Goal: Contribute content: Contribute content

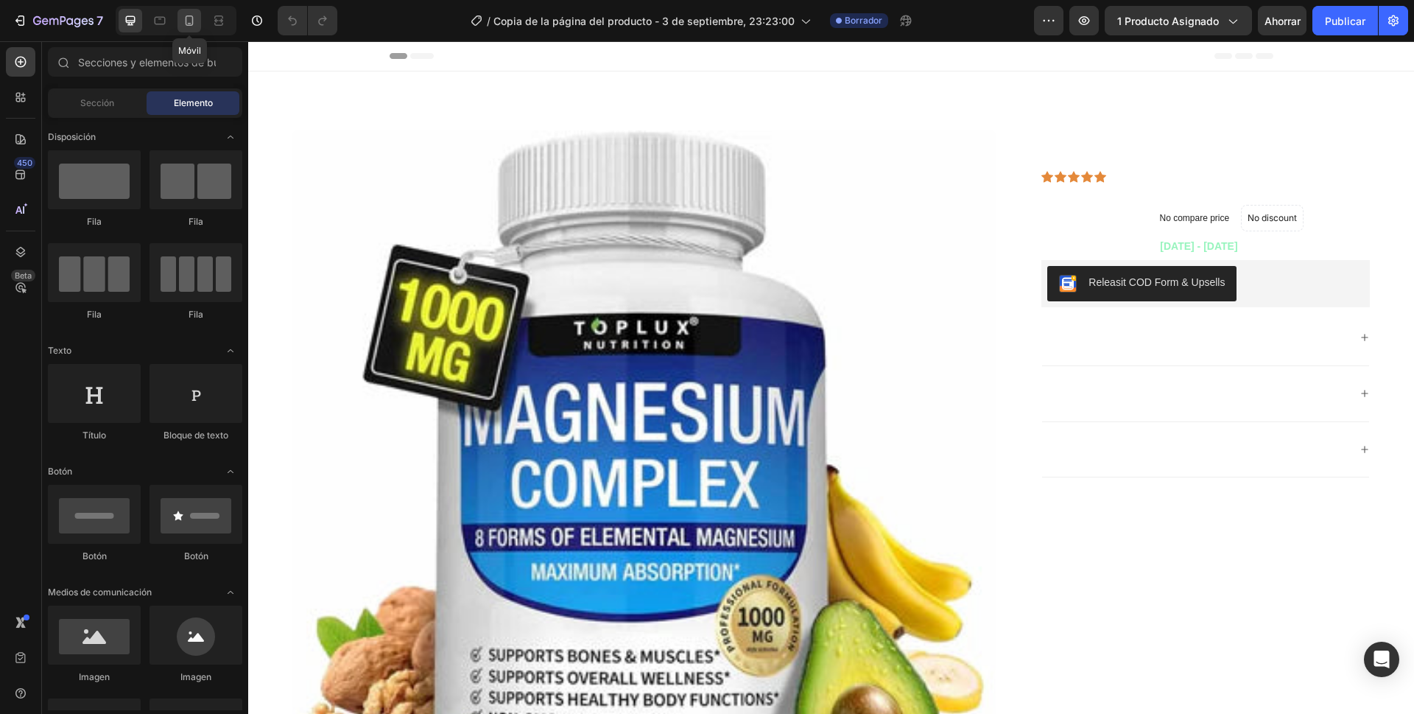
click at [192, 18] on icon at bounding box center [190, 20] width 8 height 10
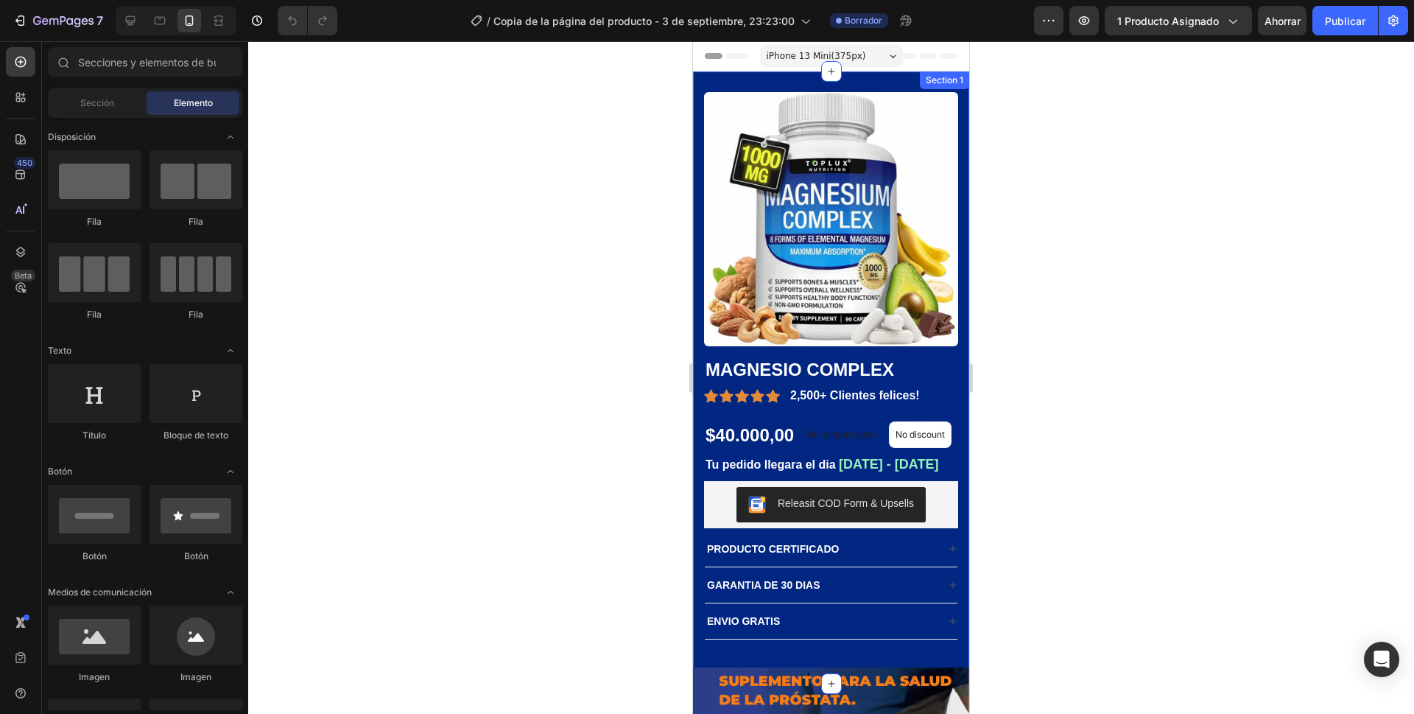
click at [948, 337] on div "Product Images MAGNESIO COMPLEX Product Title Icon Icon Icon Icon Icon Icon Lis…" at bounding box center [831, 377] width 276 height 612
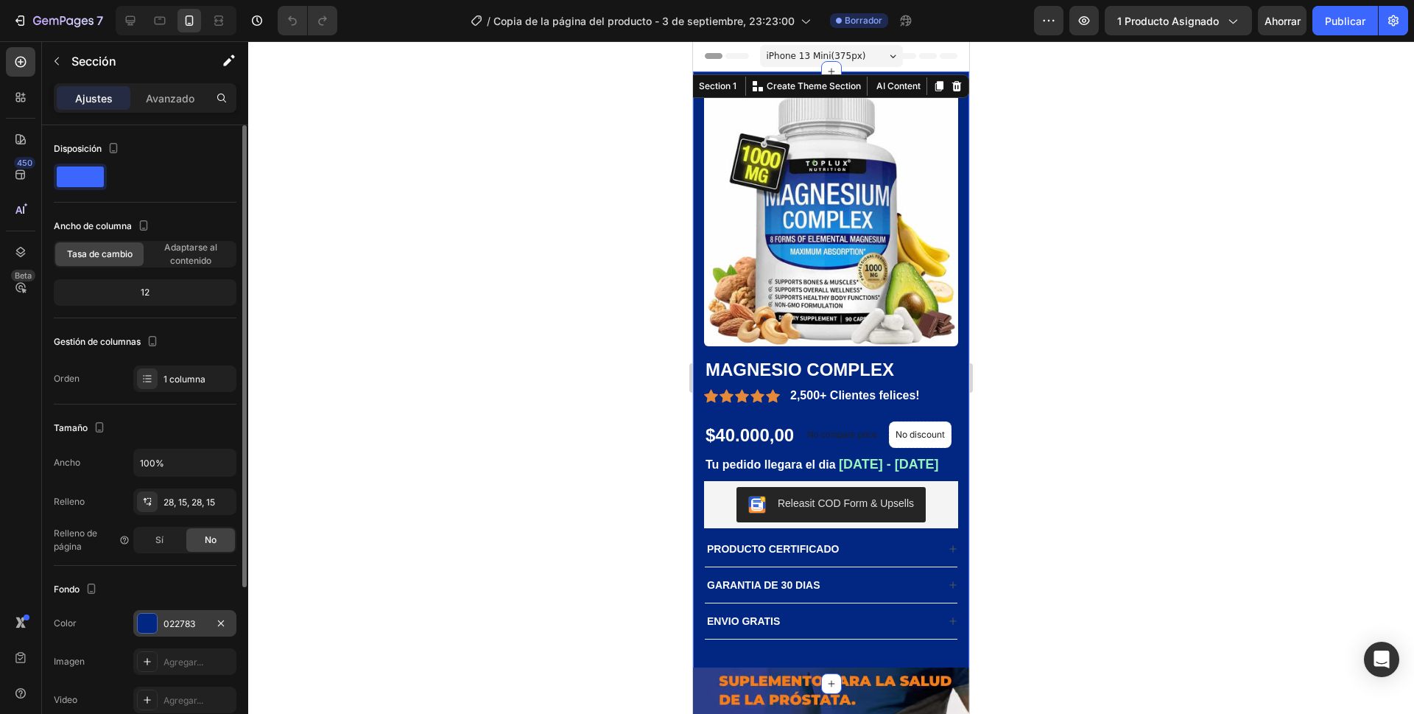
click at [147, 620] on div at bounding box center [147, 622] width 19 height 19
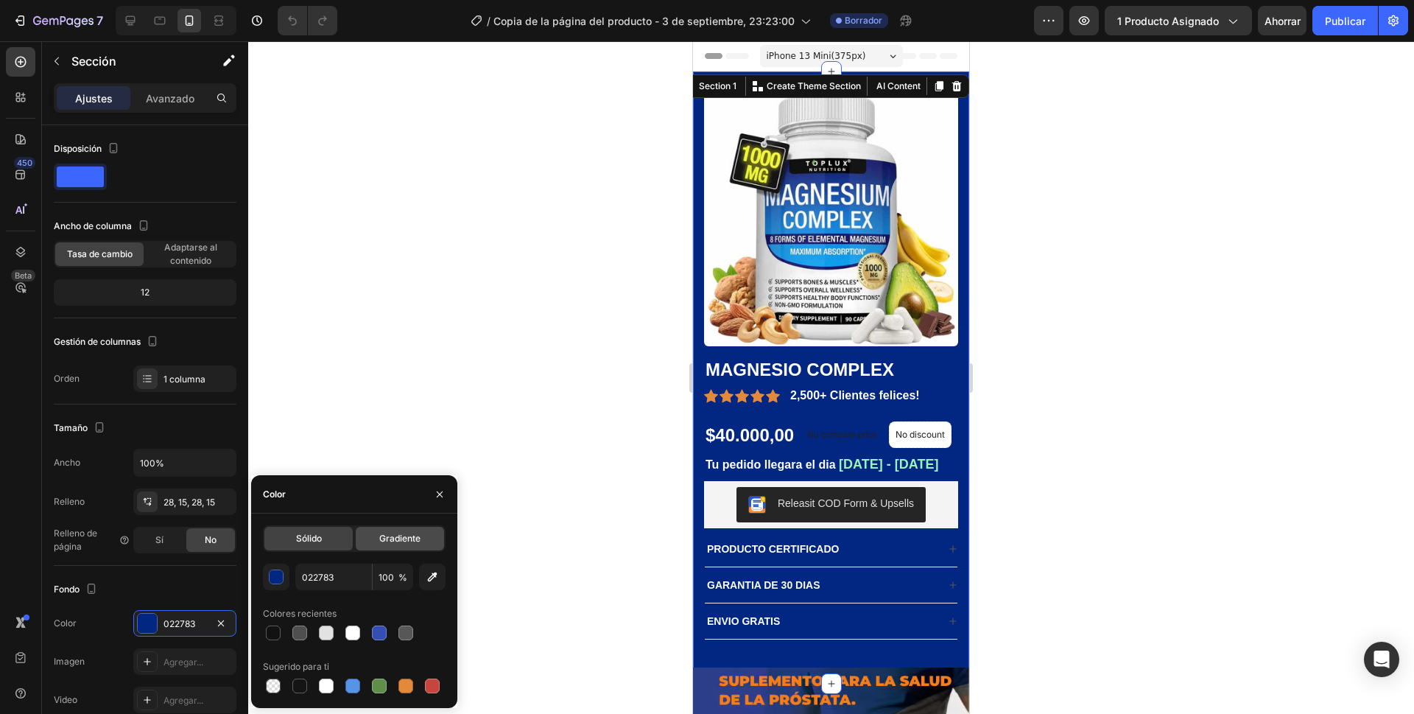
click at [422, 539] on div "Gradiente" at bounding box center [400, 539] width 88 height 24
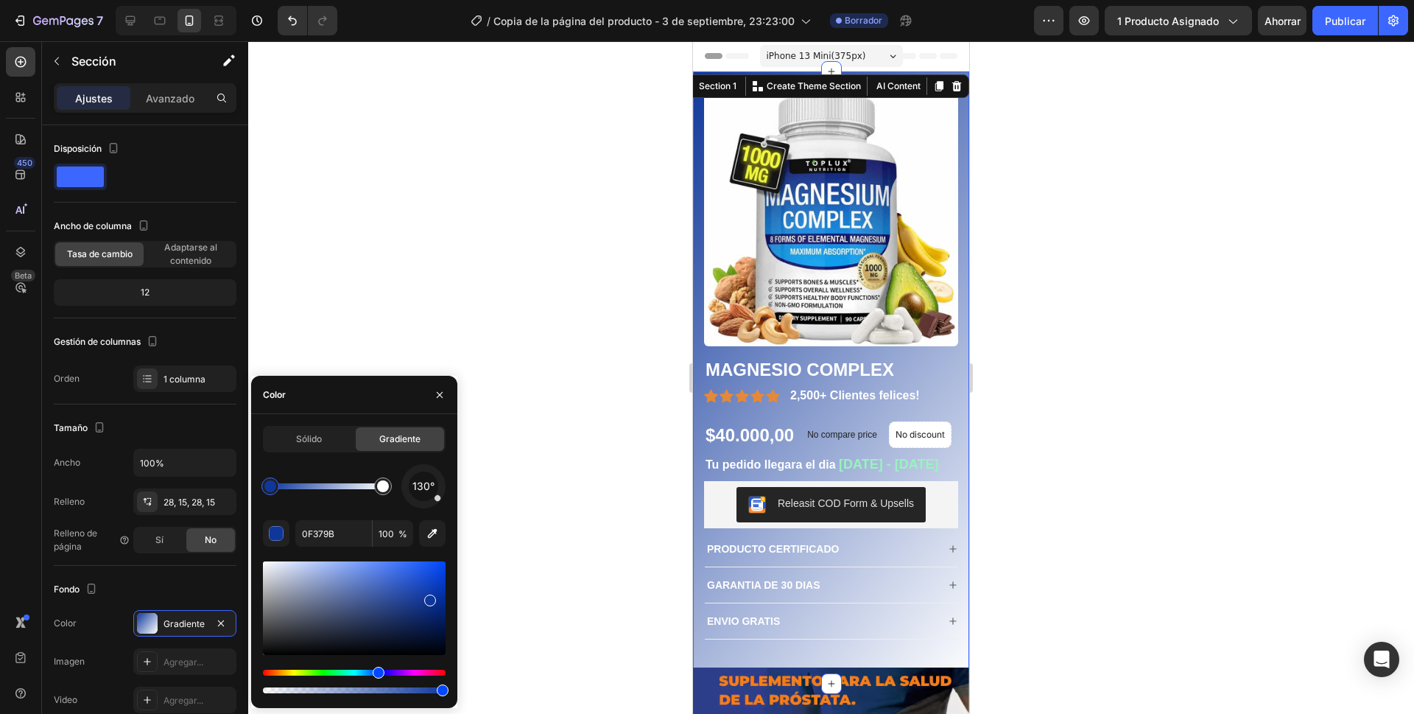
drag, startPoint x: 441, startPoint y: 610, endPoint x: 409, endPoint y: 566, distance: 54.2
drag, startPoint x: 436, startPoint y: 501, endPoint x: 414, endPoint y: 532, distance: 38.6
click at [414, 532] on div "162° 0F379B 100 %" at bounding box center [354, 580] width 183 height 232
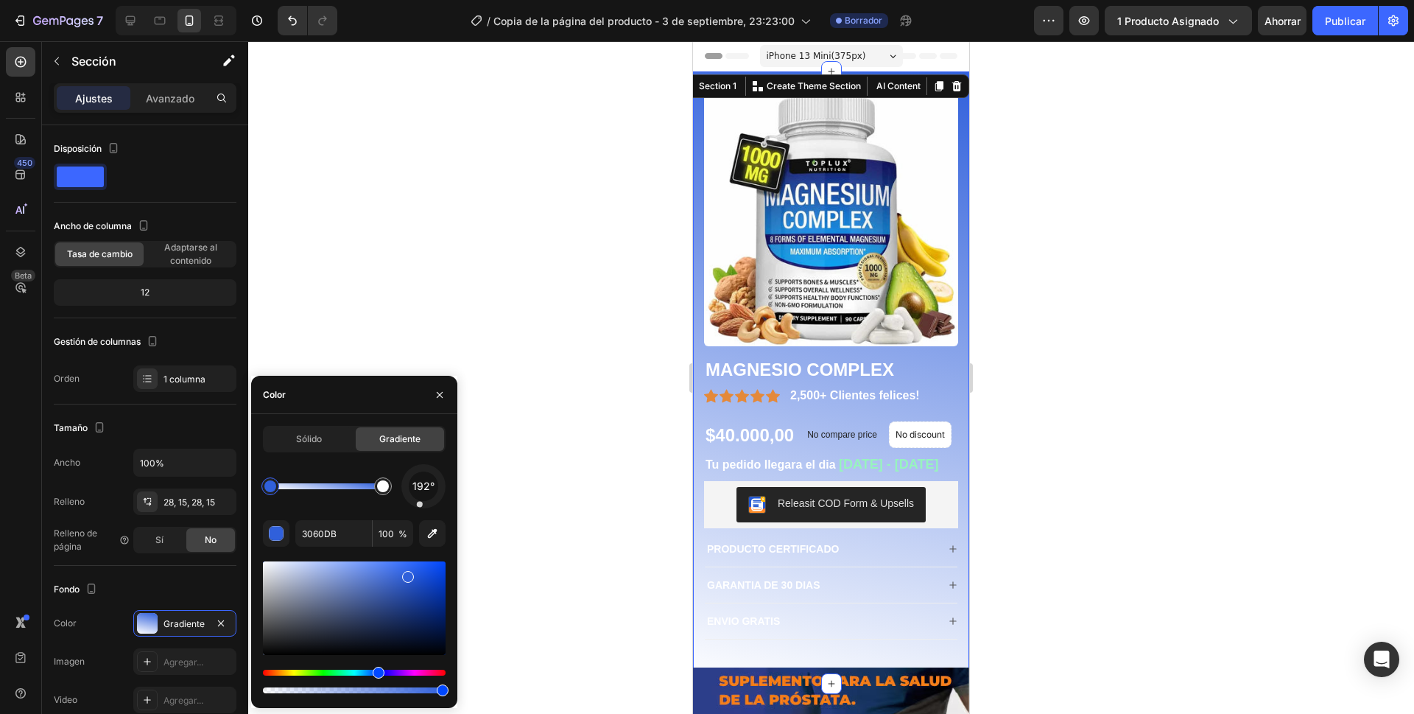
drag, startPoint x: 426, startPoint y: 560, endPoint x: 326, endPoint y: 594, distance: 105.0
click at [276, 585] on div at bounding box center [354, 608] width 183 height 94
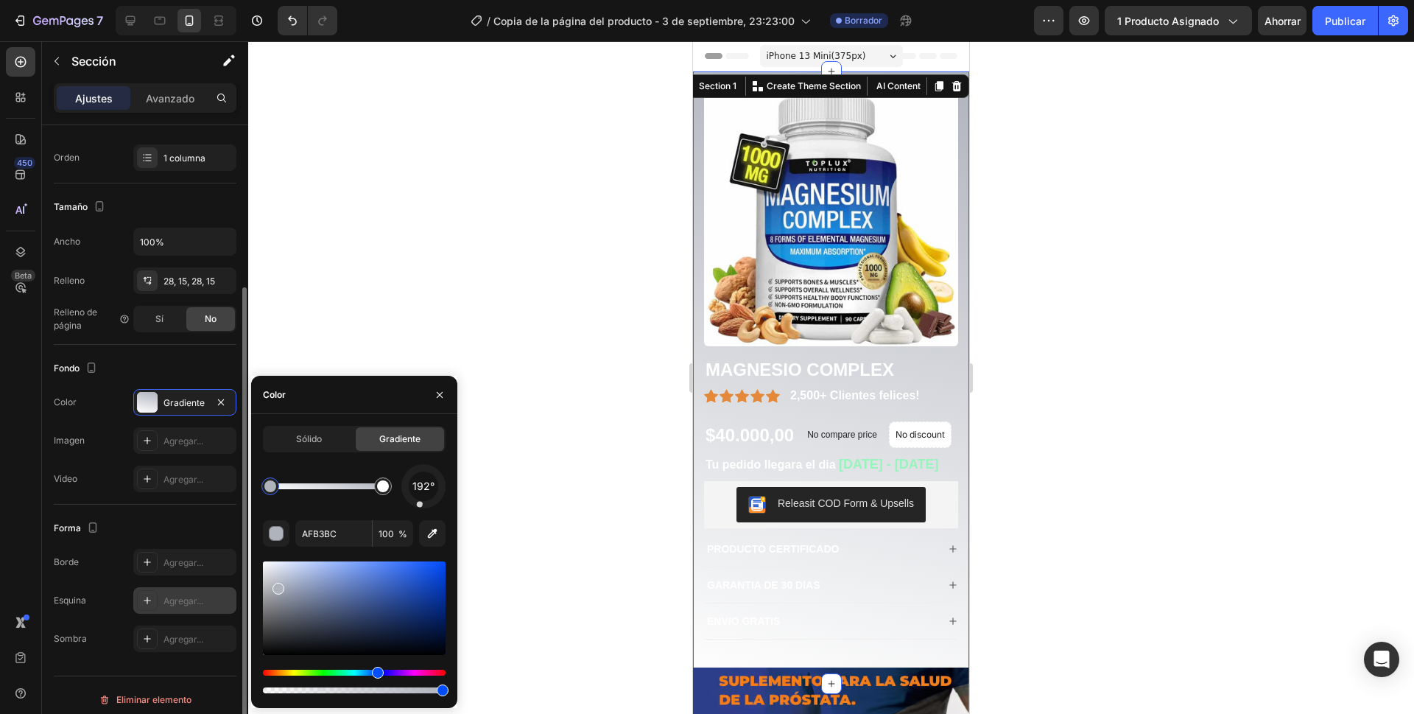
scroll to position [230, 0]
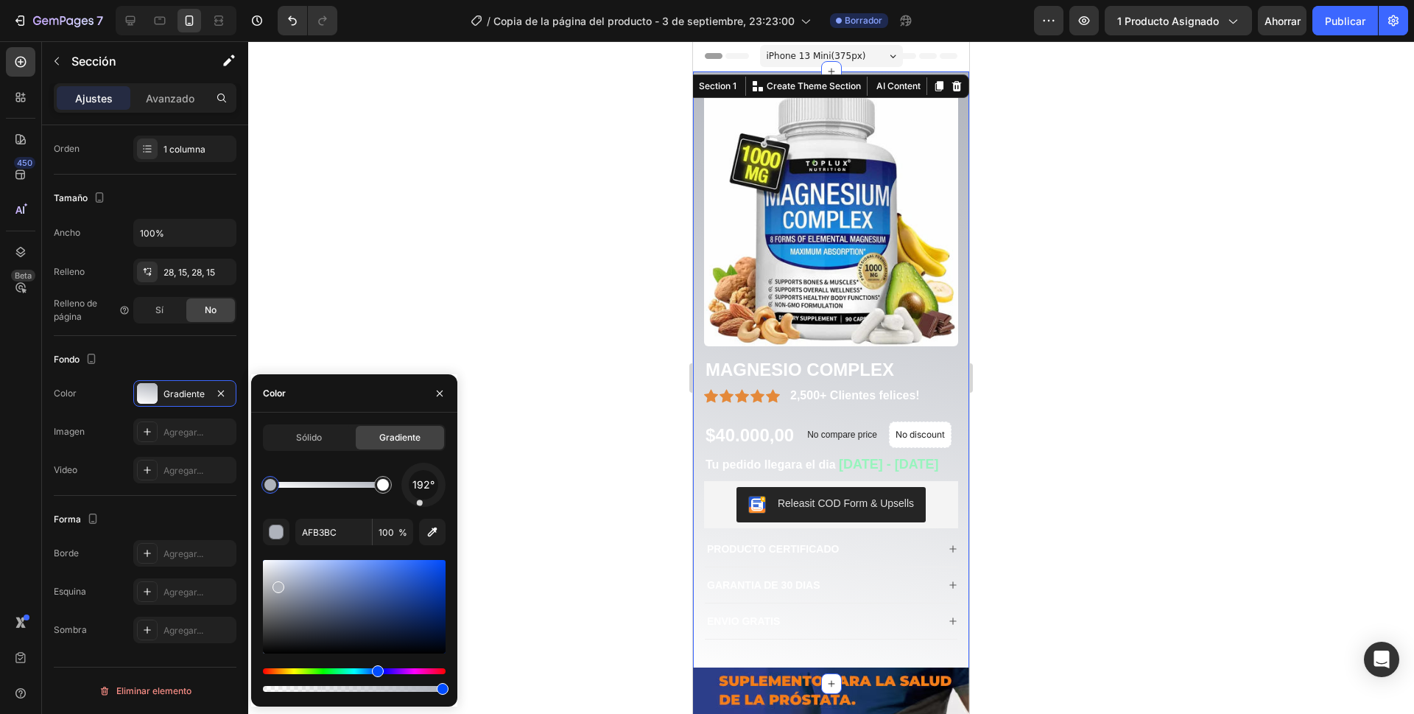
drag, startPoint x: 442, startPoint y: 688, endPoint x: 376, endPoint y: 675, distance: 67.4
click at [456, 689] on div "Sólido Gradiente 192° AFB3BC 100 %" at bounding box center [354, 559] width 206 height 270
drag, startPoint x: 376, startPoint y: 670, endPoint x: 356, endPoint y: 616, distance: 57.3
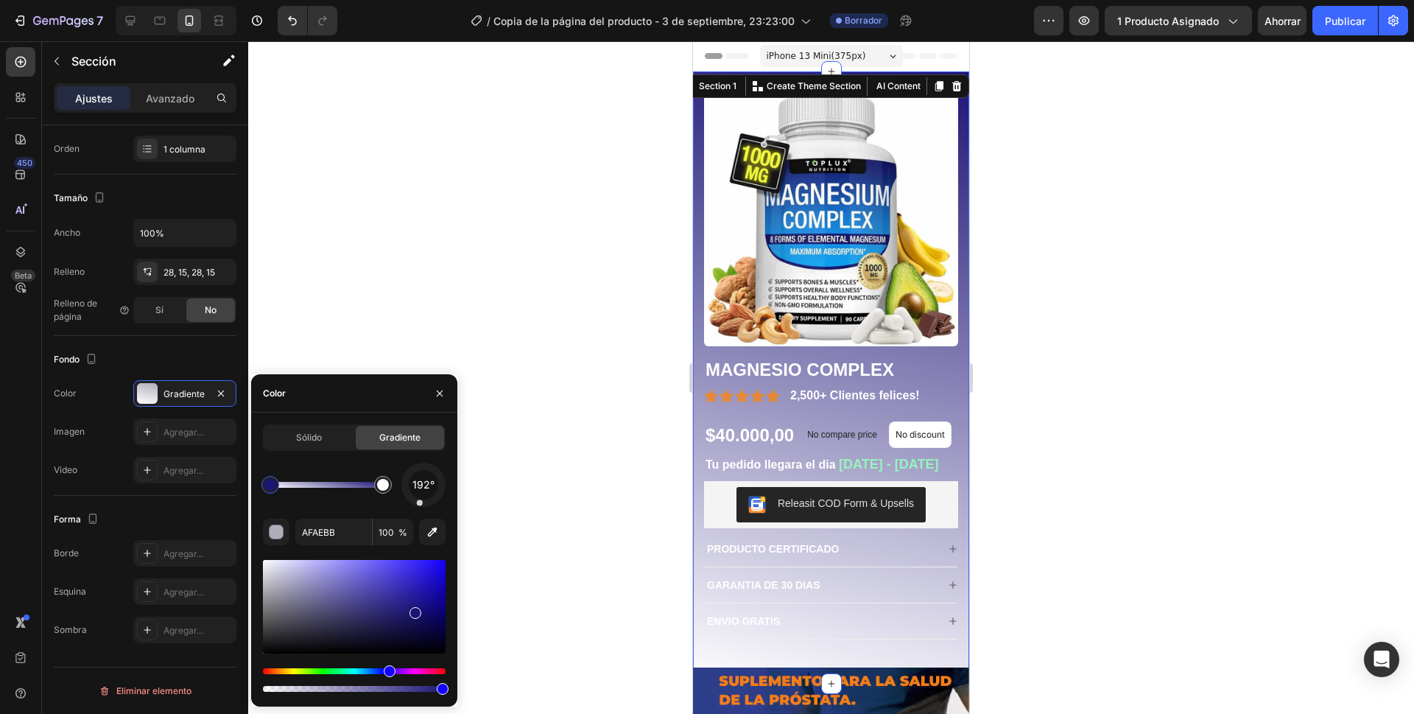
drag, startPoint x: 387, startPoint y: 606, endPoint x: 409, endPoint y: 549, distance: 60.6
click at [414, 608] on div at bounding box center [415, 613] width 12 height 12
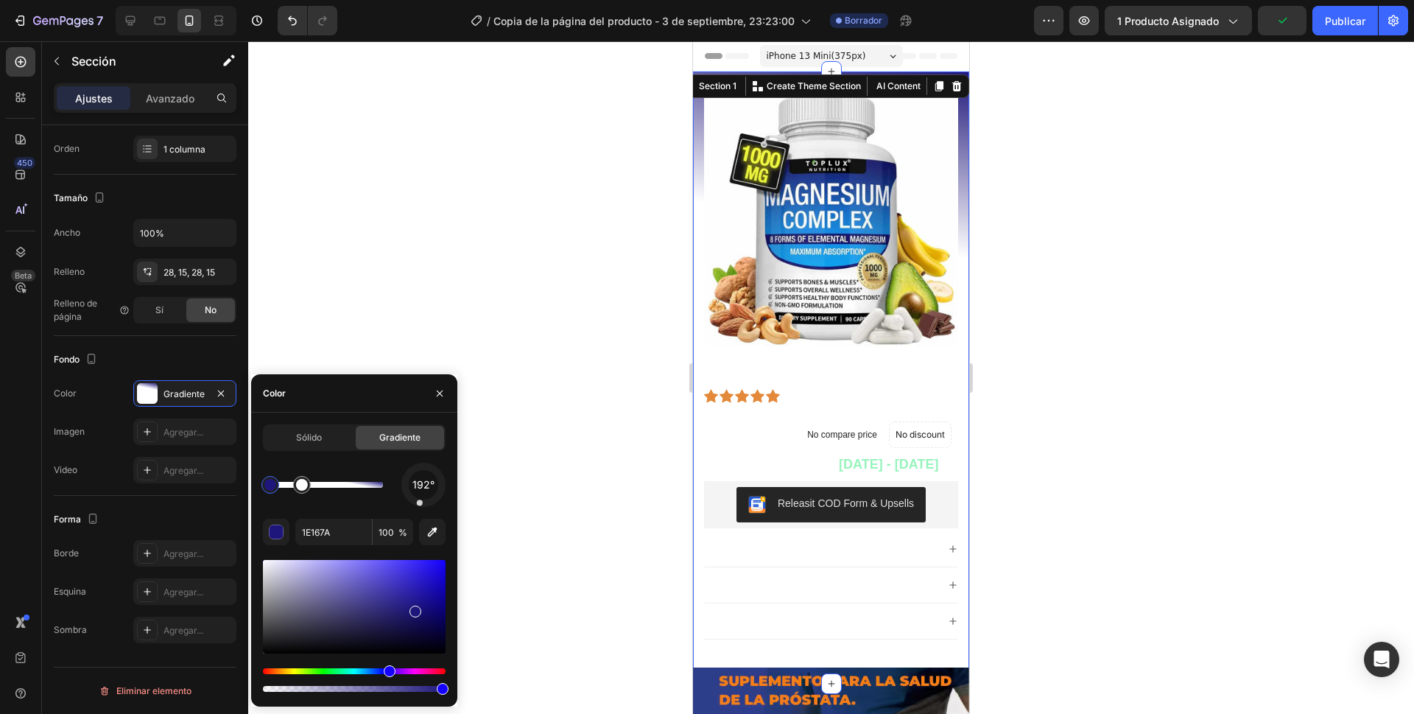
drag, startPoint x: 362, startPoint y: 491, endPoint x: 302, endPoint y: 491, distance: 60.4
drag, startPoint x: 276, startPoint y: 486, endPoint x: 396, endPoint y: 494, distance: 120.3
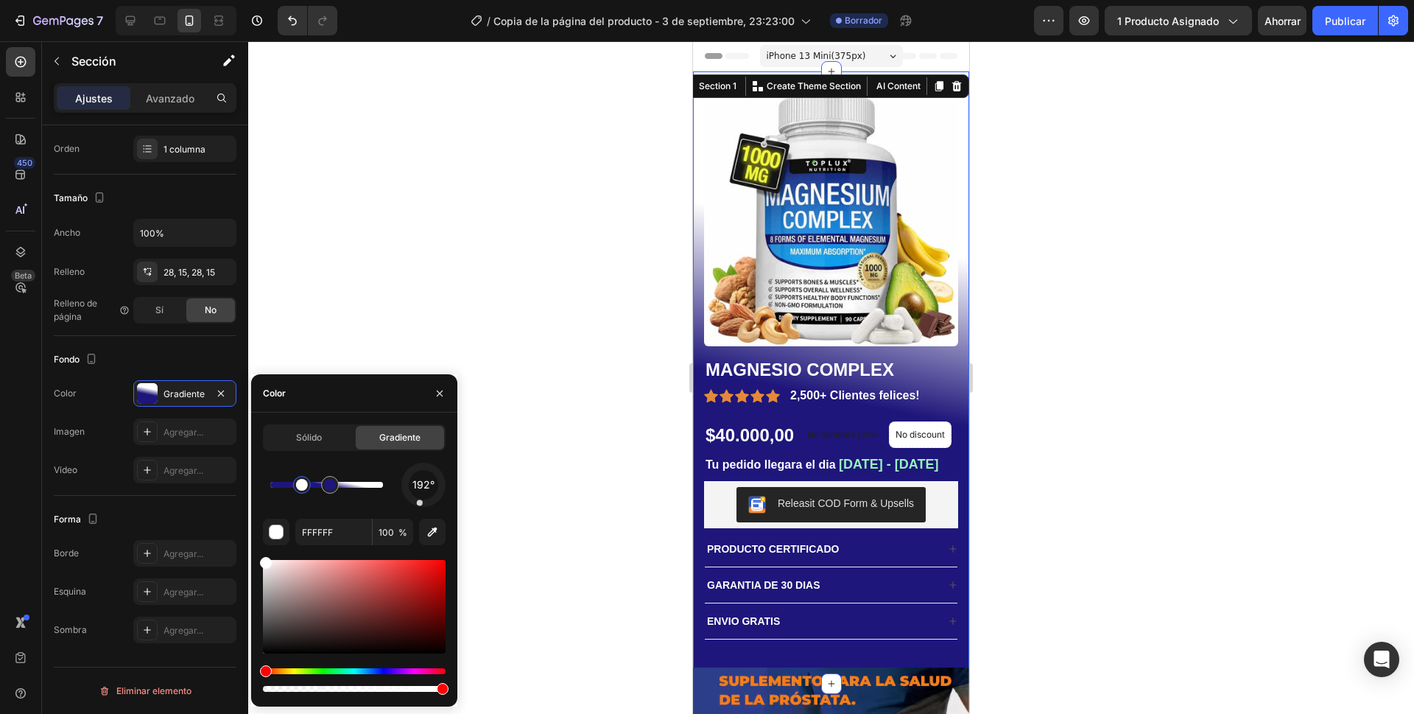
drag, startPoint x: 379, startPoint y: 492, endPoint x: 344, endPoint y: 486, distance: 35.1
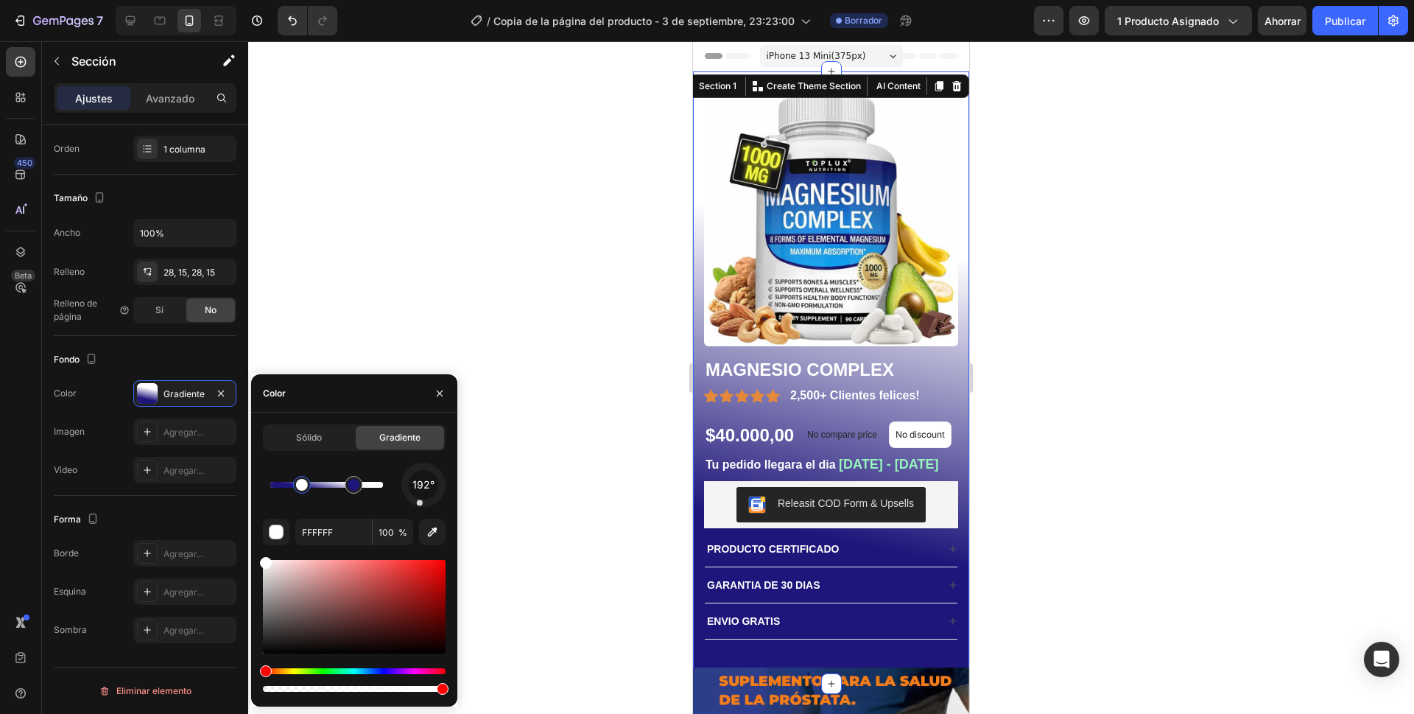
drag, startPoint x: 334, startPoint y: 488, endPoint x: 354, endPoint y: 489, distance: 19.9
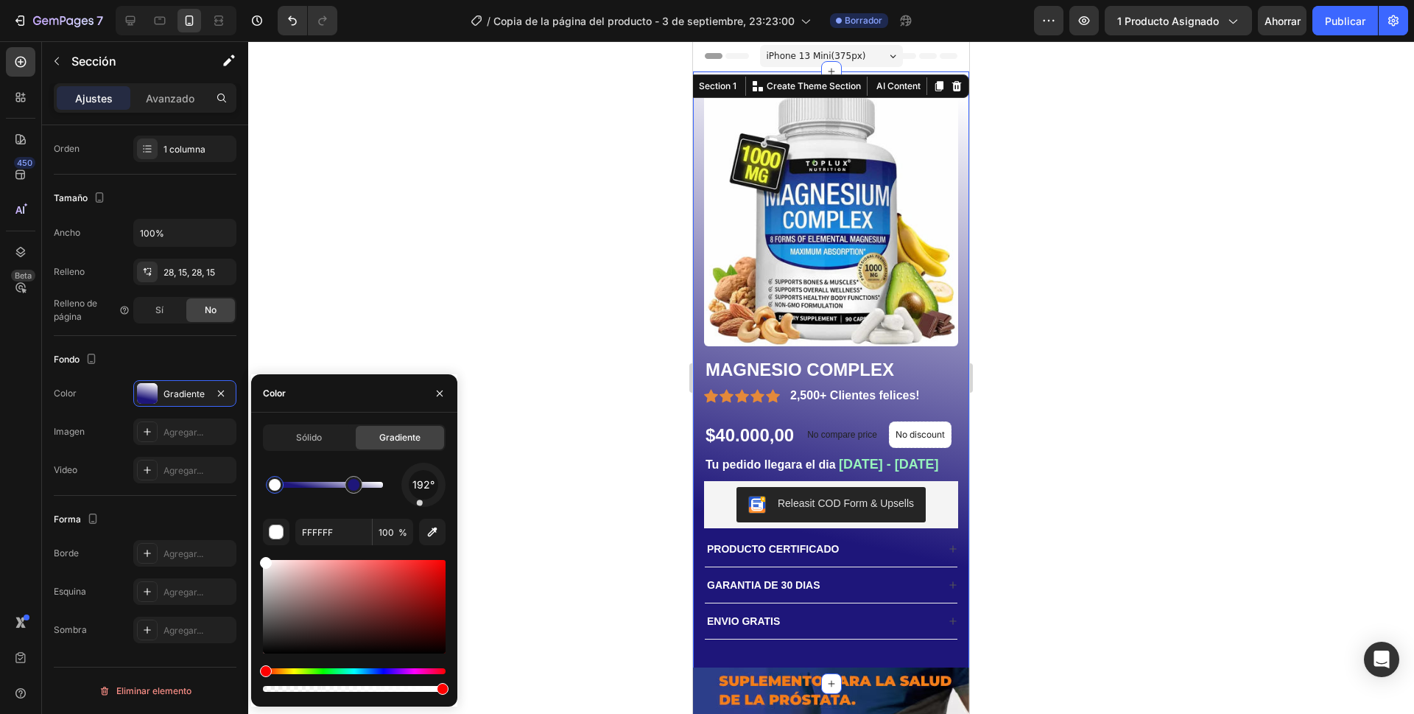
drag, startPoint x: 303, startPoint y: 484, endPoint x: 264, endPoint y: 486, distance: 39.1
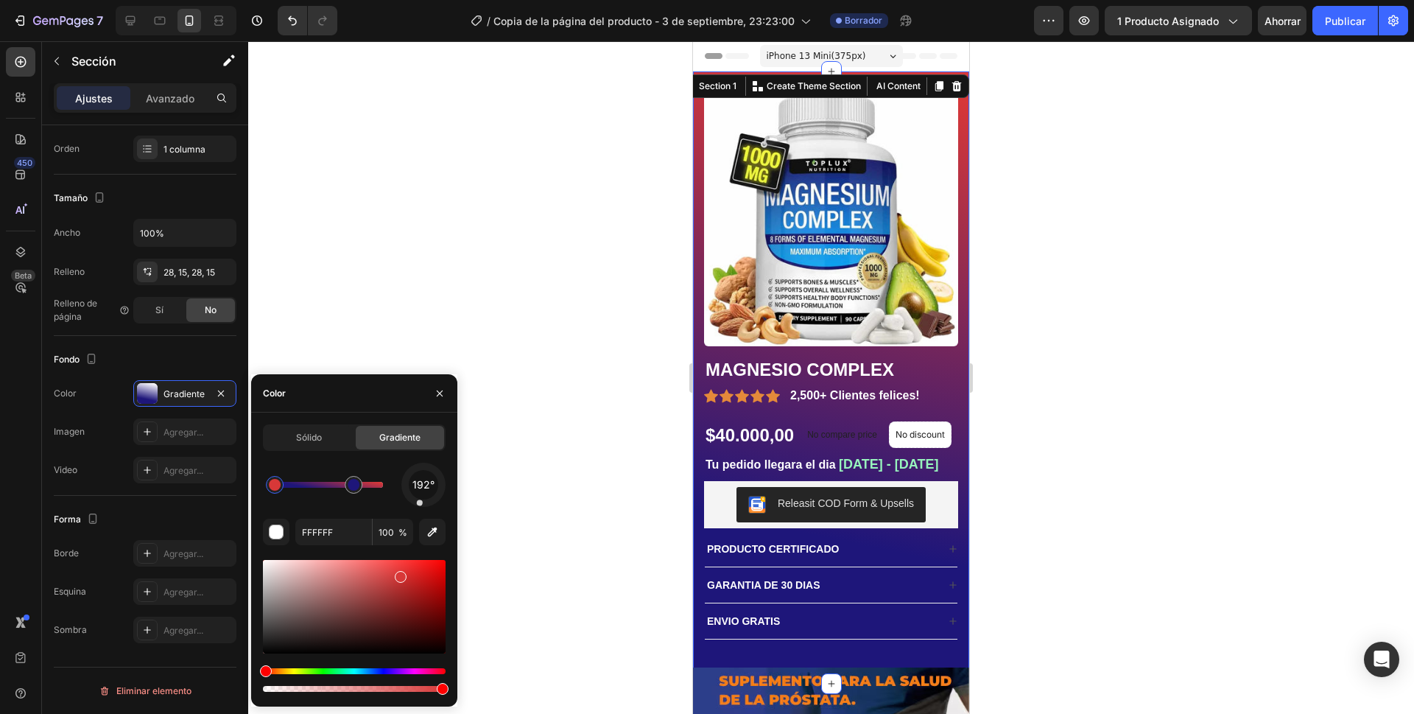
click at [397, 572] on div at bounding box center [354, 607] width 183 height 94
click at [440, 649] on div at bounding box center [354, 607] width 183 height 94
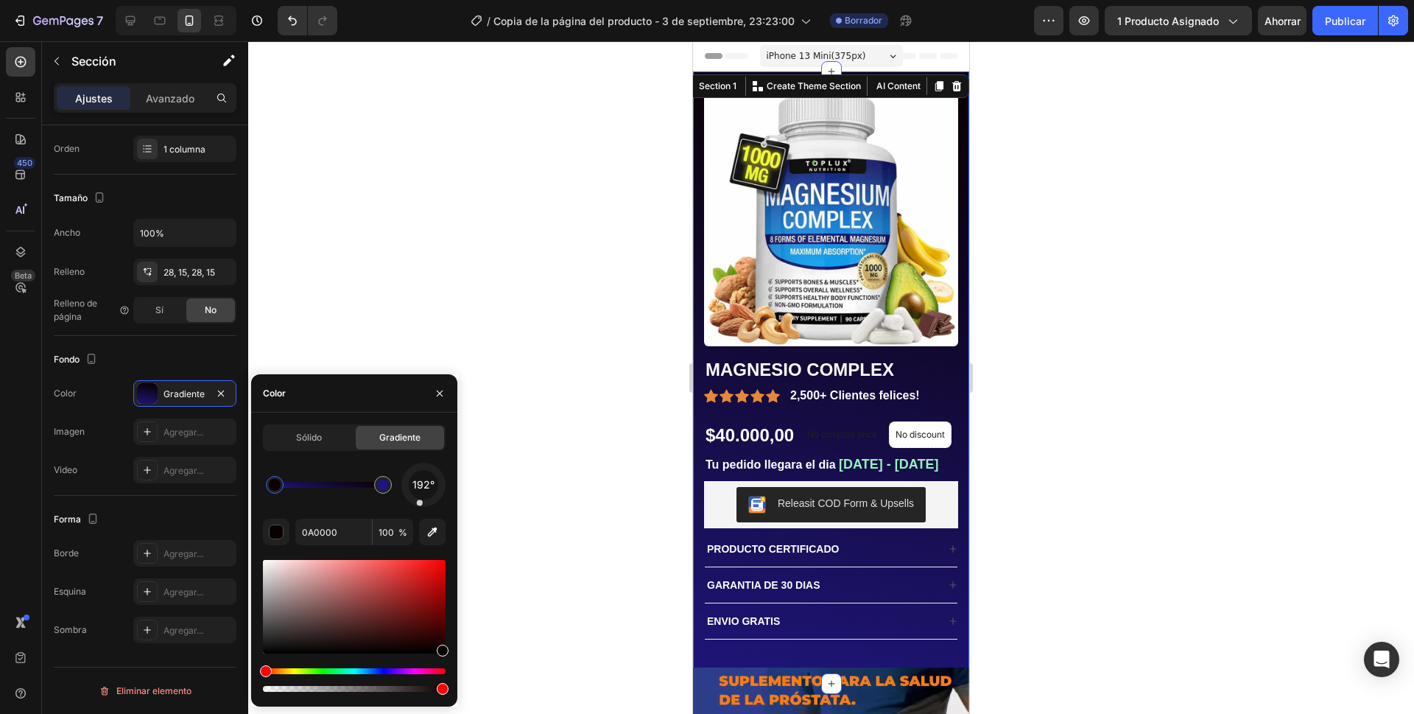
drag, startPoint x: 368, startPoint y: 488, endPoint x: 334, endPoint y: 481, distance: 35.4
click at [326, 462] on div "192°" at bounding box center [354, 484] width 183 height 44
type input "000000"
click at [1071, 281] on div at bounding box center [831, 377] width 1166 height 672
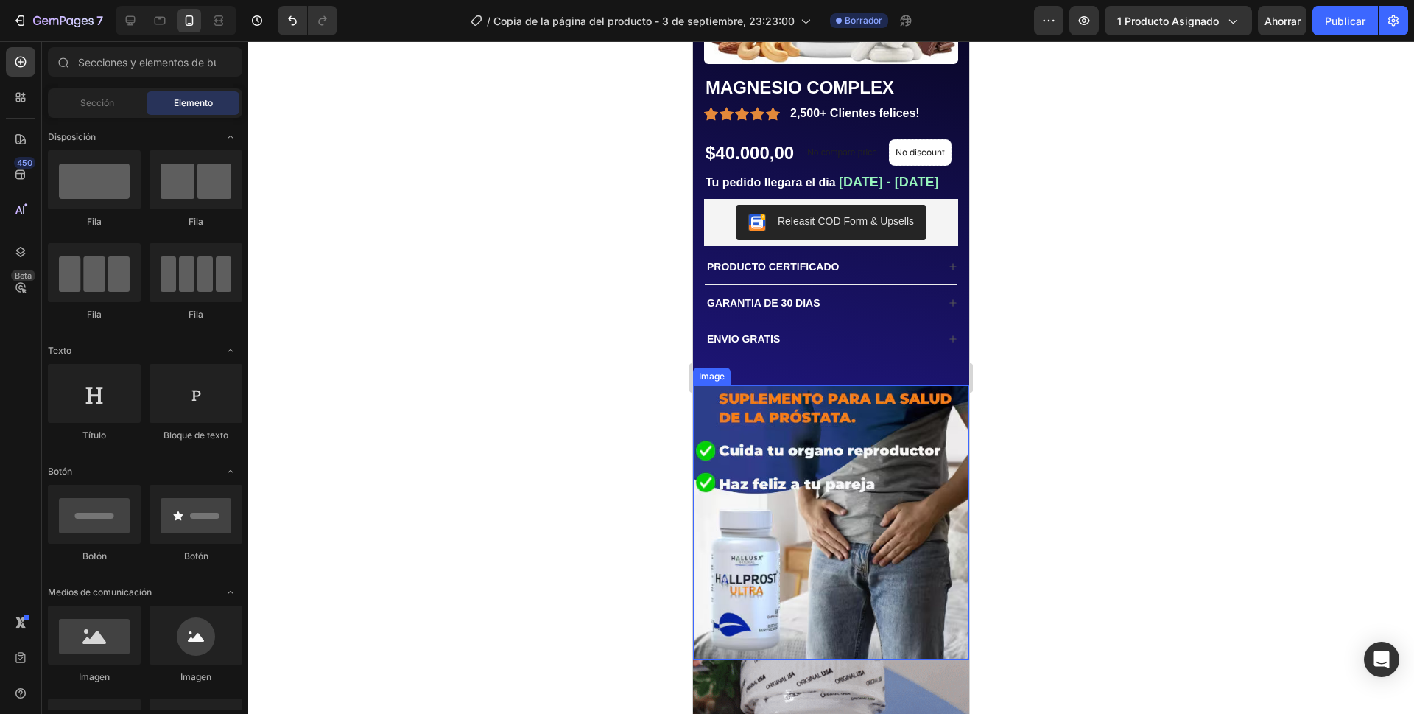
scroll to position [368, 0]
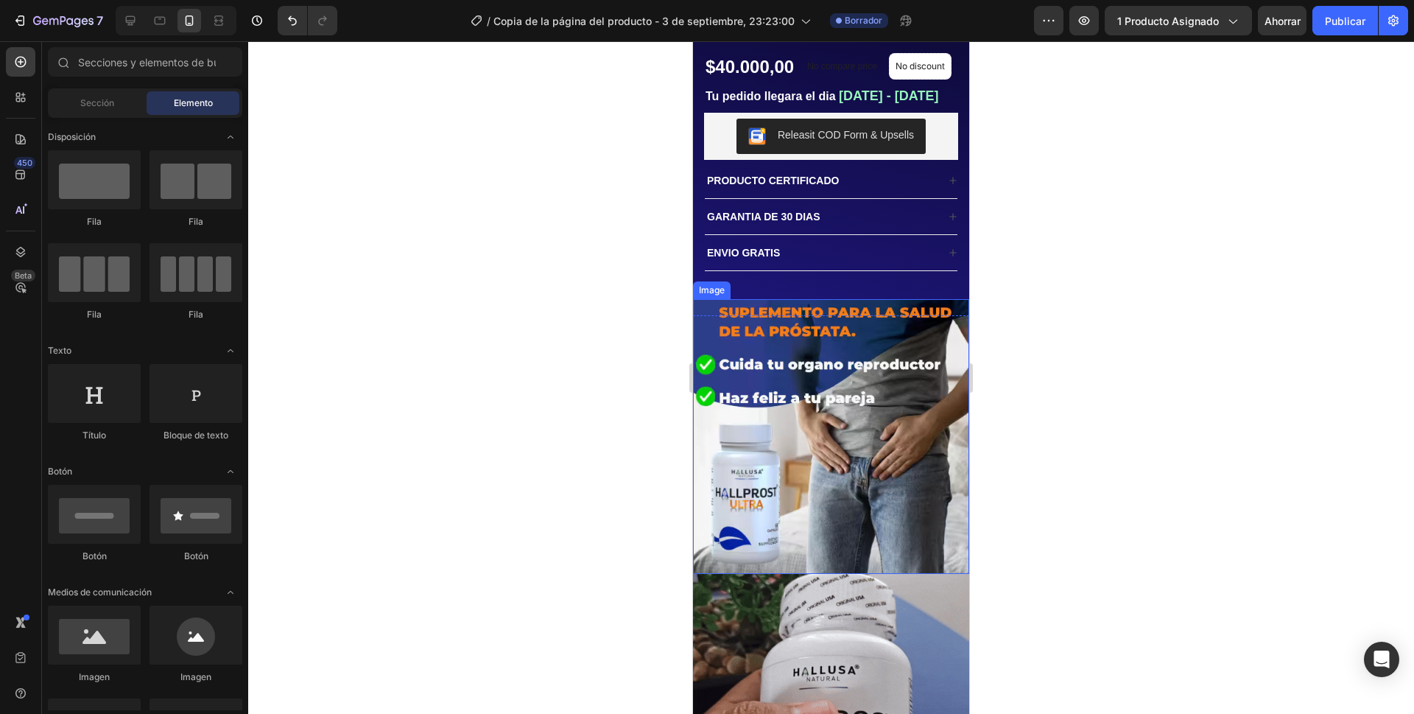
click at [948, 319] on img at bounding box center [831, 436] width 276 height 275
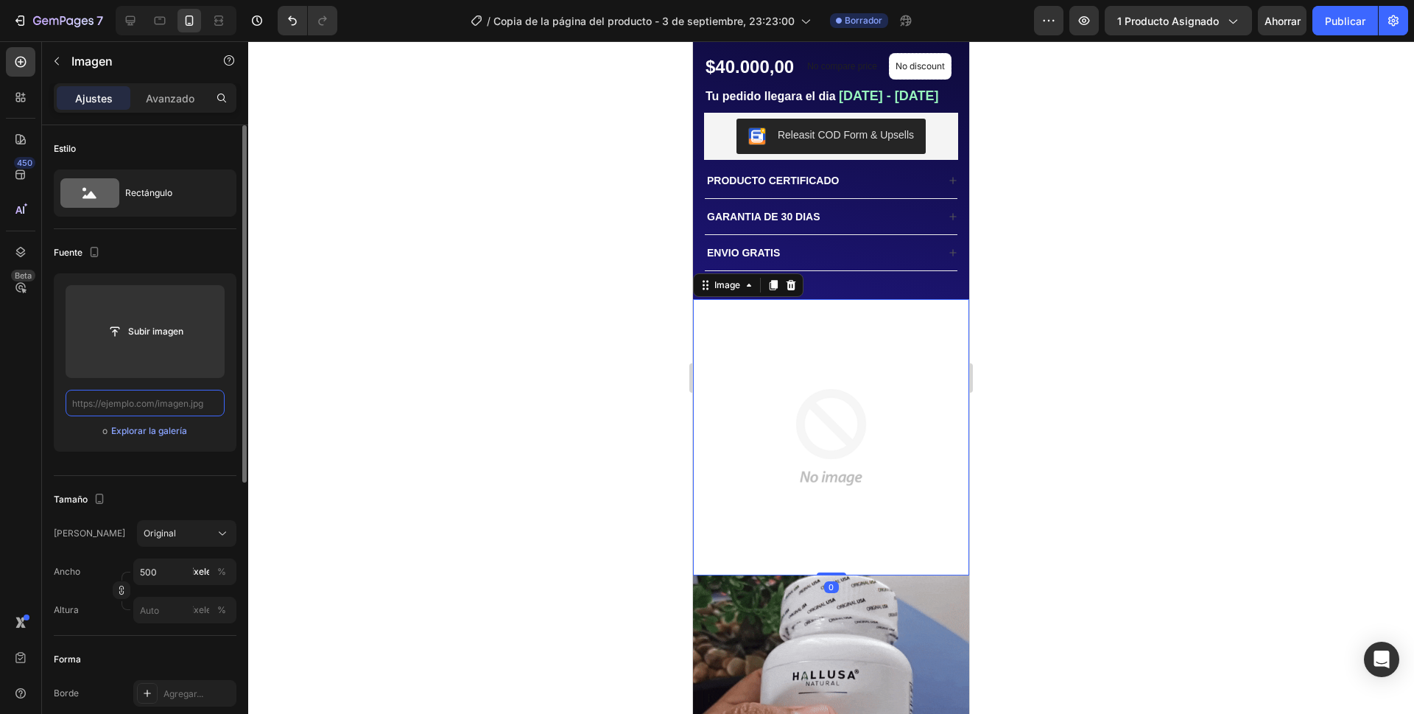
scroll to position [0, 0]
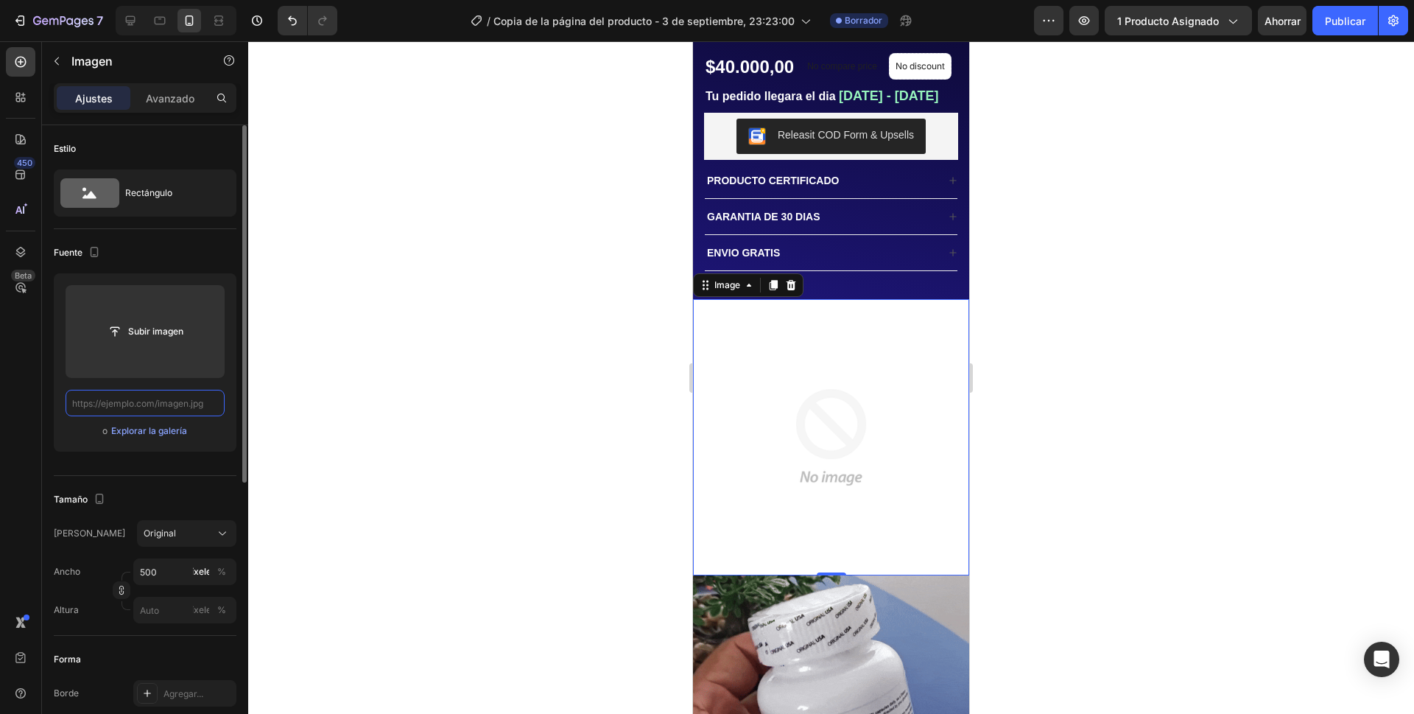
paste input "[URL][DOMAIN_NAME][DATE][DATE]"
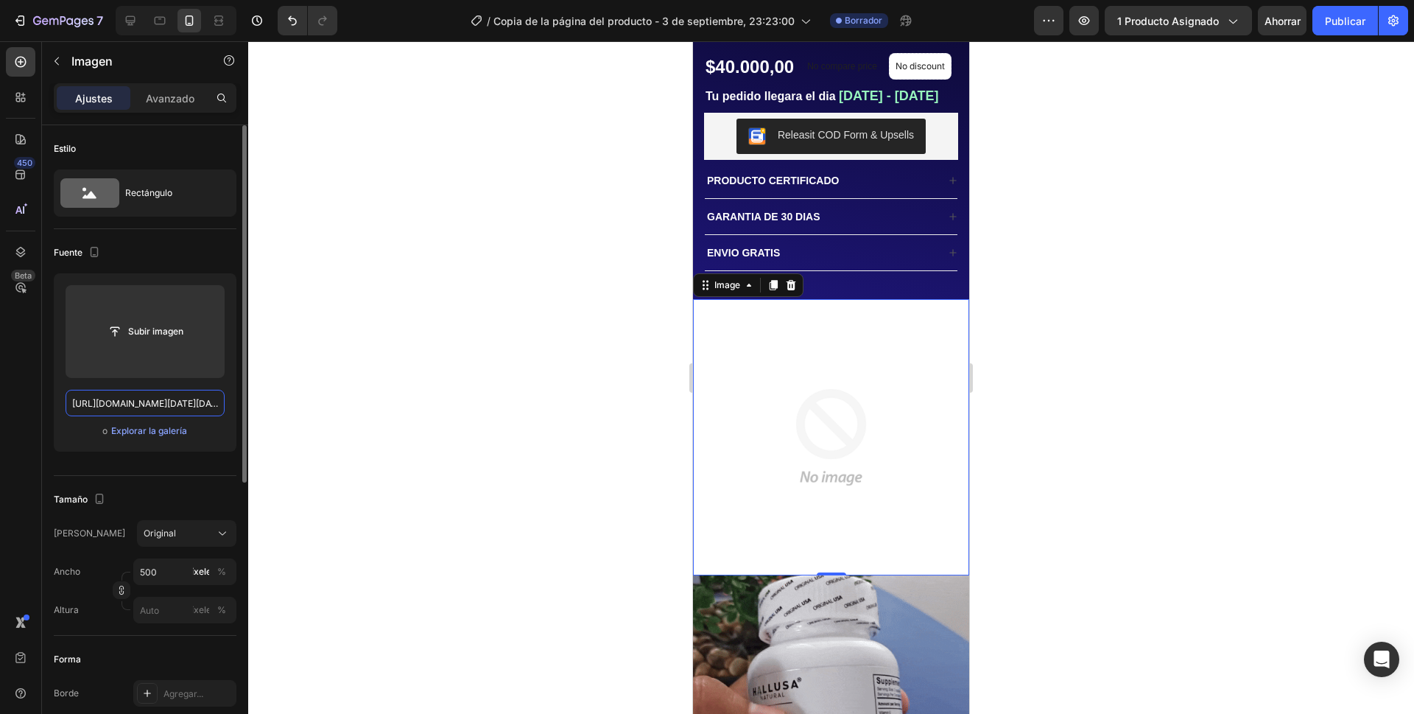
scroll to position [0, 388]
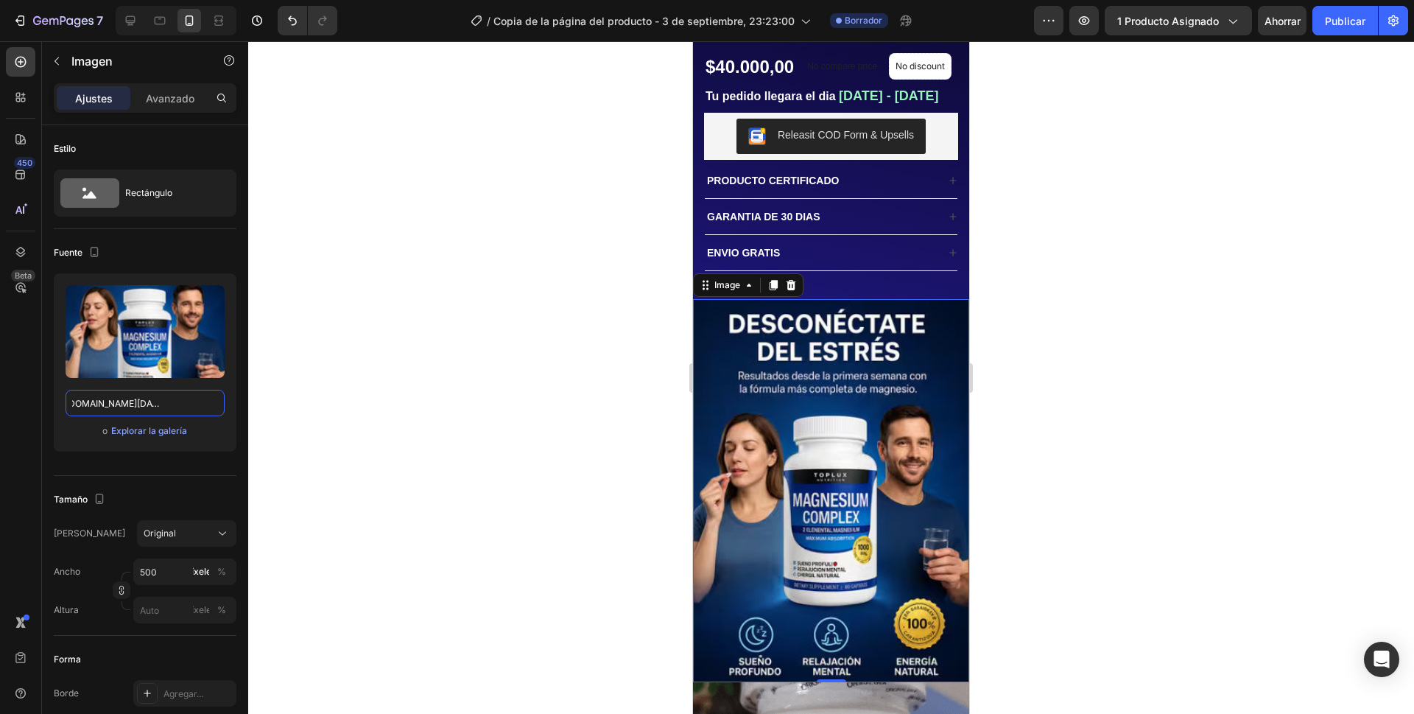
type input "[URL][DOMAIN_NAME][DATE][DATE]"
drag, startPoint x: 1166, startPoint y: 418, endPoint x: 1158, endPoint y: 418, distance: 8.1
click at [1161, 418] on div at bounding box center [831, 377] width 1166 height 672
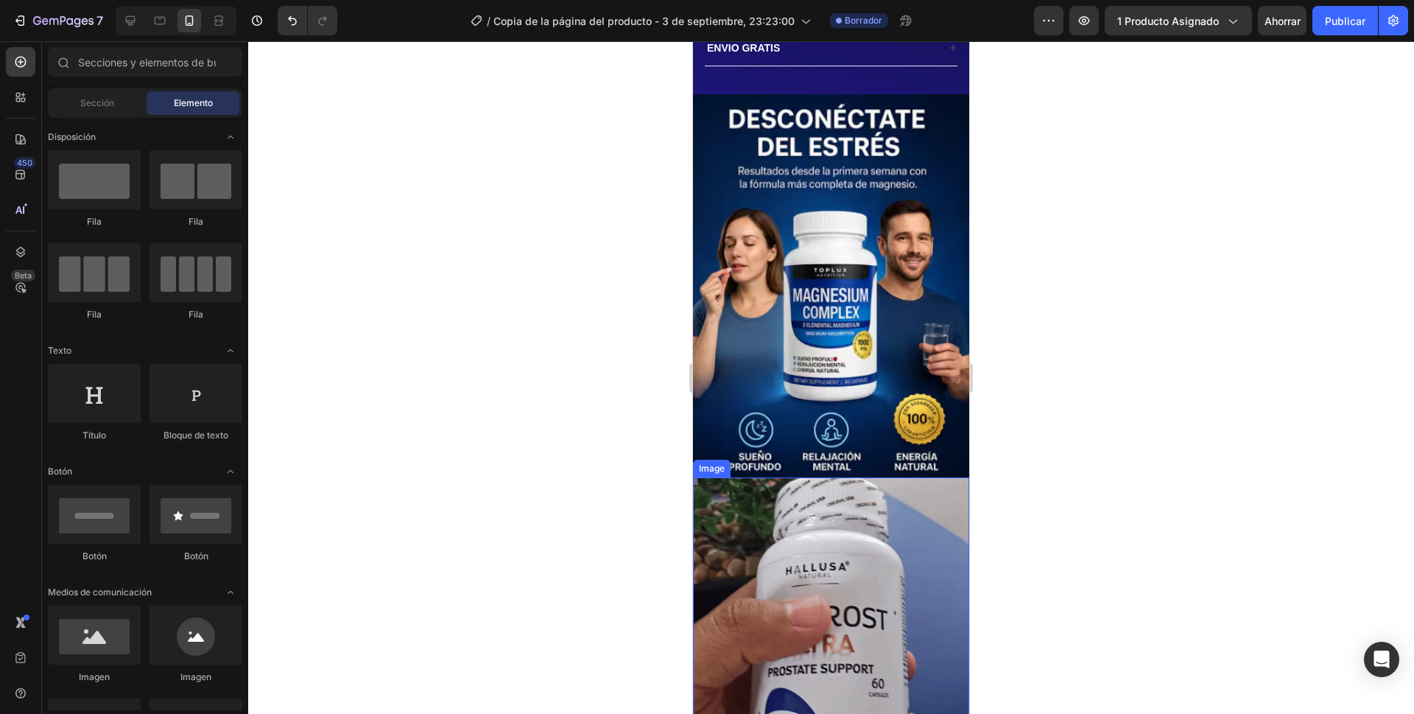
scroll to position [589, 0]
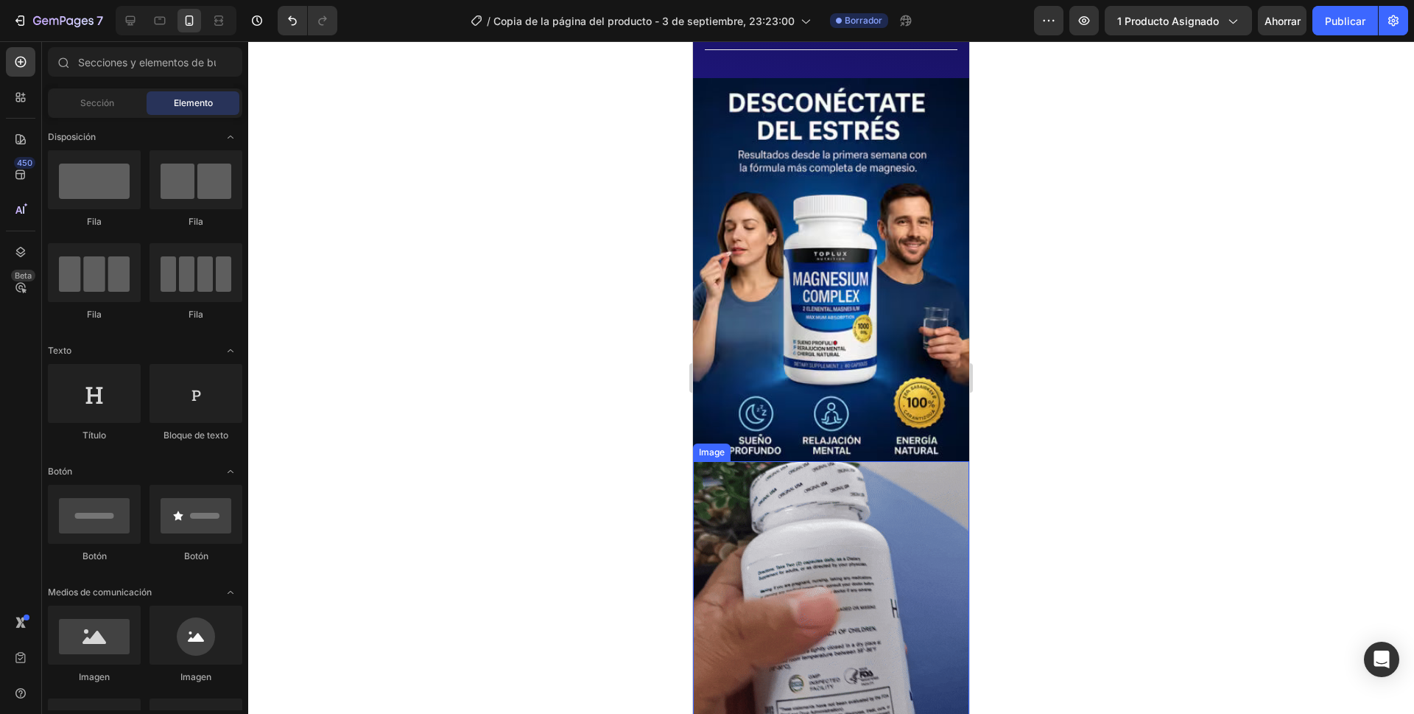
click at [932, 489] on img at bounding box center [831, 598] width 276 height 274
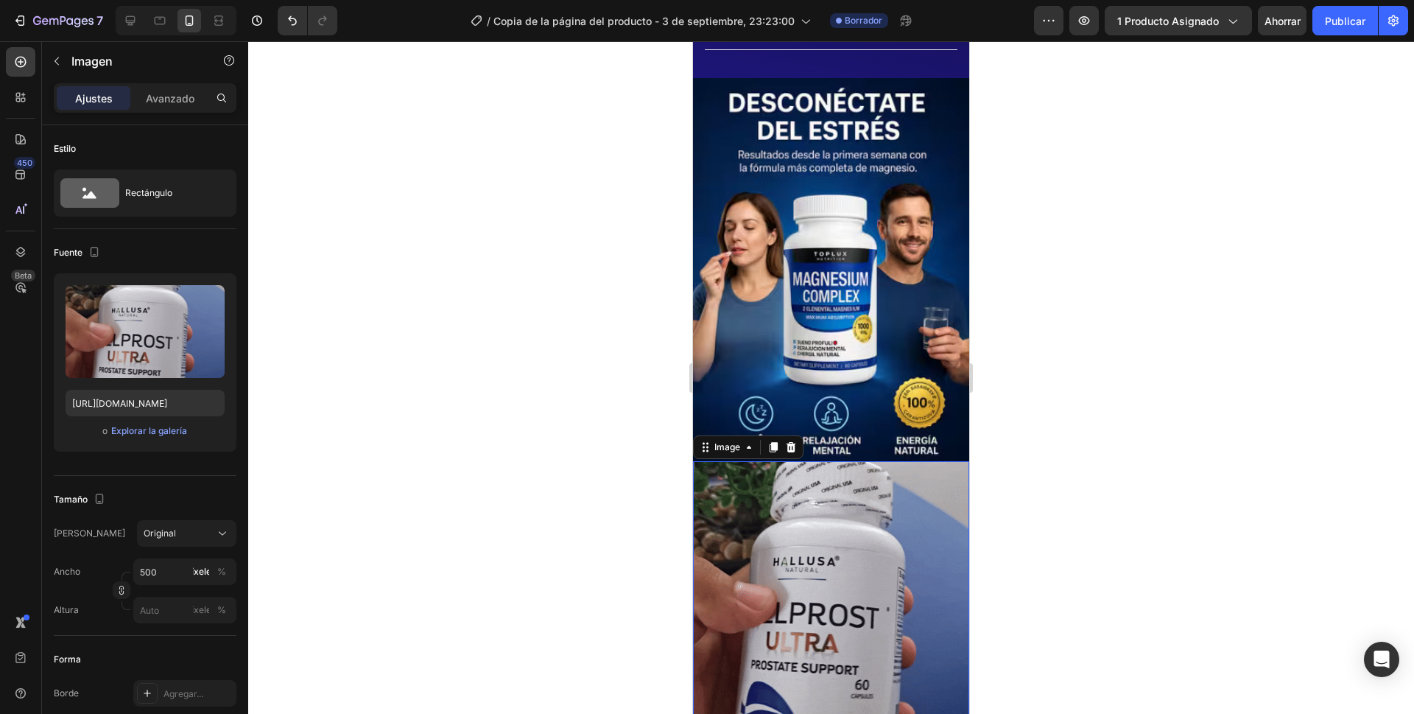
click at [922, 490] on img at bounding box center [831, 598] width 276 height 274
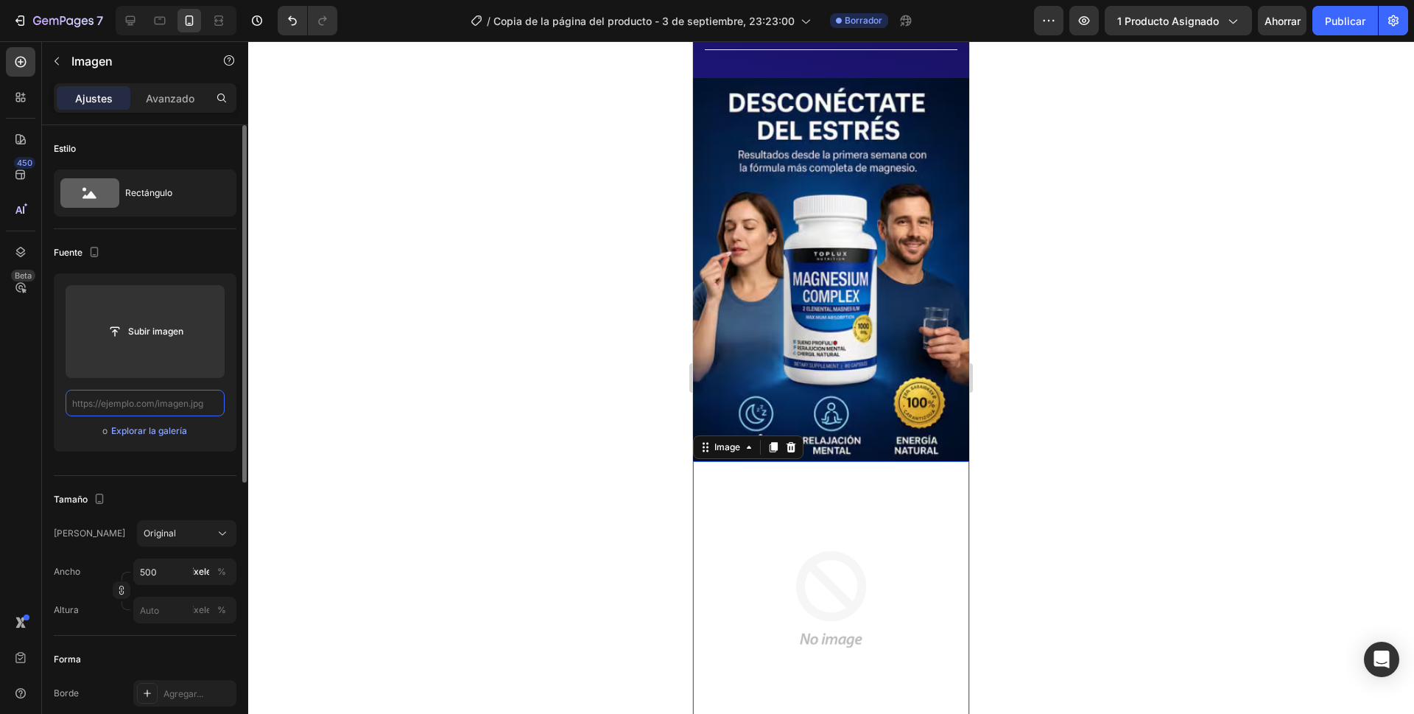
scroll to position [0, 0]
paste input "[URL][DOMAIN_NAME]"
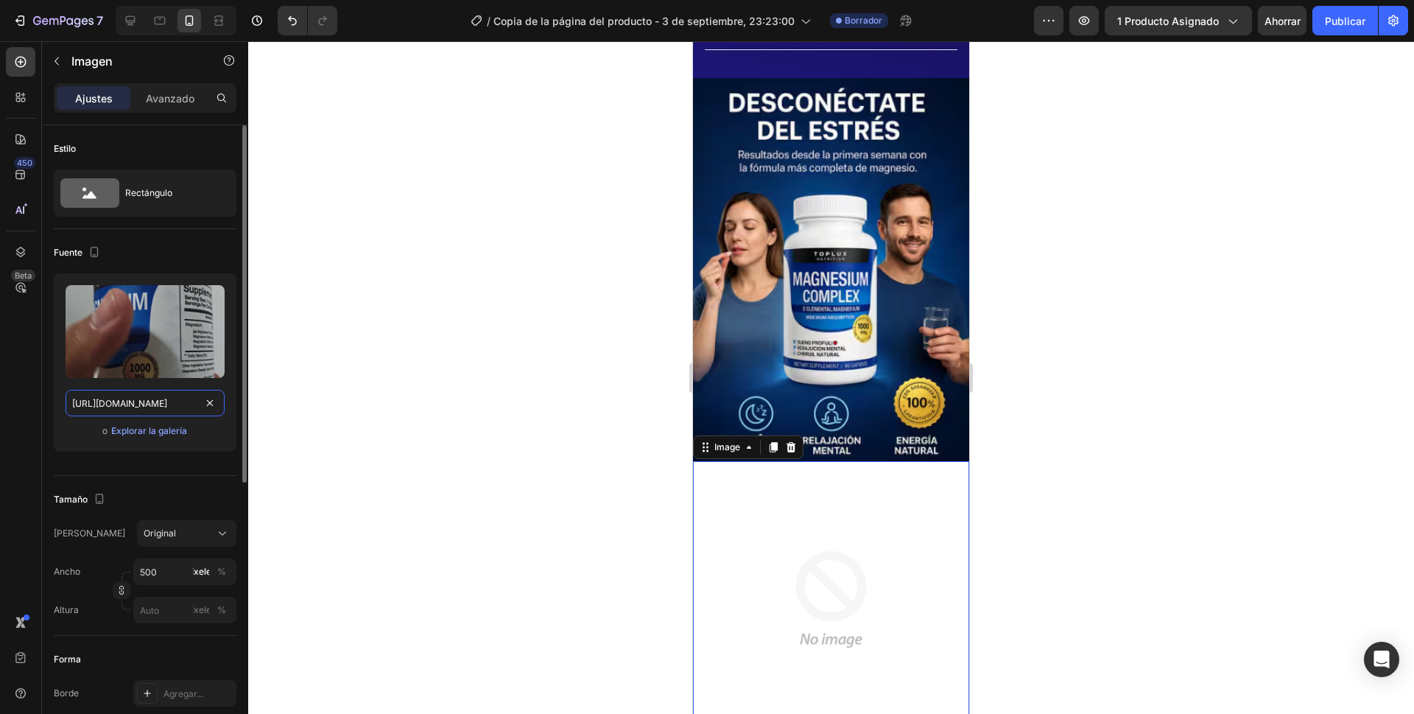
scroll to position [0, 144]
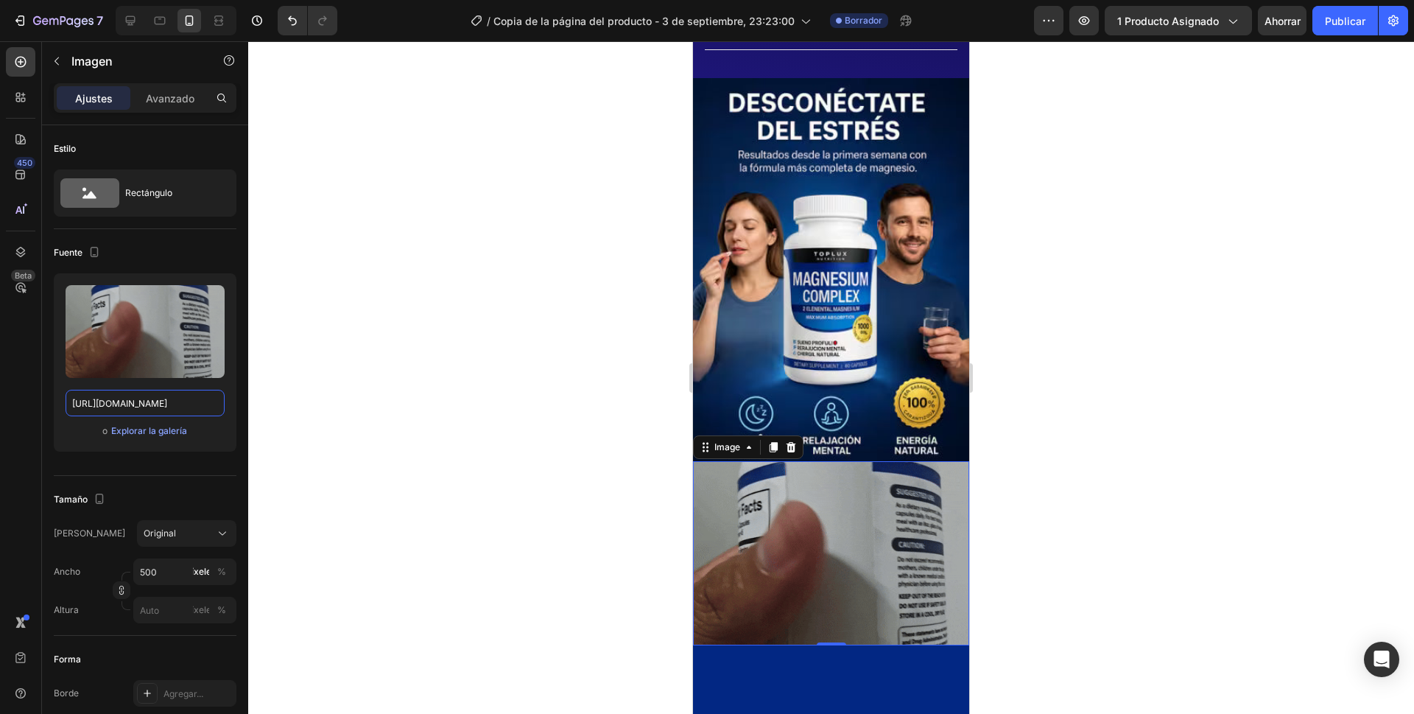
type input "[URL][DOMAIN_NAME]"
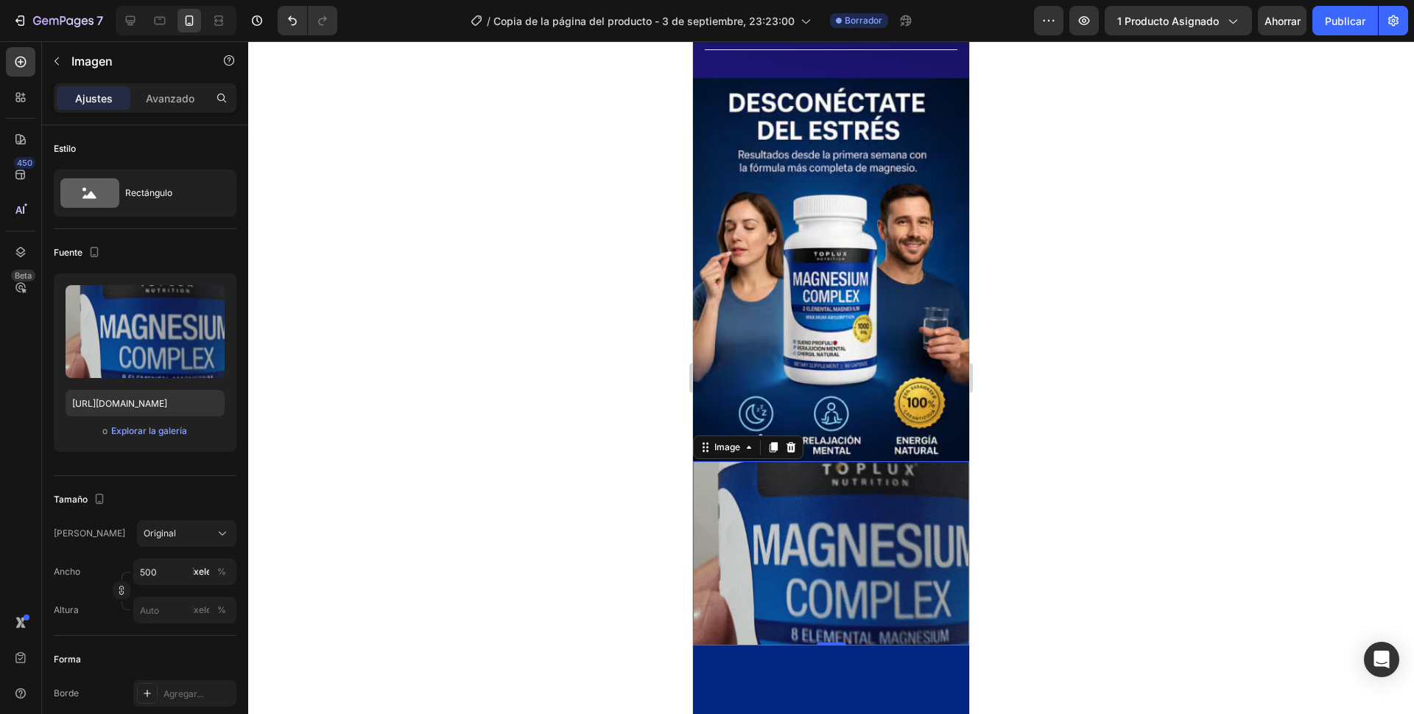
click at [1054, 379] on div at bounding box center [831, 377] width 1166 height 672
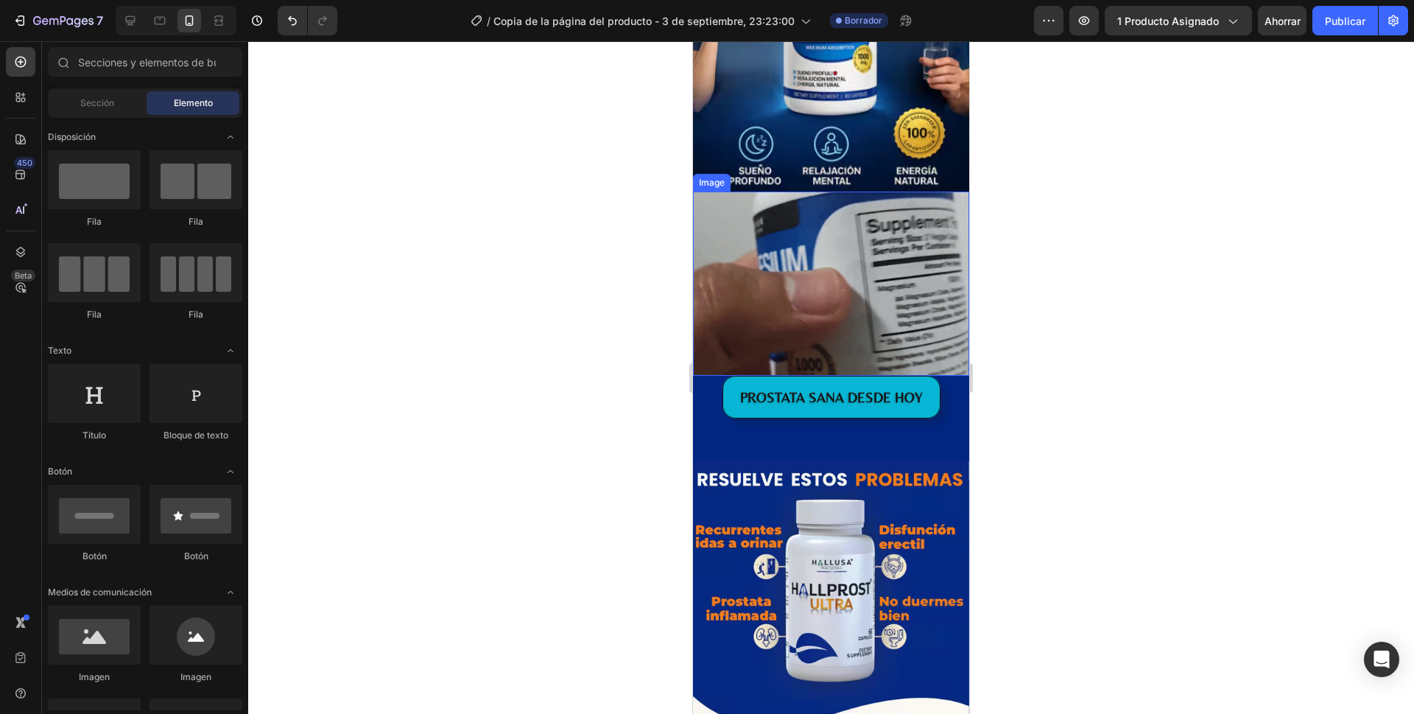
scroll to position [957, 0]
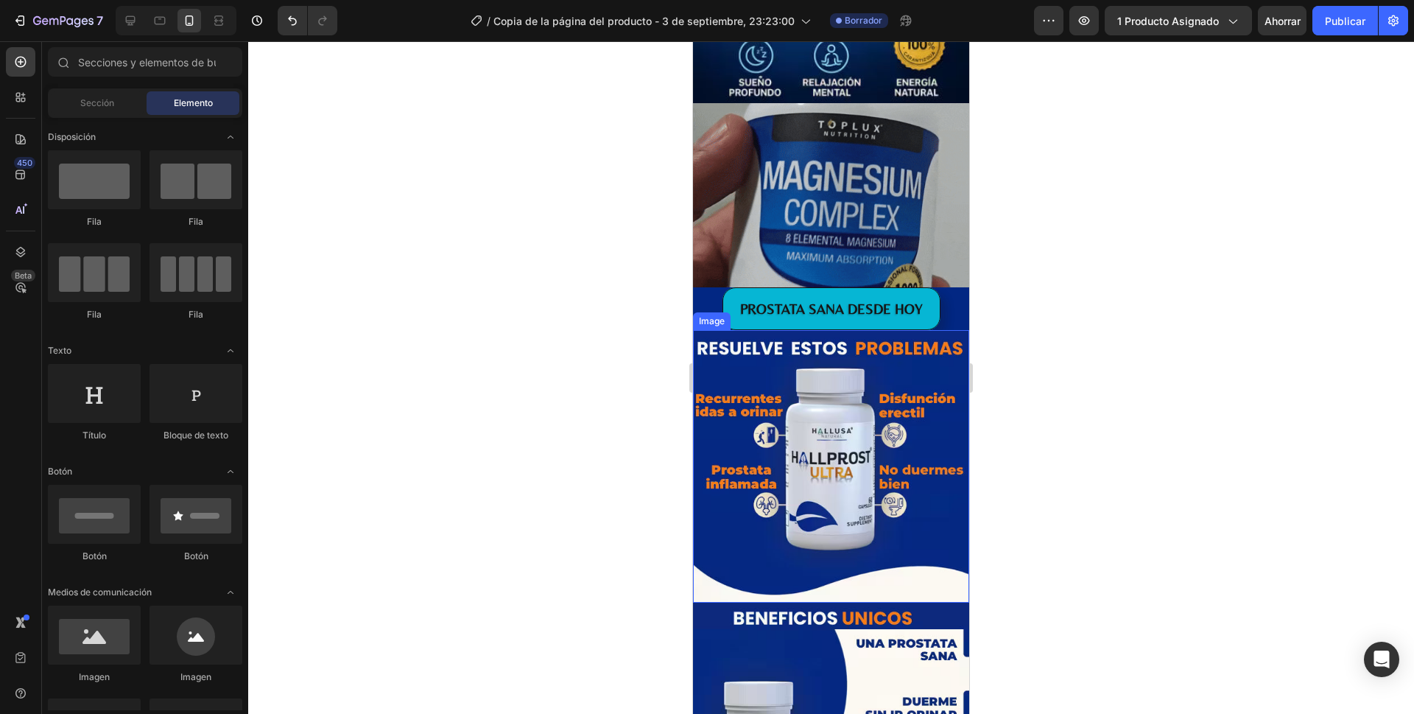
click at [949, 330] on img at bounding box center [831, 466] width 276 height 272
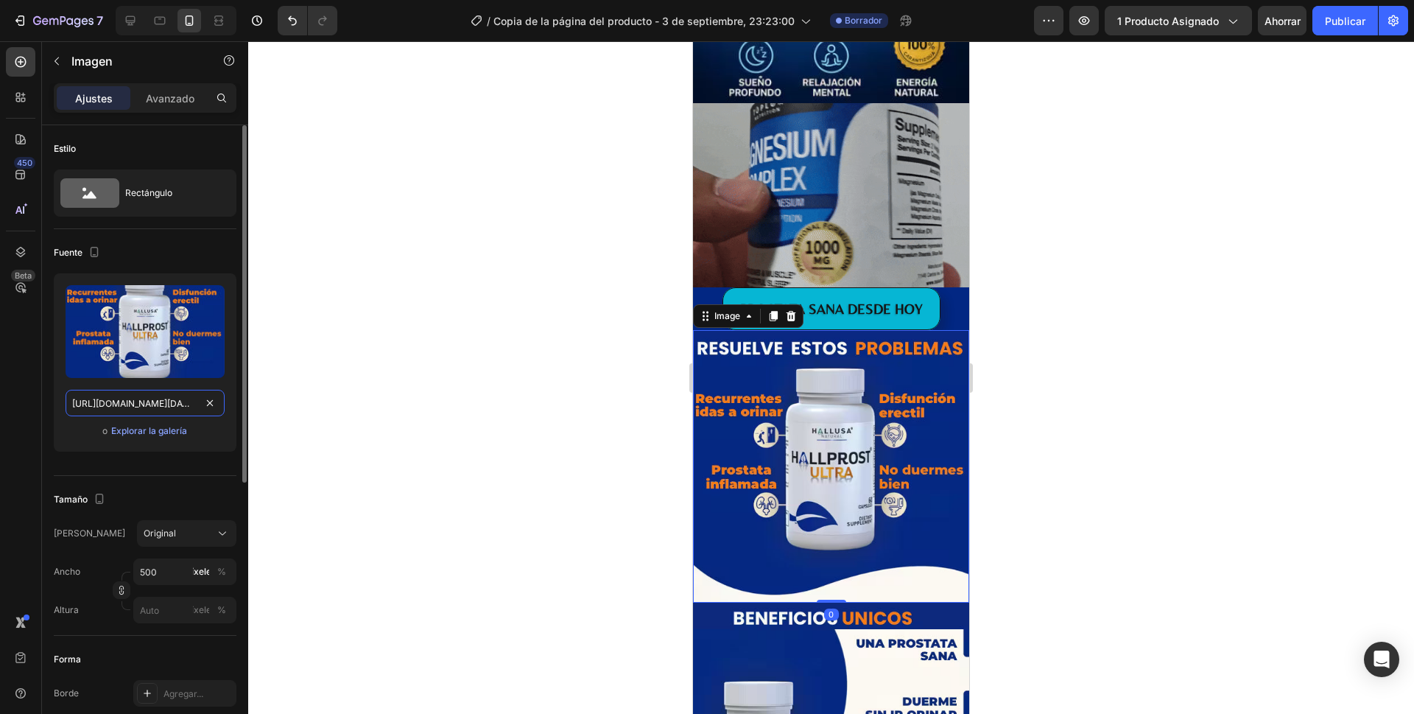
click at [149, 403] on input "[URL][DOMAIN_NAME][DATE]" at bounding box center [145, 403] width 159 height 27
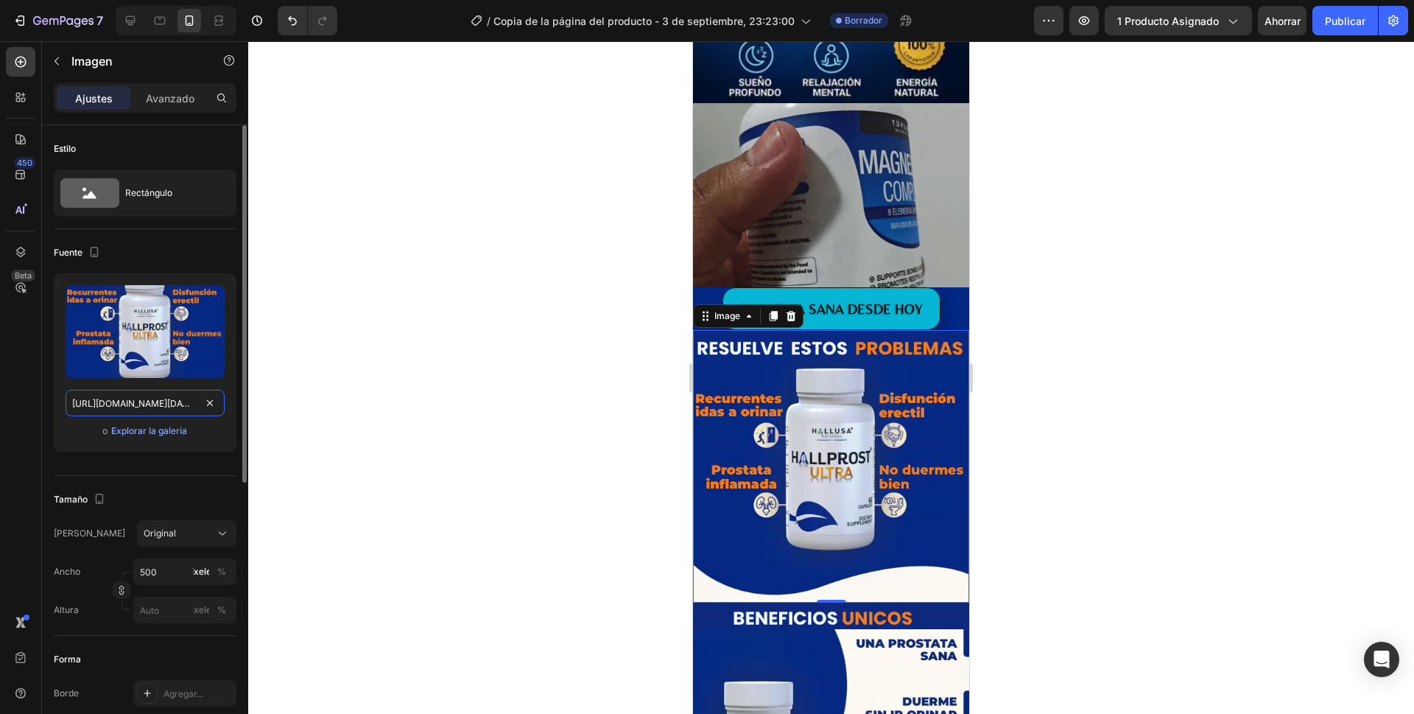
paste input "748/3480/4976/files/Captura_de_pantalla_[DATE]_a_la_s_[DATE].avif?v=1757629758"
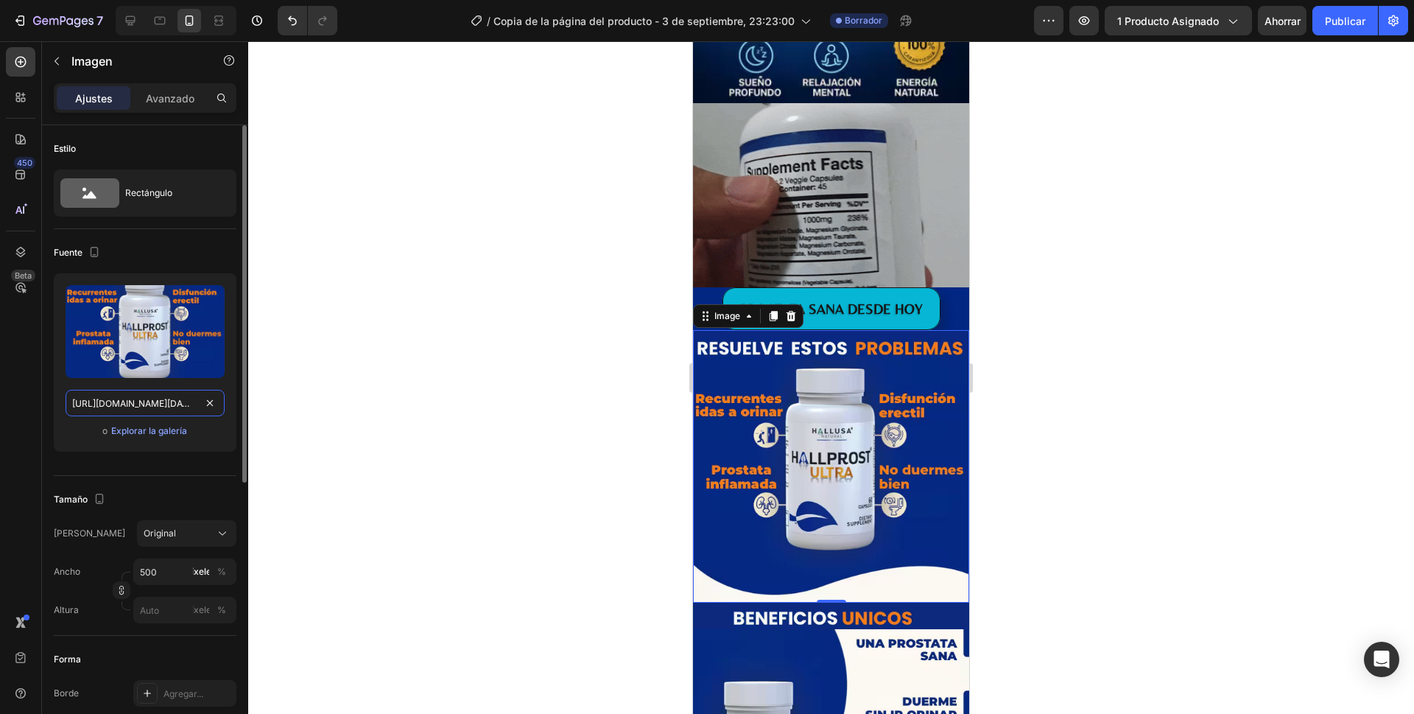
scroll to position [0, 387]
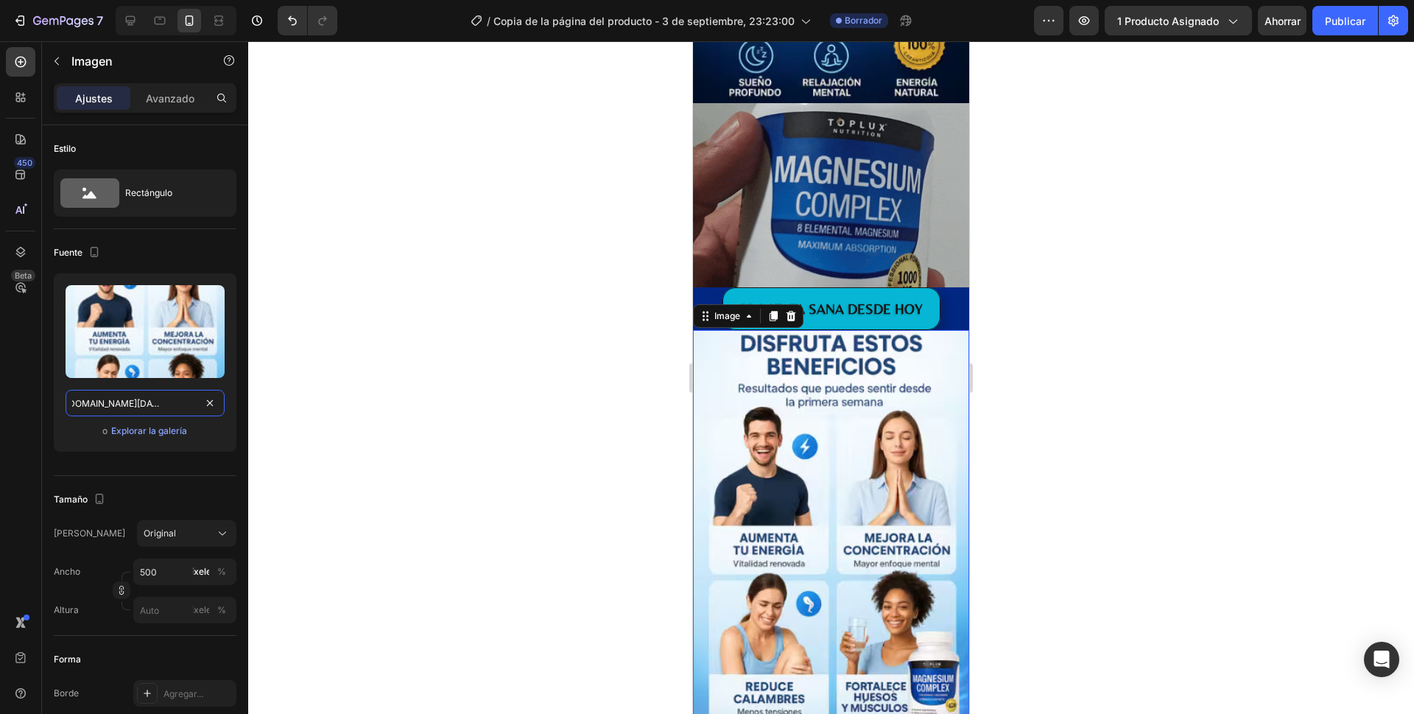
type input "[URL][DOMAIN_NAME][DATE][DATE]"
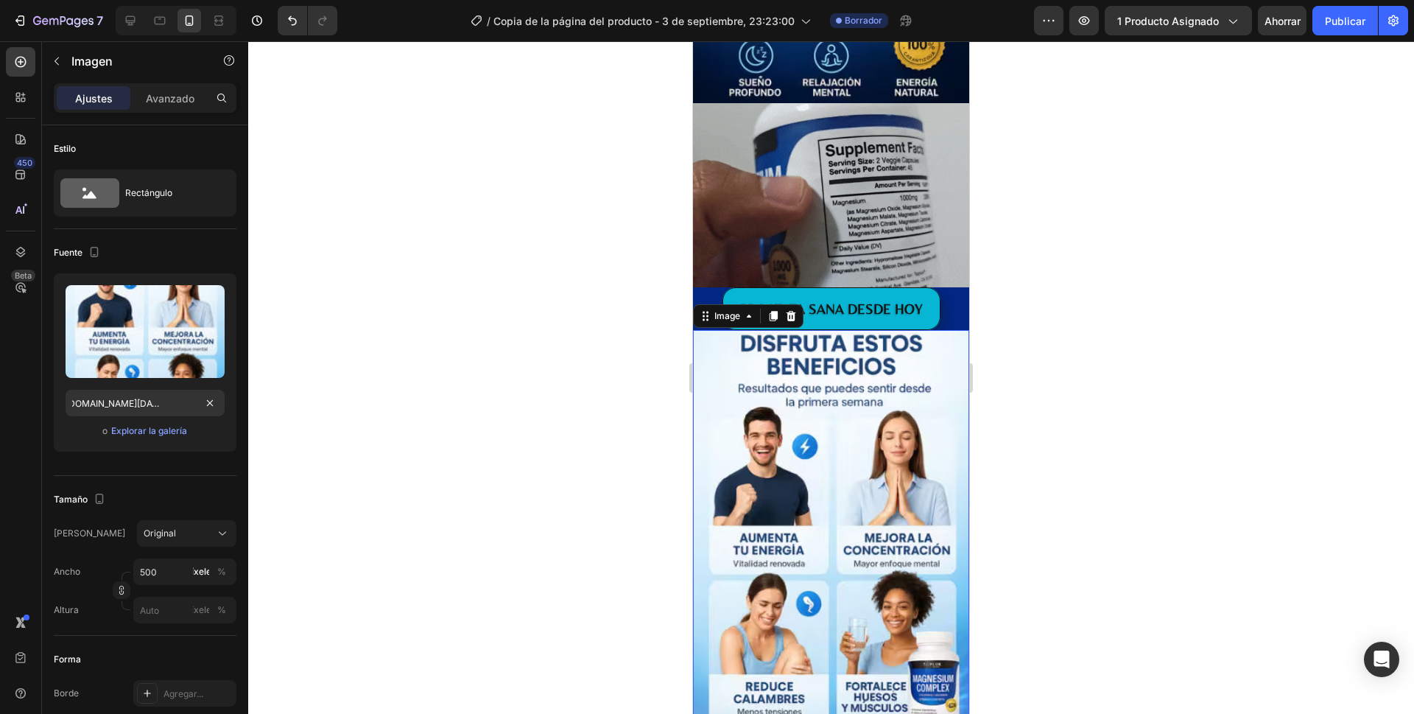
click at [356, 399] on div at bounding box center [831, 377] width 1166 height 672
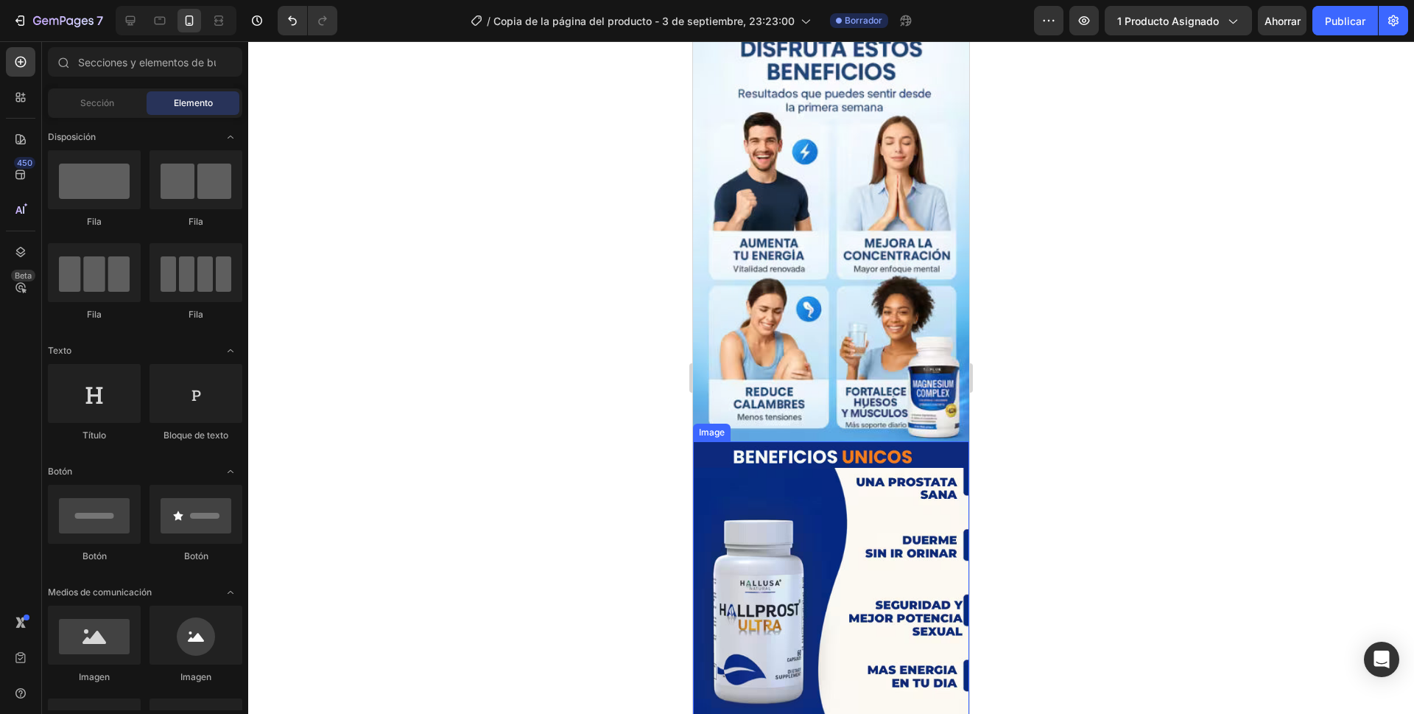
scroll to position [1252, 0]
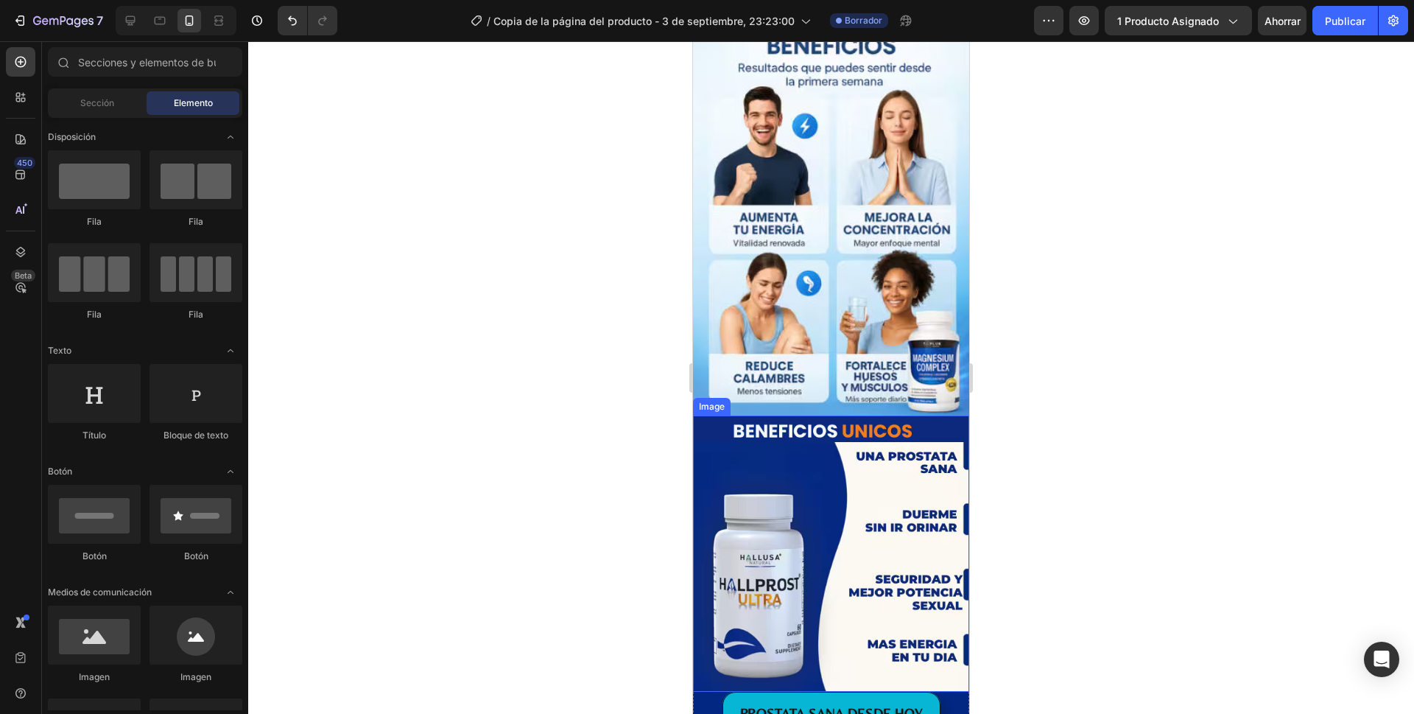
click at [705, 418] on img at bounding box center [831, 553] width 276 height 276
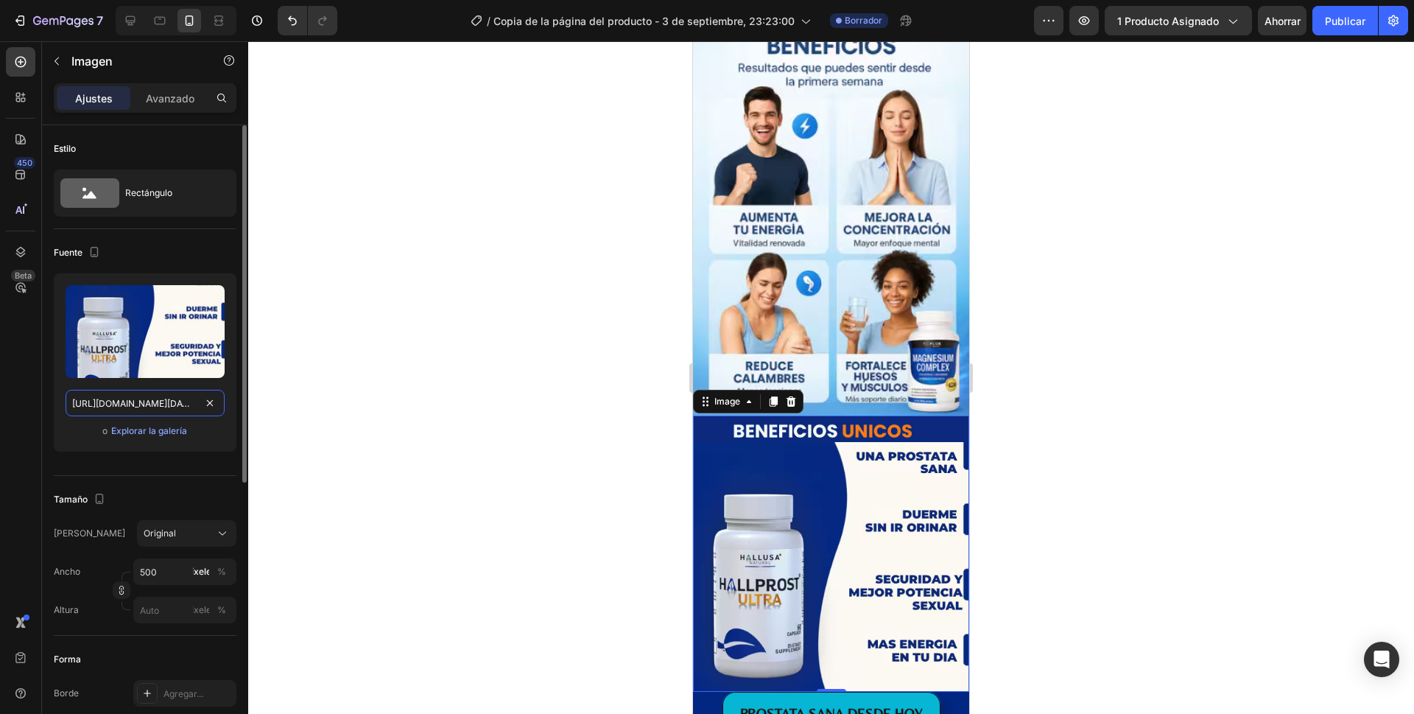
click at [172, 405] on input "[URL][DOMAIN_NAME][DATE]" at bounding box center [145, 403] width 159 height 27
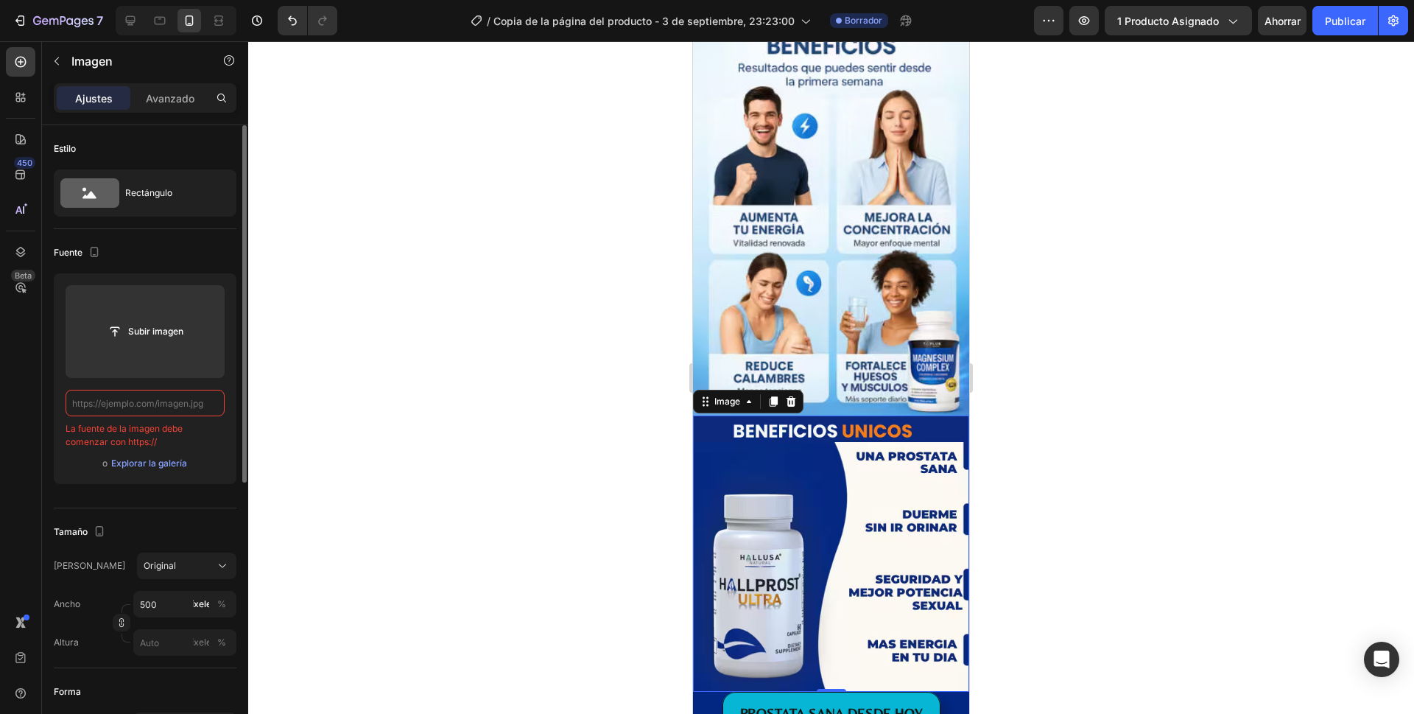
paste input "[URL][DOMAIN_NAME][DATE][DATE]"
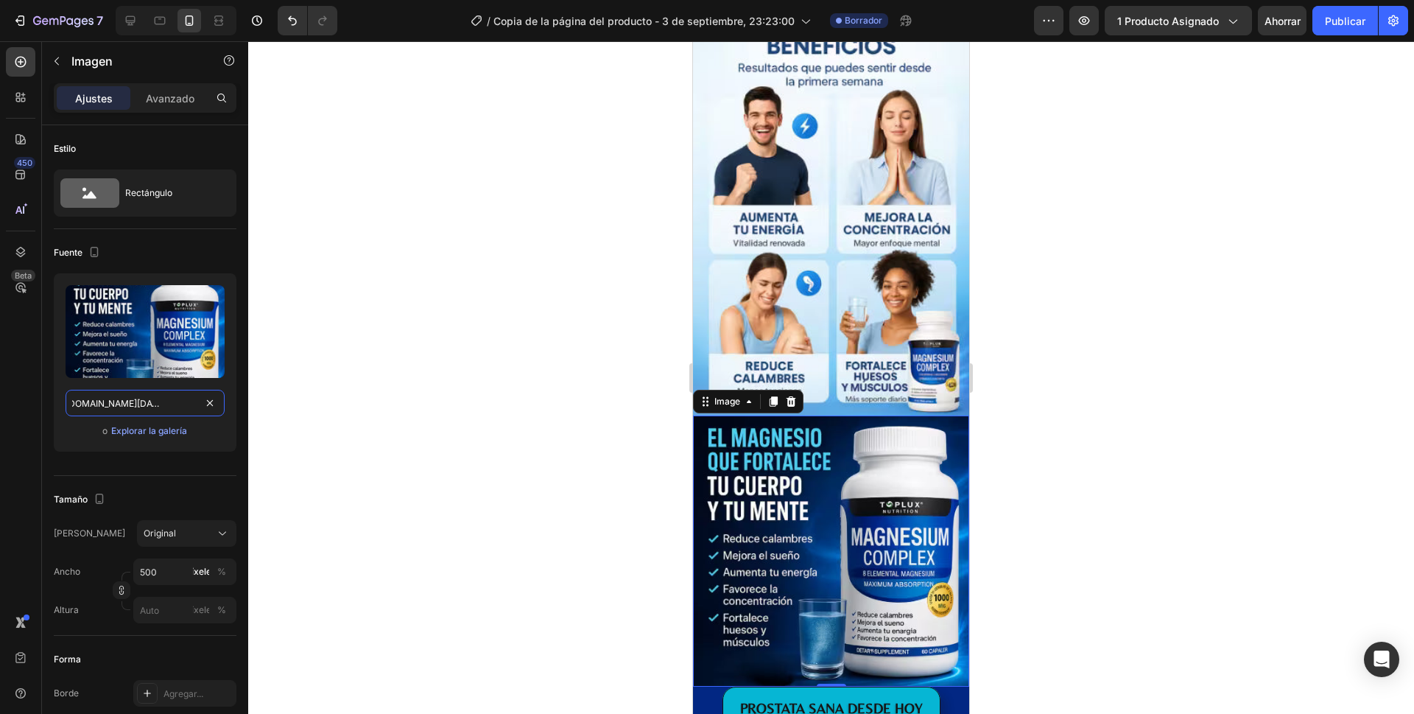
type input "[URL][DOMAIN_NAME][DATE][DATE]"
click at [1107, 384] on div at bounding box center [831, 377] width 1166 height 672
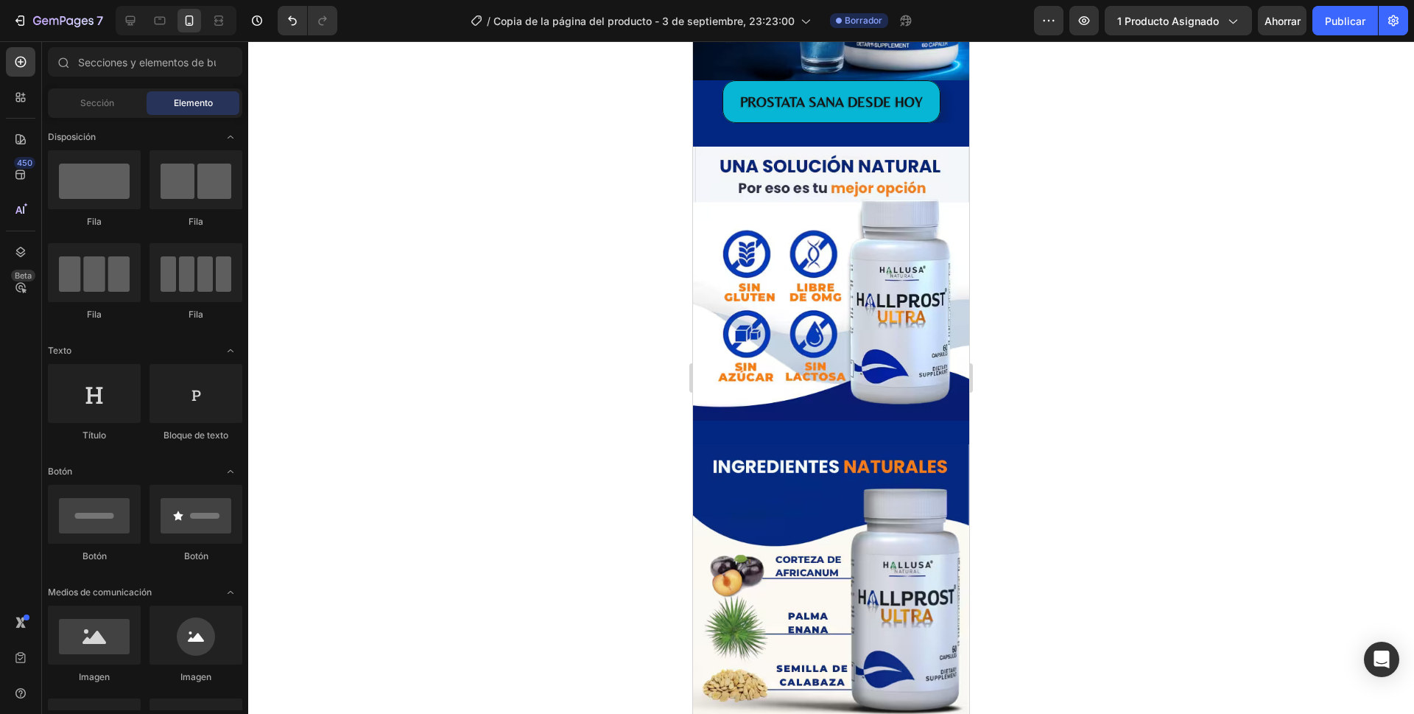
scroll to position [1828, 0]
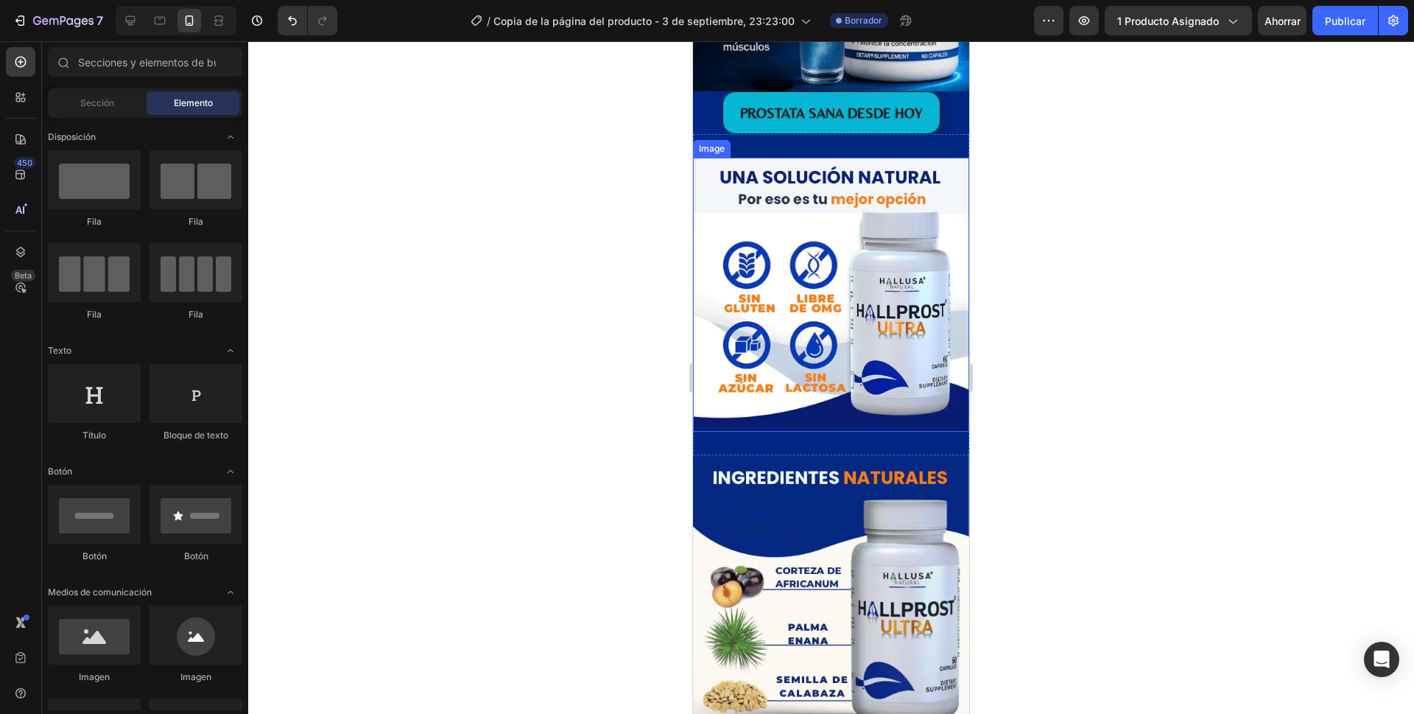
click at [945, 164] on img at bounding box center [831, 294] width 276 height 273
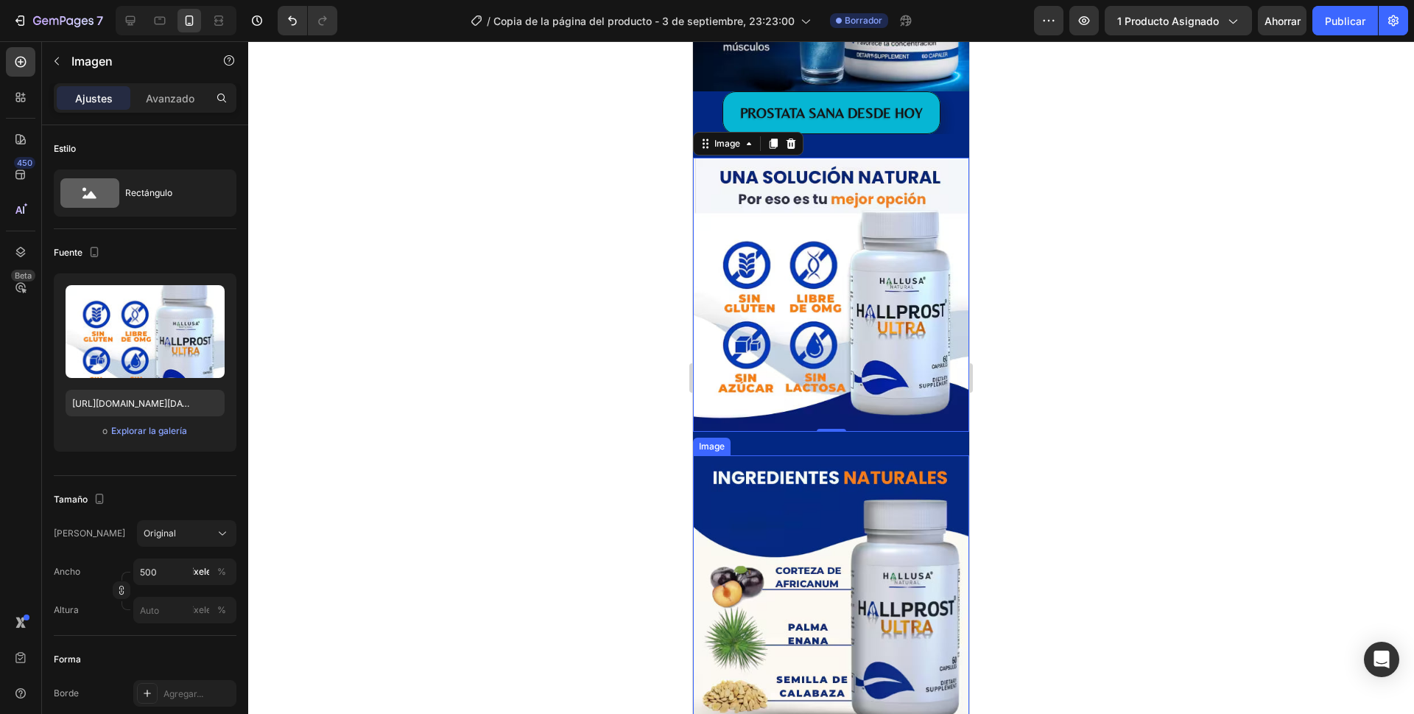
click at [703, 460] on img at bounding box center [831, 592] width 276 height 275
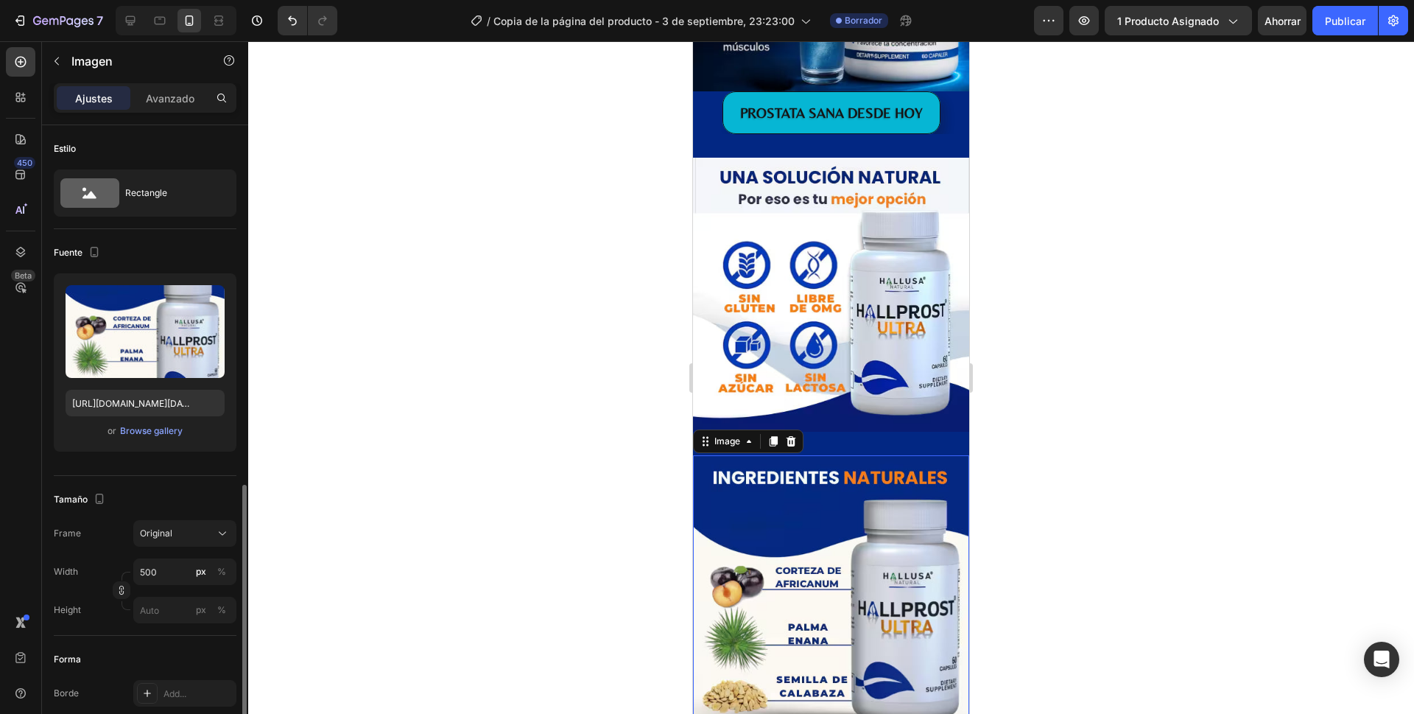
scroll to position [230, 0]
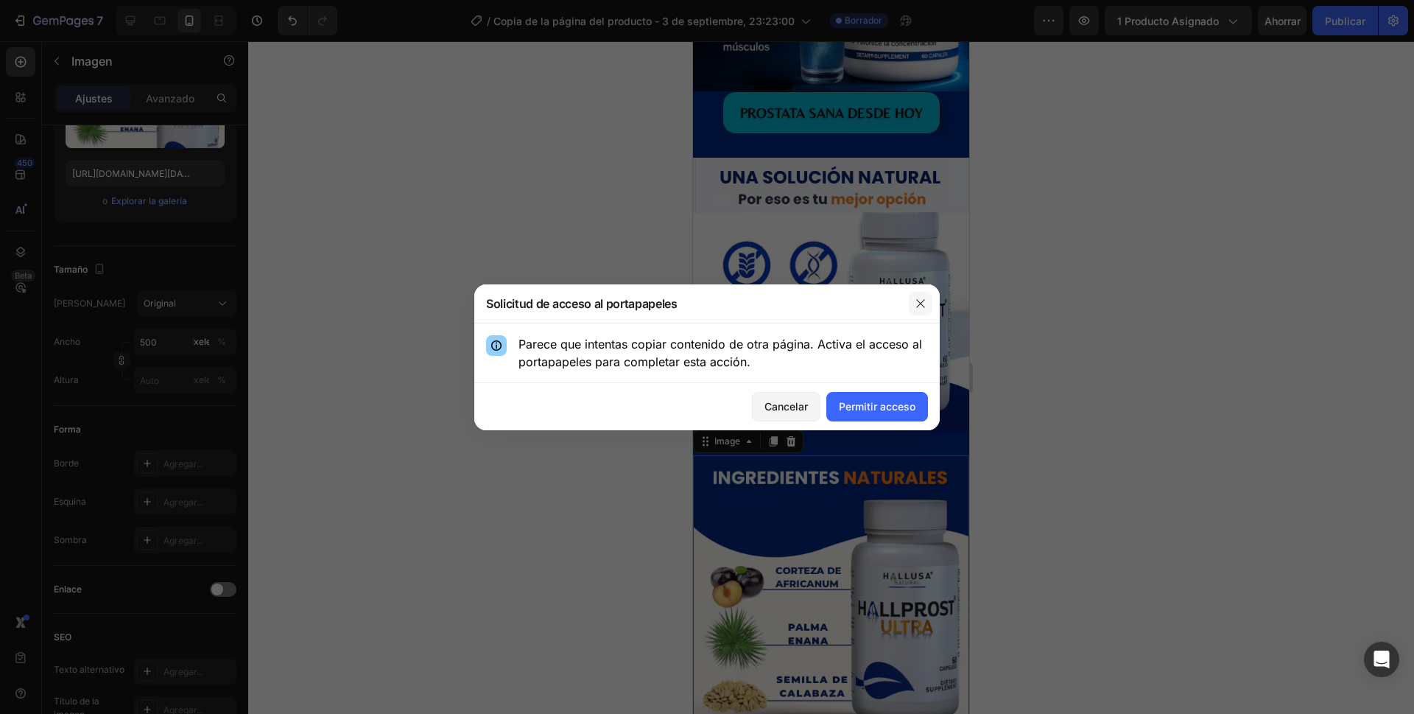
click at [920, 298] on icon "button" at bounding box center [921, 304] width 12 height 12
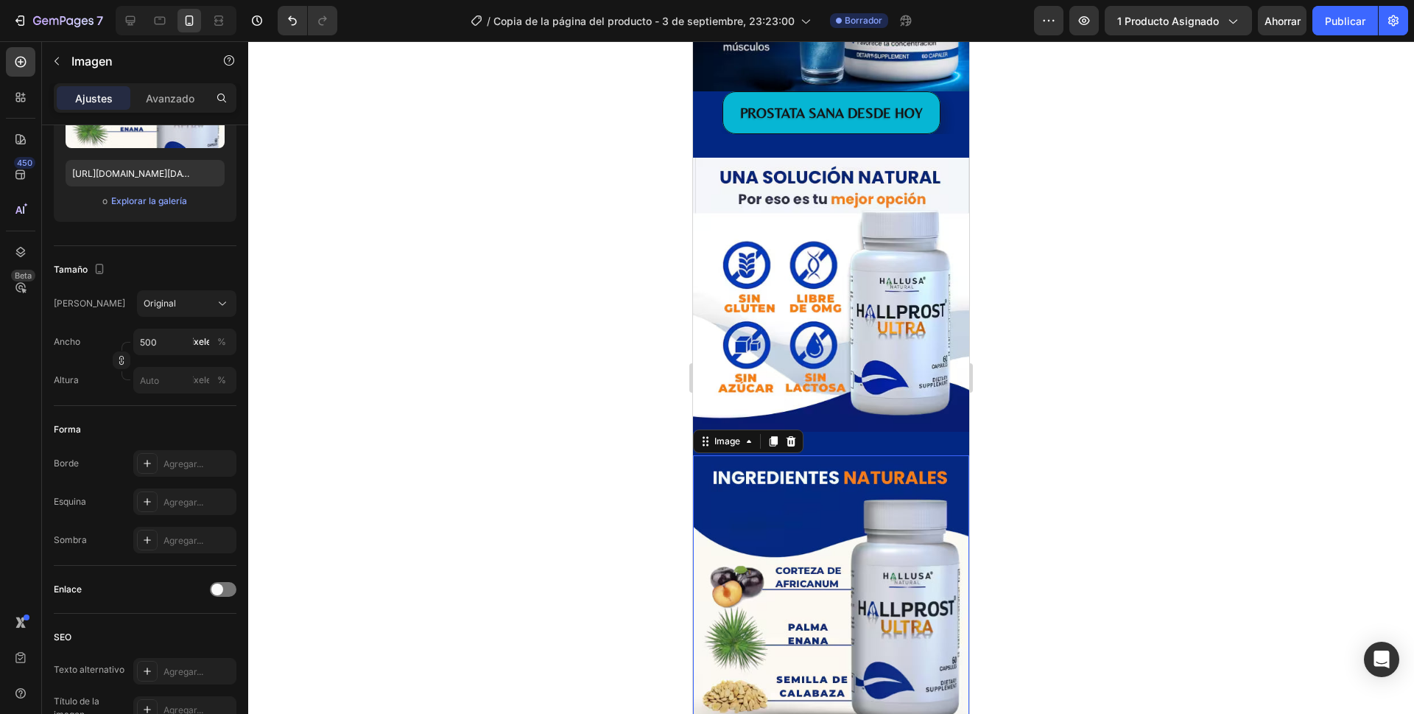
click at [717, 459] on img at bounding box center [831, 592] width 276 height 275
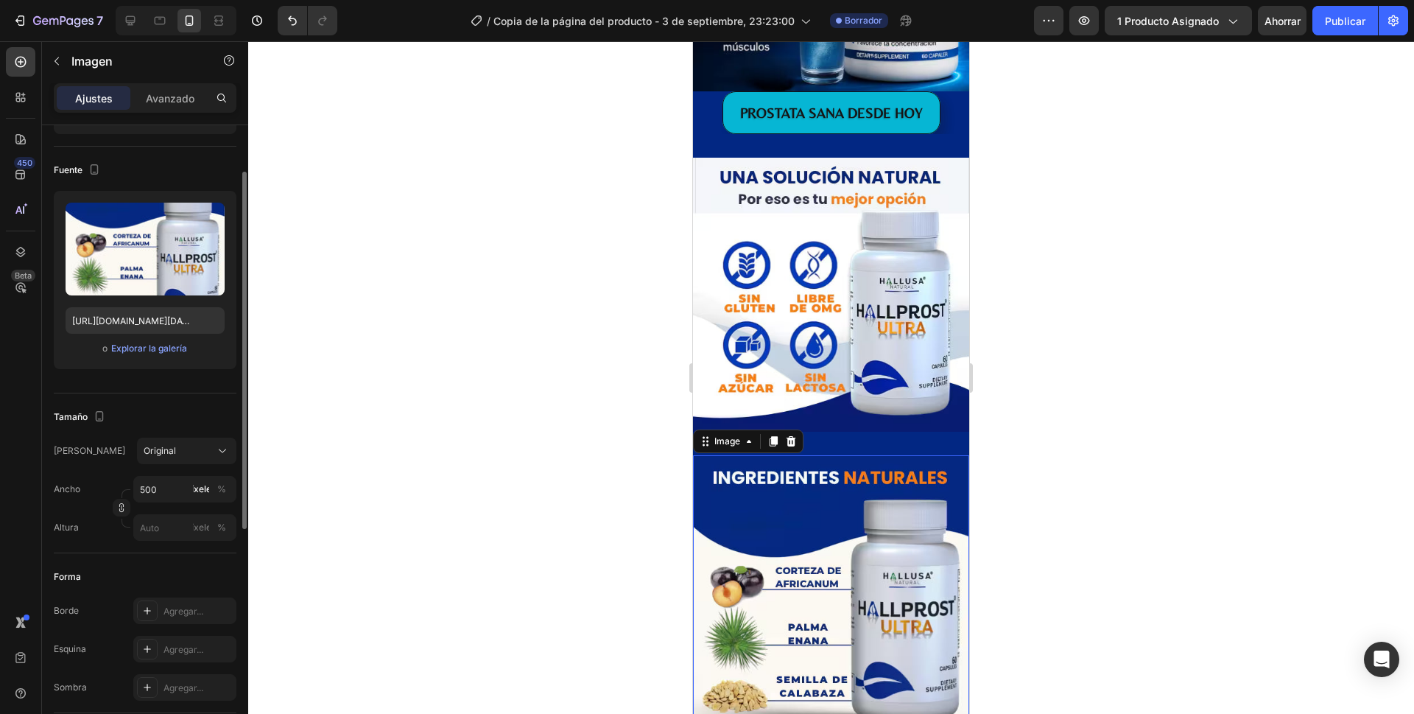
scroll to position [9, 0]
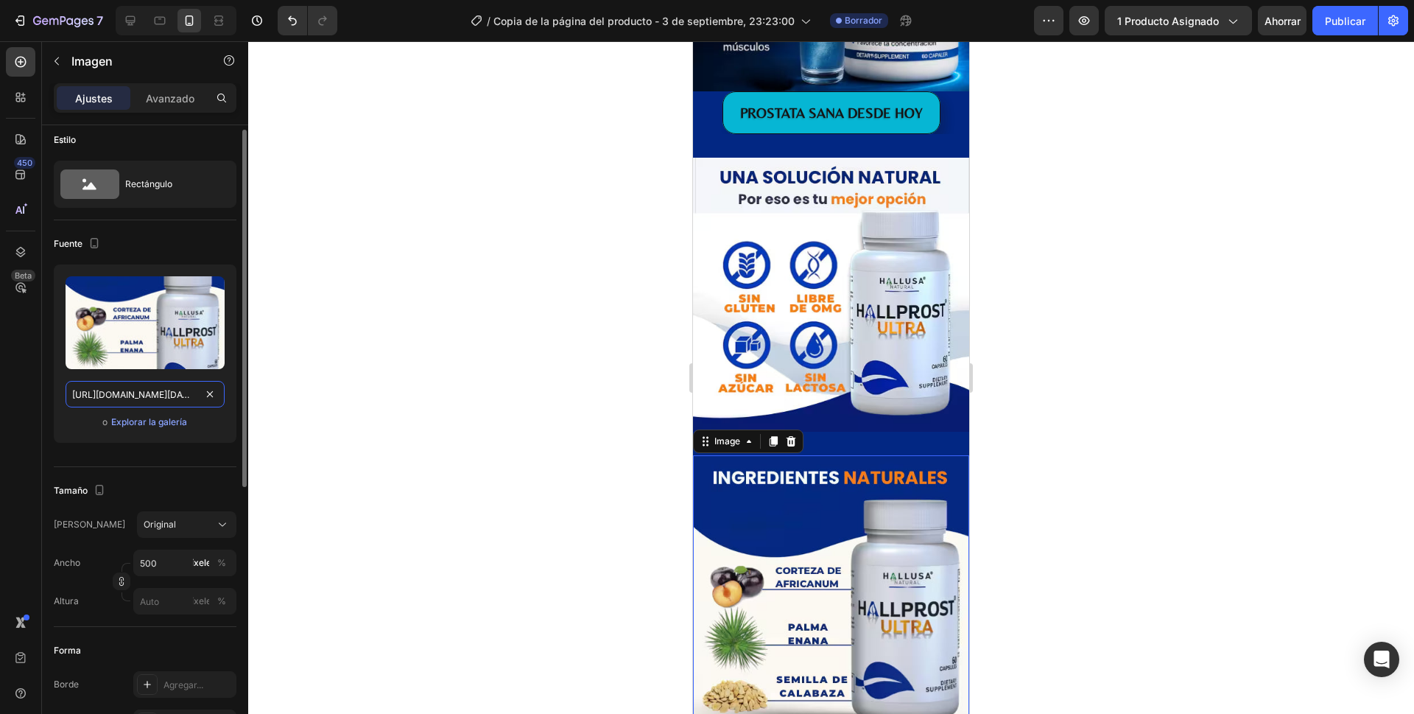
click at [155, 394] on input "[URL][DOMAIN_NAME][DATE]" at bounding box center [145, 394] width 159 height 27
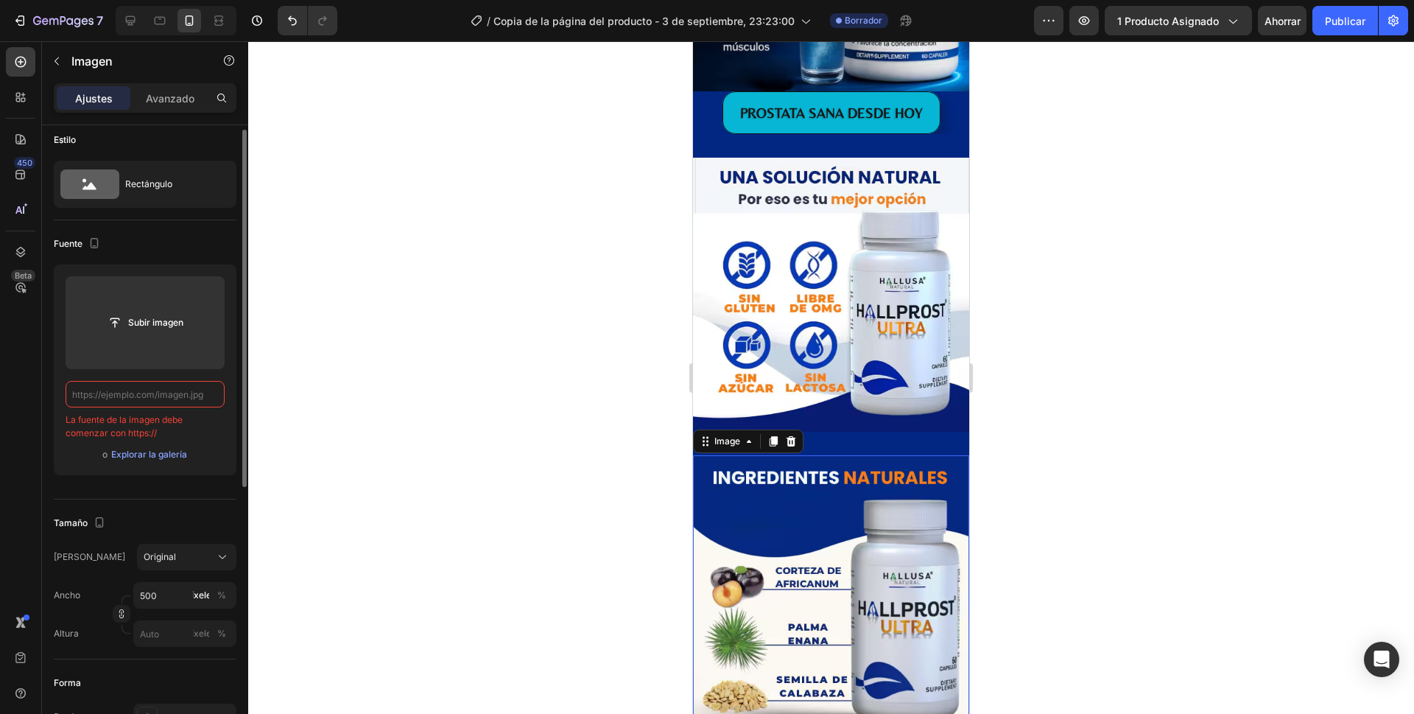
paste input "[URL][DOMAIN_NAME][DATE][DATE]"
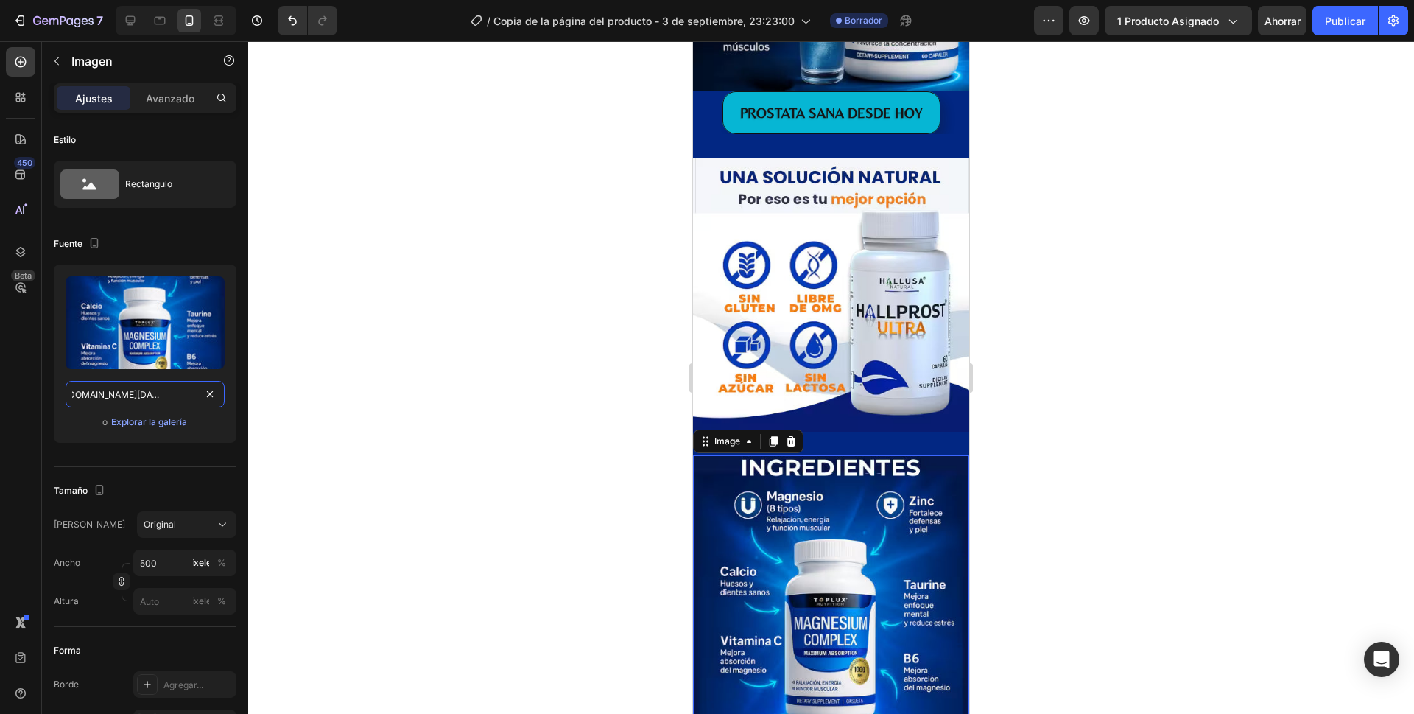
type input "[URL][DOMAIN_NAME][DATE][DATE]"
click at [1128, 325] on div at bounding box center [831, 377] width 1166 height 672
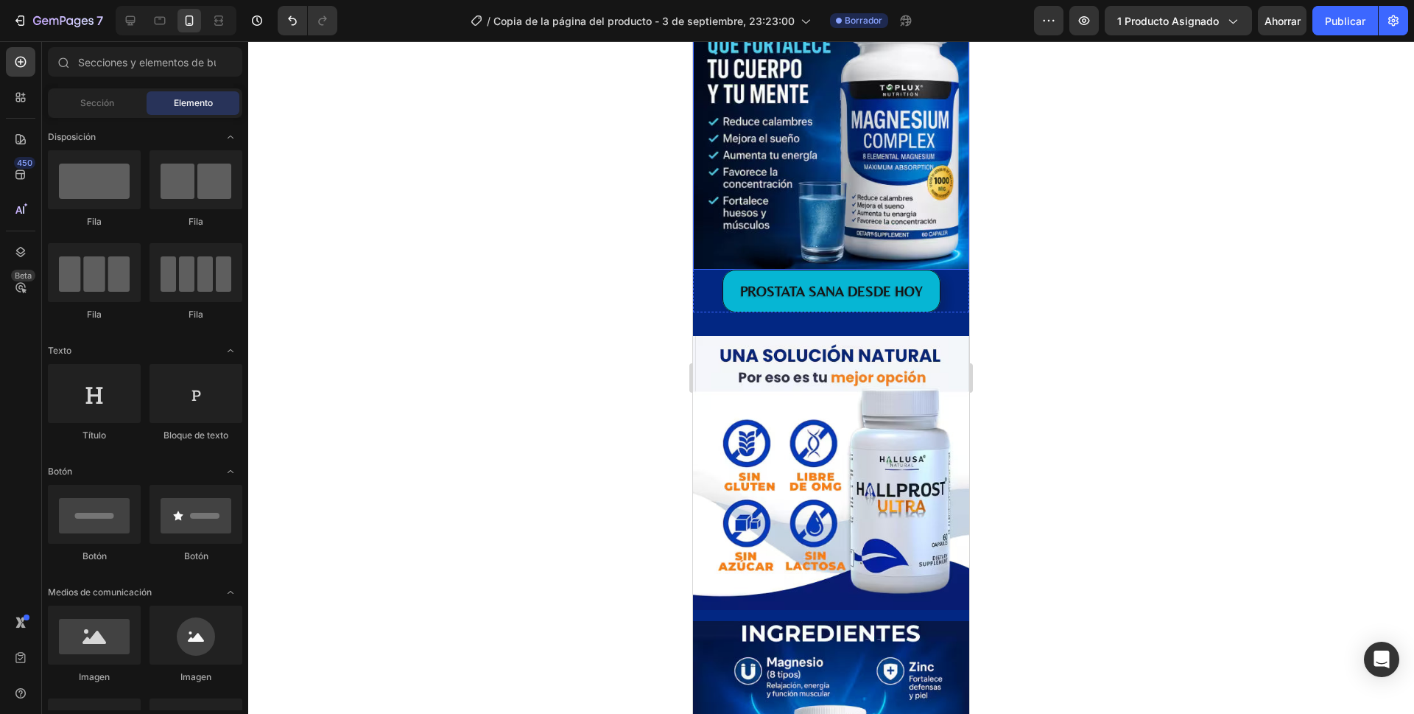
scroll to position [1681, 0]
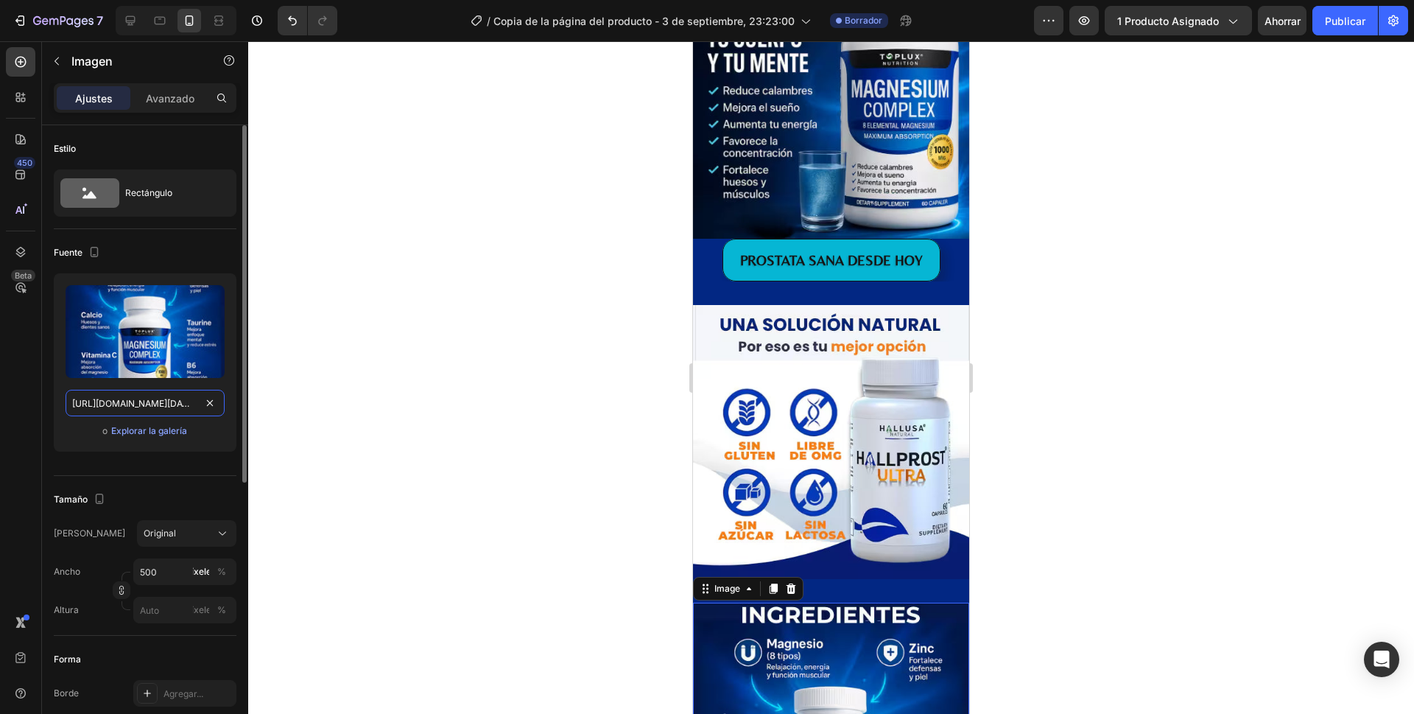
click at [138, 404] on input "[URL][DOMAIN_NAME][DATE][DATE]" at bounding box center [145, 403] width 159 height 27
click at [703, 314] on img at bounding box center [831, 441] width 276 height 273
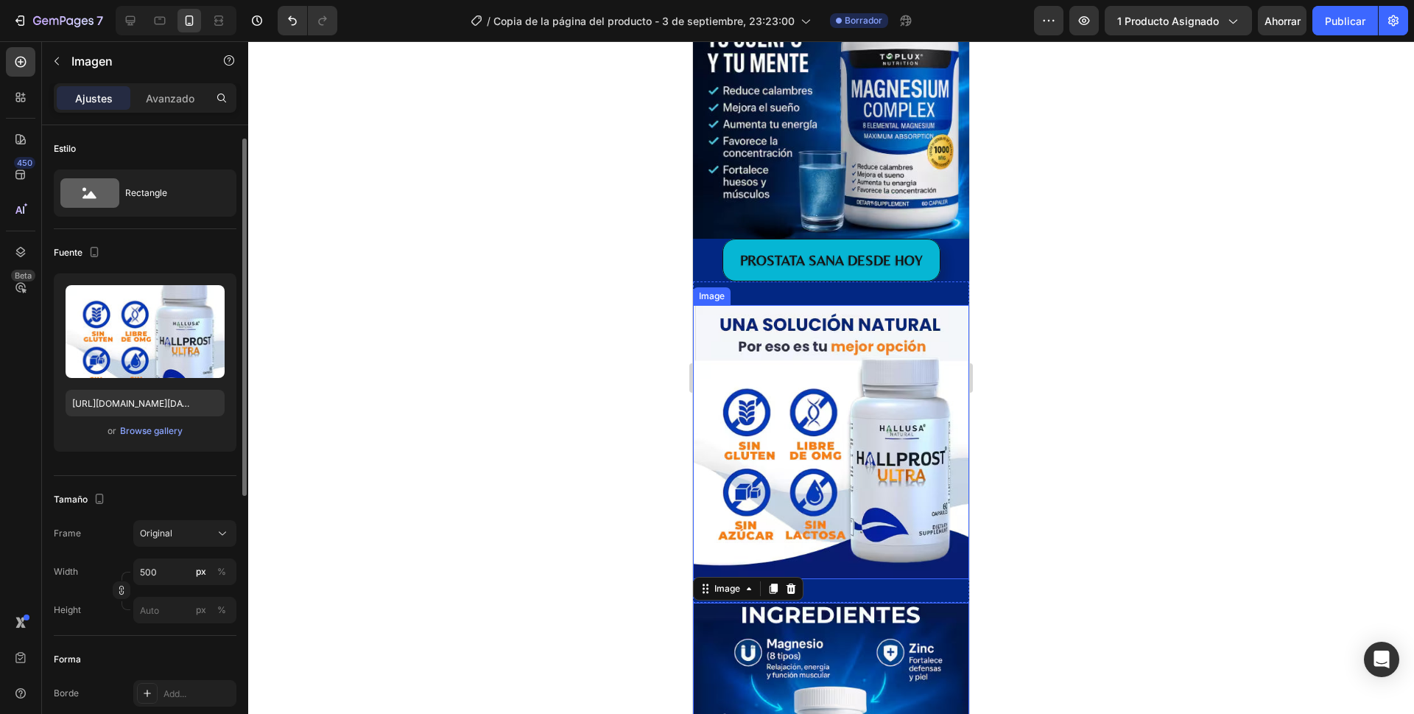
scroll to position [9, 0]
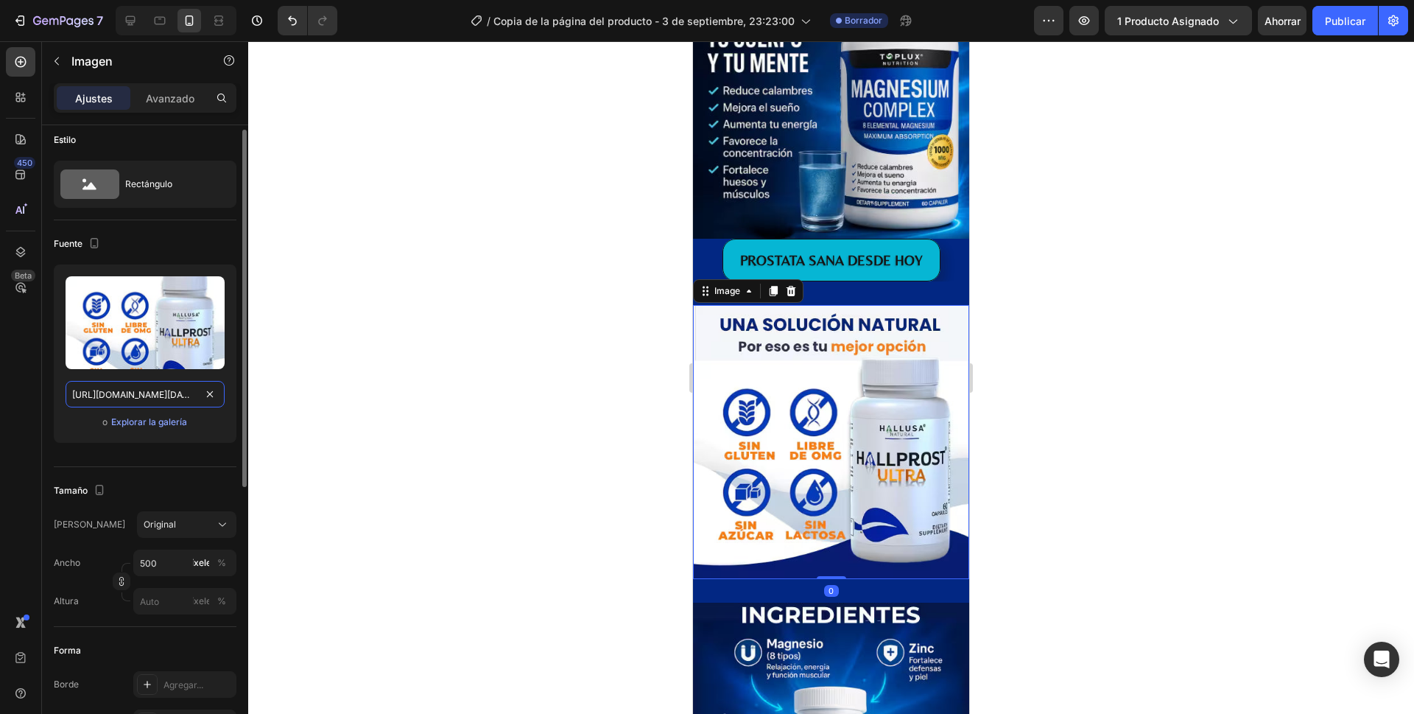
drag, startPoint x: 222, startPoint y: 393, endPoint x: 194, endPoint y: 391, distance: 28.1
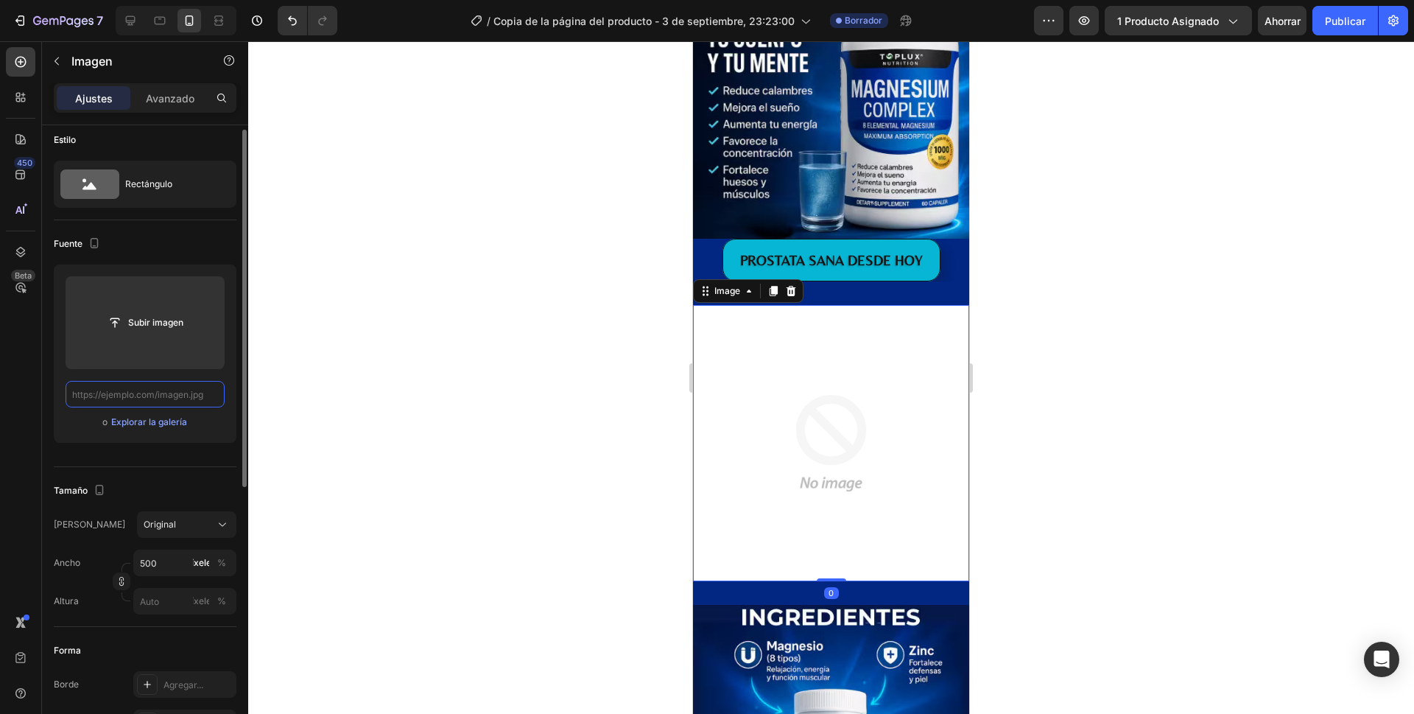
scroll to position [0, 0]
paste input "[URL][DOMAIN_NAME][DATE][DATE]"
type input "[URL][DOMAIN_NAME][DATE][DATE]"
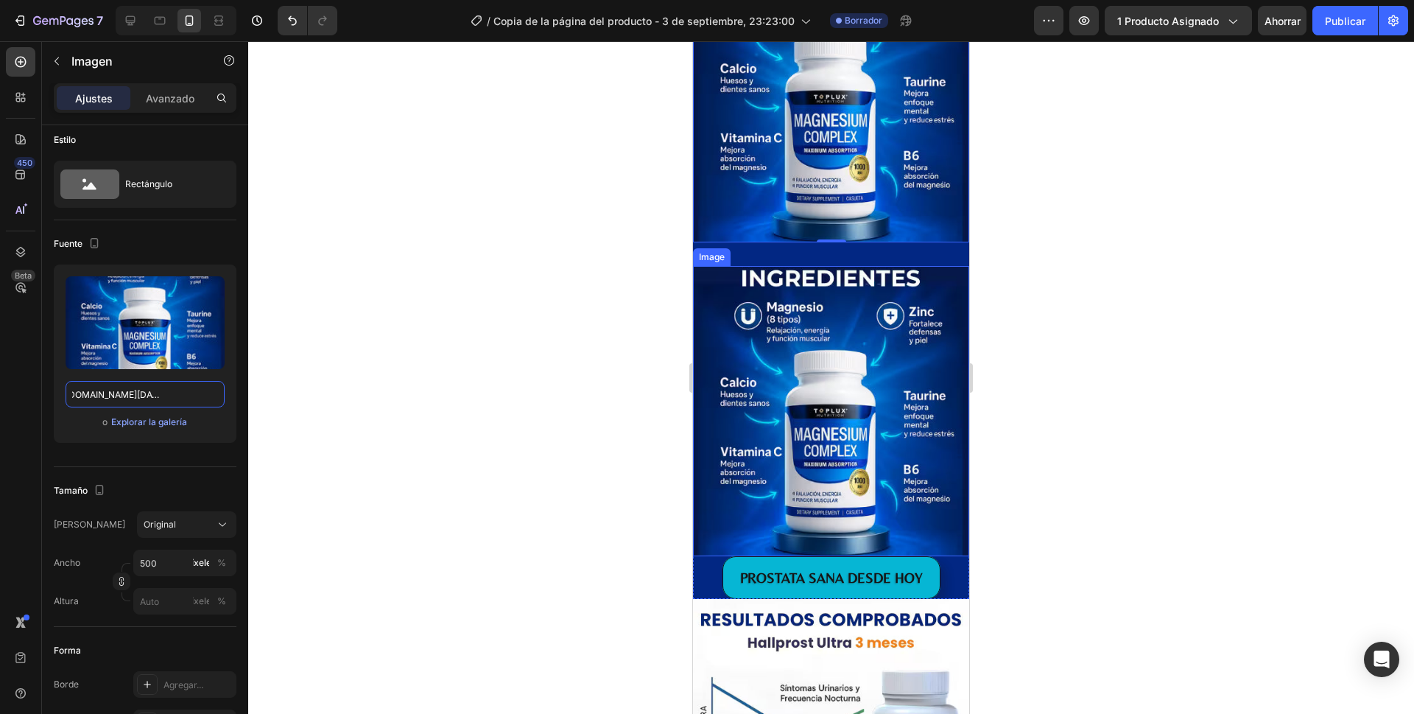
scroll to position [2049, 0]
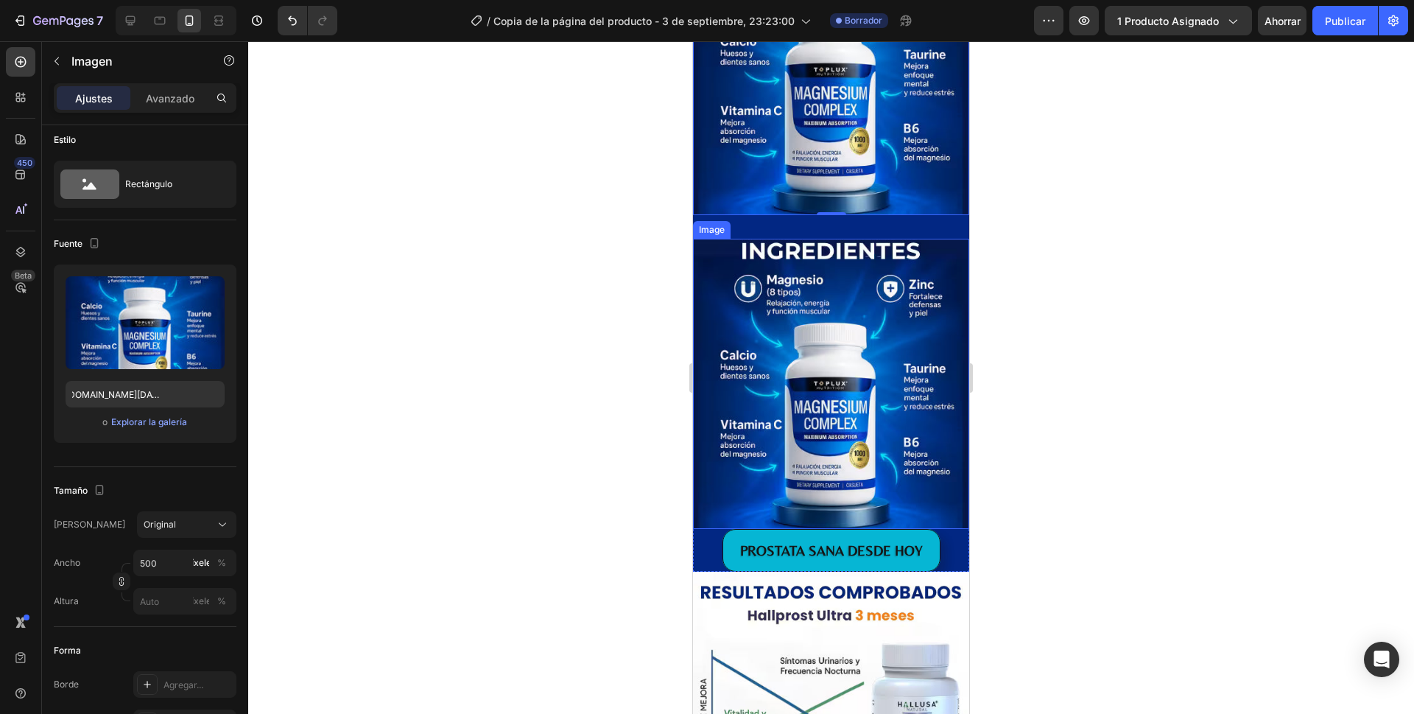
click at [711, 267] on img at bounding box center [831, 384] width 276 height 290
click at [710, 253] on img at bounding box center [831, 384] width 276 height 290
click at [154, 393] on input "[URL][DOMAIN_NAME][DATE][DATE]" at bounding box center [145, 394] width 159 height 27
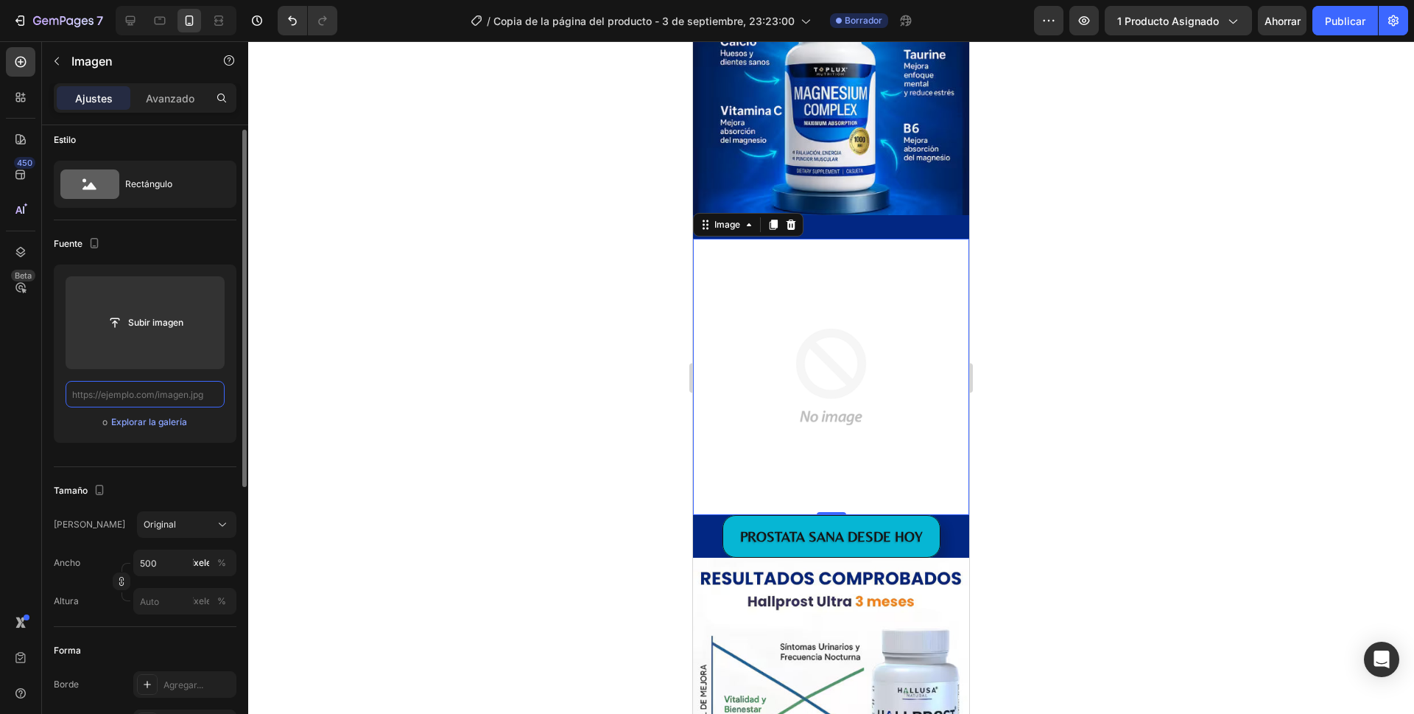
paste input "[URL][DOMAIN_NAME][DATE][DATE]"
type input "[URL][DOMAIN_NAME][DATE][DATE]"
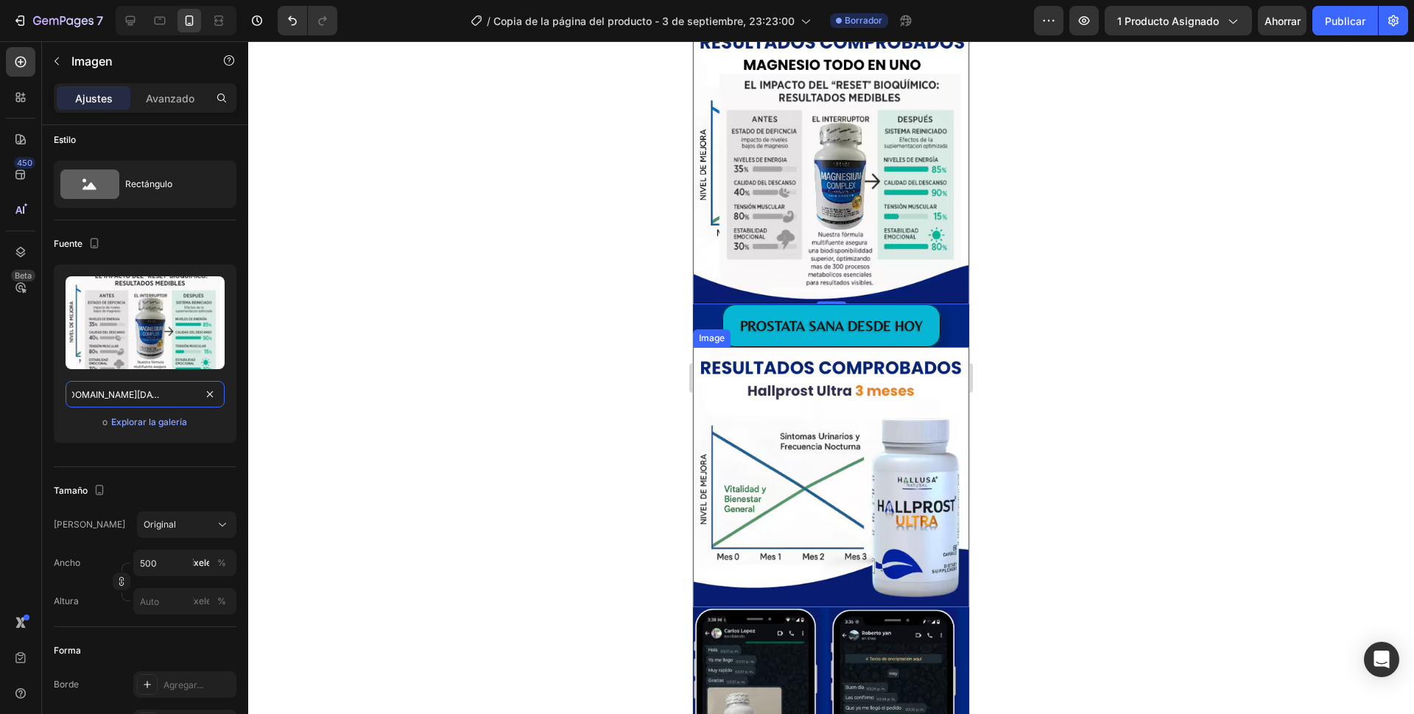
scroll to position [2270, 0]
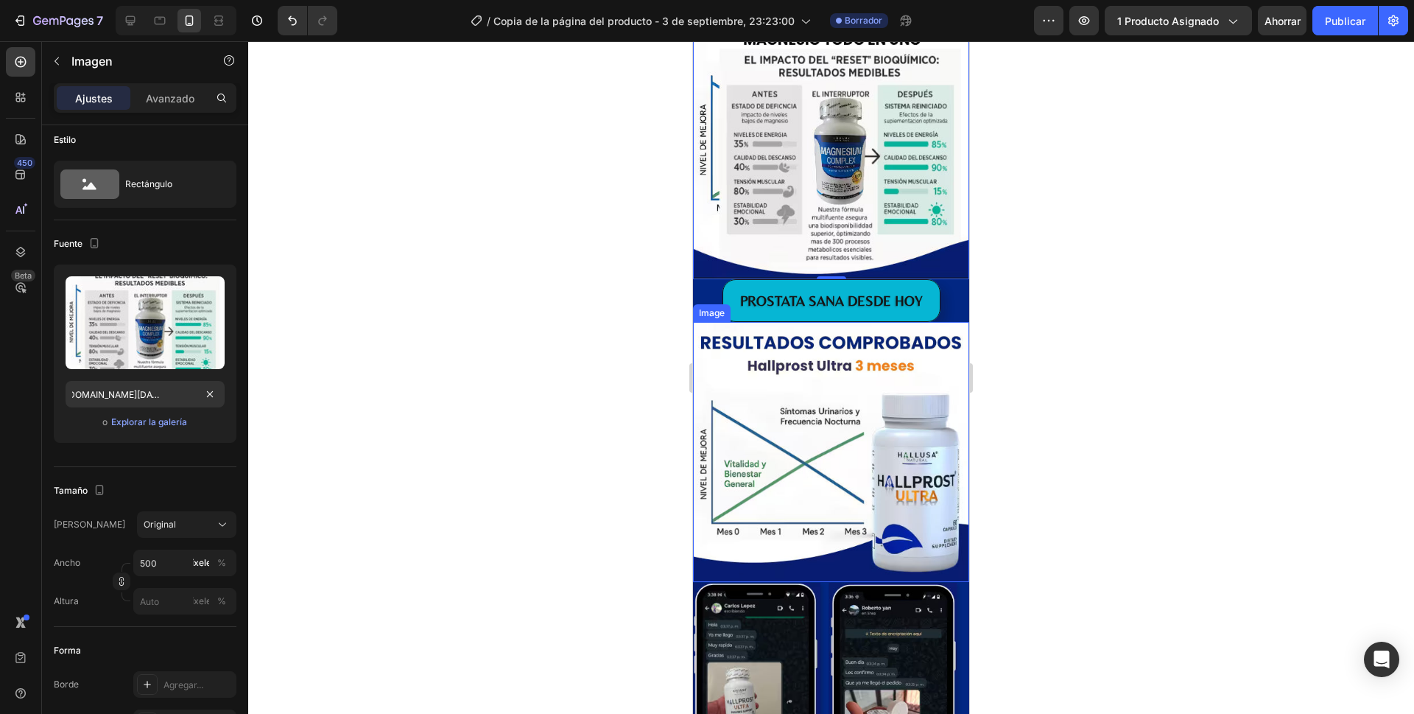
click at [703, 342] on img at bounding box center [831, 451] width 276 height 259
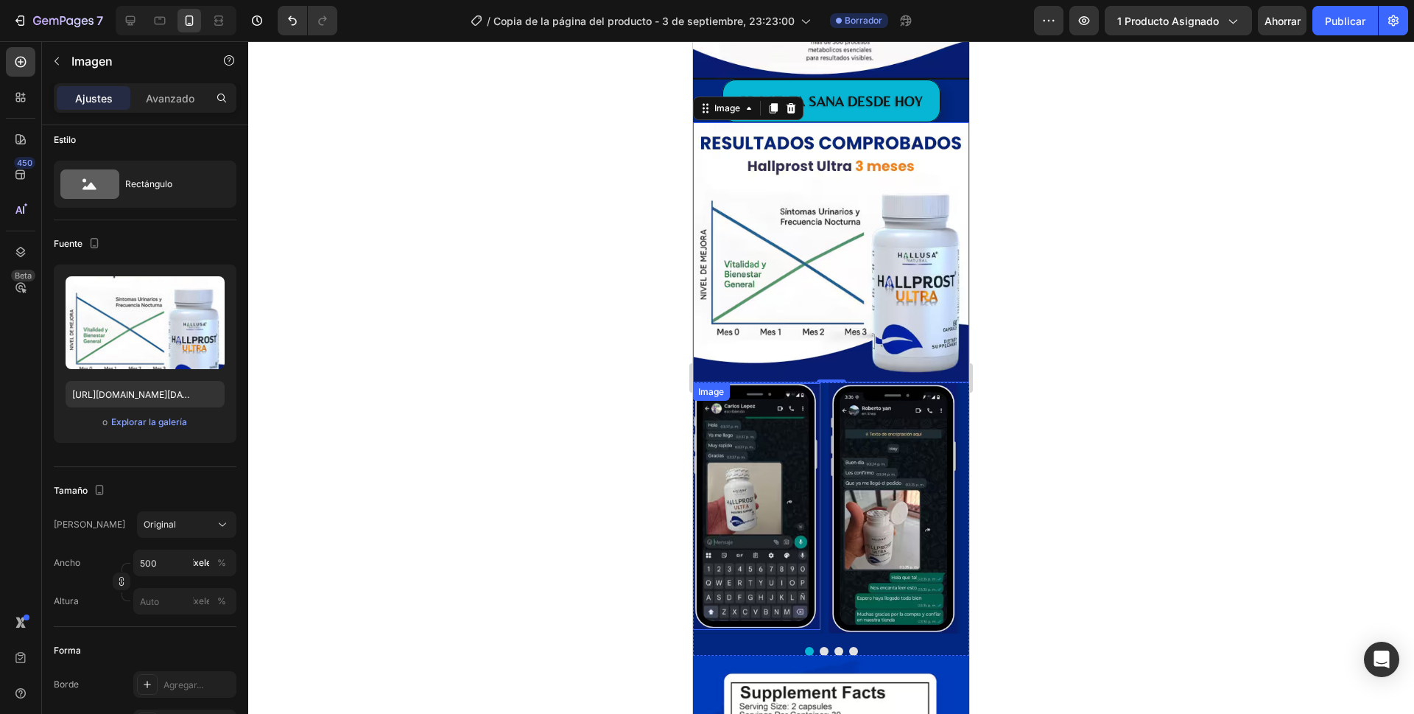
scroll to position [2491, 0]
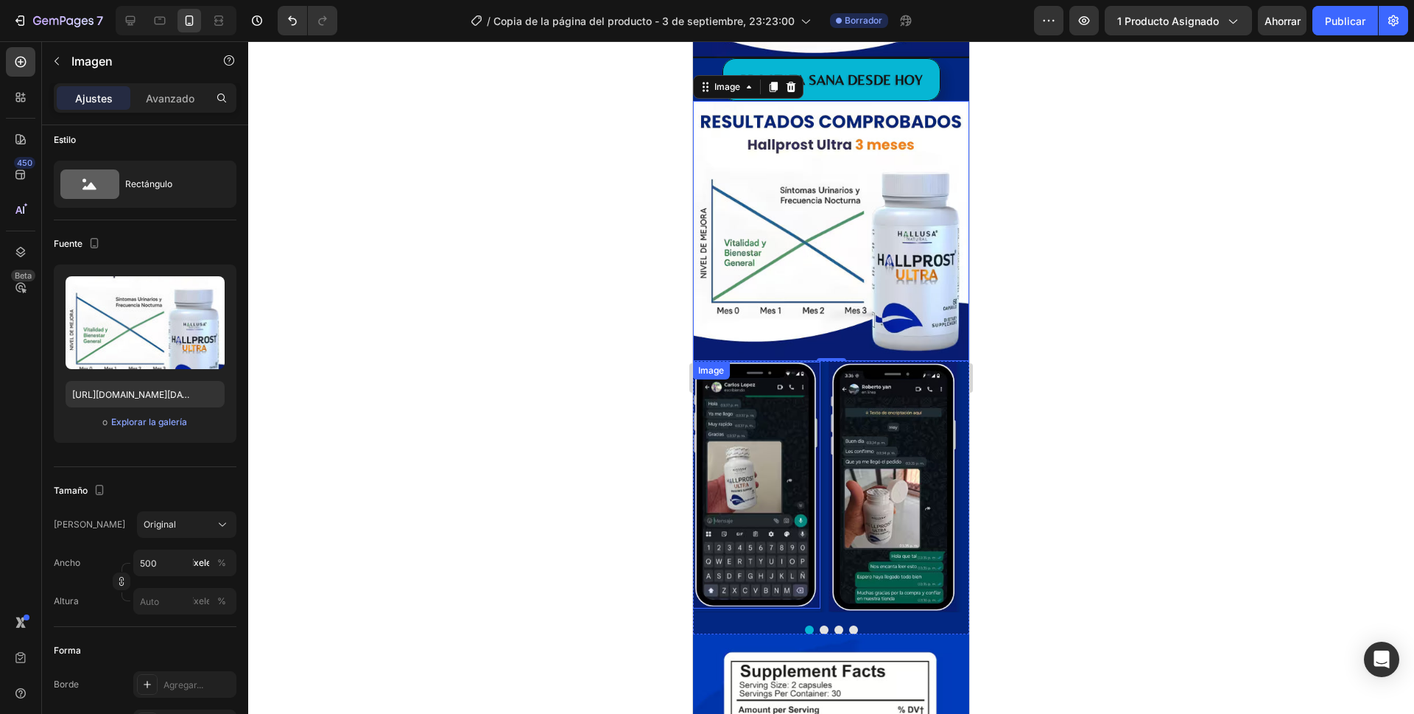
click at [756, 362] on img at bounding box center [756, 485] width 128 height 247
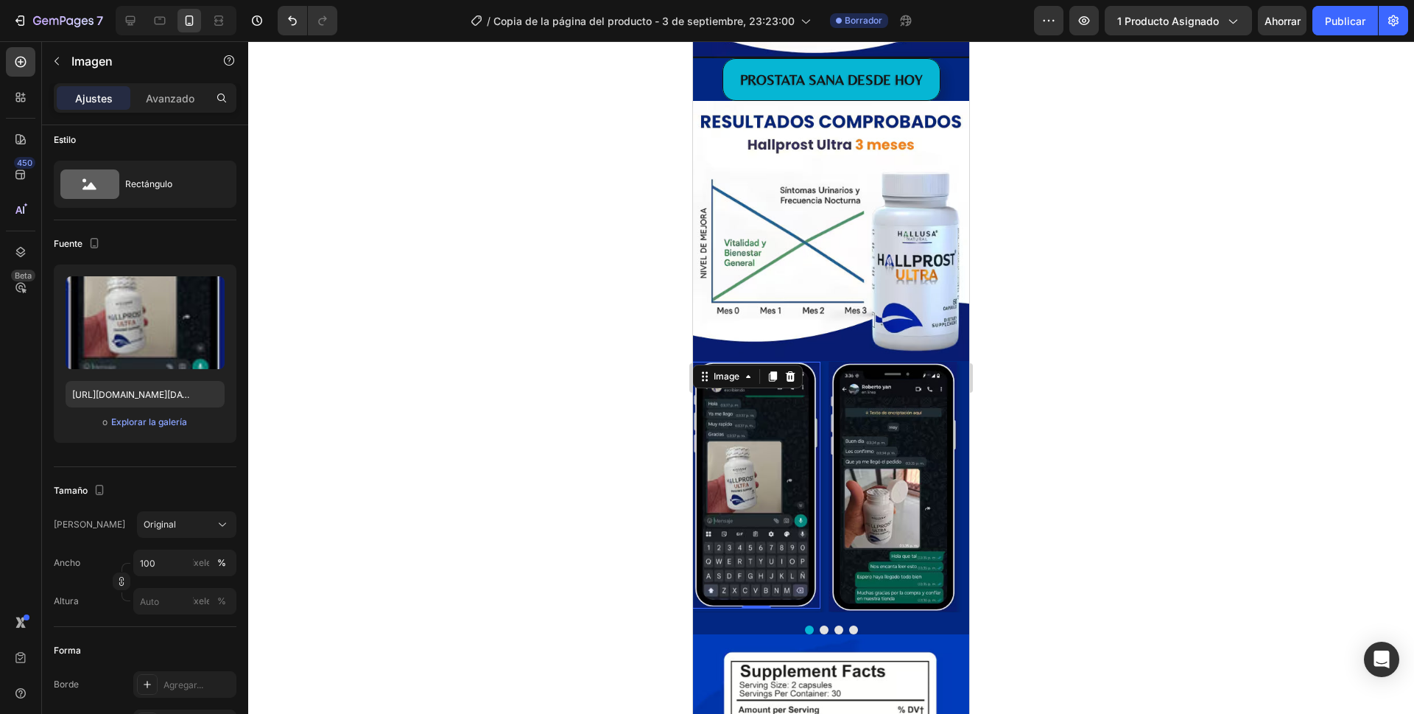
click at [816, 362] on img at bounding box center [756, 485] width 128 height 247
click at [133, 395] on input "[URL][DOMAIN_NAME][DATE]" at bounding box center [145, 394] width 159 height 27
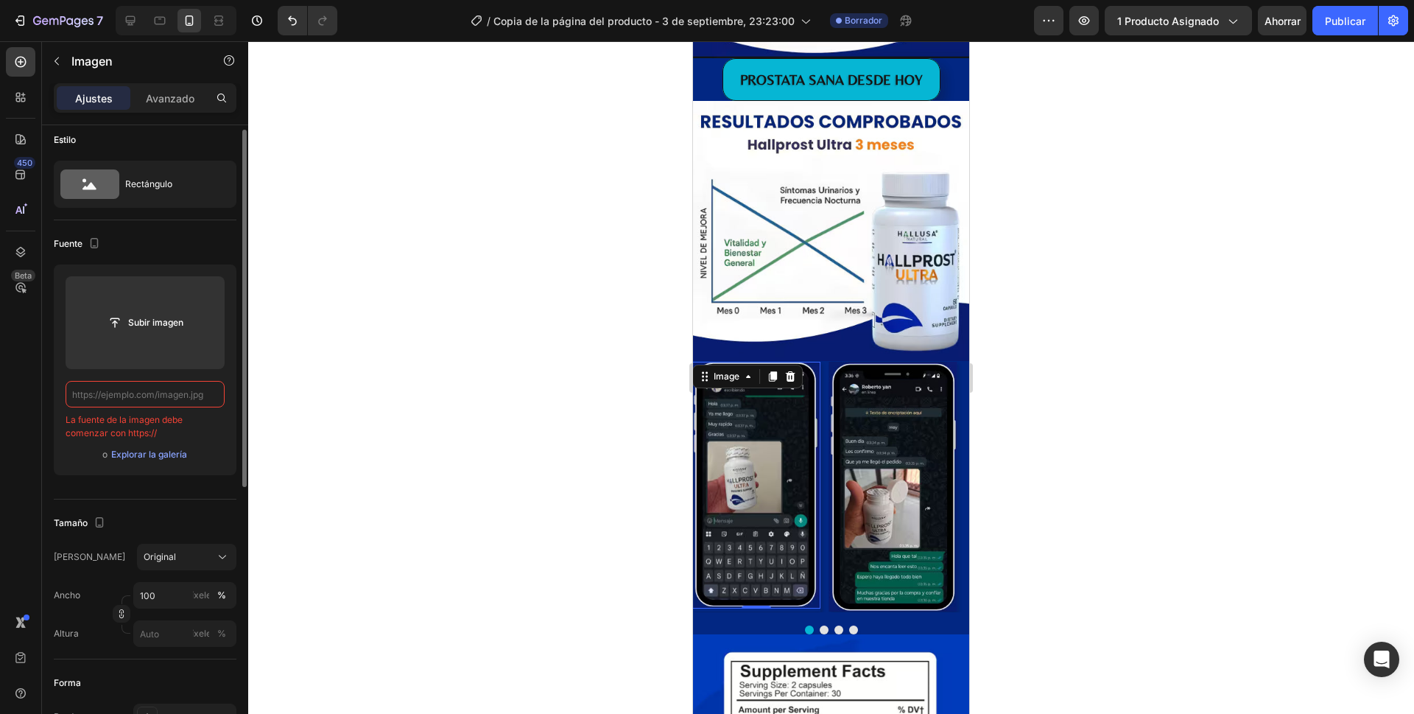
paste input "[URL][DOMAIN_NAME][DATE][DATE]"
type input "[URL][DOMAIN_NAME][DATE][DATE]"
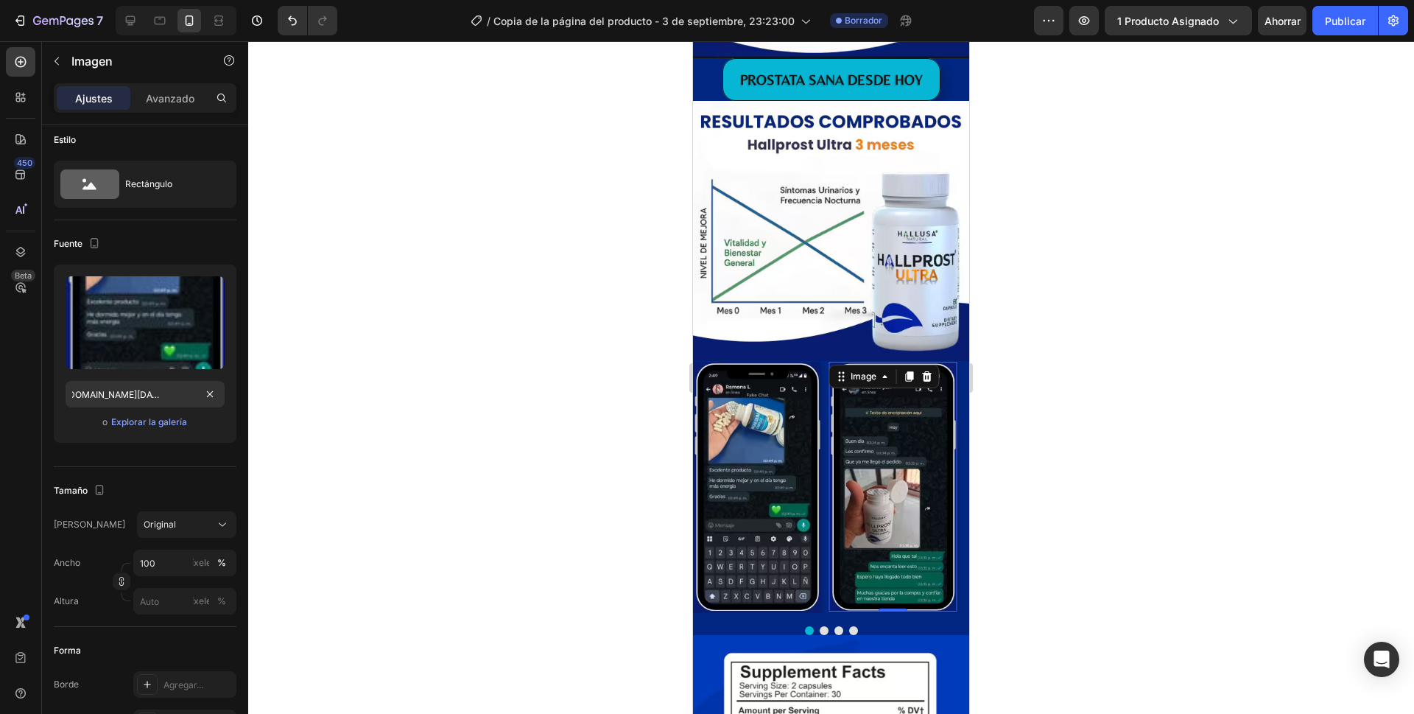
click at [952, 362] on img at bounding box center [893, 487] width 128 height 250
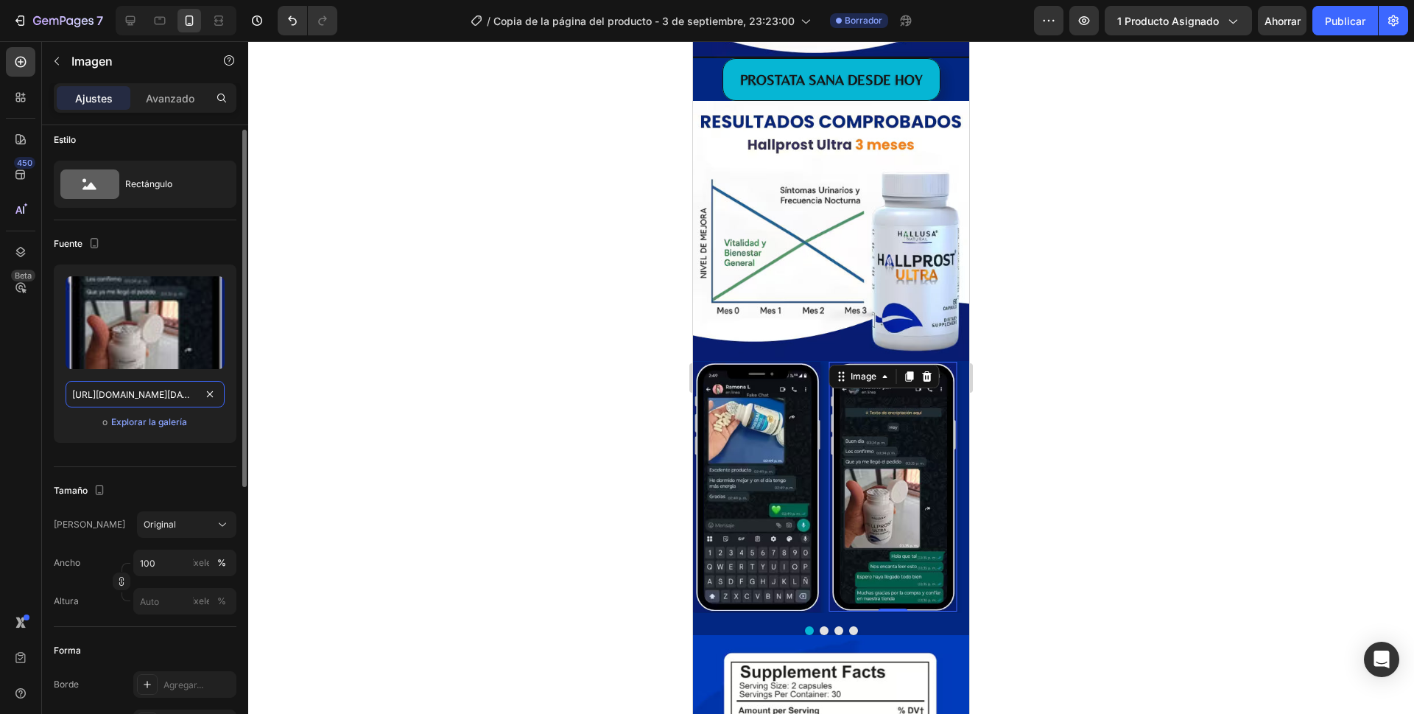
click at [153, 398] on input "[URL][DOMAIN_NAME][DATE]" at bounding box center [145, 394] width 159 height 27
paste input "748/3480/4976/files/Captura_de_pantalla_[DATE]_a_la_s_[DATE].avif?v=1757629757"
type input "[URL][DOMAIN_NAME][DATE][DATE]"
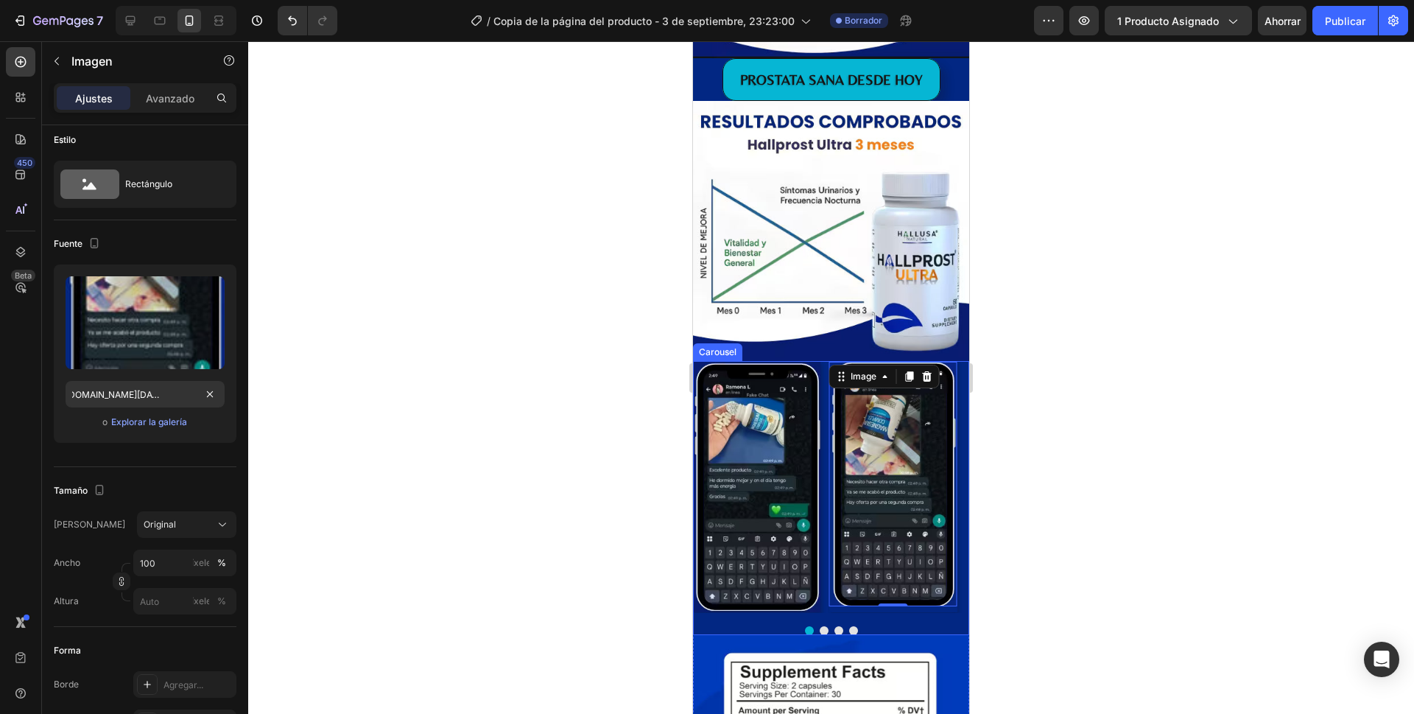
click at [820, 626] on button "Dot" at bounding box center [824, 630] width 9 height 9
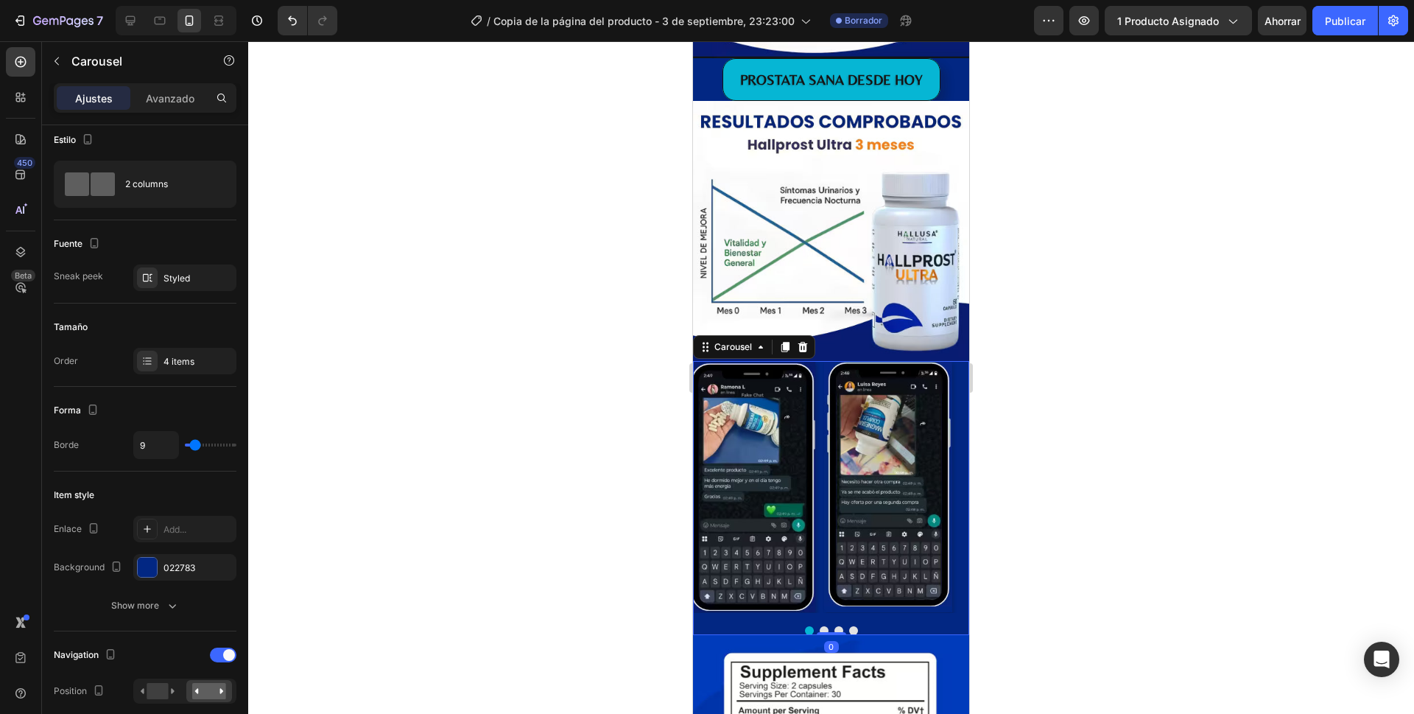
scroll to position [0, 0]
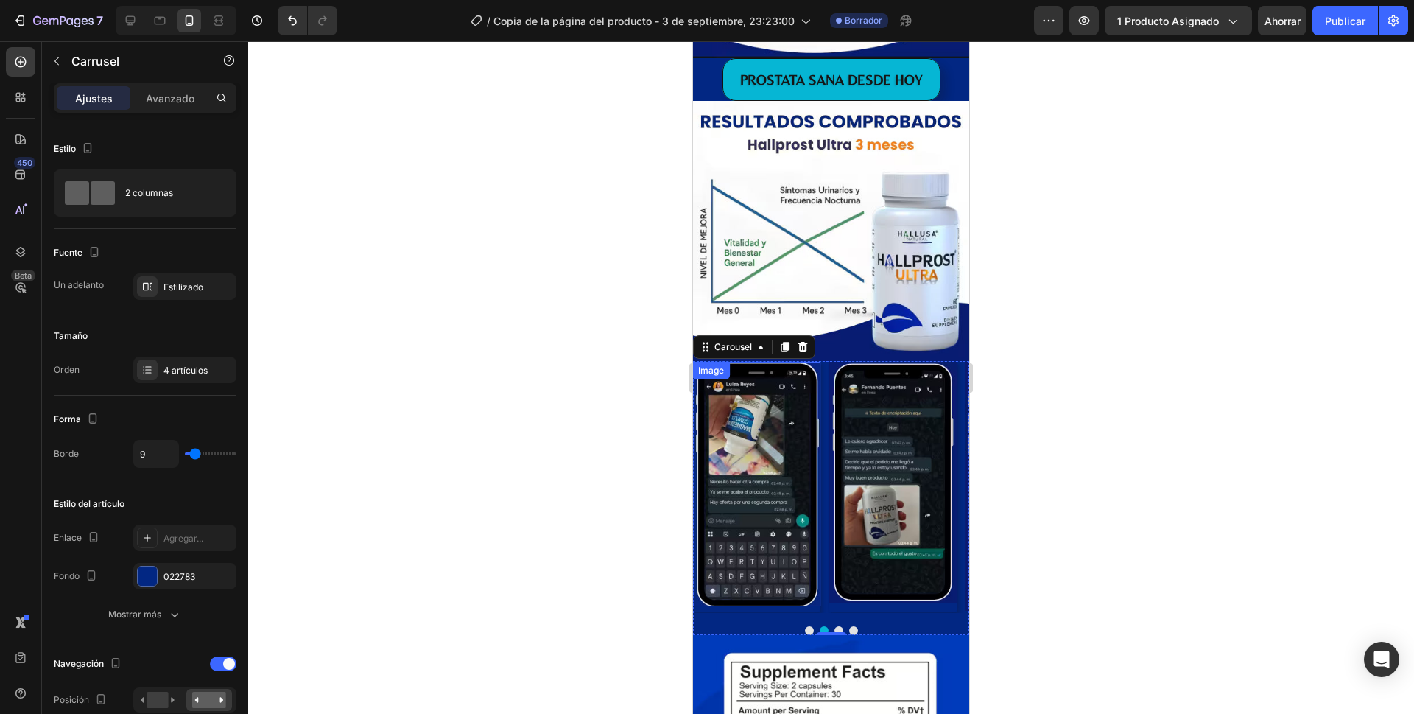
click at [813, 362] on img at bounding box center [756, 484] width 128 height 244
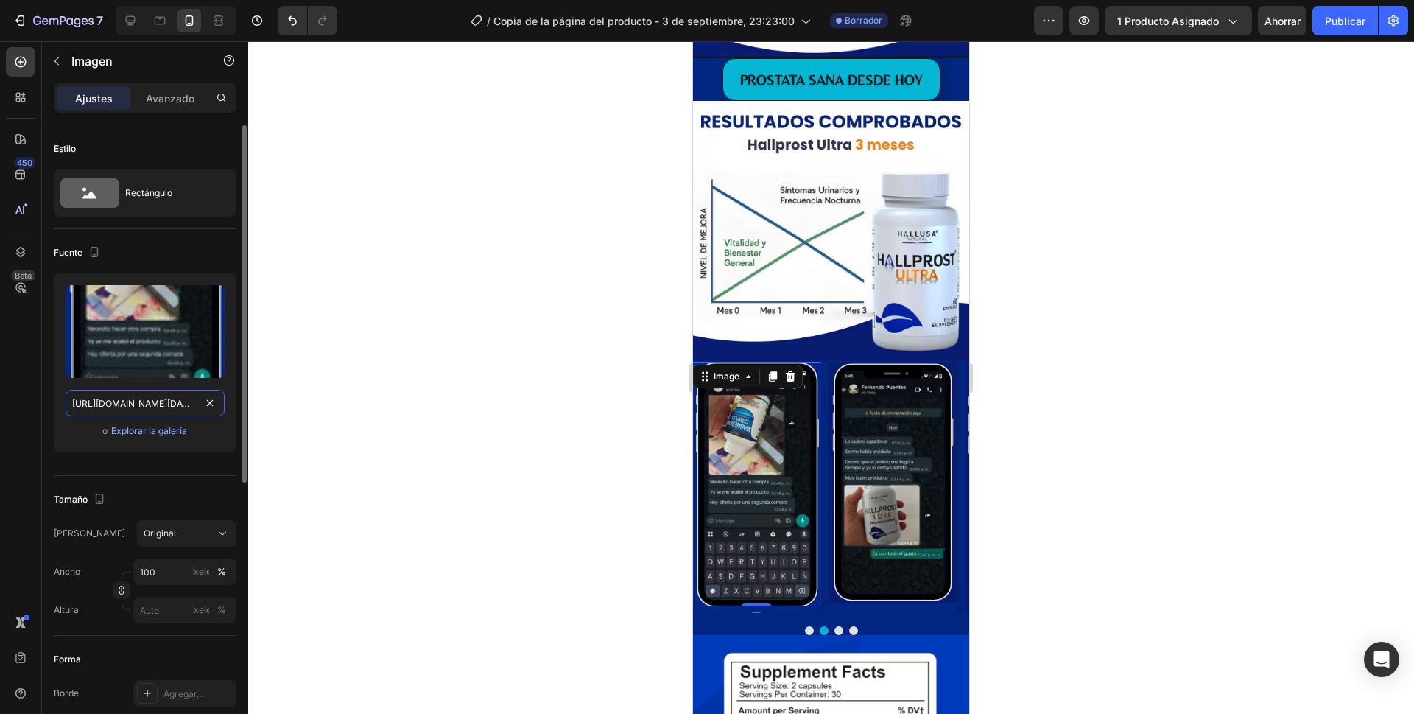
click at [126, 401] on input "[URL][DOMAIN_NAME][DATE][DATE]" at bounding box center [145, 403] width 159 height 27
click at [946, 362] on img at bounding box center [892, 482] width 128 height 241
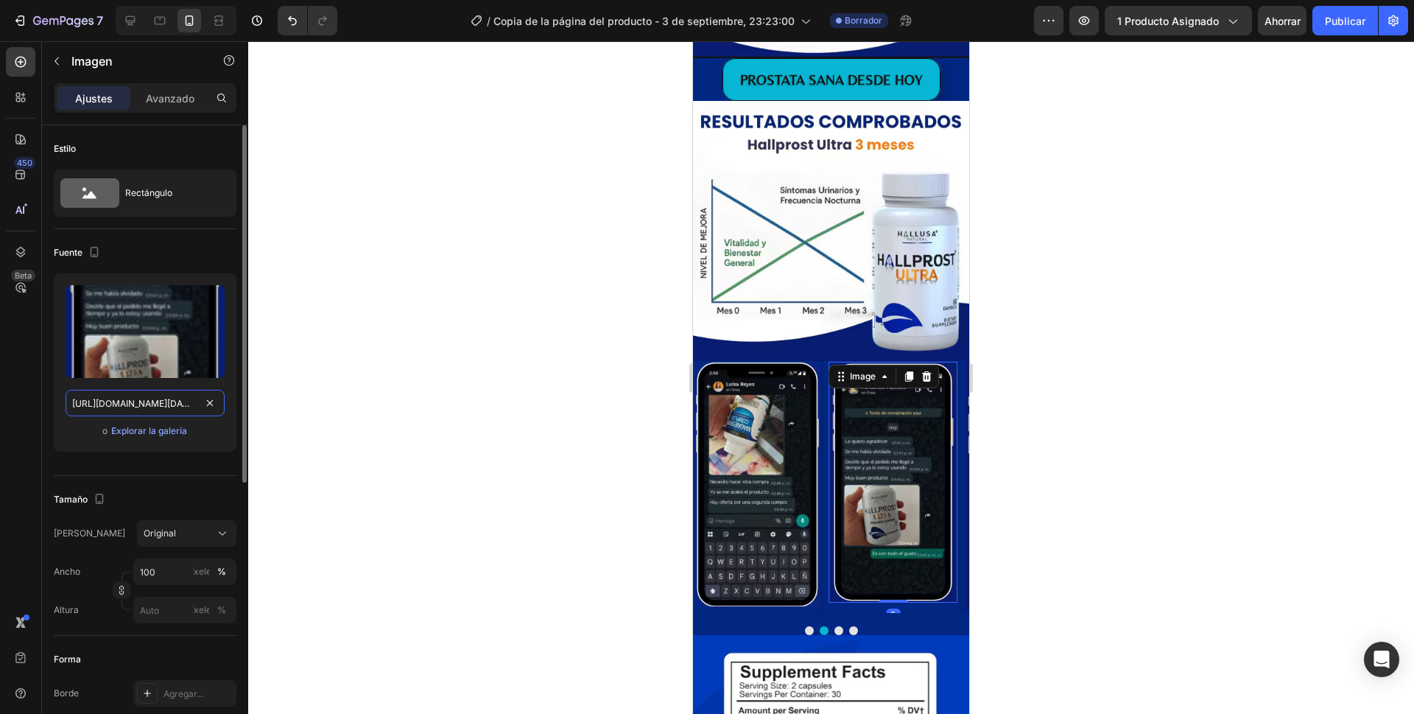
click at [130, 404] on input "[URL][DOMAIN_NAME][DATE]" at bounding box center [145, 403] width 159 height 27
paste input "748/3480/4976/files/Captura_de_pantalla_[DATE]_a_la_s_[DATE].avif?v=1757629757"
type input "[URL][DOMAIN_NAME][DATE][DATE]"
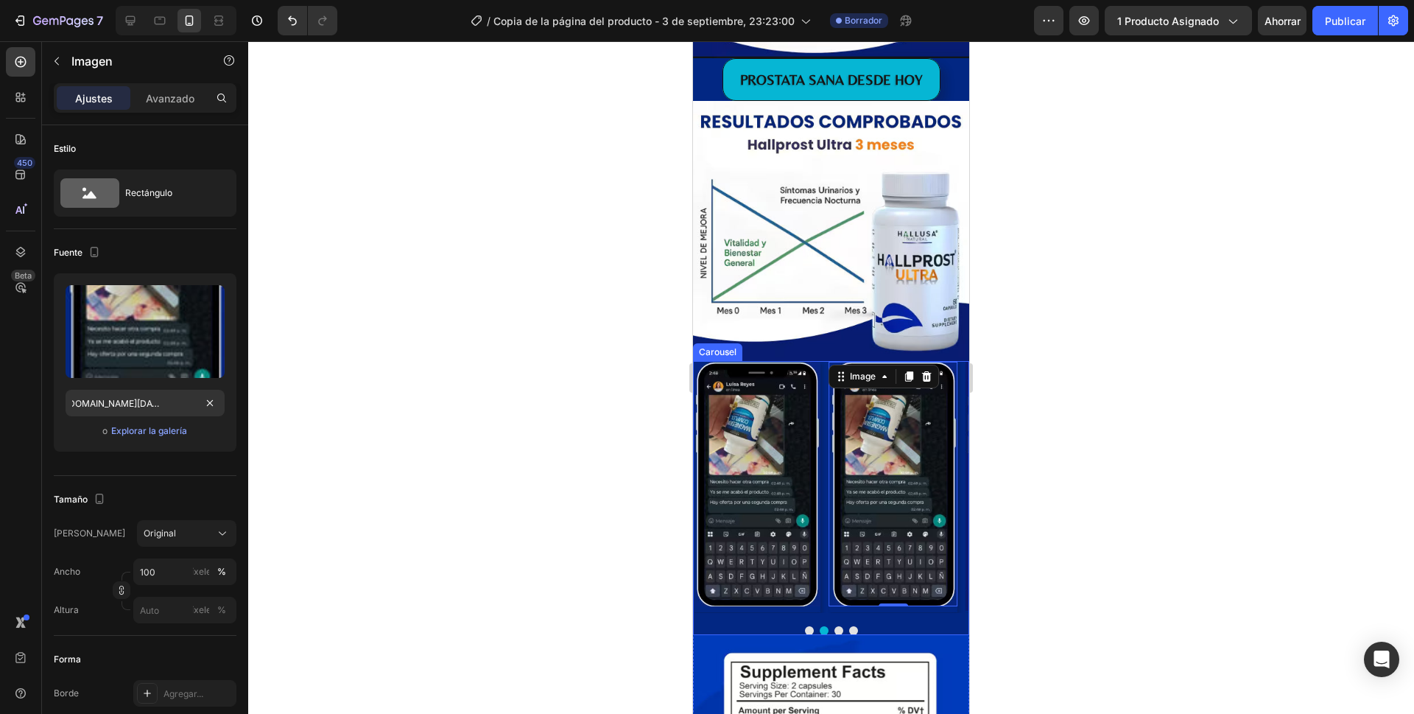
click at [834, 626] on button "Dot" at bounding box center [838, 630] width 9 height 9
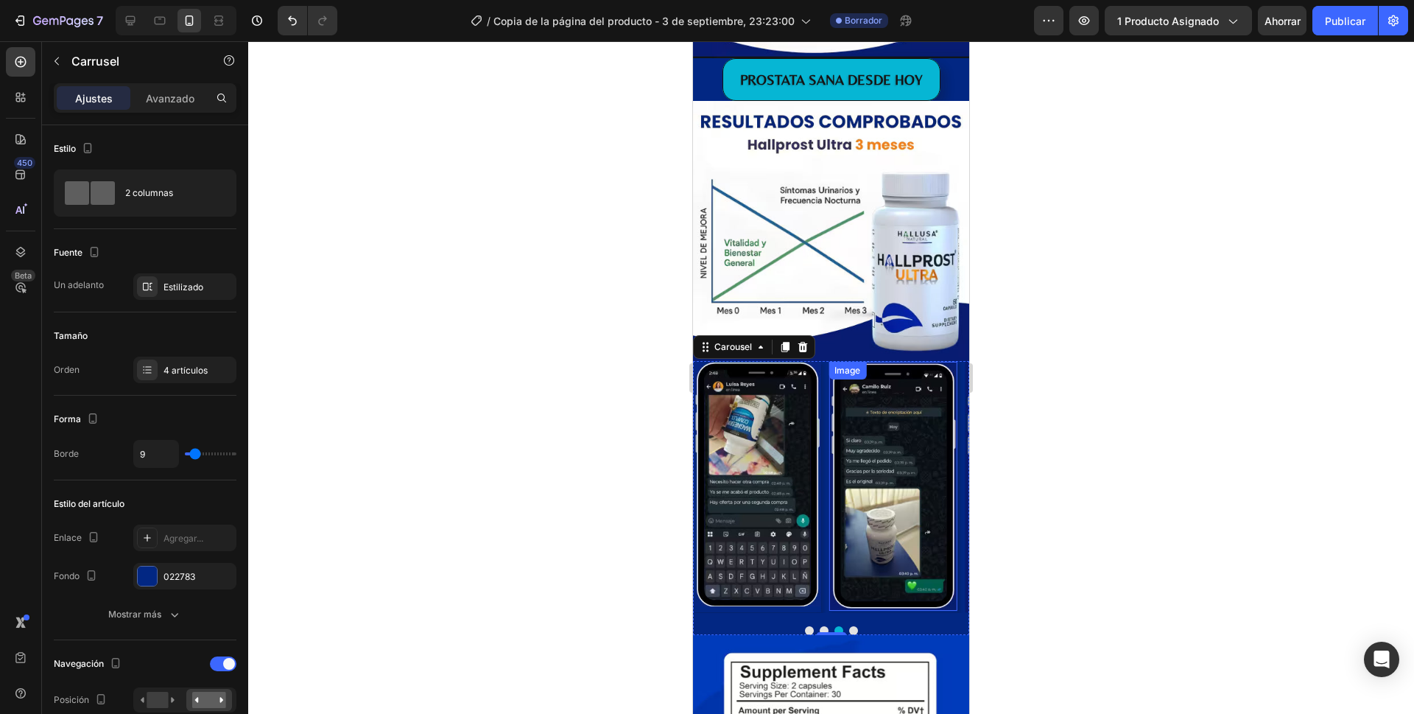
click at [951, 362] on img at bounding box center [892, 487] width 128 height 250
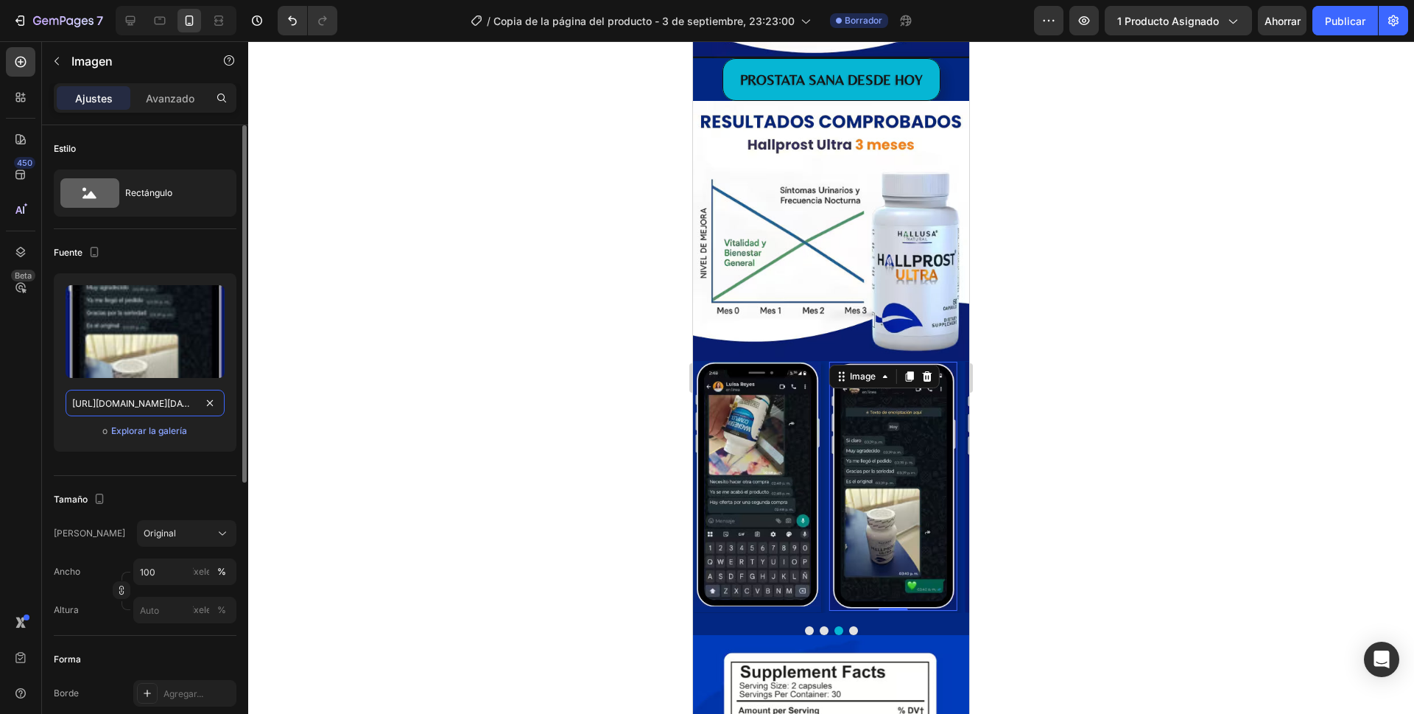
click at [137, 404] on input "[URL][DOMAIN_NAME][DATE]" at bounding box center [145, 403] width 159 height 27
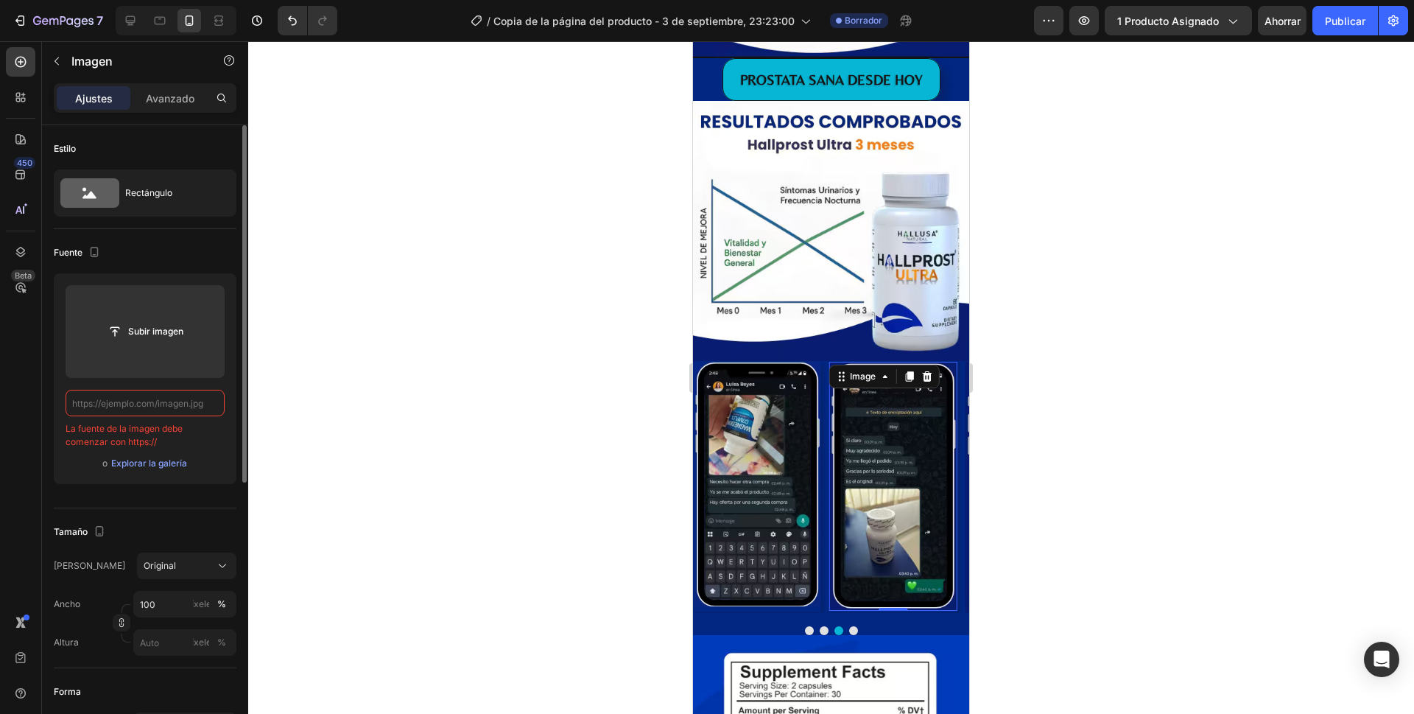
paste input "[URL][DOMAIN_NAME][DATE][DATE]"
type input "[URL][DOMAIN_NAME][DATE][DATE]"
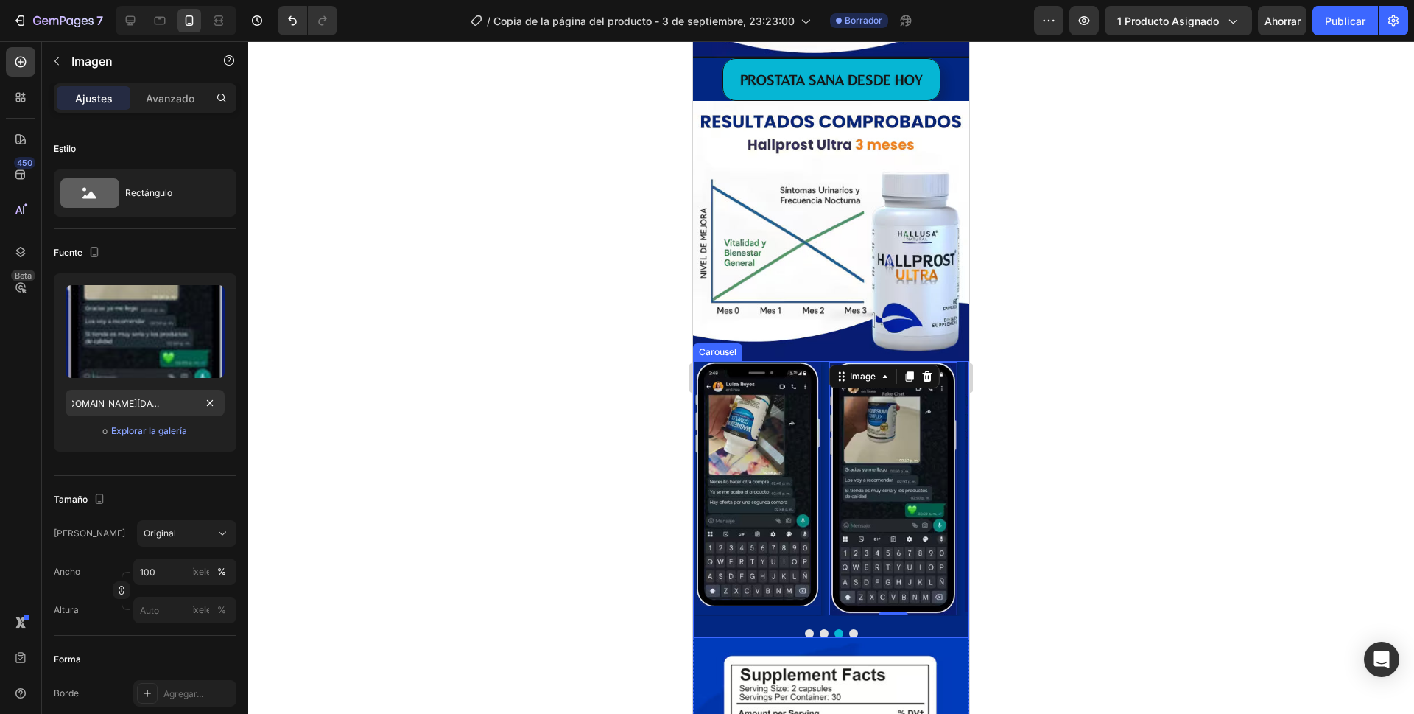
click at [849, 629] on button "Dot" at bounding box center [853, 633] width 9 height 9
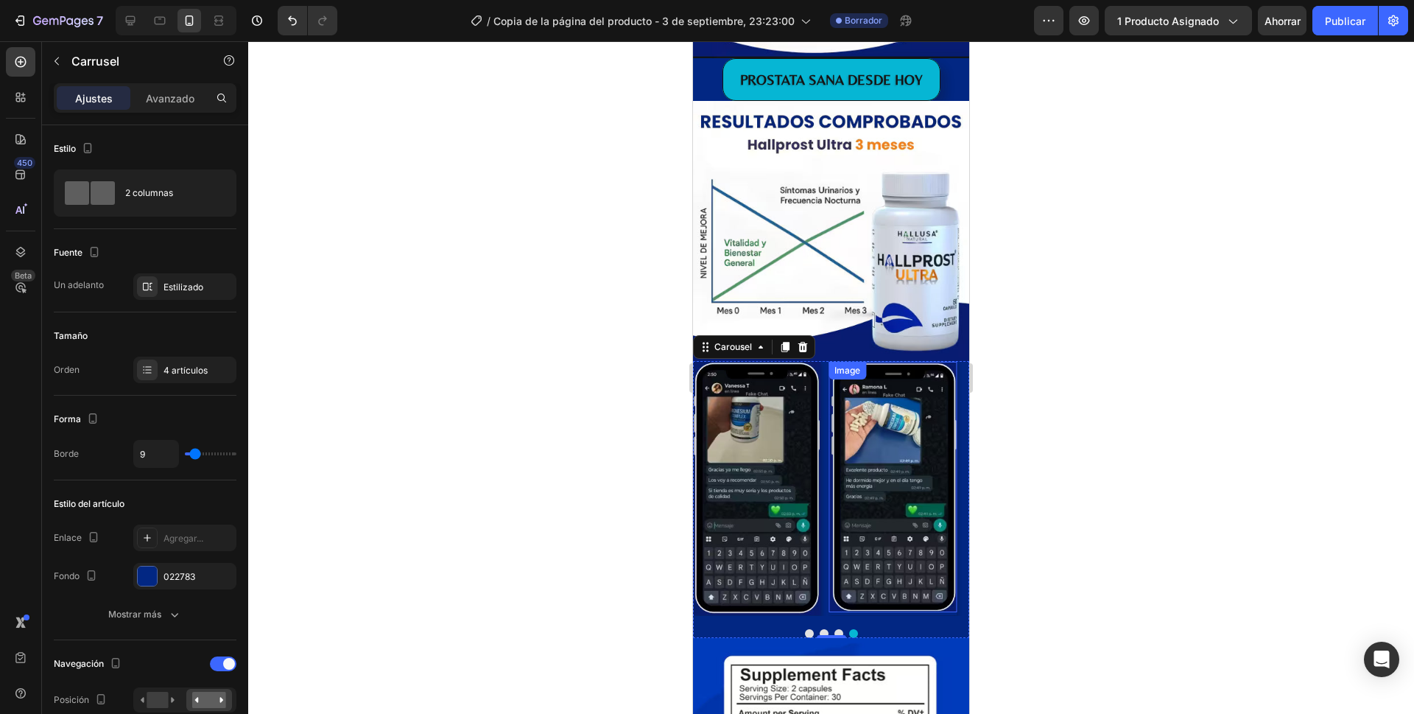
click at [951, 362] on img at bounding box center [892, 487] width 128 height 251
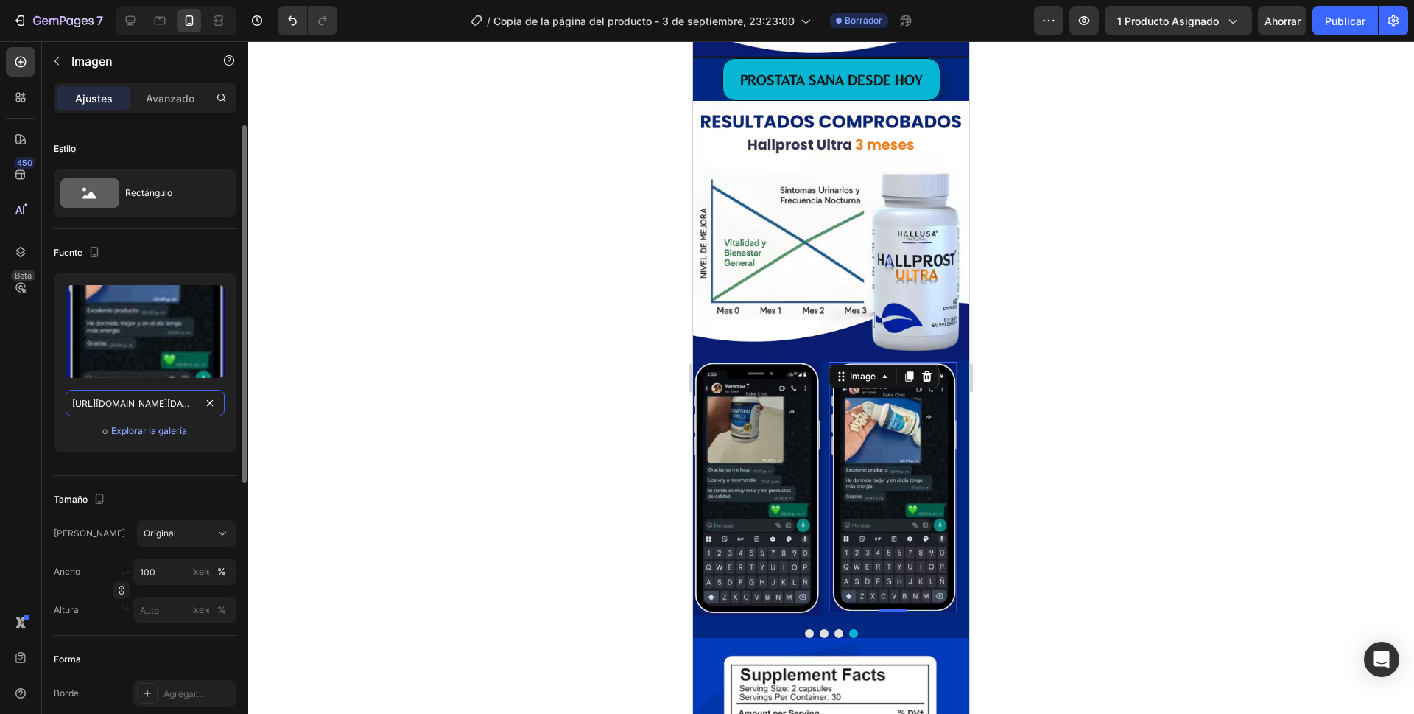
click at [127, 405] on input "[URL][DOMAIN_NAME][DATE][DATE]" at bounding box center [145, 403] width 159 height 27
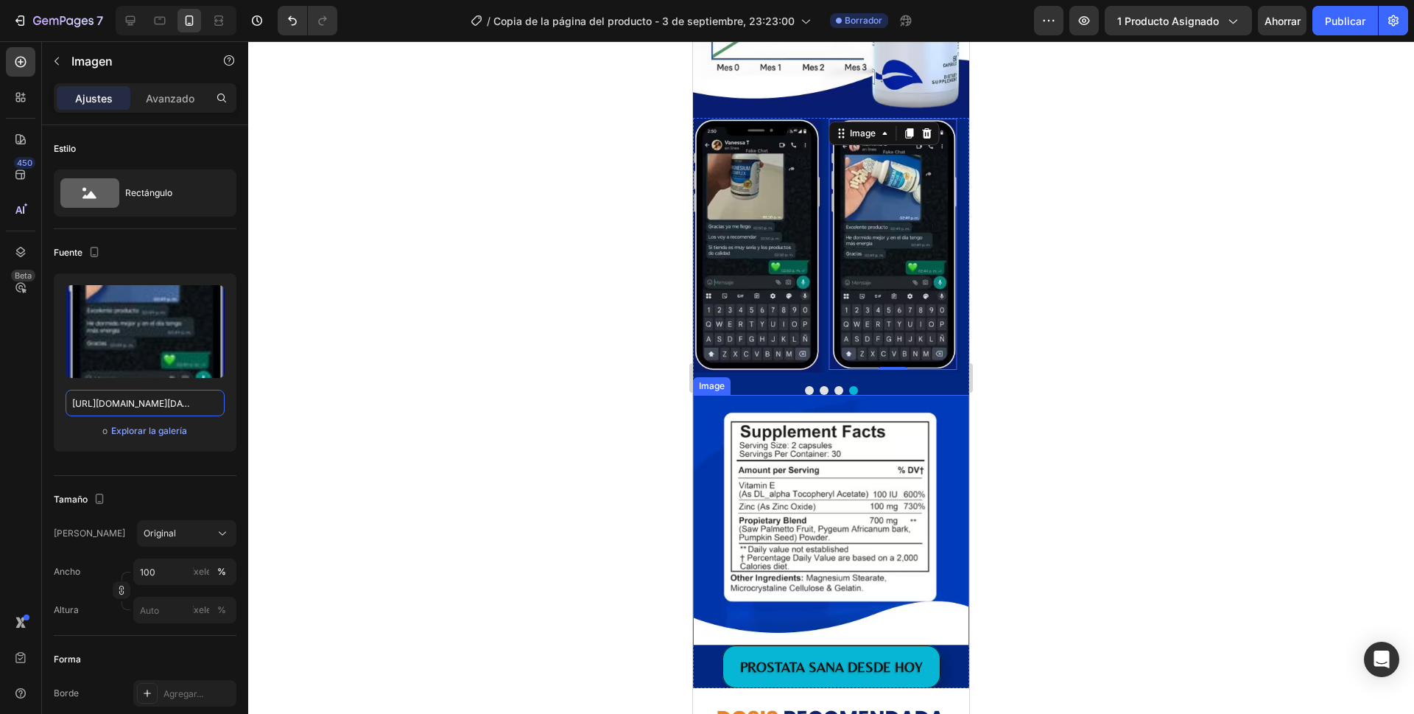
scroll to position [2712, 0]
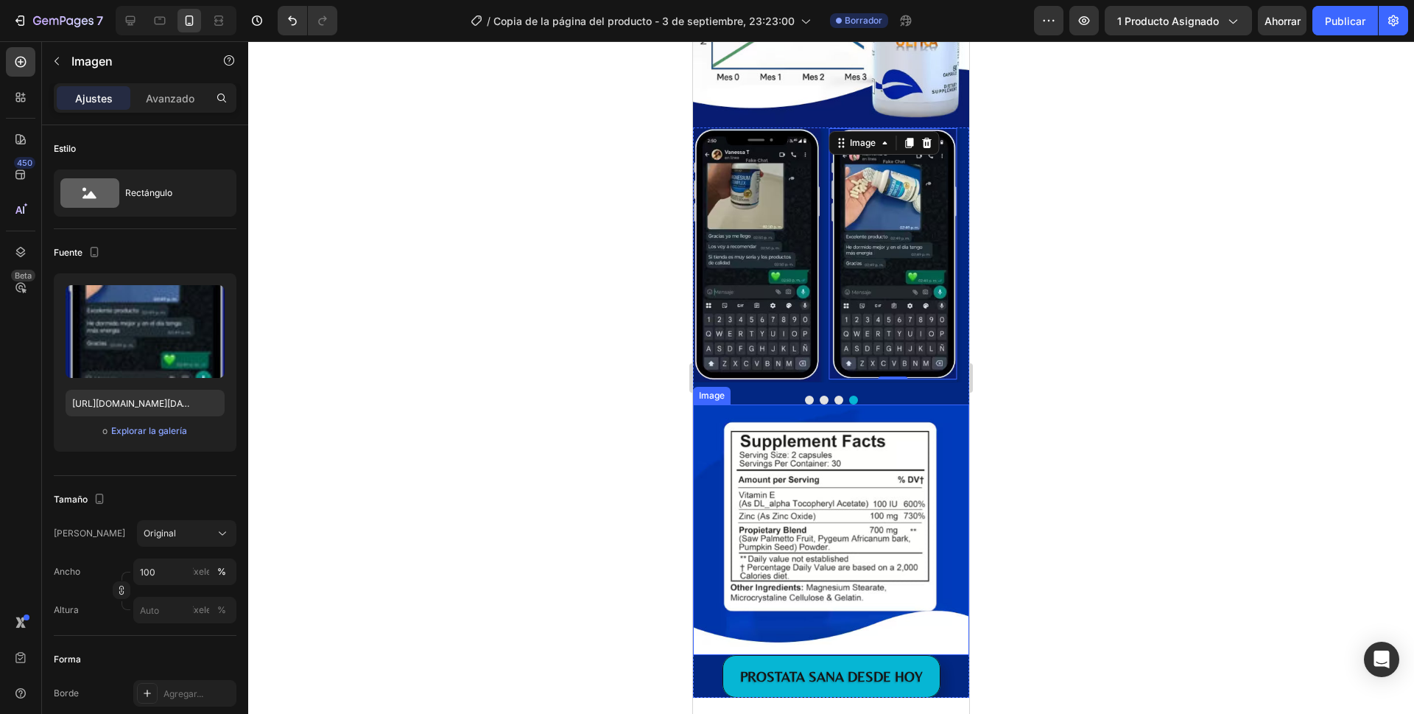
click at [935, 412] on img at bounding box center [831, 529] width 276 height 250
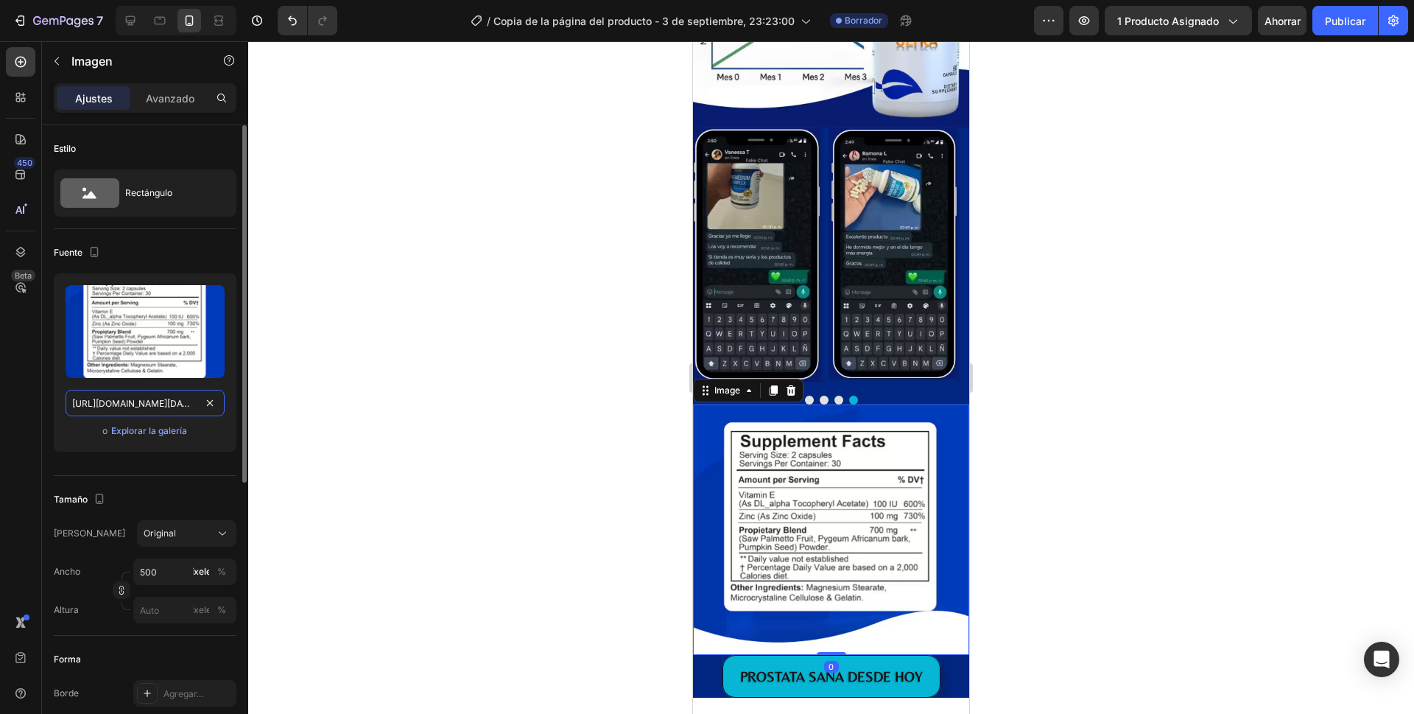
click at [150, 400] on input "[URL][DOMAIN_NAME][DATE]" at bounding box center [145, 403] width 159 height 27
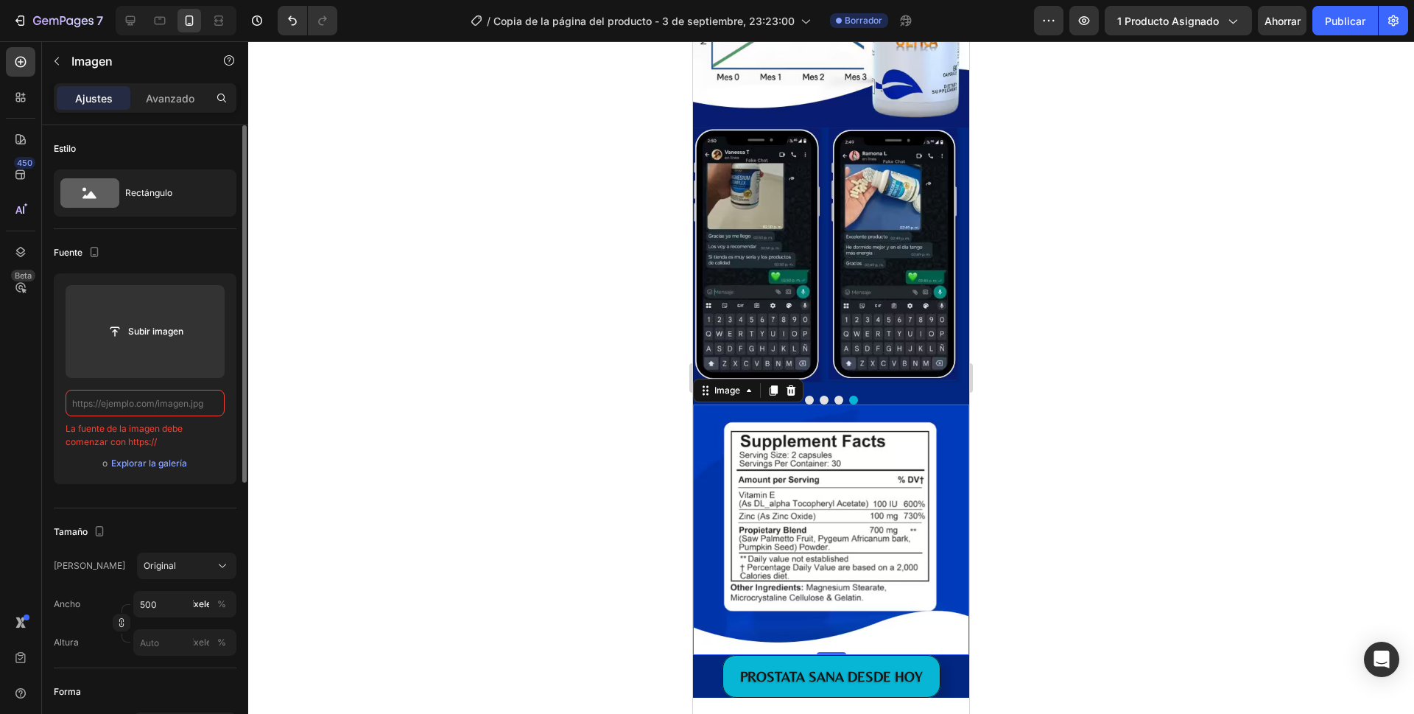
paste input "[URL][DOMAIN_NAME][DATE][DATE]"
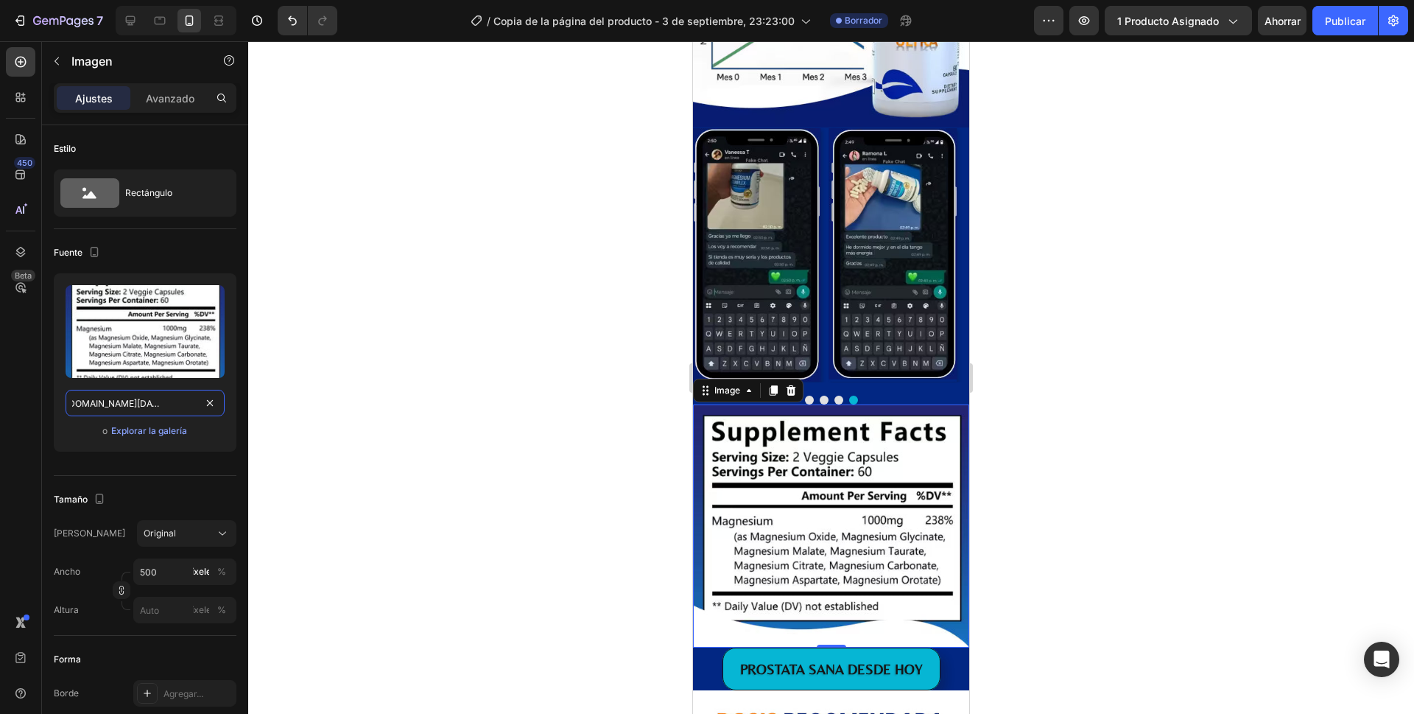
type input "[URL][DOMAIN_NAME][DATE][DATE]"
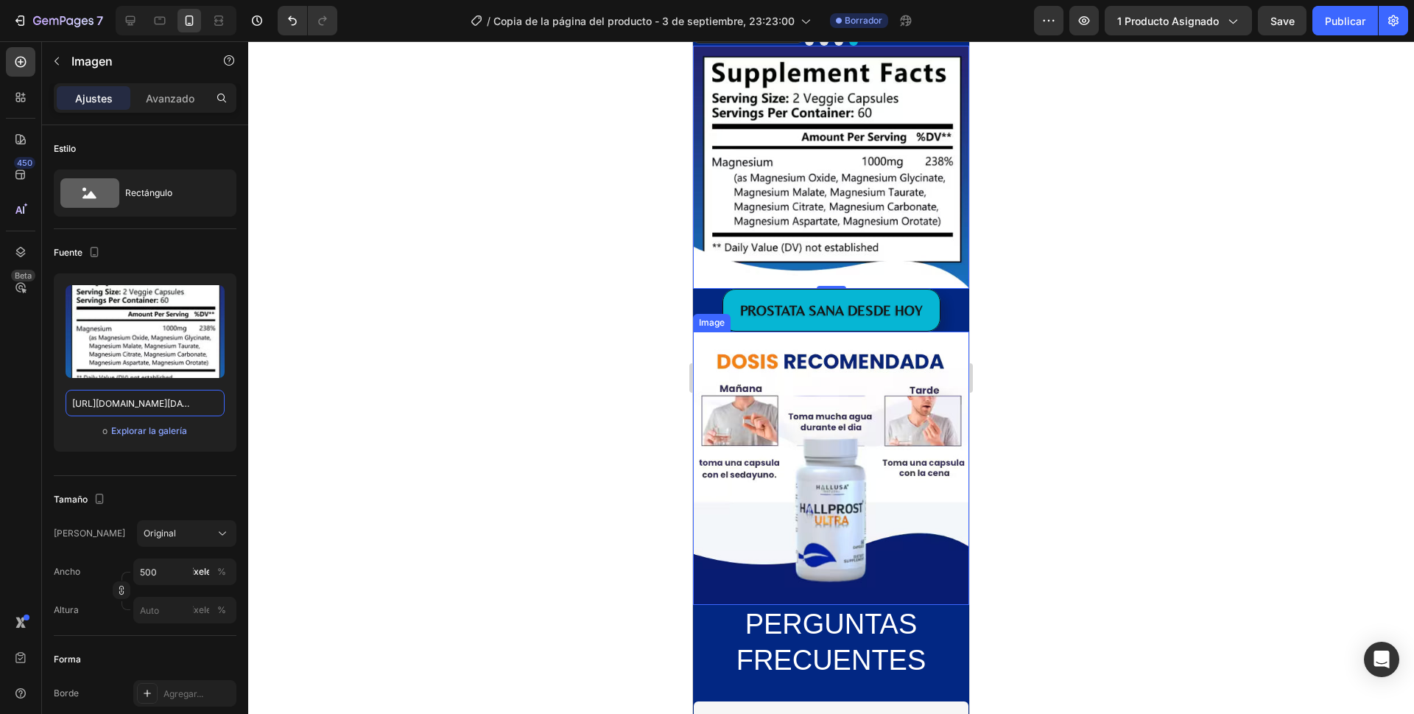
scroll to position [3080, 0]
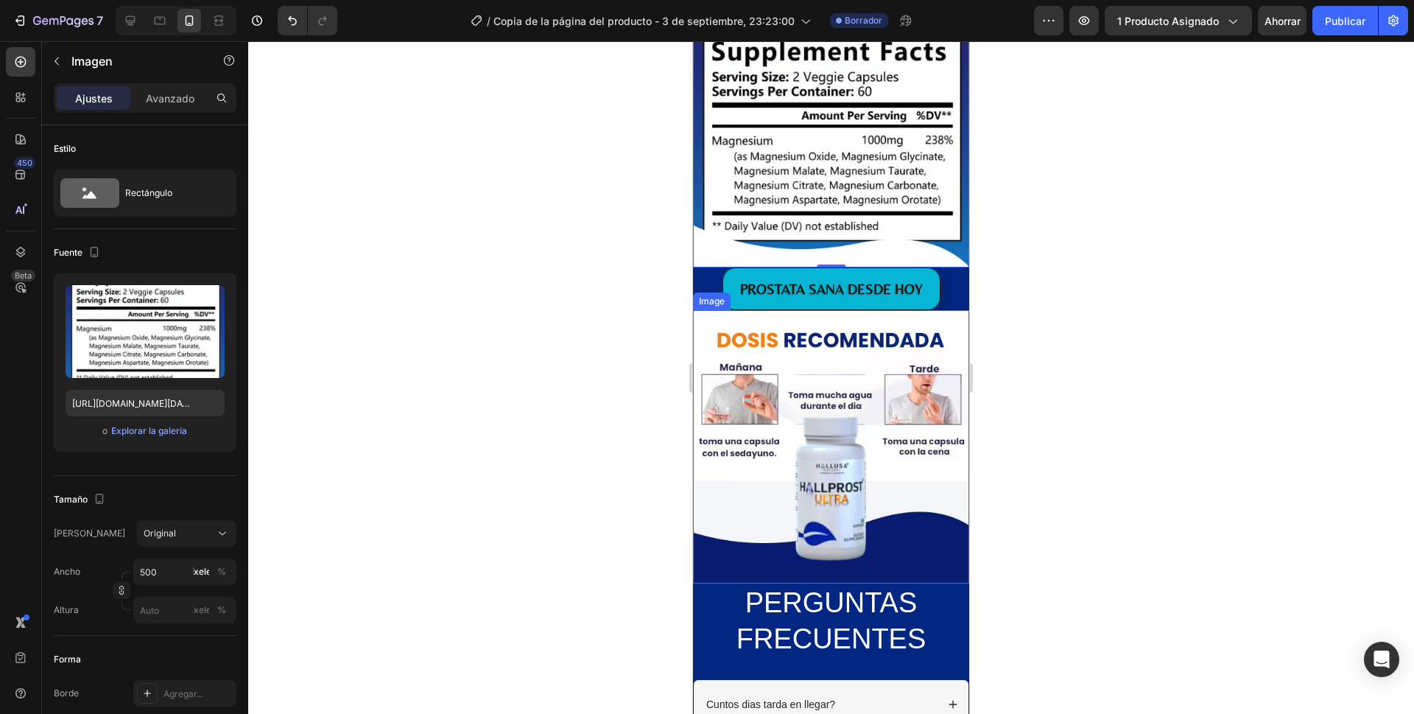
click at [713, 310] on img at bounding box center [831, 446] width 276 height 273
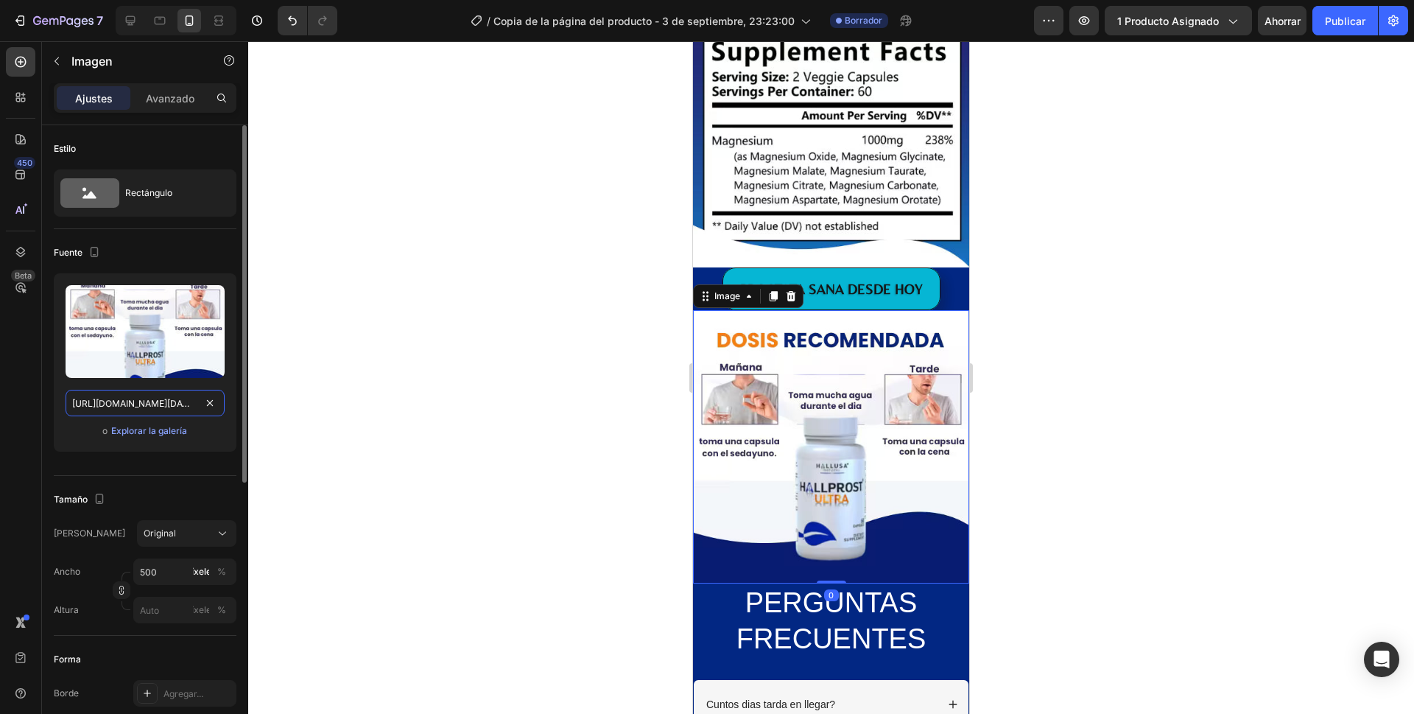
click at [136, 399] on input "[URL][DOMAIN_NAME][DATE]" at bounding box center [145, 403] width 159 height 27
paste input "748/3480/4976/files/Captura_de_pantalla_[DATE]_a_la_s_[DATE].avif?v=175762975"
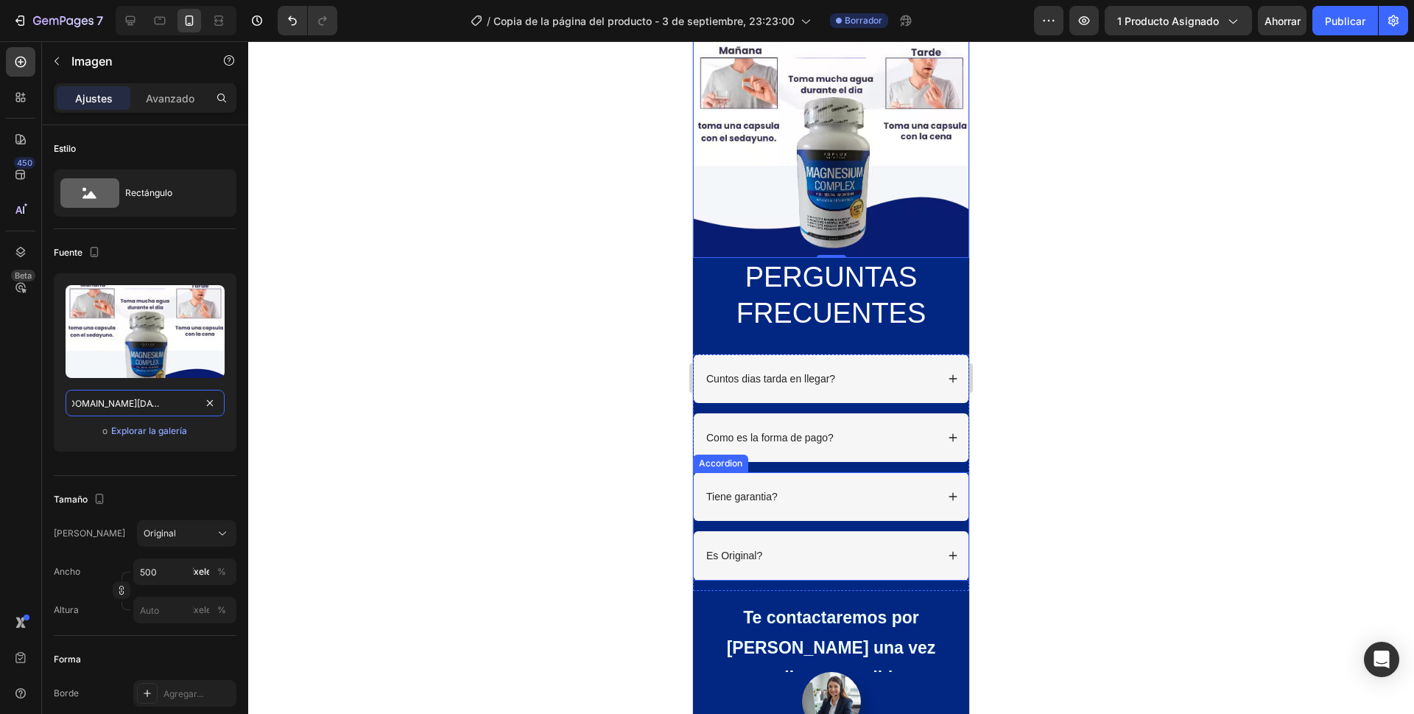
scroll to position [3375, 0]
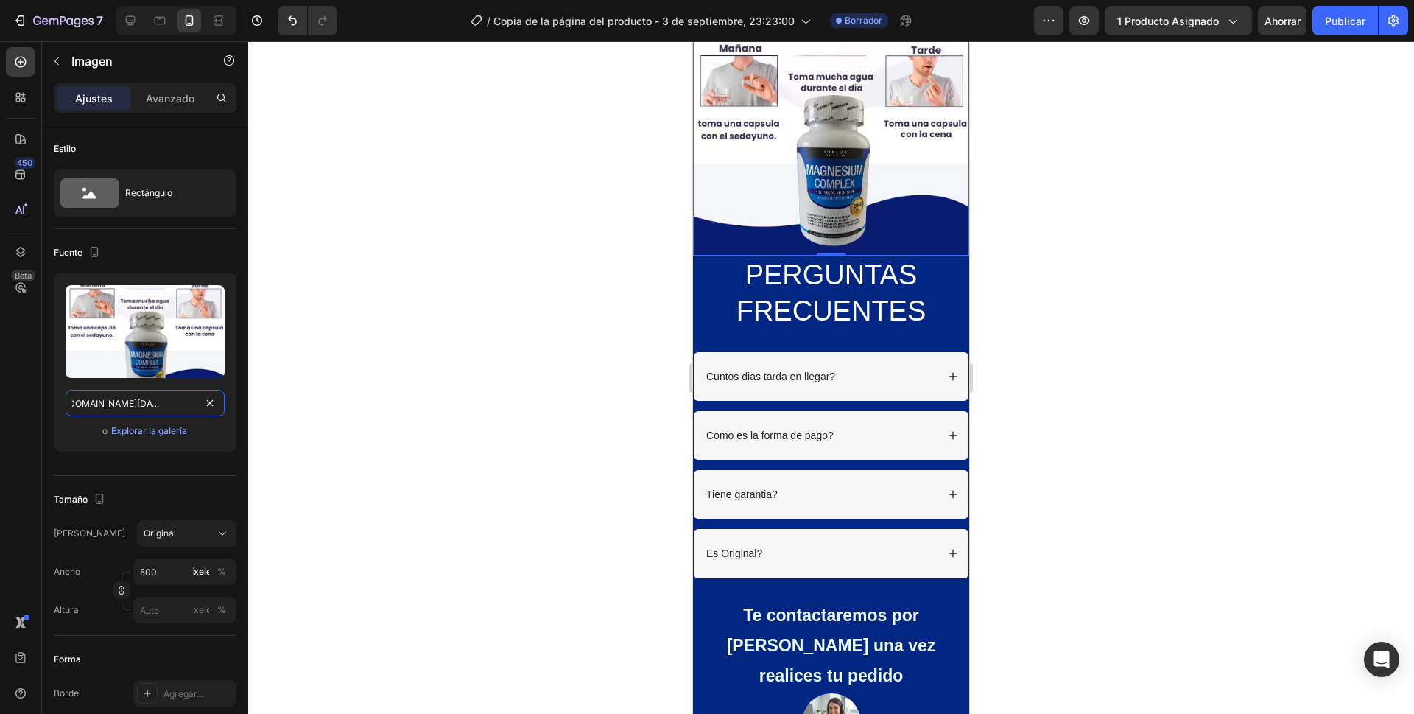
type input "[URL][DOMAIN_NAME][DATE][DATE]"
click at [948, 259] on h2 "PERGUNTAS FRECUENTES" at bounding box center [831, 294] width 276 height 76
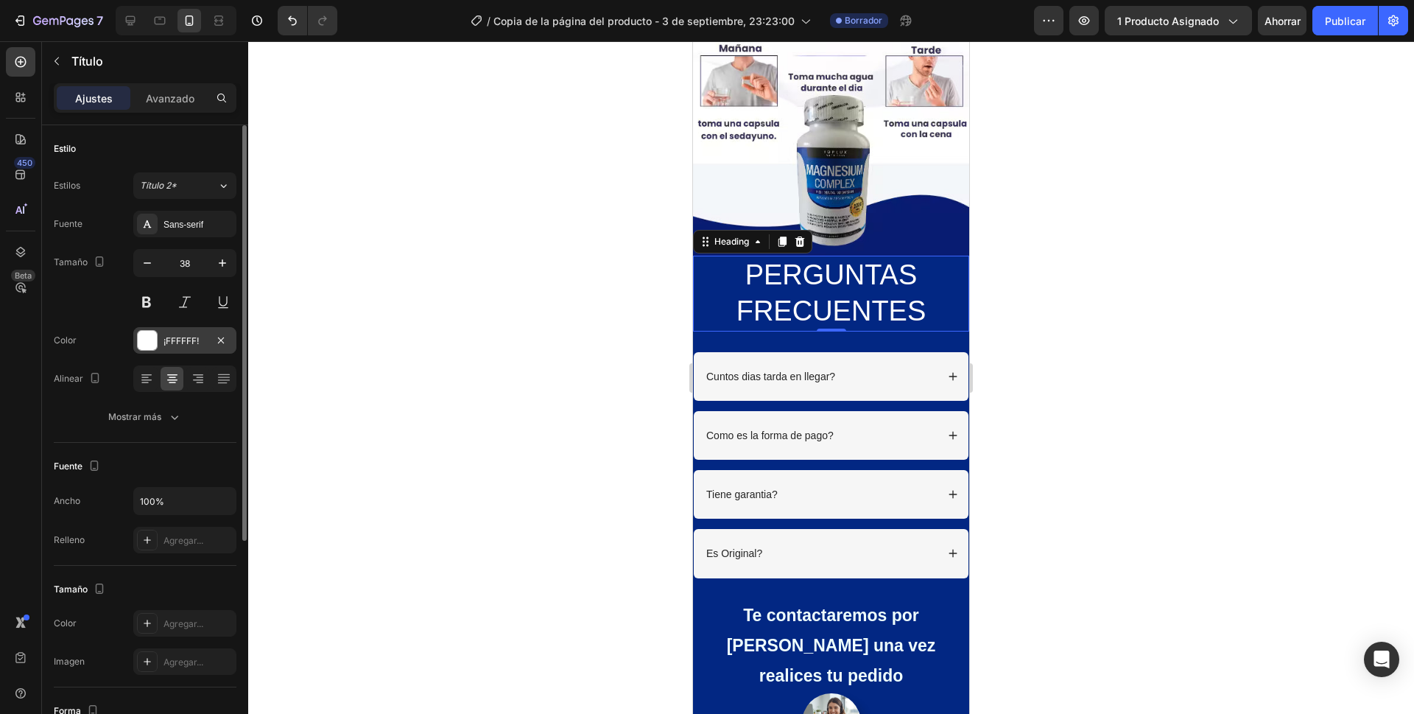
click at [149, 337] on div at bounding box center [147, 340] width 19 height 19
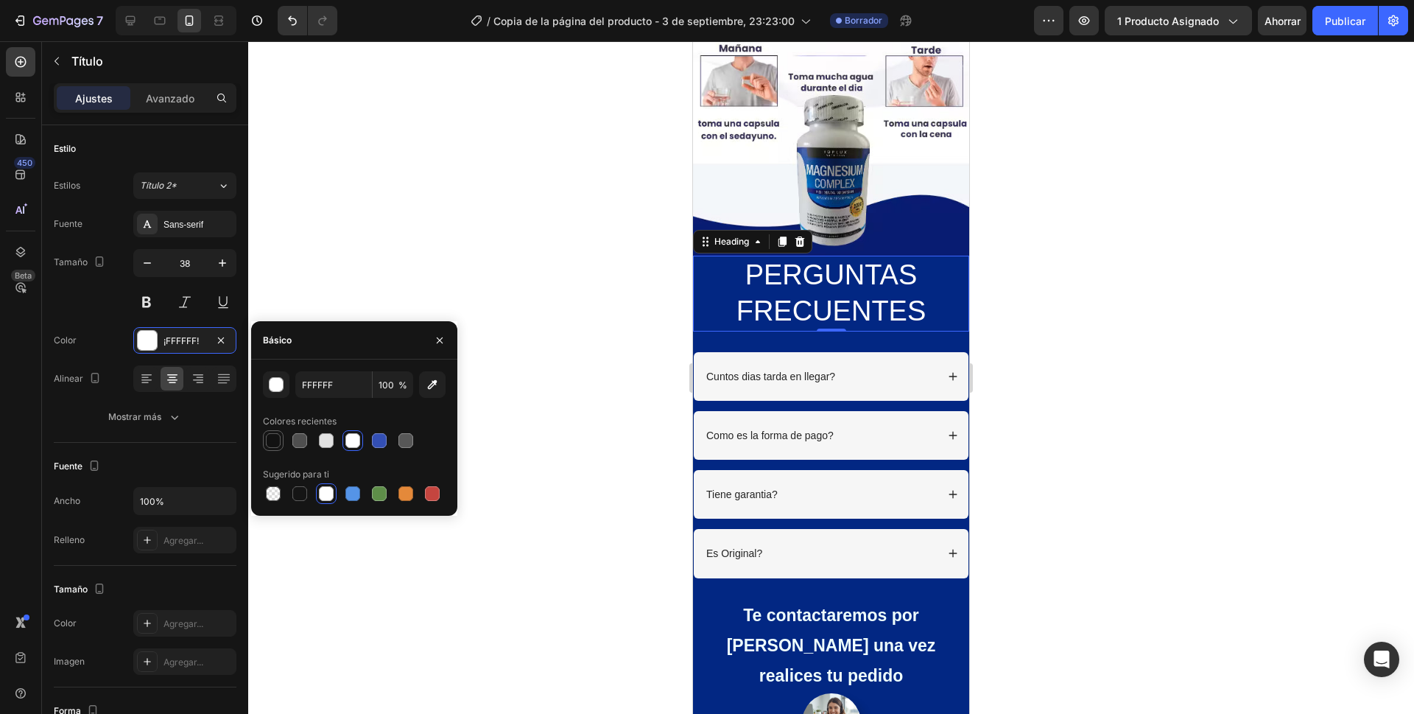
click at [275, 443] on div at bounding box center [273, 440] width 15 height 15
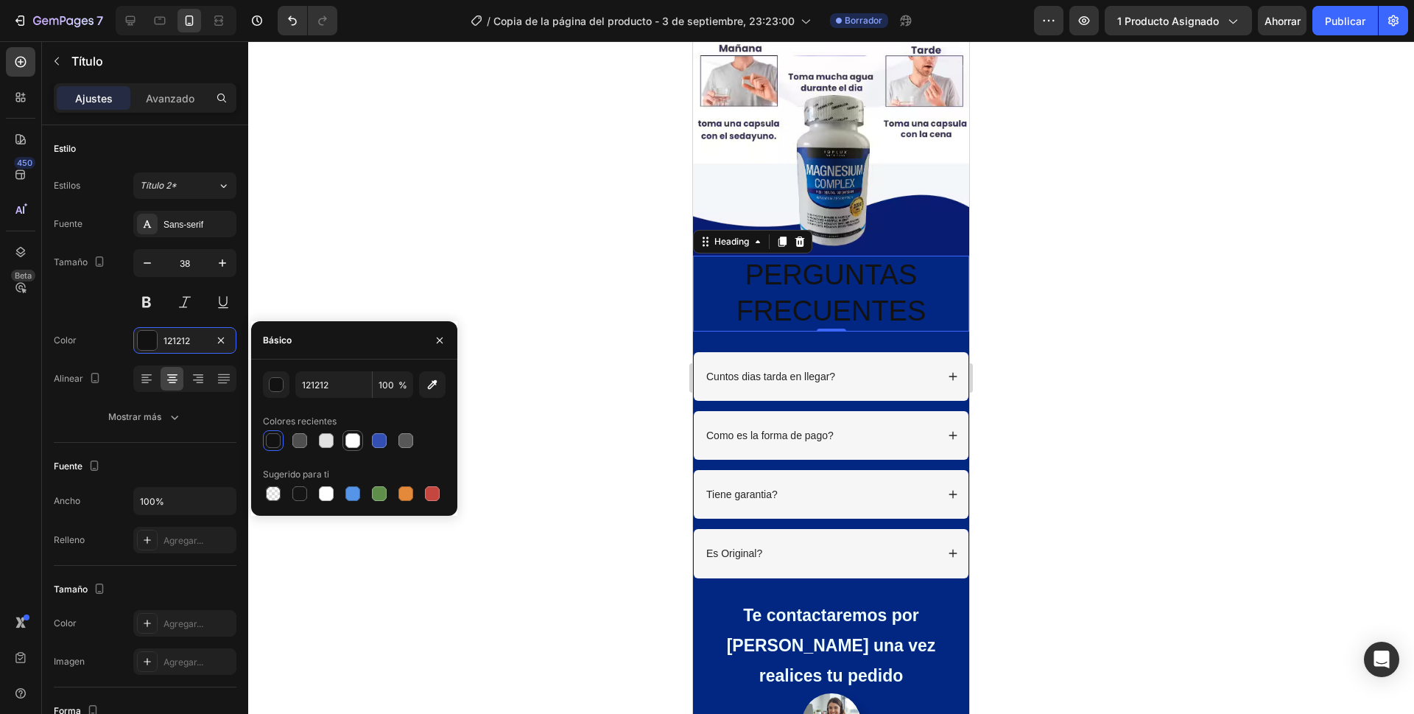
click at [353, 441] on div at bounding box center [352, 440] width 15 height 15
type input "FFFFFF"
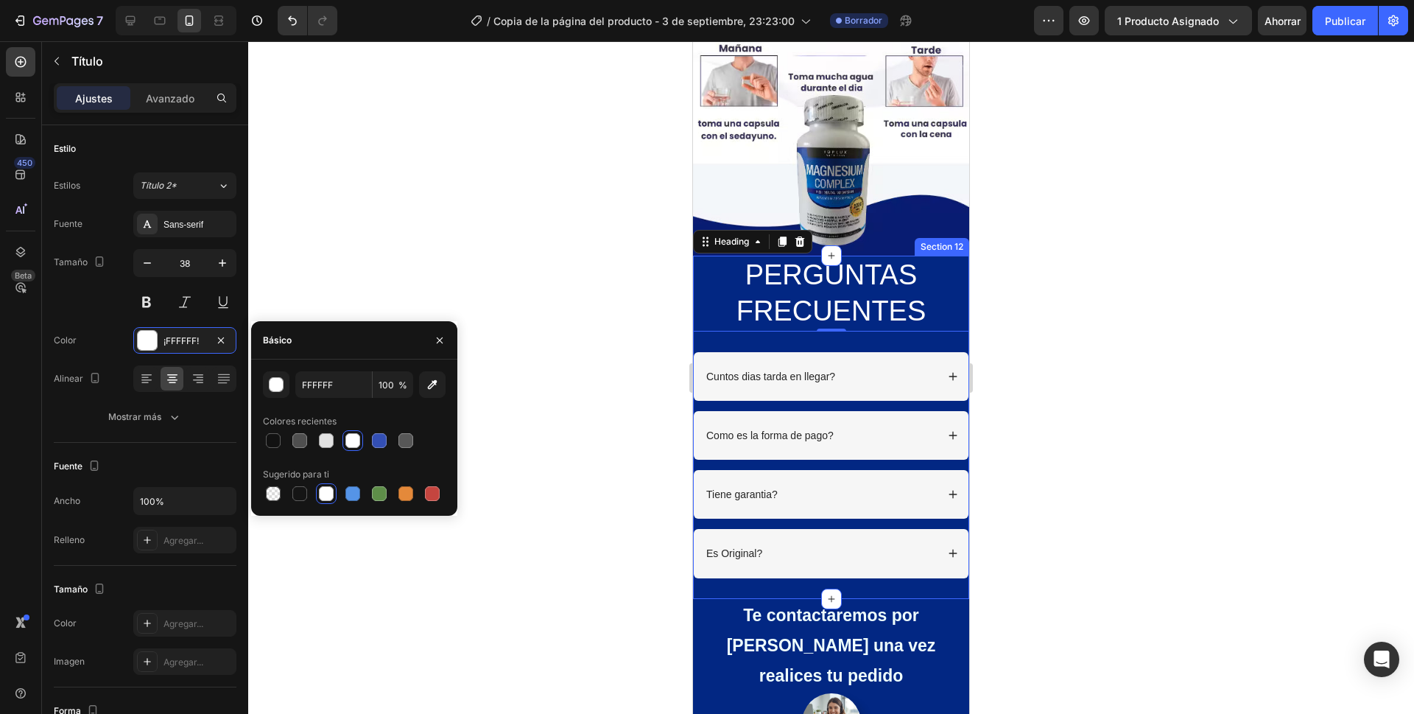
click at [713, 324] on div "PERGUNTAS FRECUENTES Heading 0 Row Cuntos [PERSON_NAME] tarda en llegar? Como e…" at bounding box center [831, 427] width 276 height 343
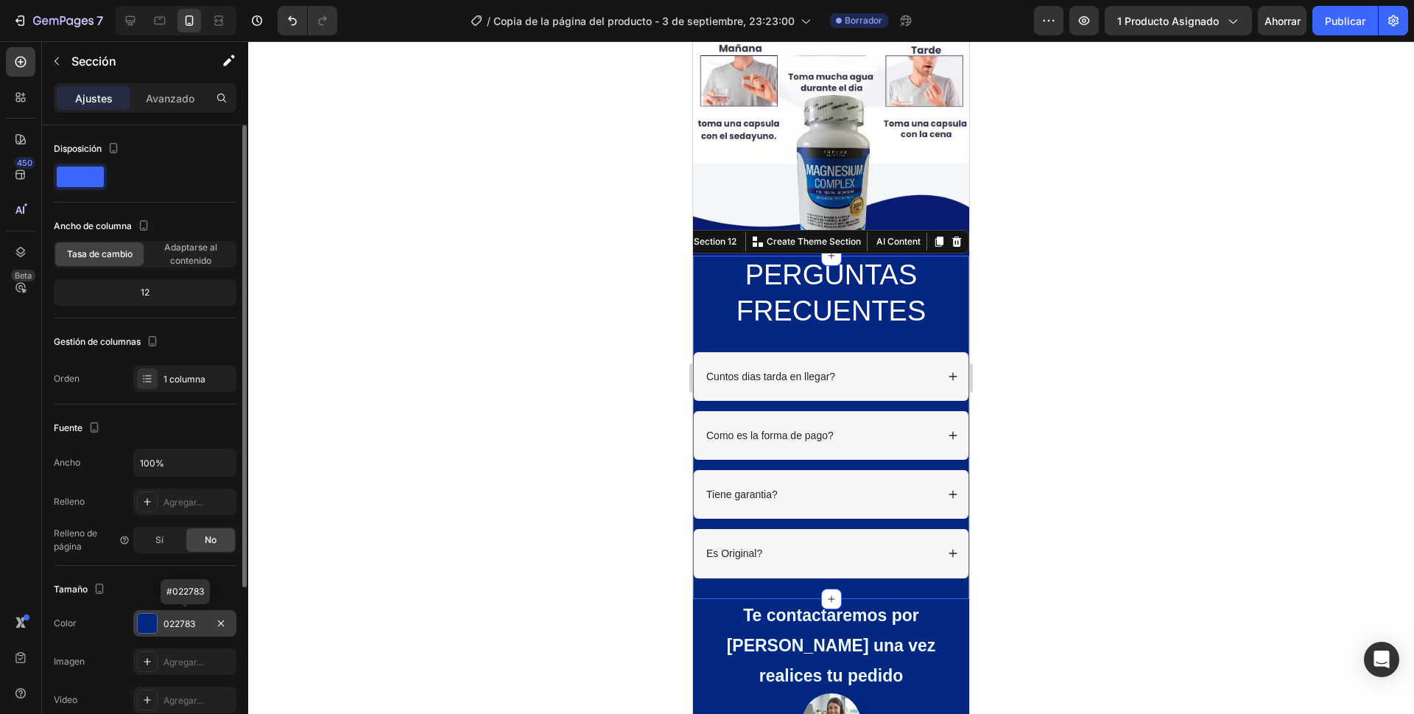
click at [142, 621] on div at bounding box center [147, 622] width 19 height 19
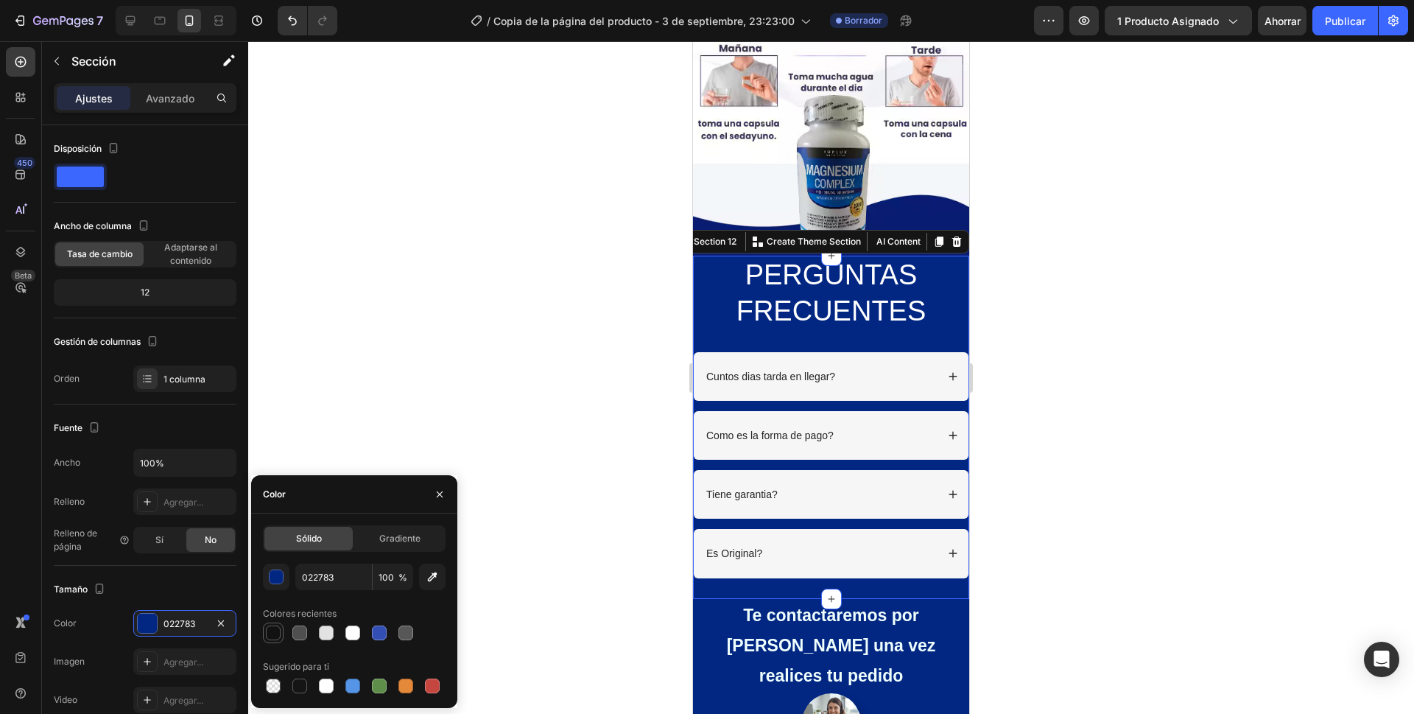
click at [274, 633] on div at bounding box center [273, 632] width 15 height 15
type input "121212"
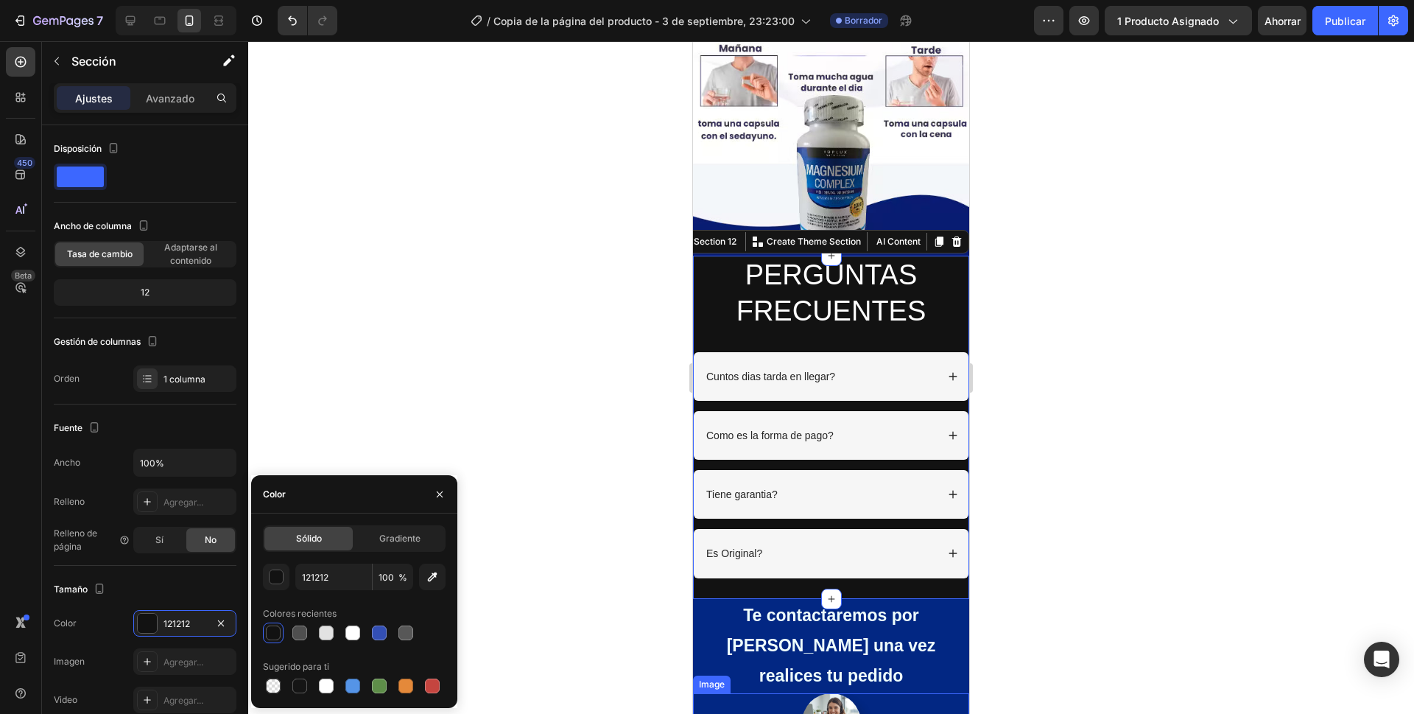
click at [719, 693] on div at bounding box center [831, 722] width 276 height 59
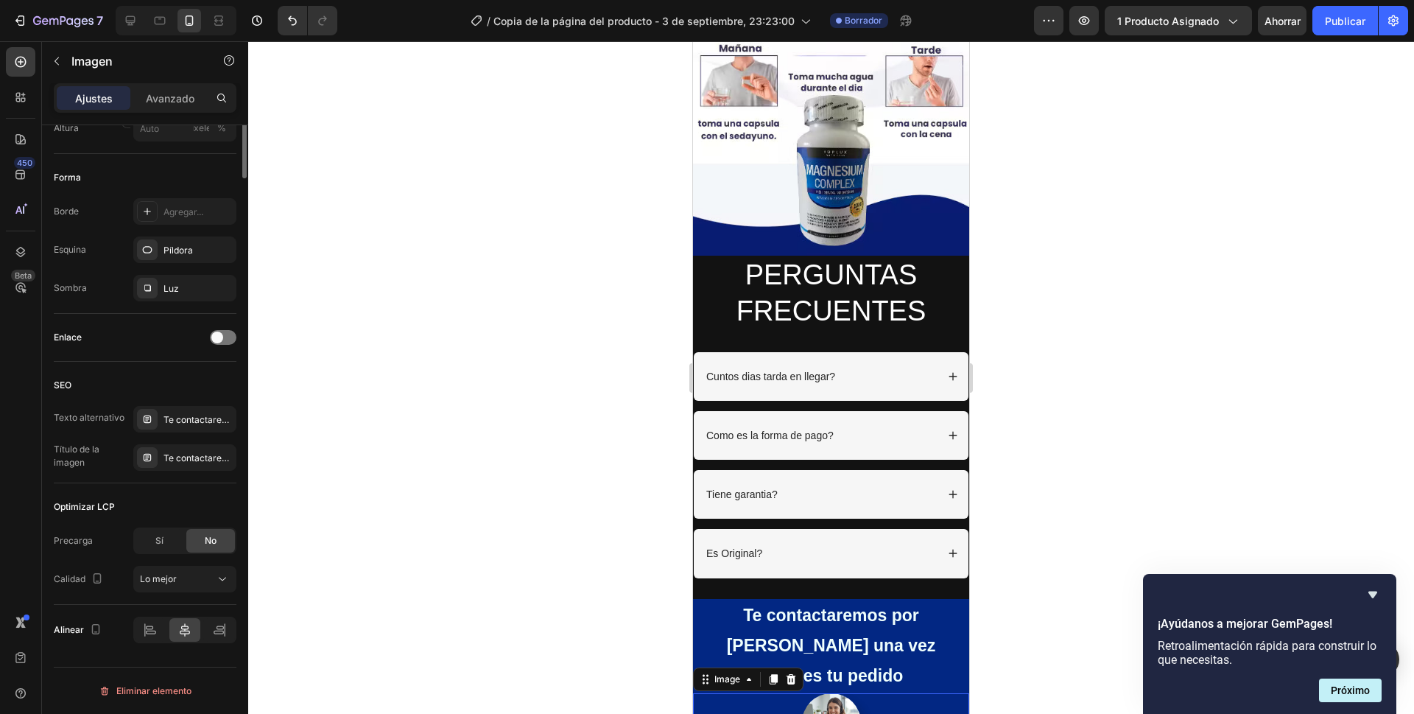
scroll to position [113, 0]
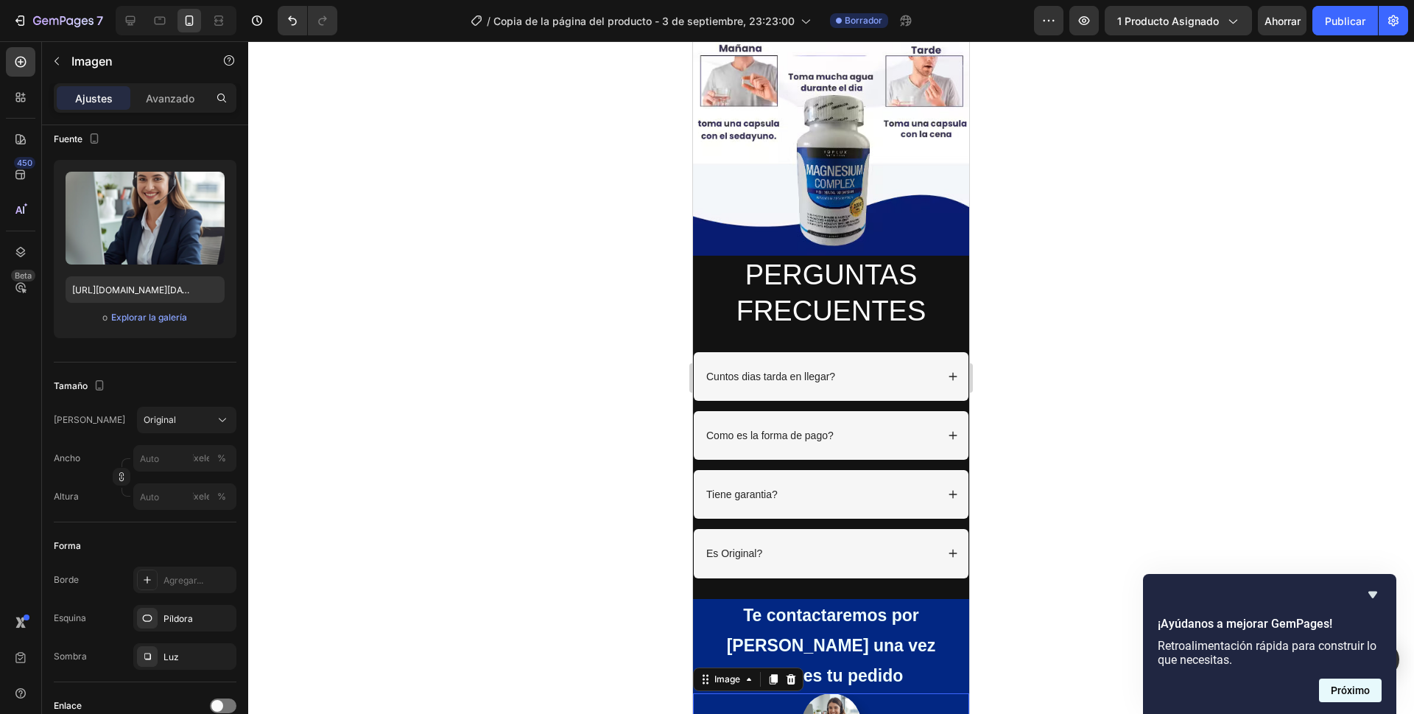
click at [1351, 694] on font "Próximo" at bounding box center [1350, 690] width 39 height 12
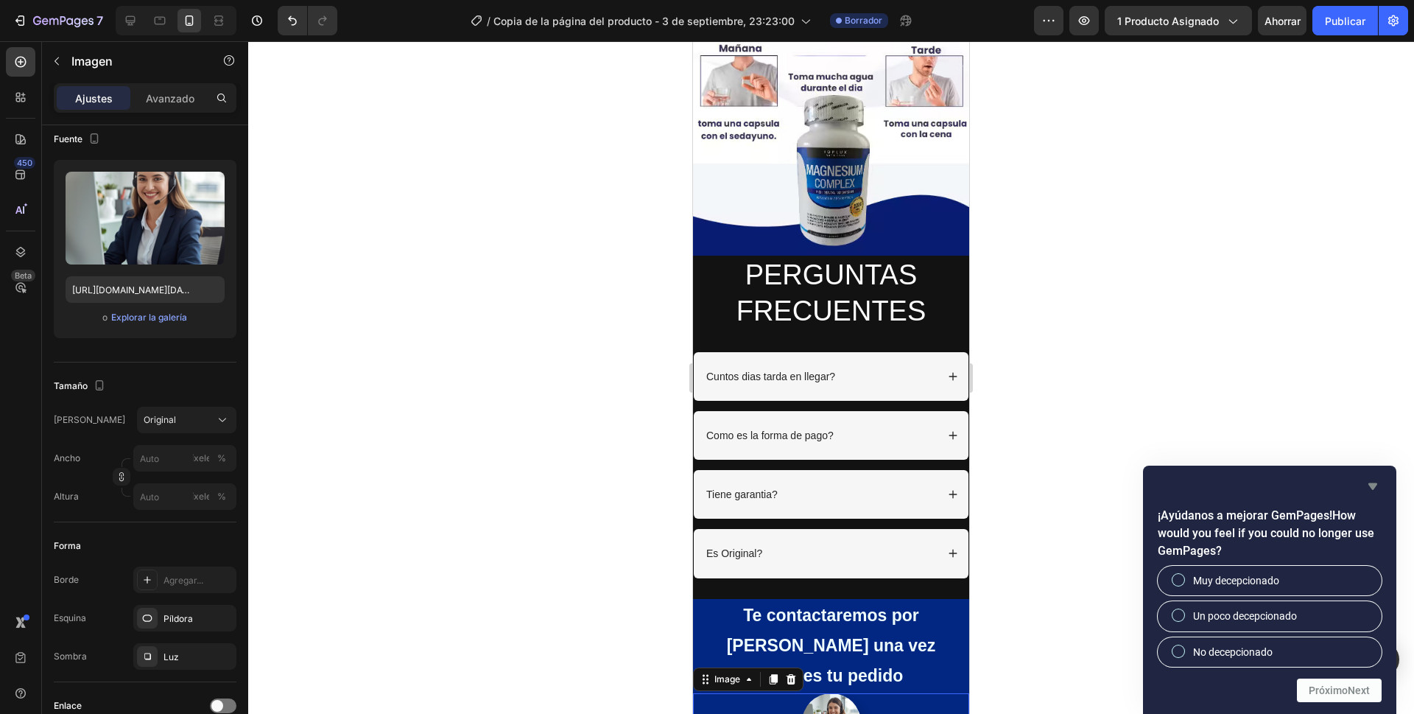
click at [1372, 484] on icon "Ocultar encuesta" at bounding box center [1372, 486] width 9 height 7
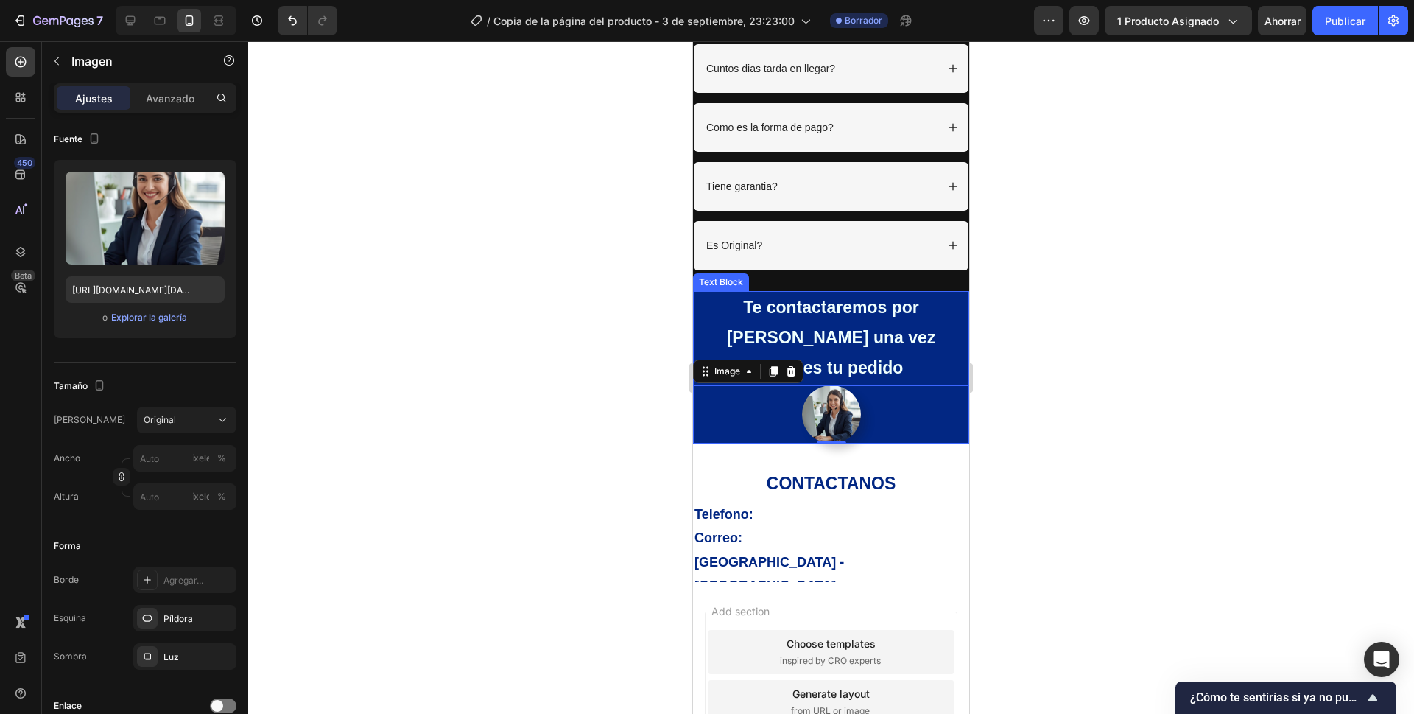
scroll to position [3743, 0]
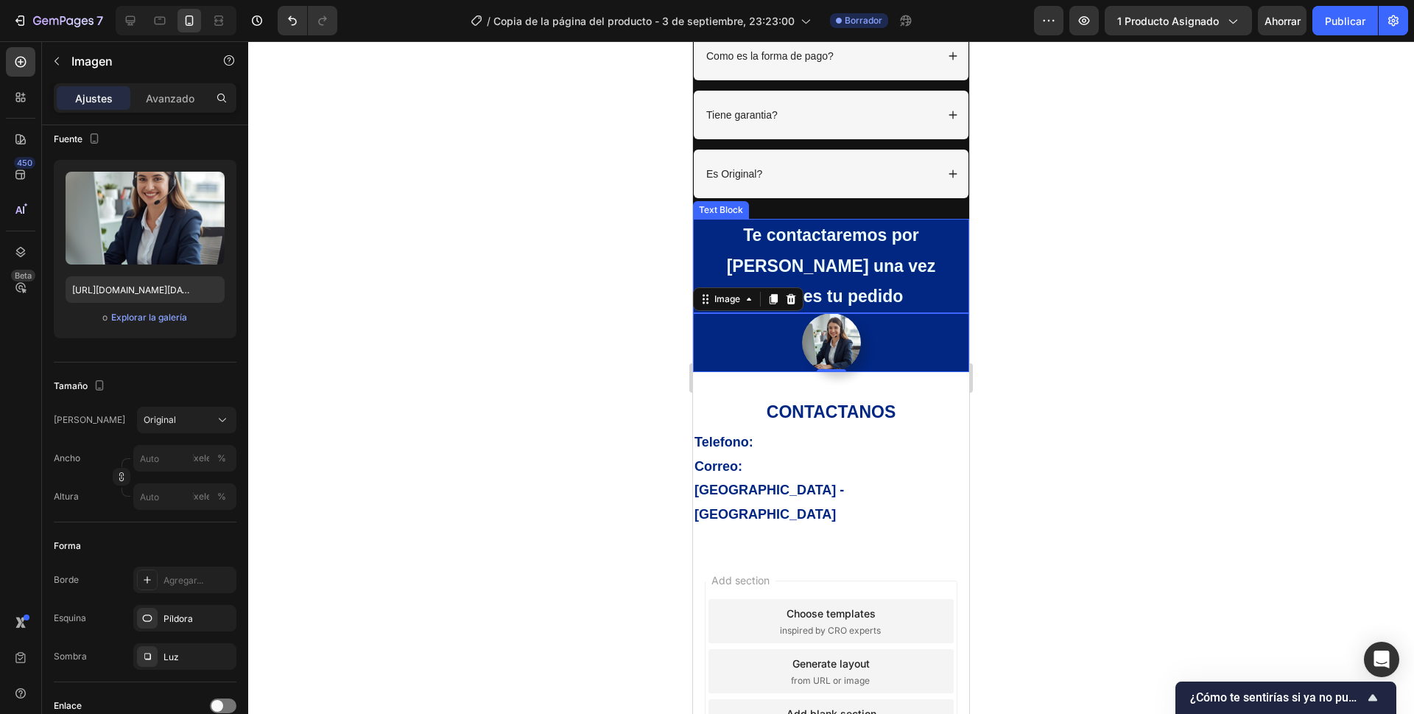
click at [949, 220] on p "Te contactaremos por [PERSON_NAME] una vez realices tu pedido" at bounding box center [830, 265] width 273 height 91
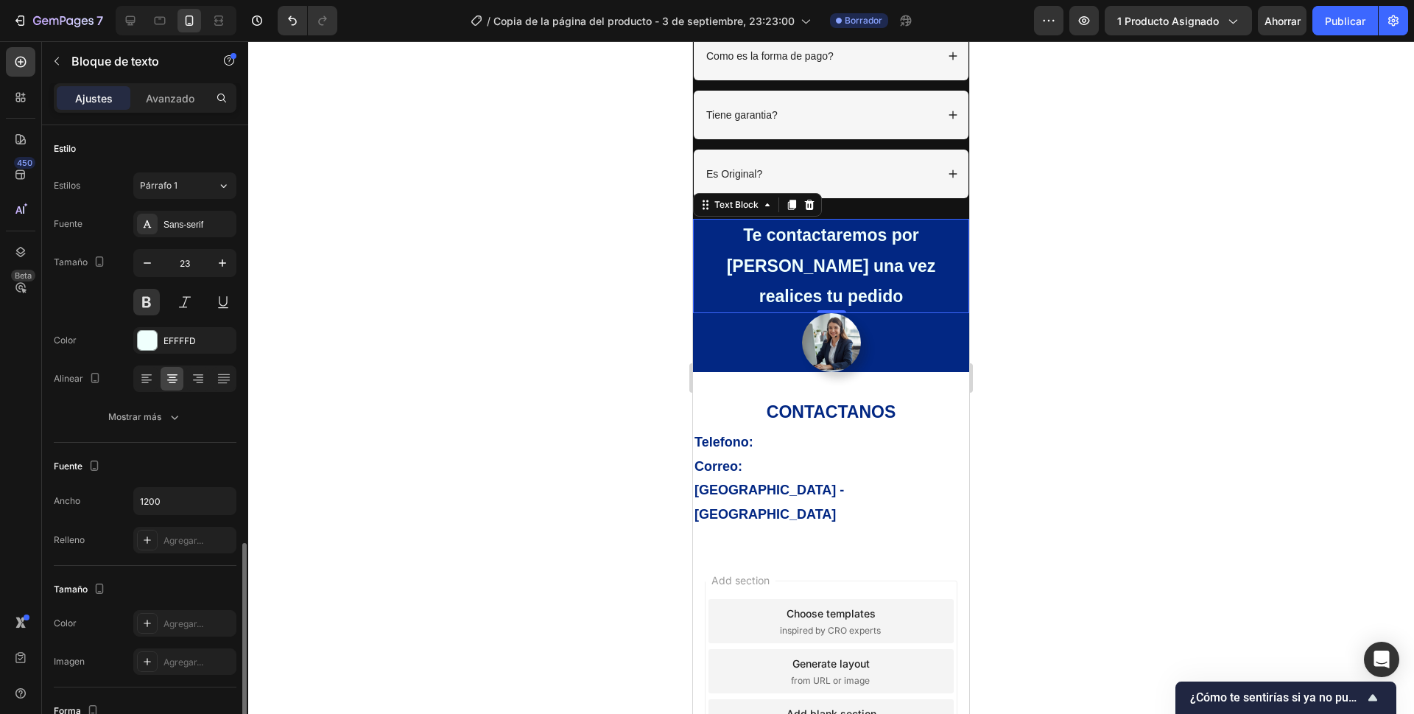
scroll to position [242, 0]
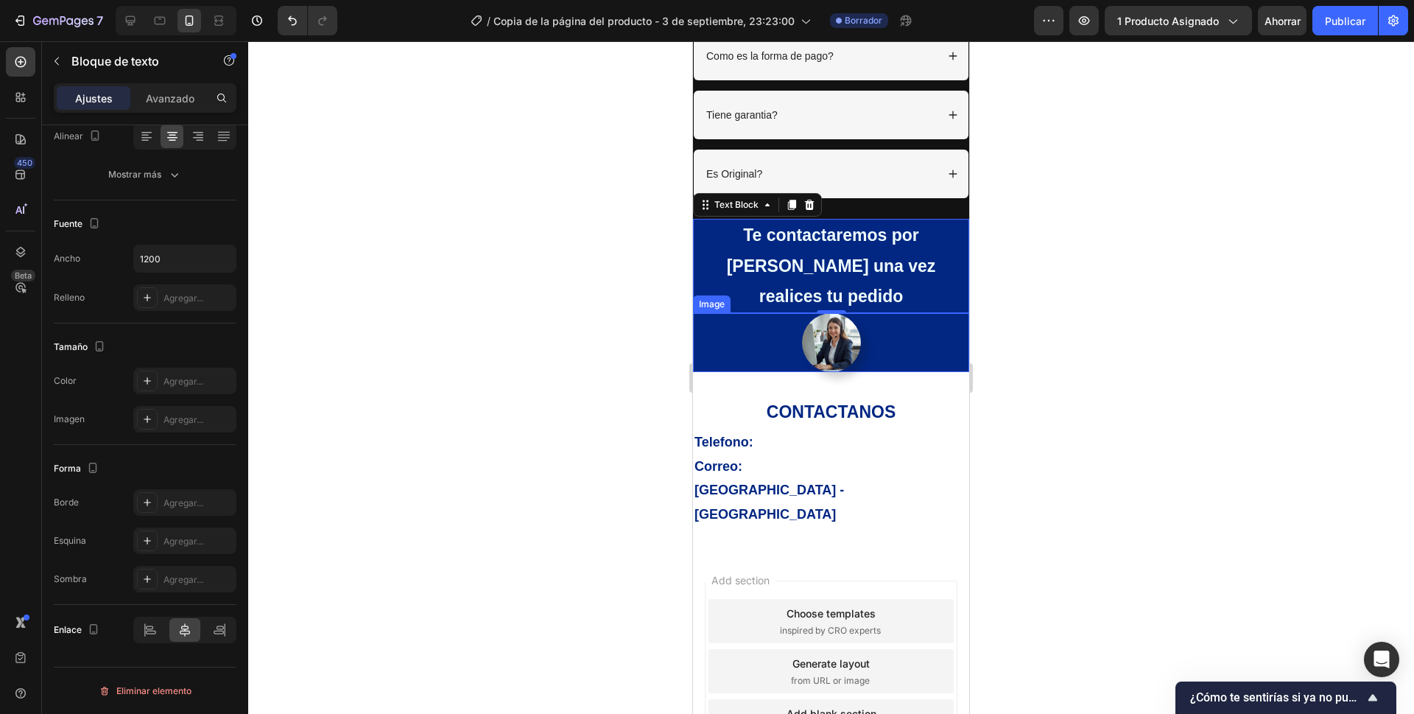
click at [943, 313] on div at bounding box center [831, 342] width 276 height 59
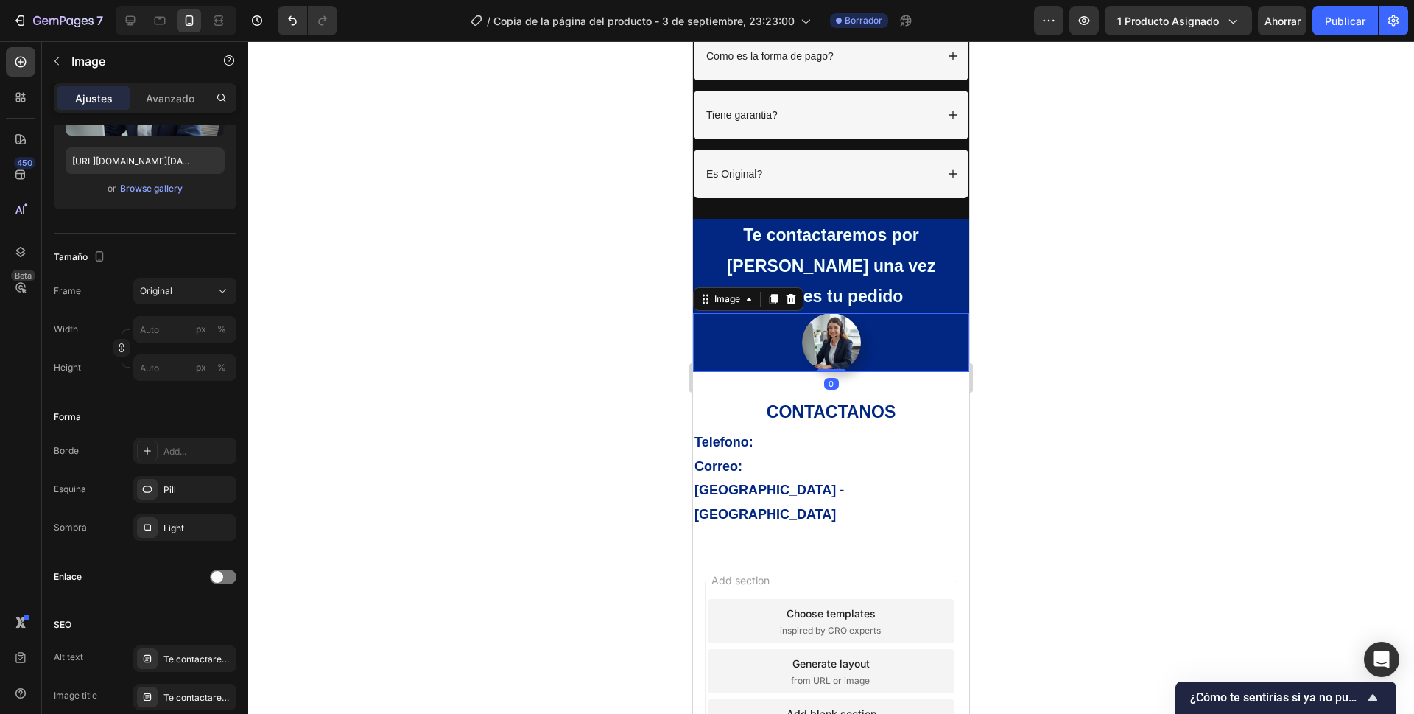
scroll to position [0, 0]
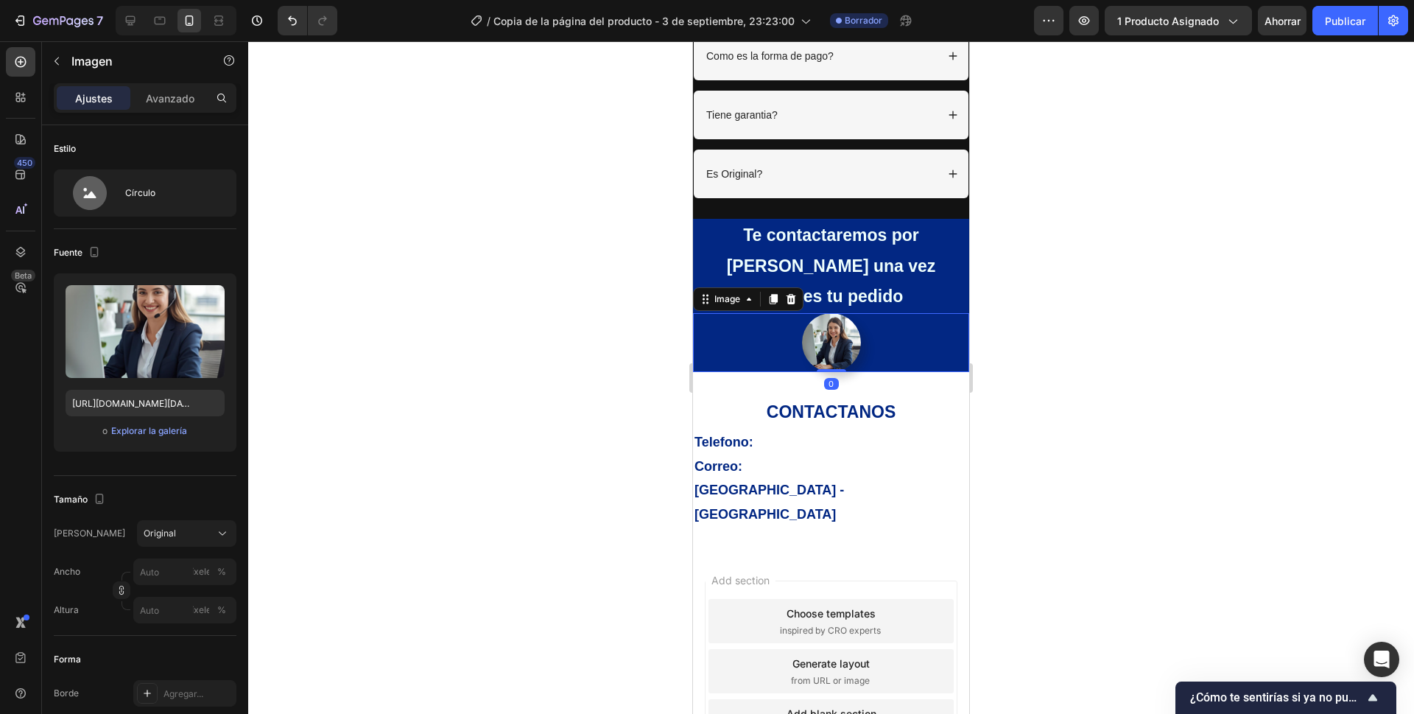
click at [947, 326] on div at bounding box center [831, 342] width 276 height 59
click at [1181, 288] on div at bounding box center [831, 377] width 1166 height 672
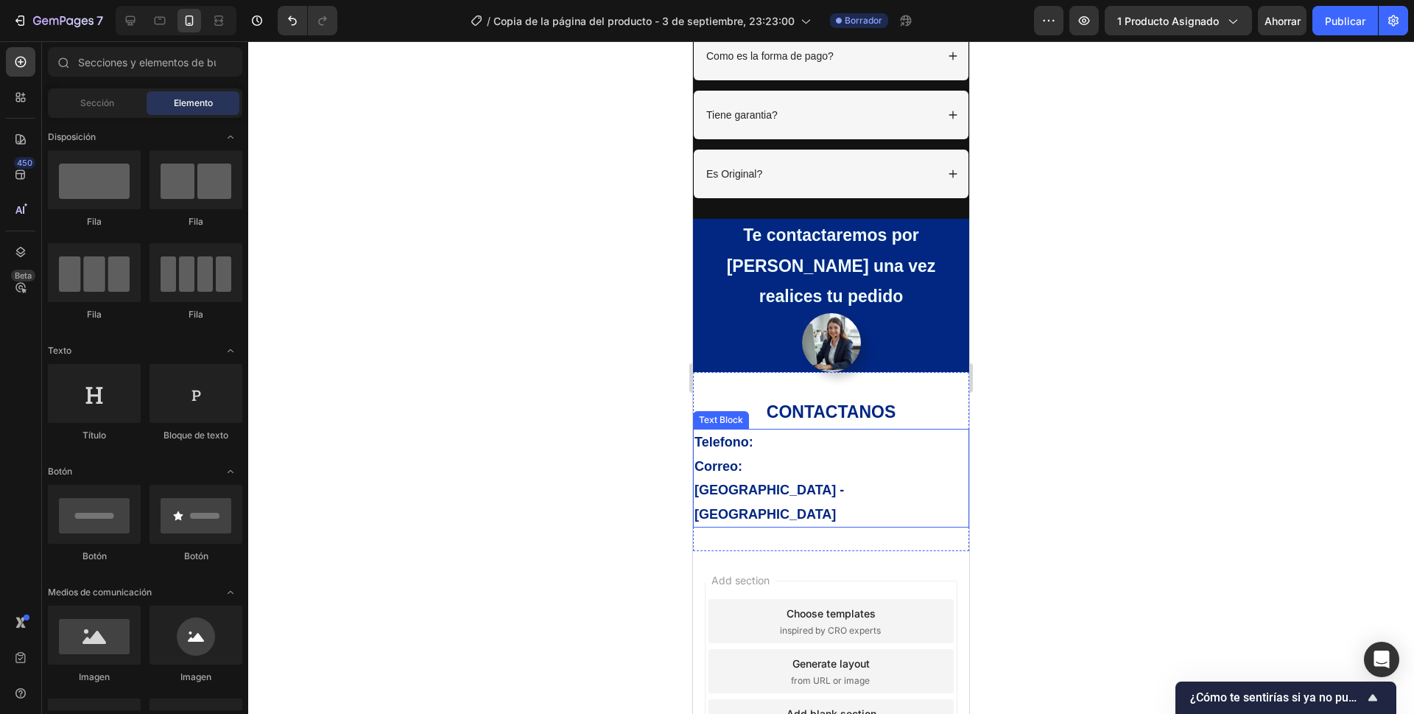
click at [776, 478] on p "[GEOGRAPHIC_DATA] - [GEOGRAPHIC_DATA]" at bounding box center [830, 502] width 273 height 48
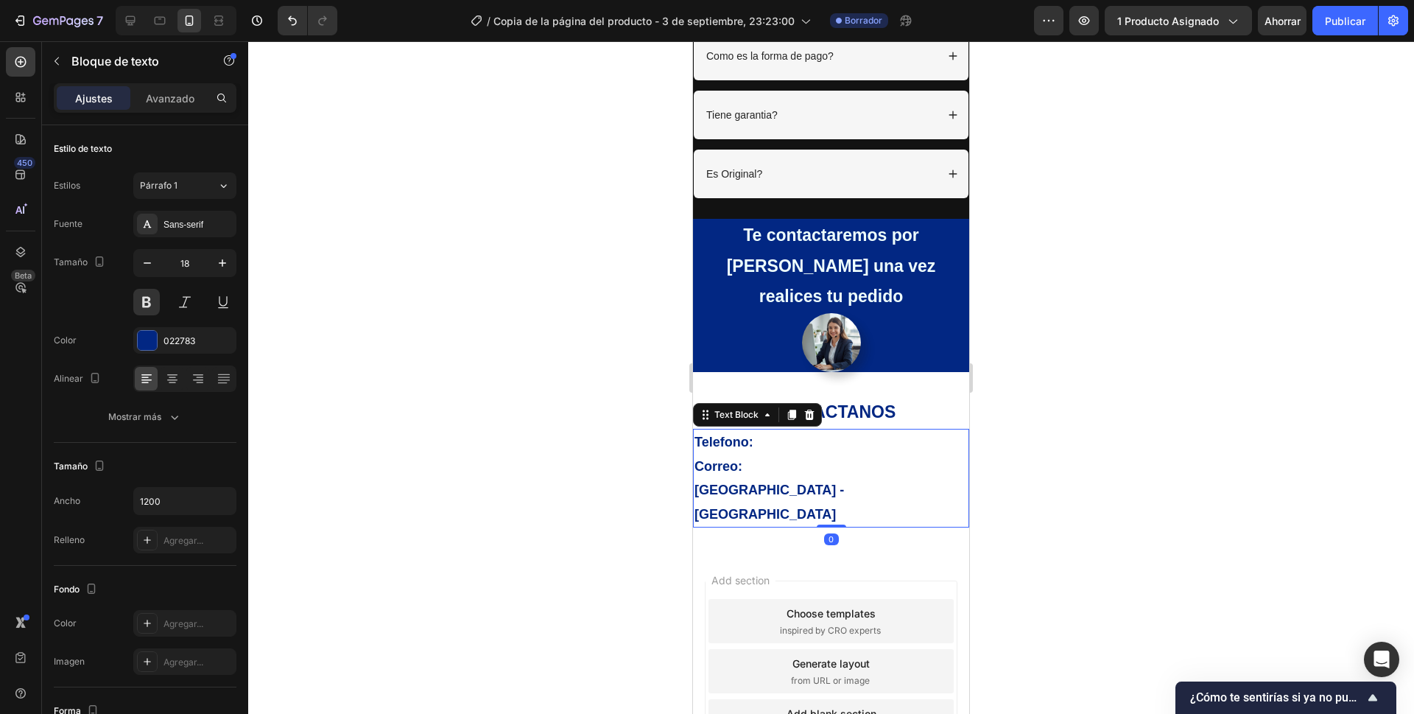
click at [747, 478] on p "[GEOGRAPHIC_DATA] - [GEOGRAPHIC_DATA]" at bounding box center [830, 502] width 273 height 48
click at [731, 478] on p "[GEOGRAPHIC_DATA] - [GEOGRAPHIC_DATA]" at bounding box center [830, 502] width 273 height 48
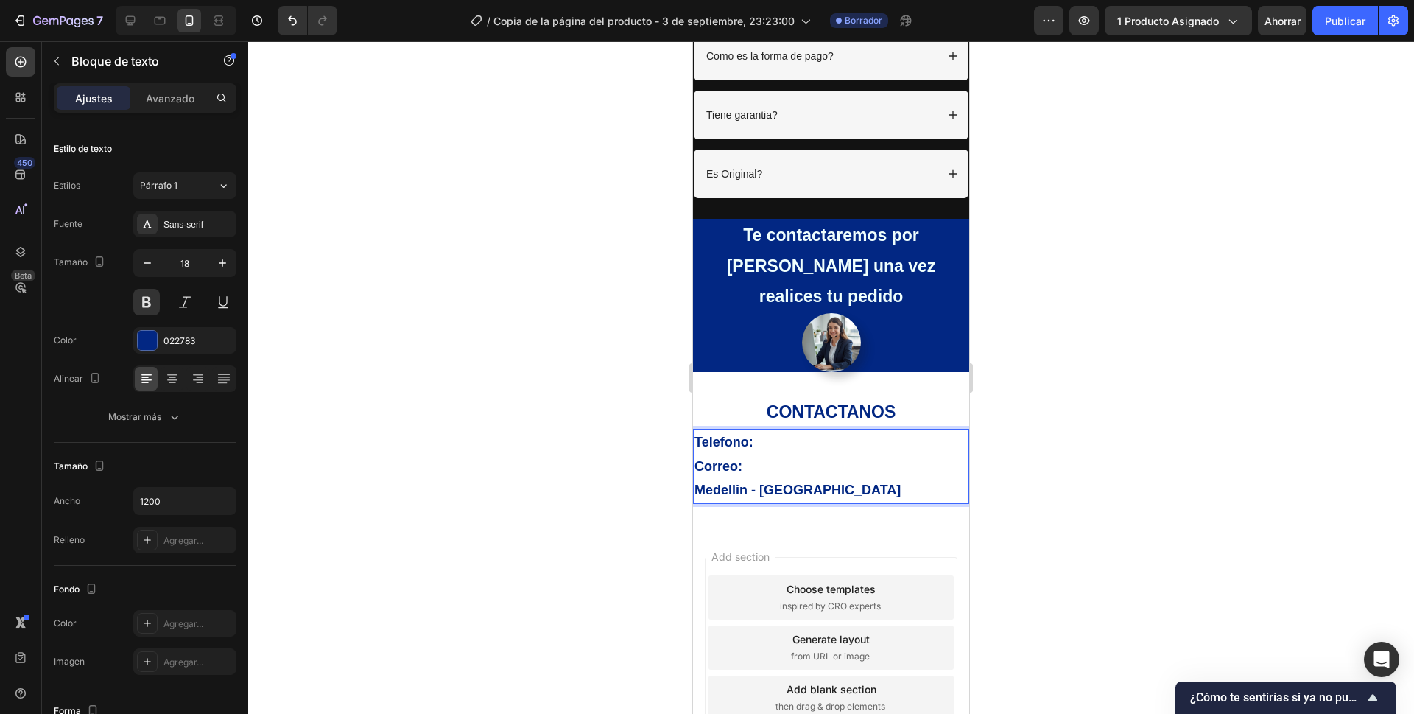
click at [1060, 408] on div at bounding box center [831, 377] width 1166 height 672
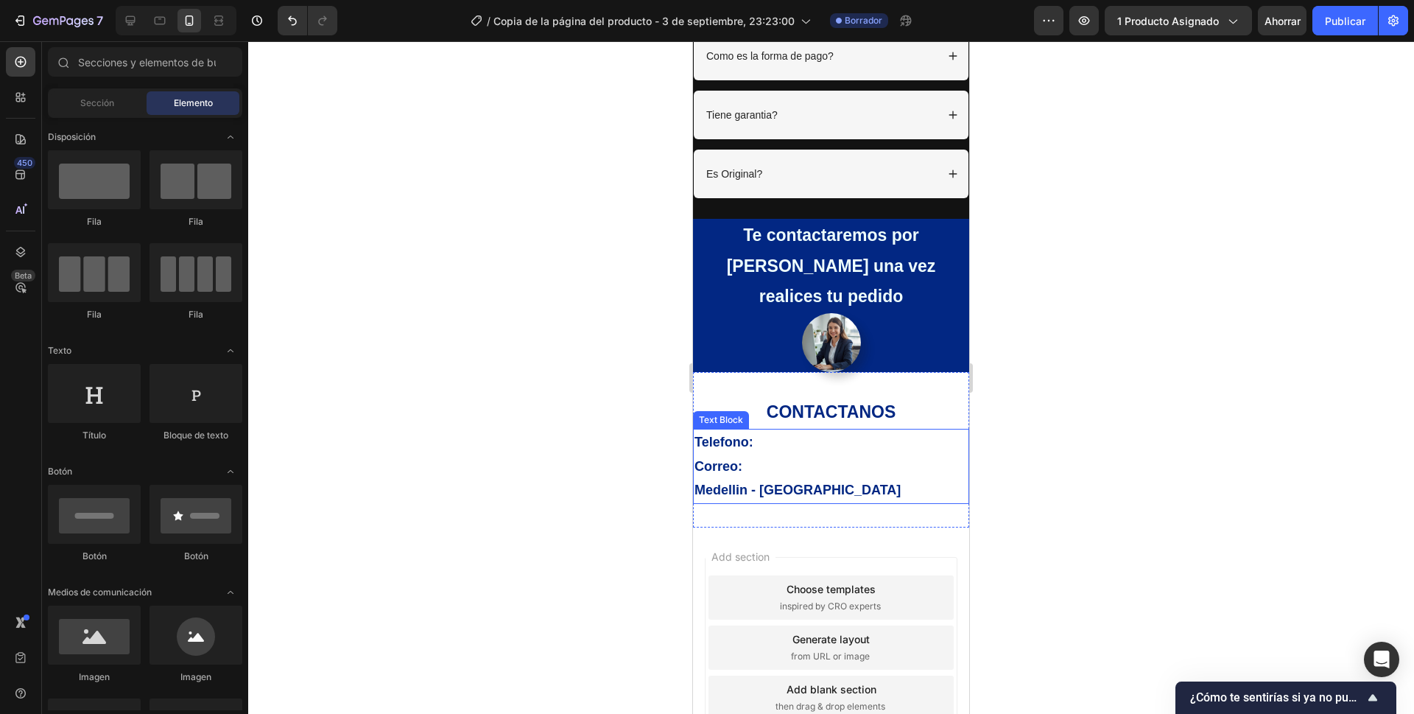
click at [751, 454] on p "Correo:" at bounding box center [830, 466] width 273 height 24
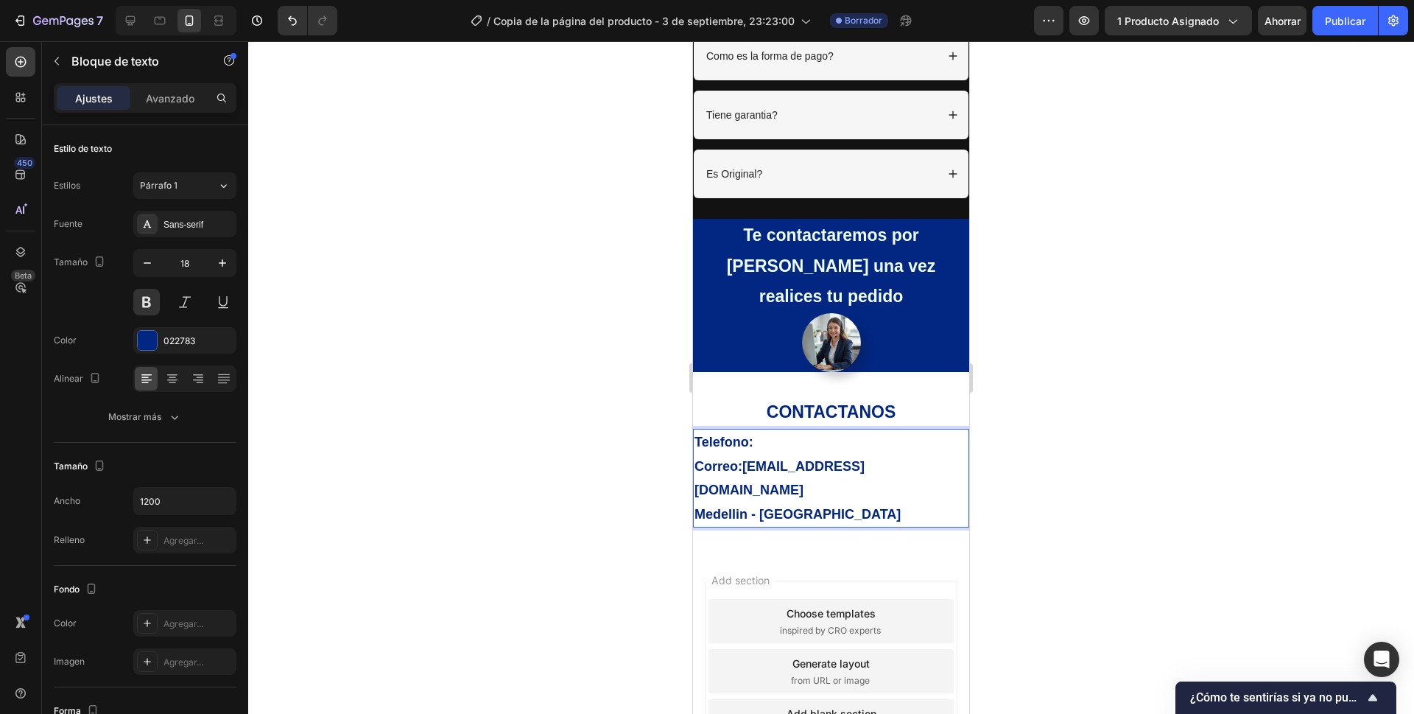
drag, startPoint x: 1212, startPoint y: 353, endPoint x: 1383, endPoint y: 71, distance: 329.7
click at [1231, 336] on div at bounding box center [831, 377] width 1166 height 672
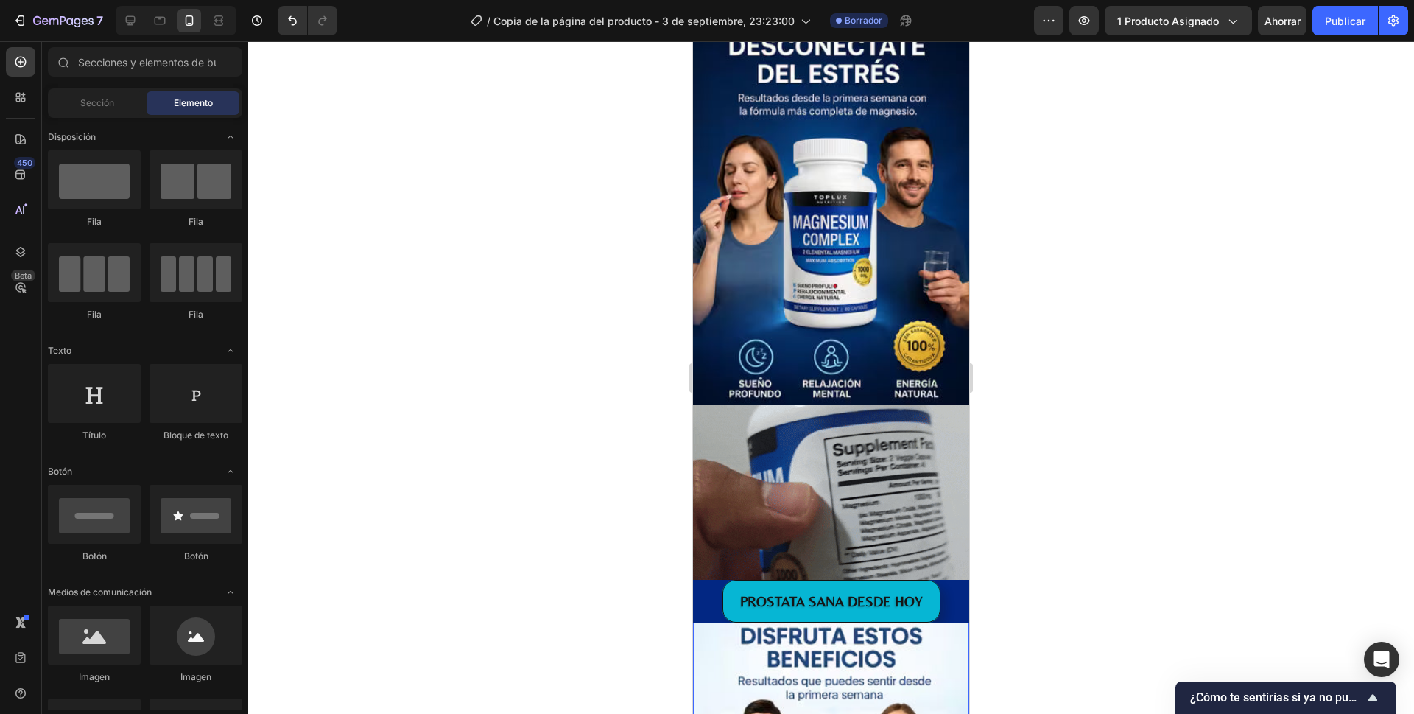
scroll to position [810, 0]
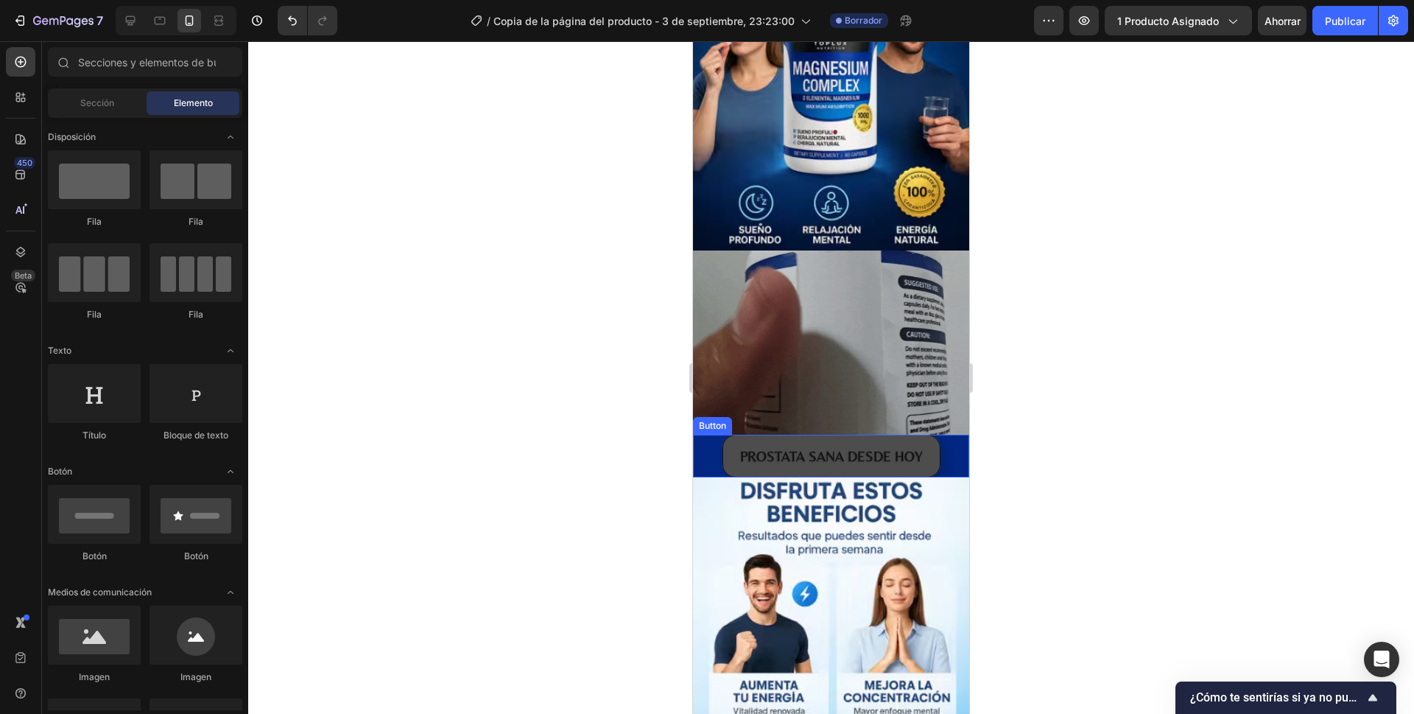
click at [922, 434] on button "PROSTATA SANA DESDE HOY" at bounding box center [831, 455] width 218 height 43
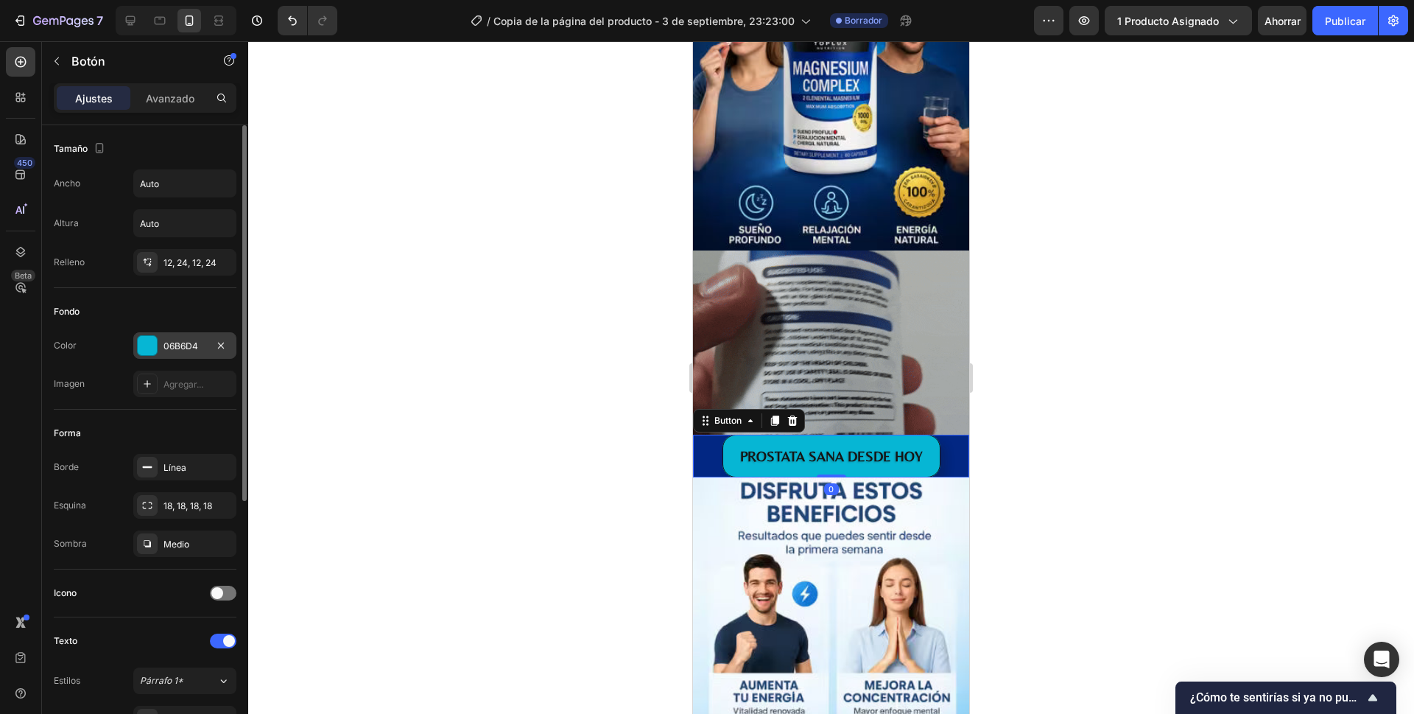
click at [149, 342] on div at bounding box center [147, 345] width 19 height 19
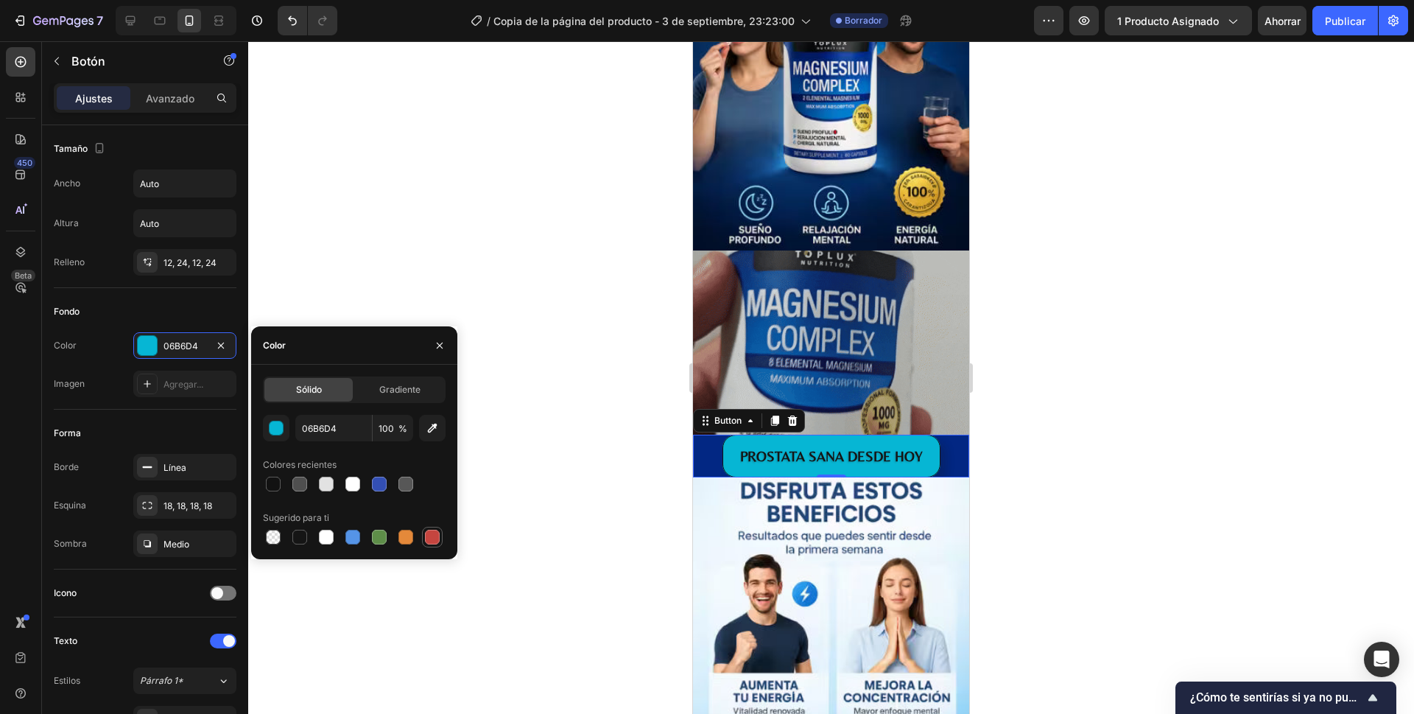
click at [431, 535] on div at bounding box center [432, 536] width 15 height 15
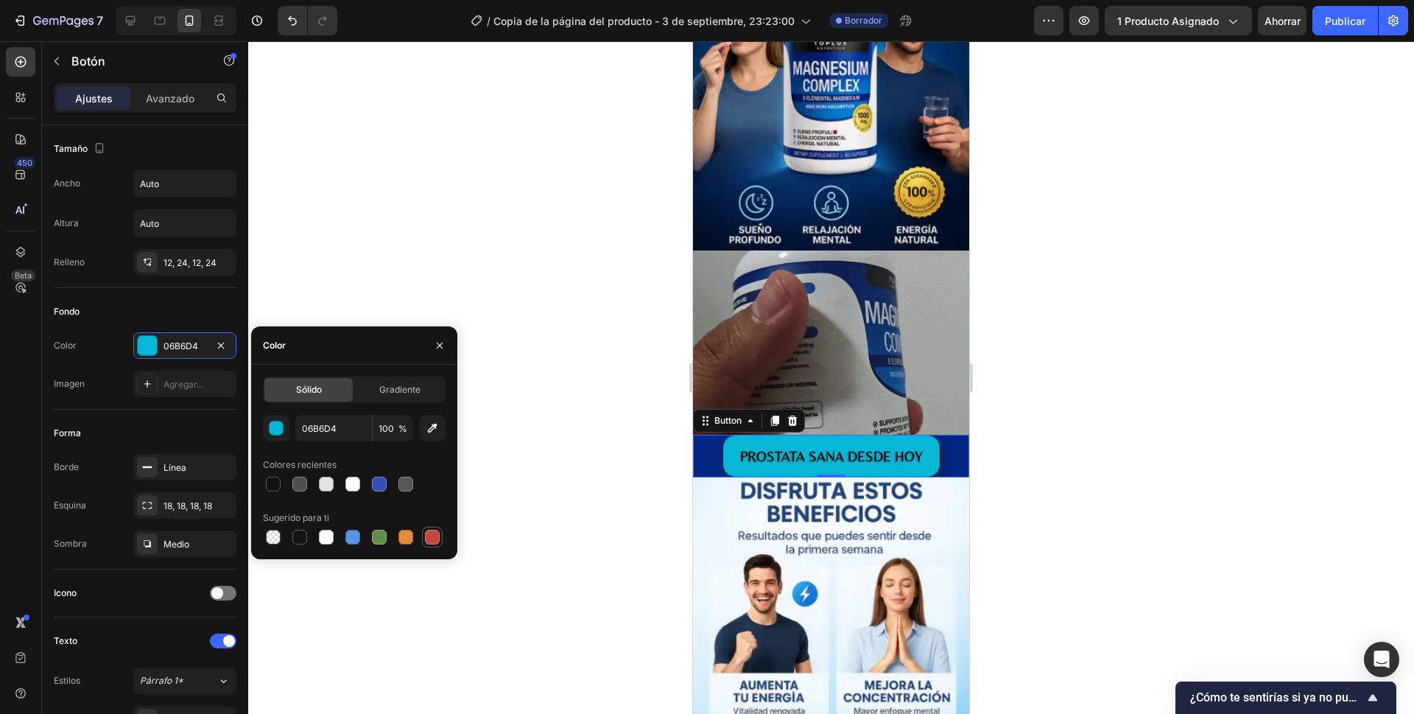
type input "C5453F"
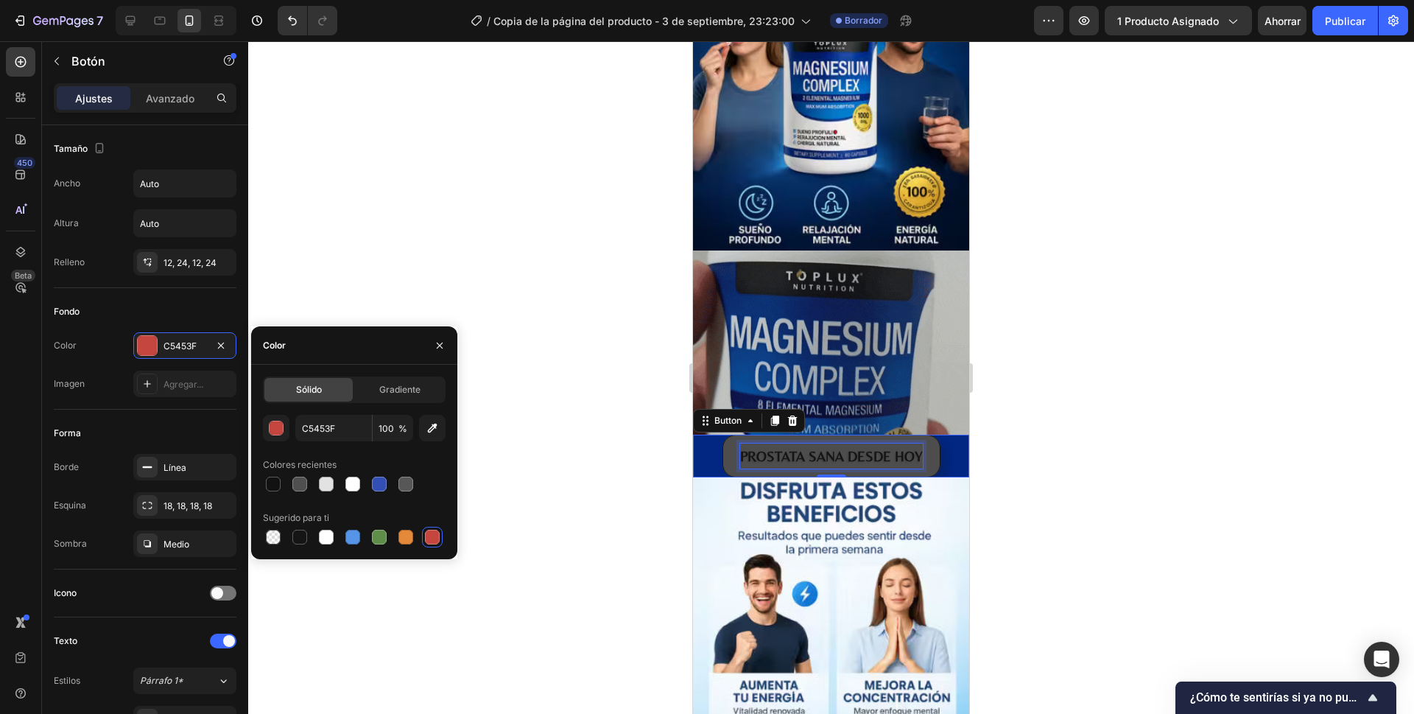
click at [844, 443] on p "PROSTATA SANA DESDE HOY" at bounding box center [831, 455] width 183 height 25
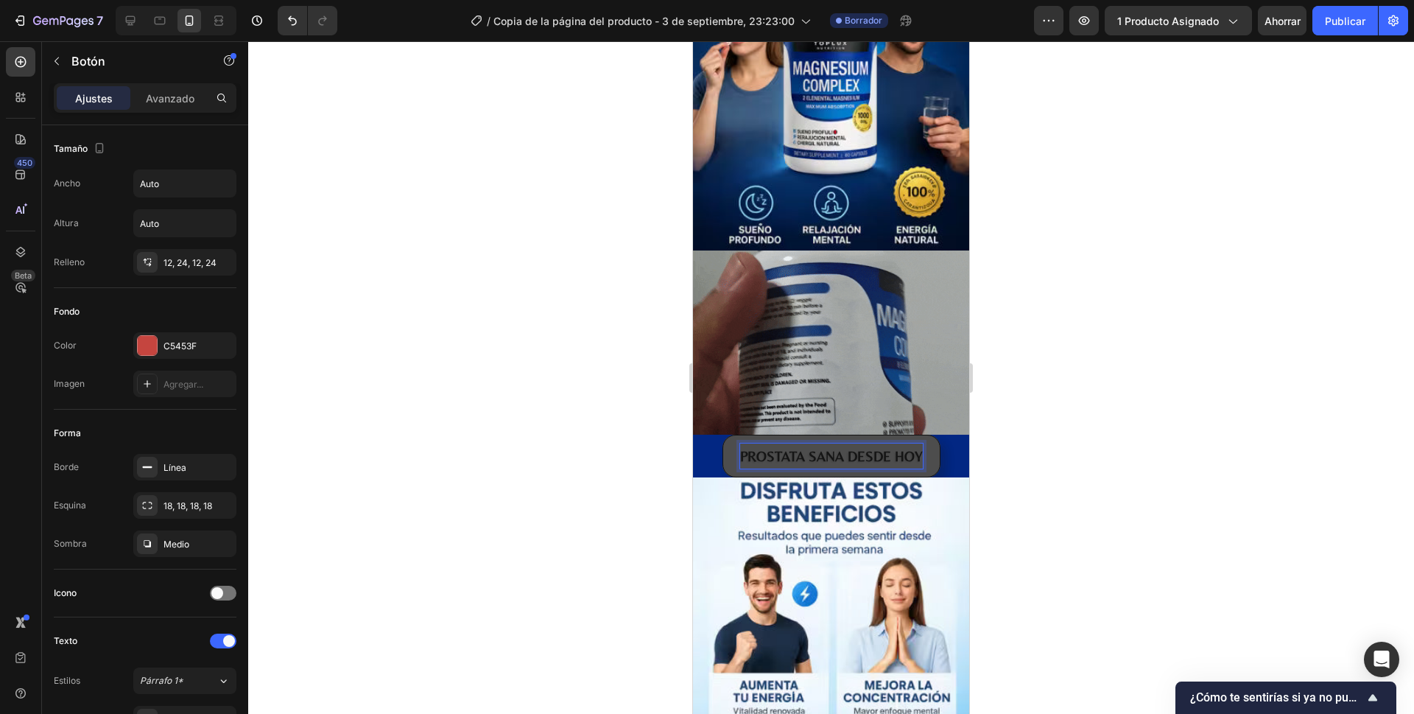
click at [758, 443] on p "PROSTATA SANA DESDE HOY" at bounding box center [831, 455] width 183 height 25
click at [740, 443] on p "PROSTATA SANA DESDE HOY" at bounding box center [831, 455] width 183 height 25
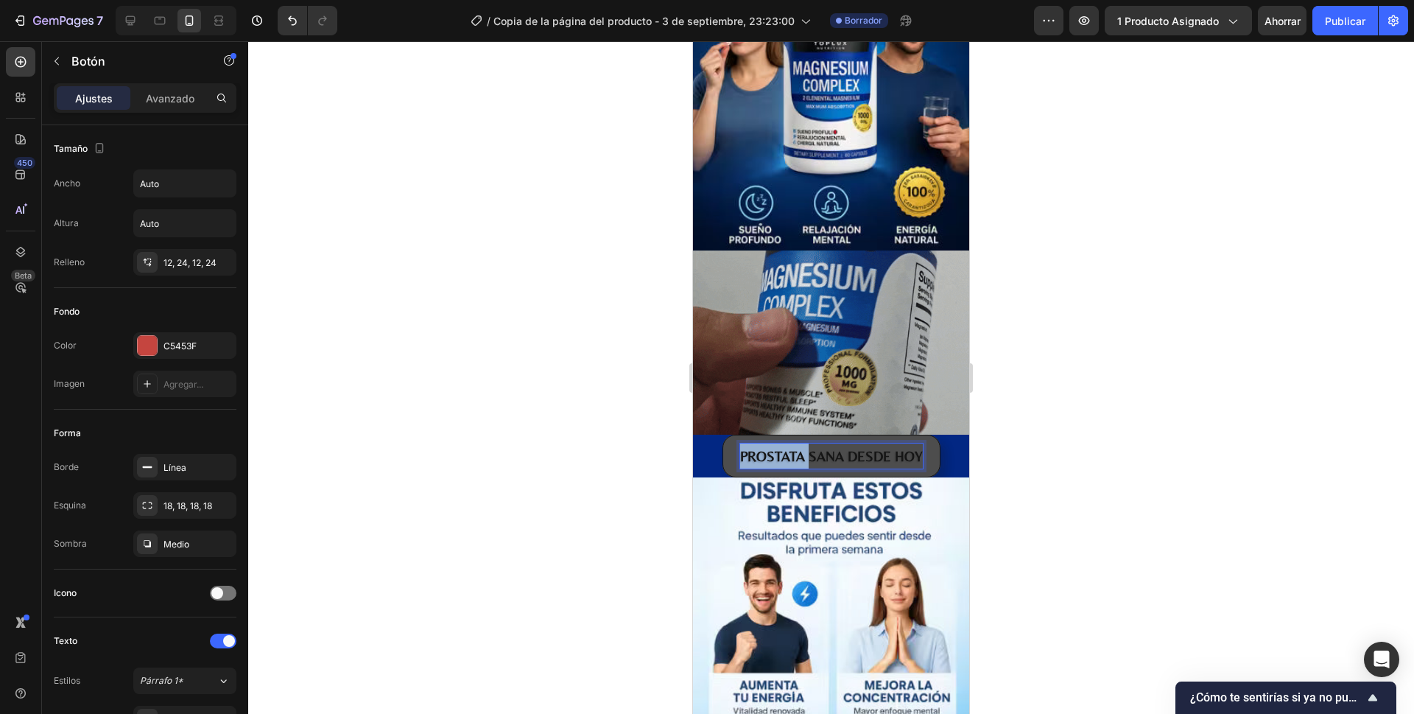
click at [740, 443] on p "PROSTATA SANA DESDE HOY" at bounding box center [831, 455] width 183 height 25
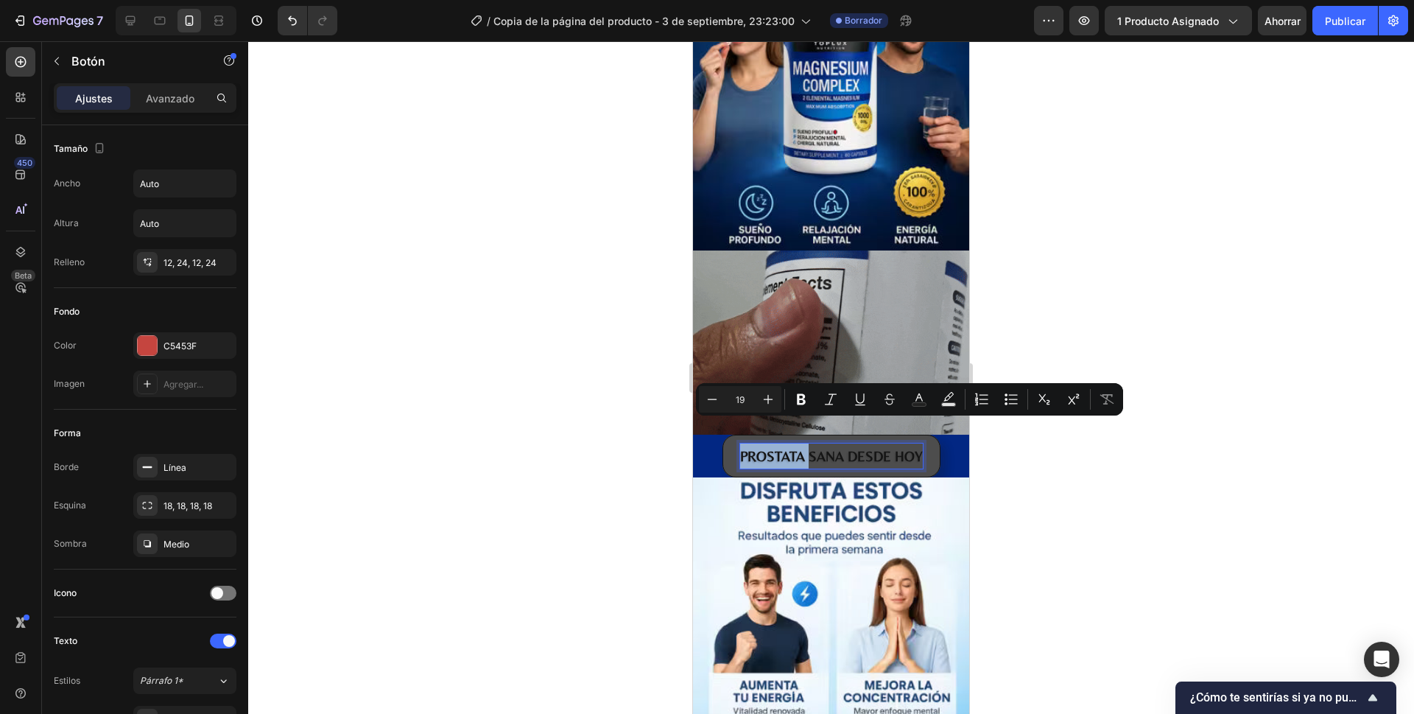
click at [783, 443] on p "PROSTATA SANA DESDE HOY" at bounding box center [831, 455] width 183 height 25
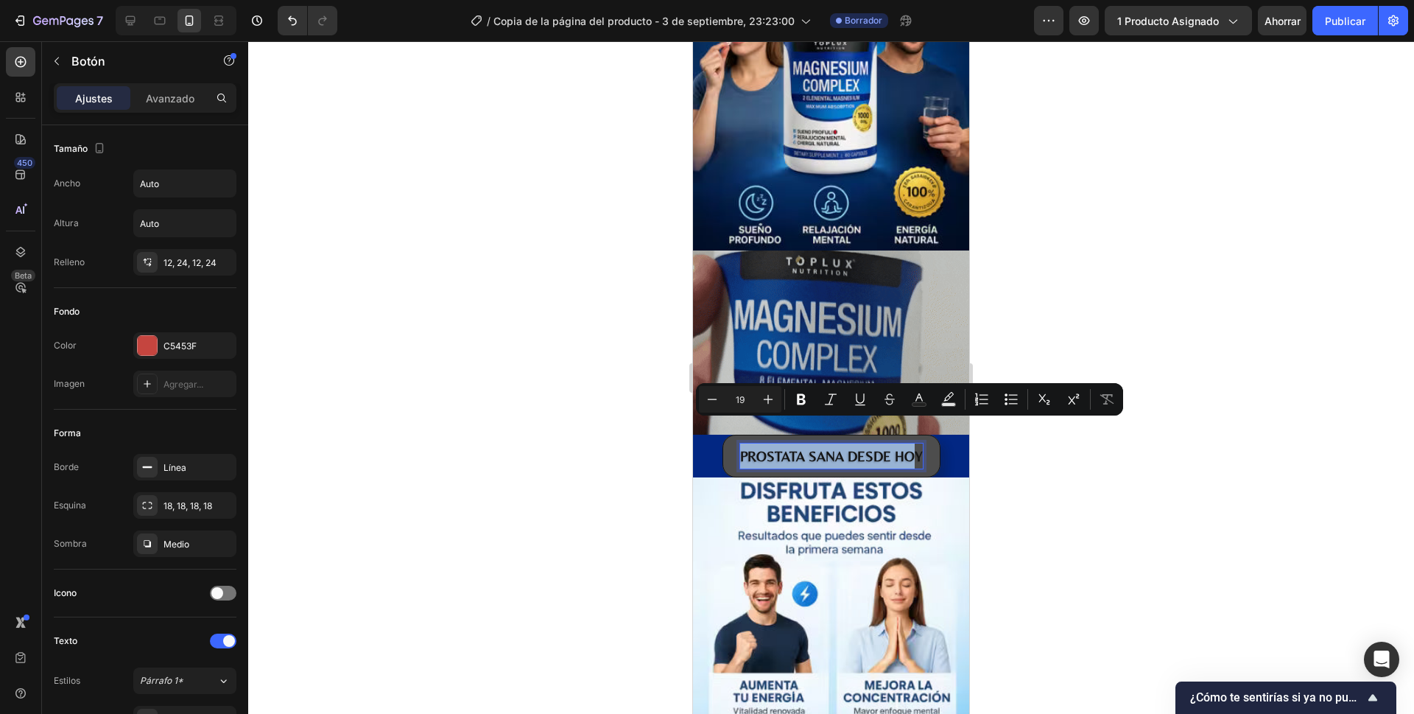
drag, startPoint x: 737, startPoint y: 431, endPoint x: 909, endPoint y: 430, distance: 172.3
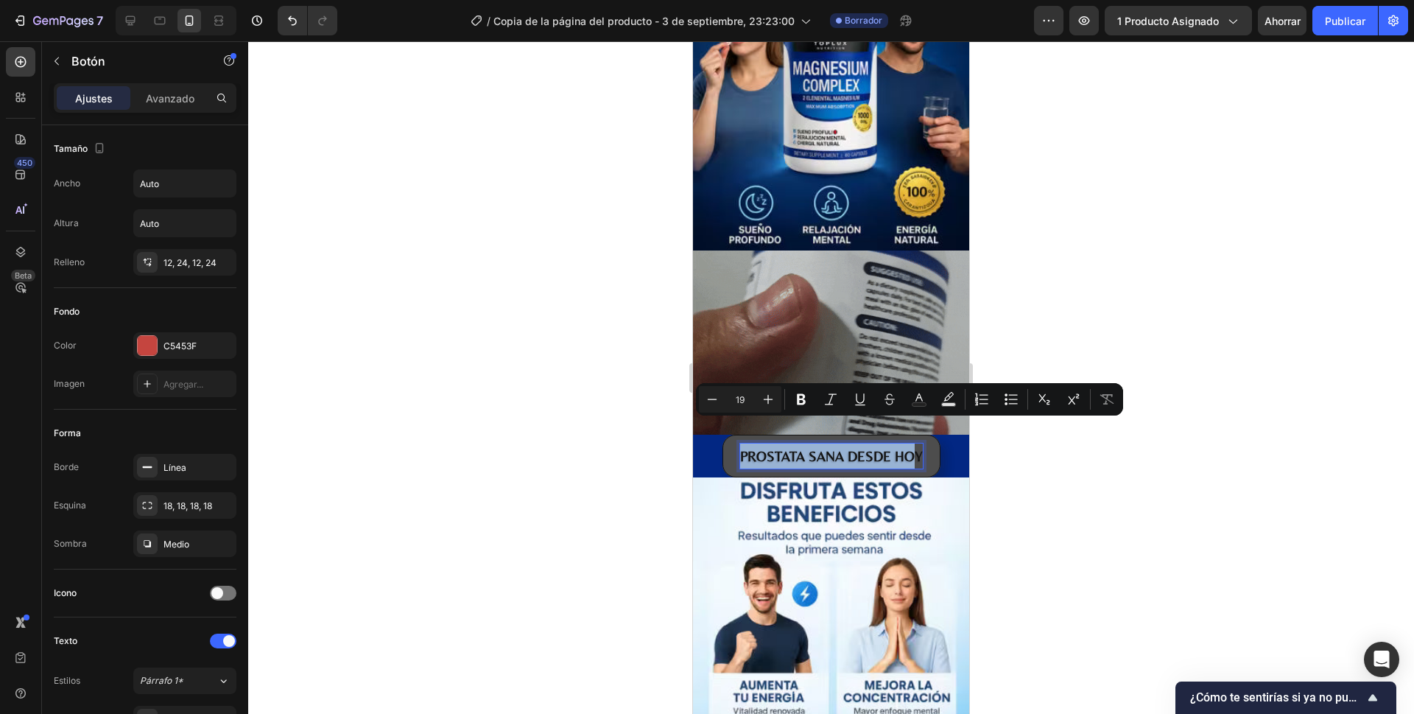
click at [909, 443] on p "PROSTATA SANA DESDE HOY" at bounding box center [831, 455] width 183 height 25
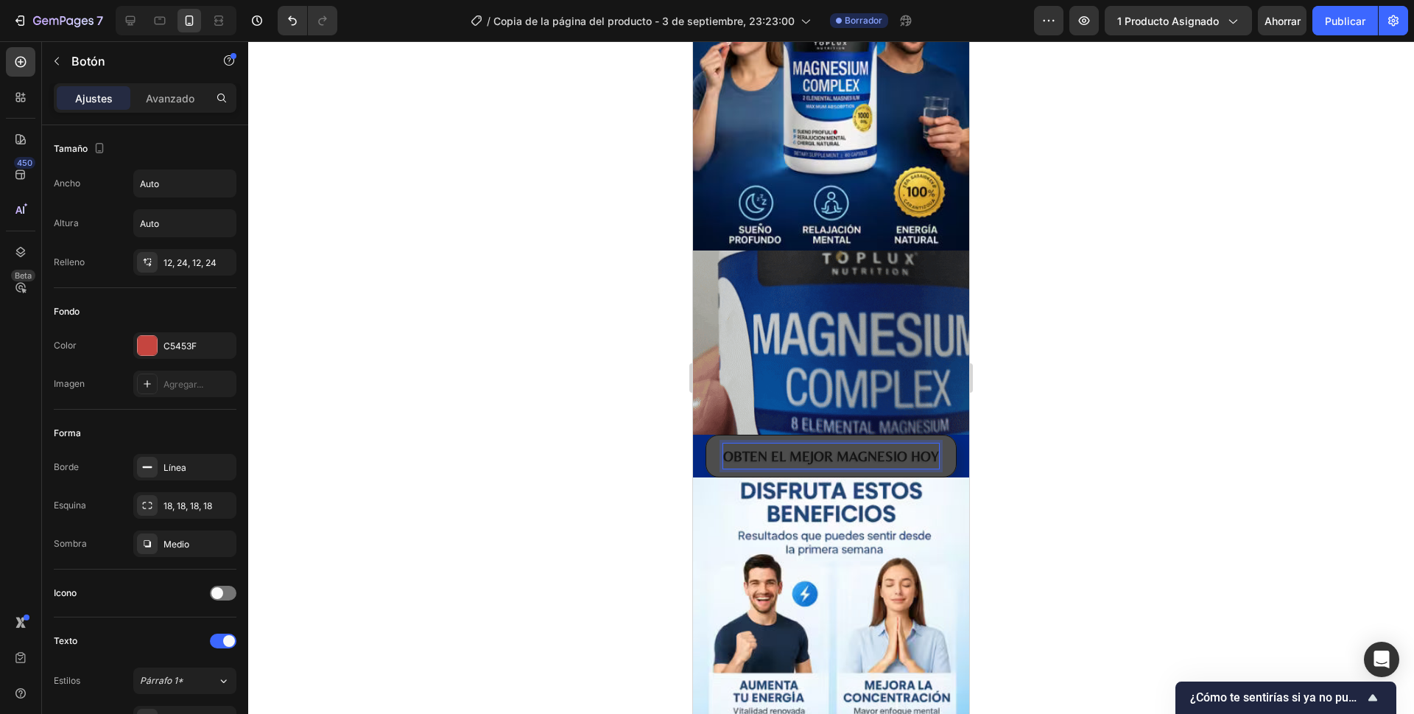
click at [1071, 348] on div at bounding box center [831, 377] width 1166 height 672
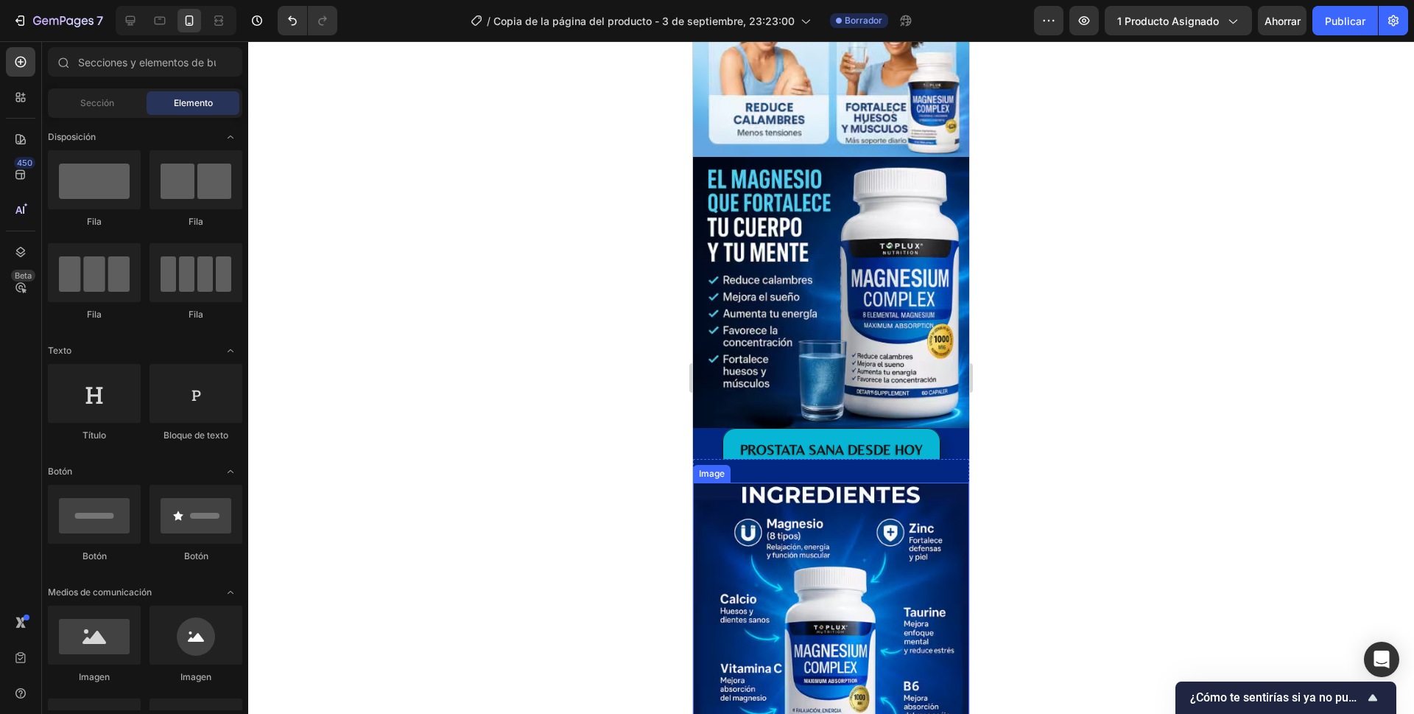
scroll to position [1546, 0]
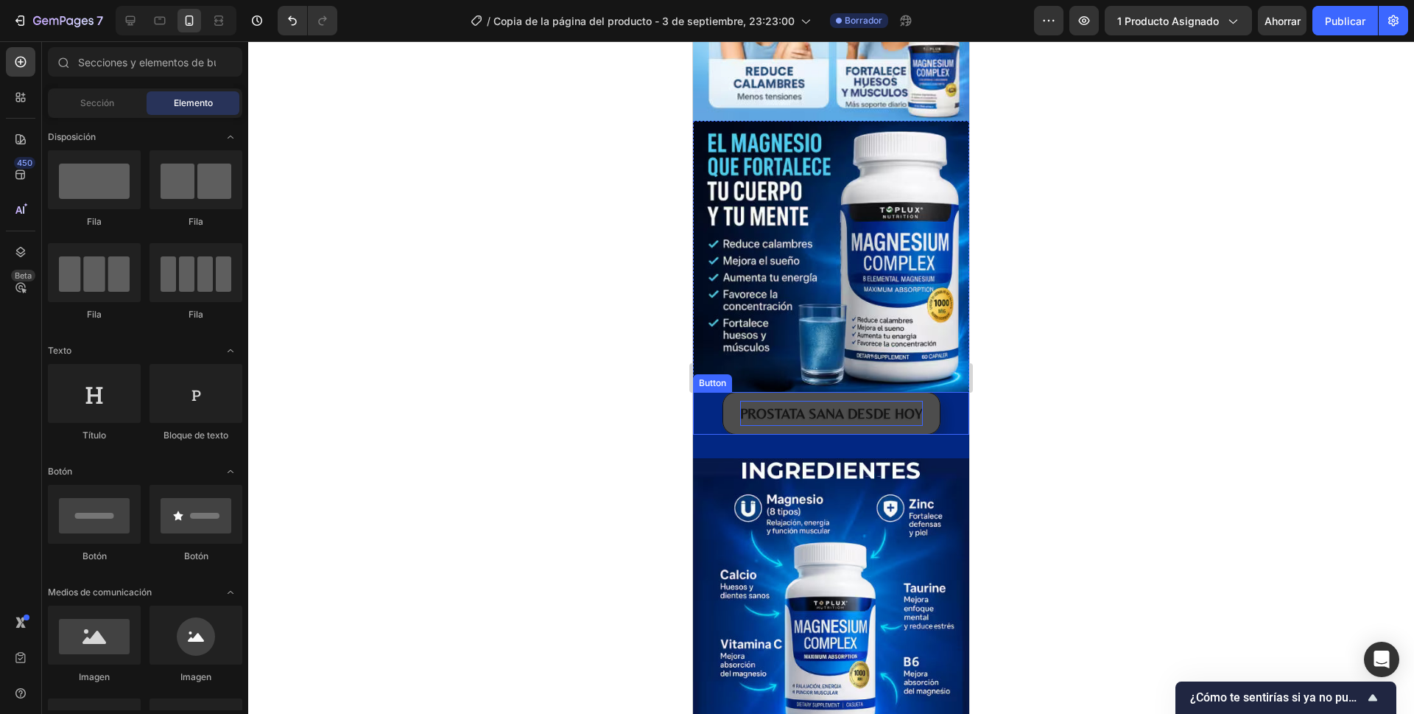
click at [770, 401] on p "PROSTATA SANA DESDE HOY" at bounding box center [831, 413] width 183 height 25
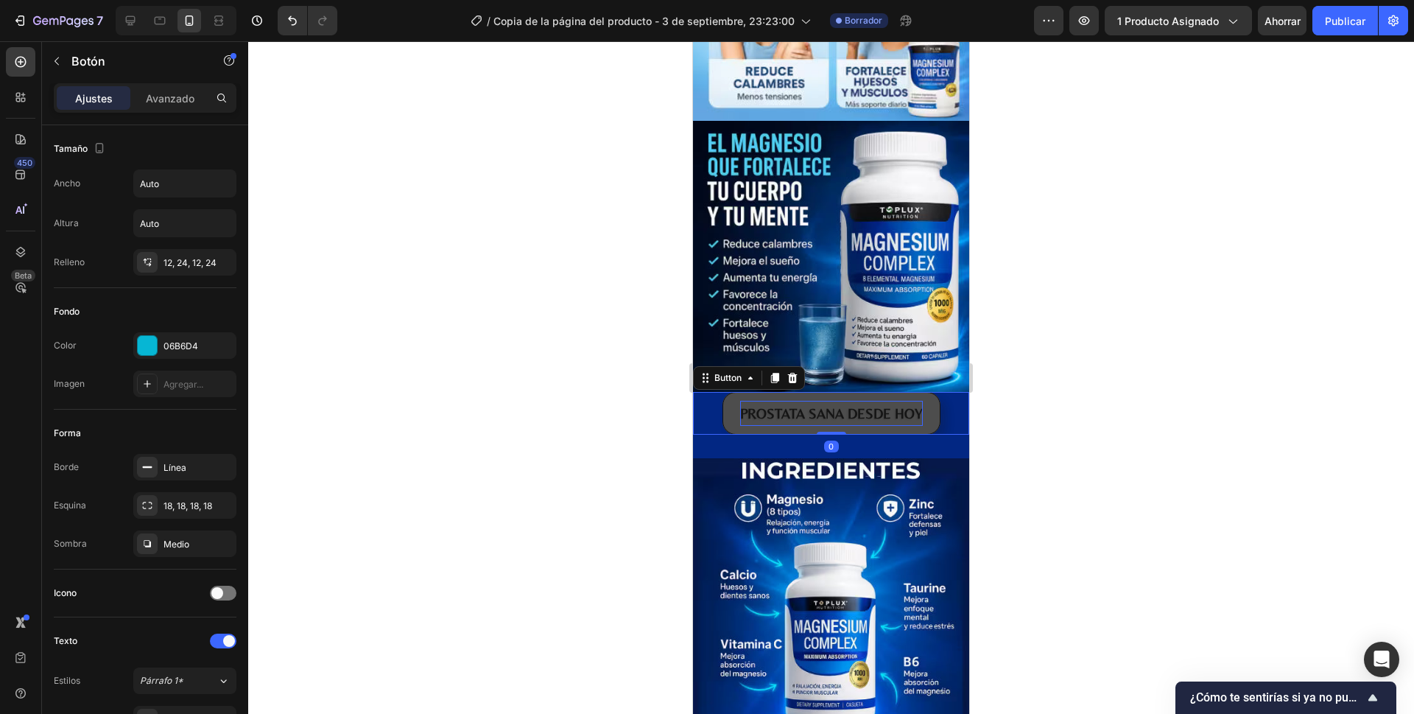
click at [742, 401] on p "PROSTATA SANA DESDE HOY" at bounding box center [831, 413] width 183 height 25
click at [708, 392] on button "OBTEN EL MEJOR MAGNESIO HOY" at bounding box center [830, 413] width 251 height 43
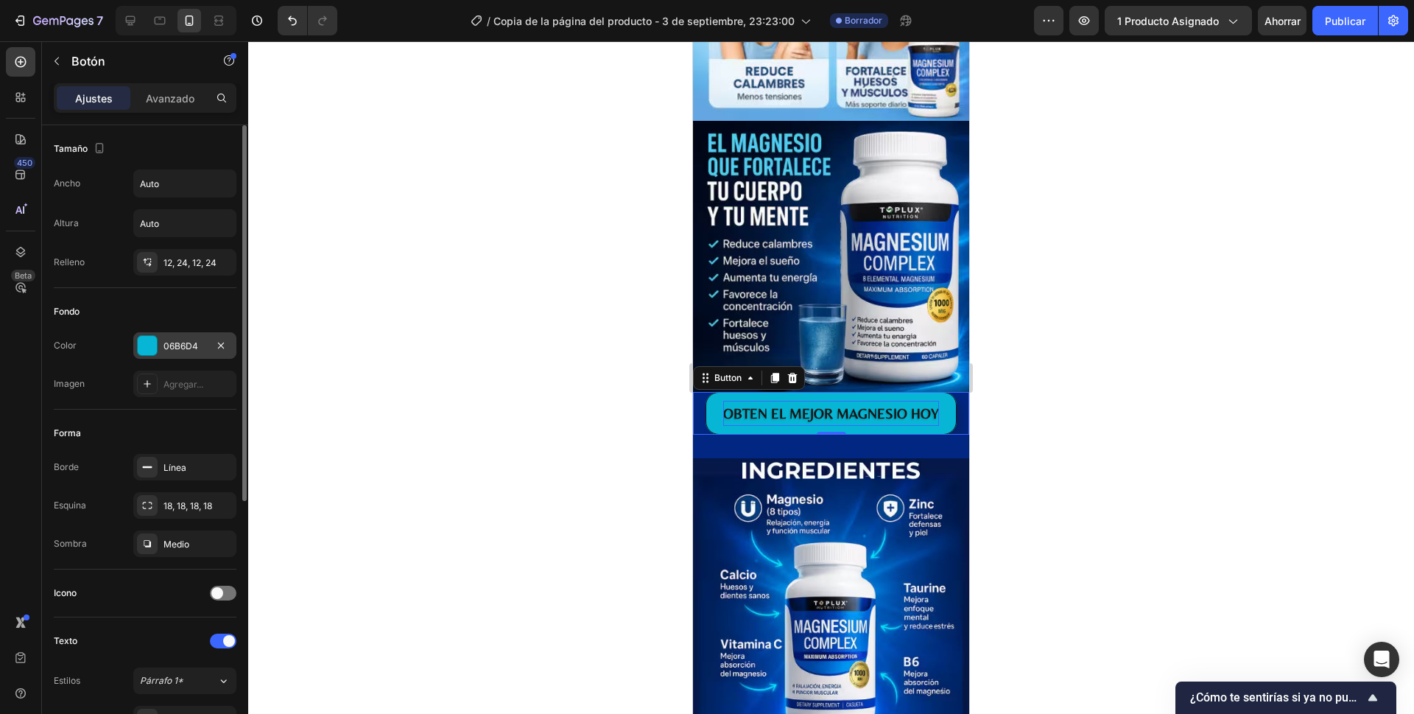
click at [147, 345] on div at bounding box center [147, 345] width 19 height 19
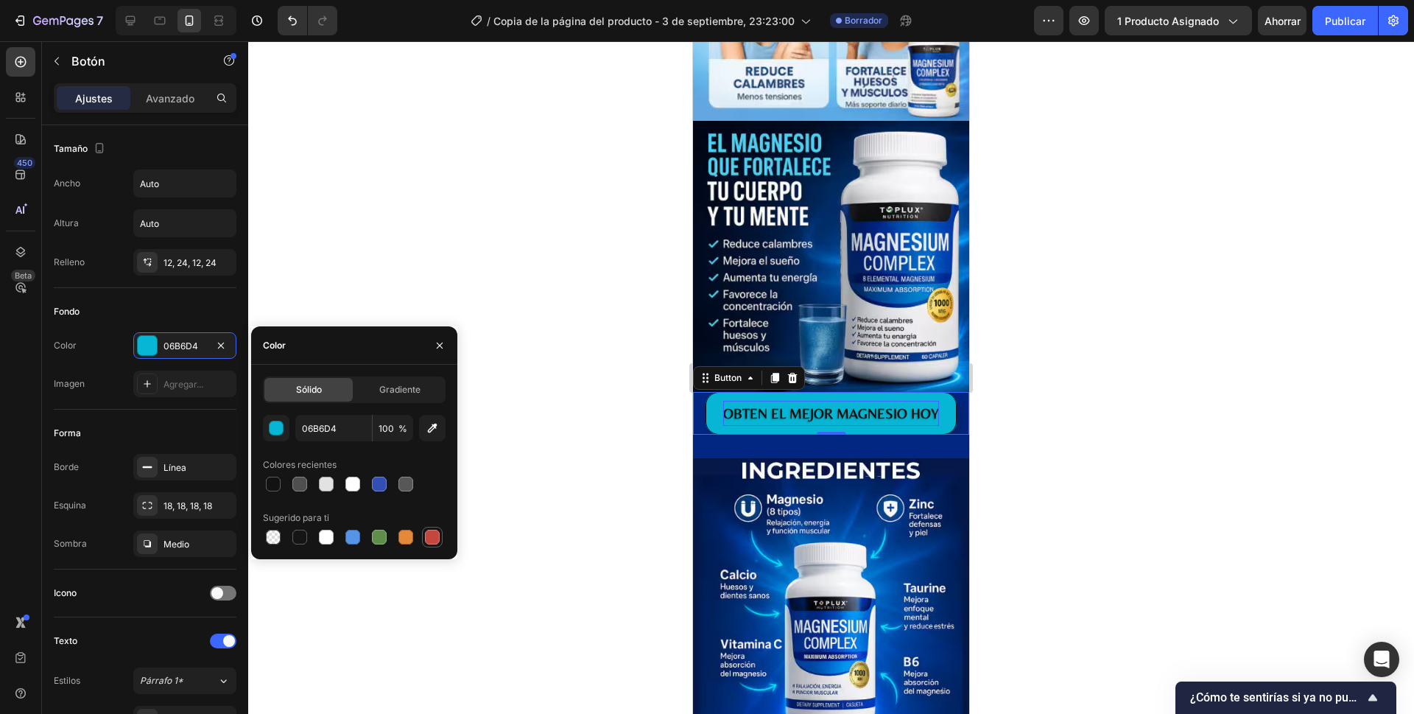
click at [435, 535] on div at bounding box center [432, 536] width 15 height 15
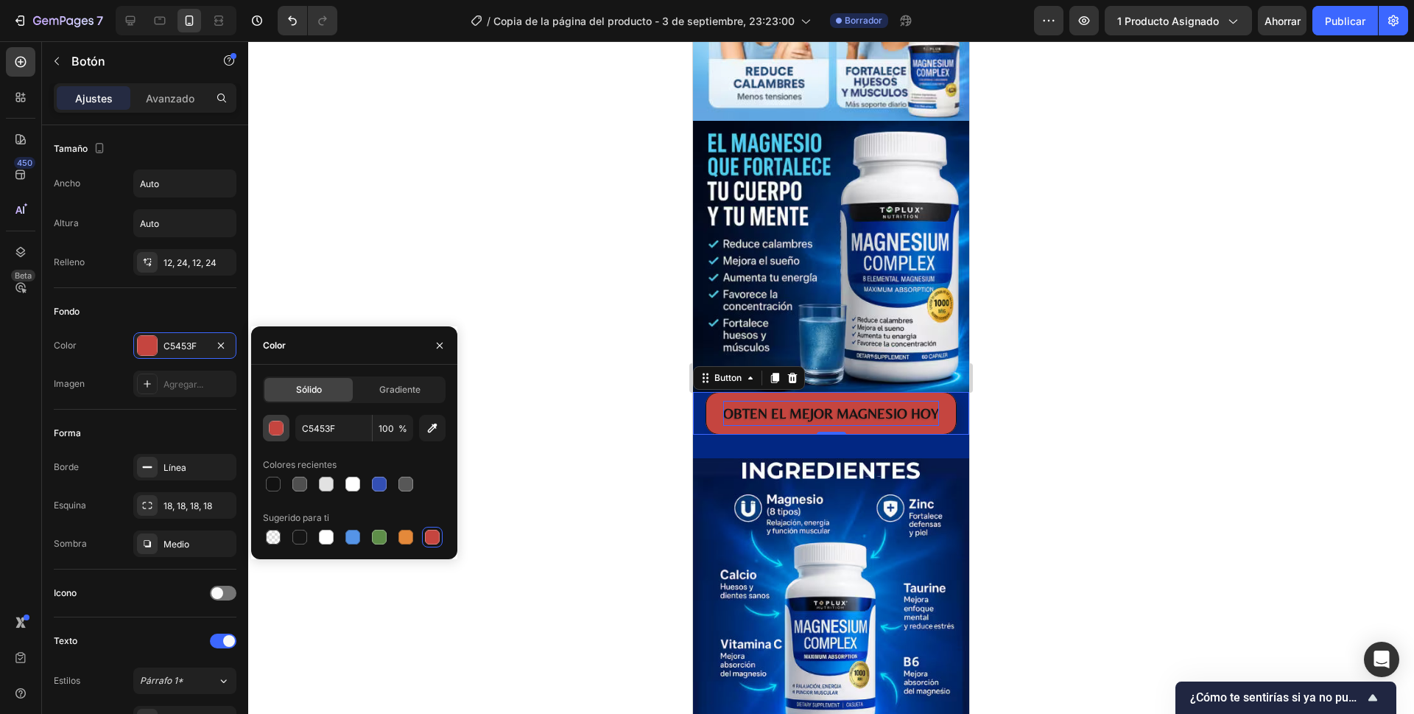
click at [278, 423] on div "button" at bounding box center [277, 428] width 15 height 15
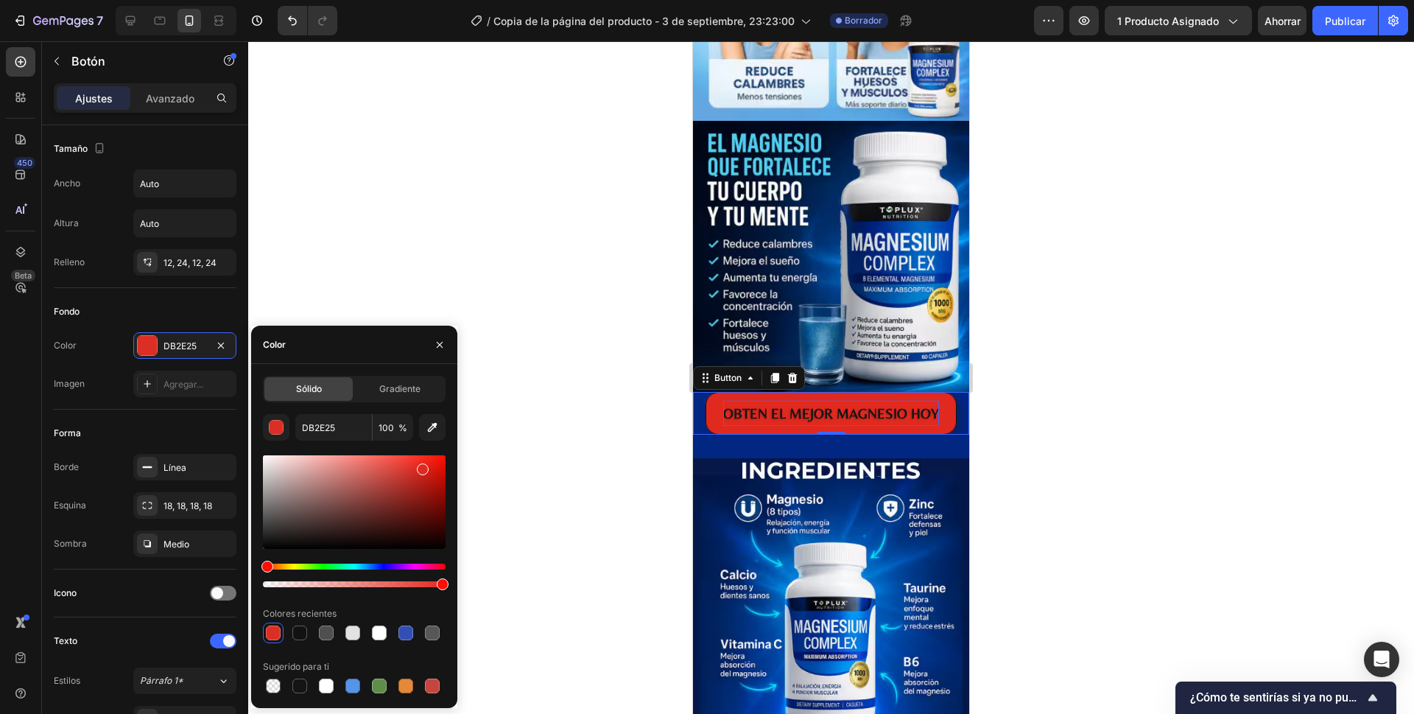
type input "E0291F"
drag, startPoint x: 390, startPoint y: 480, endPoint x: 420, endPoint y: 466, distance: 33.9
click at [420, 466] on div at bounding box center [423, 469] width 12 height 12
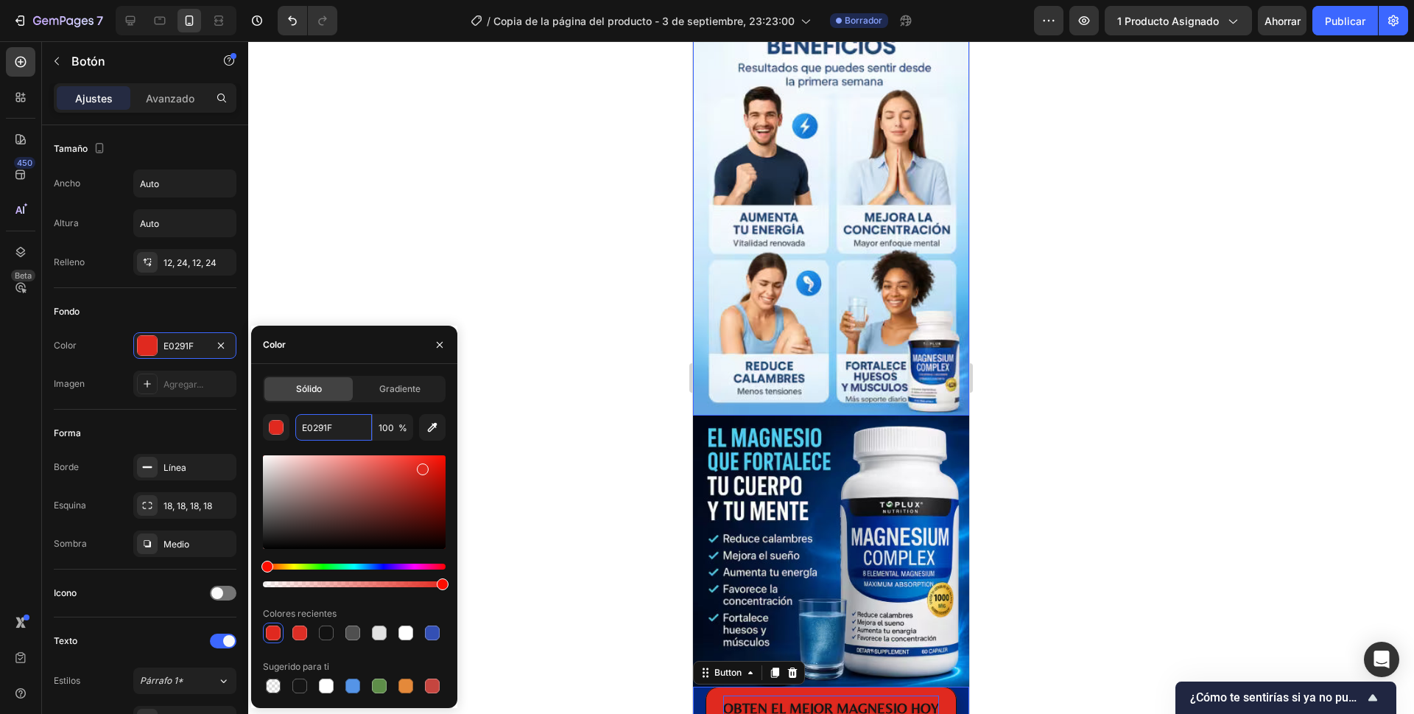
scroll to position [884, 0]
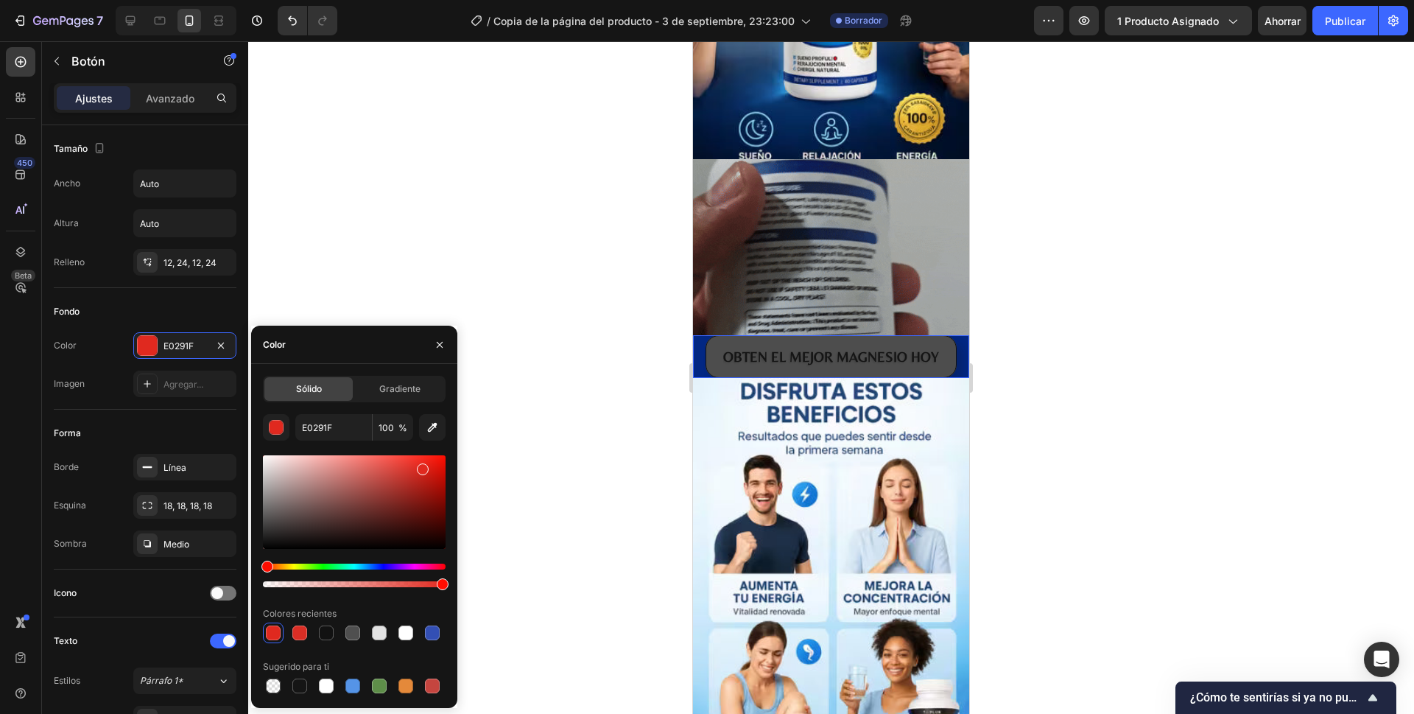
click at [709, 345] on button "OBTEN EL MEJOR MAGNESIO HOY" at bounding box center [830, 356] width 251 height 43
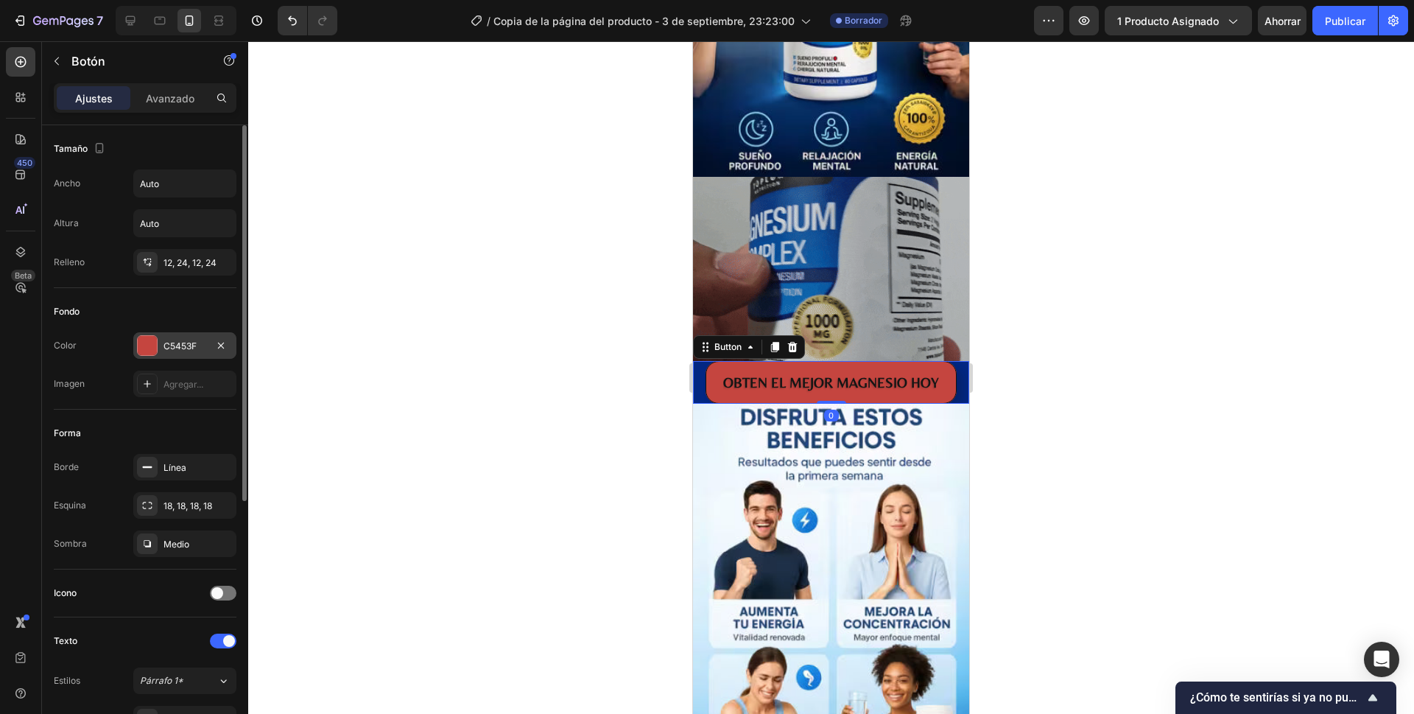
click at [144, 348] on div at bounding box center [147, 345] width 19 height 19
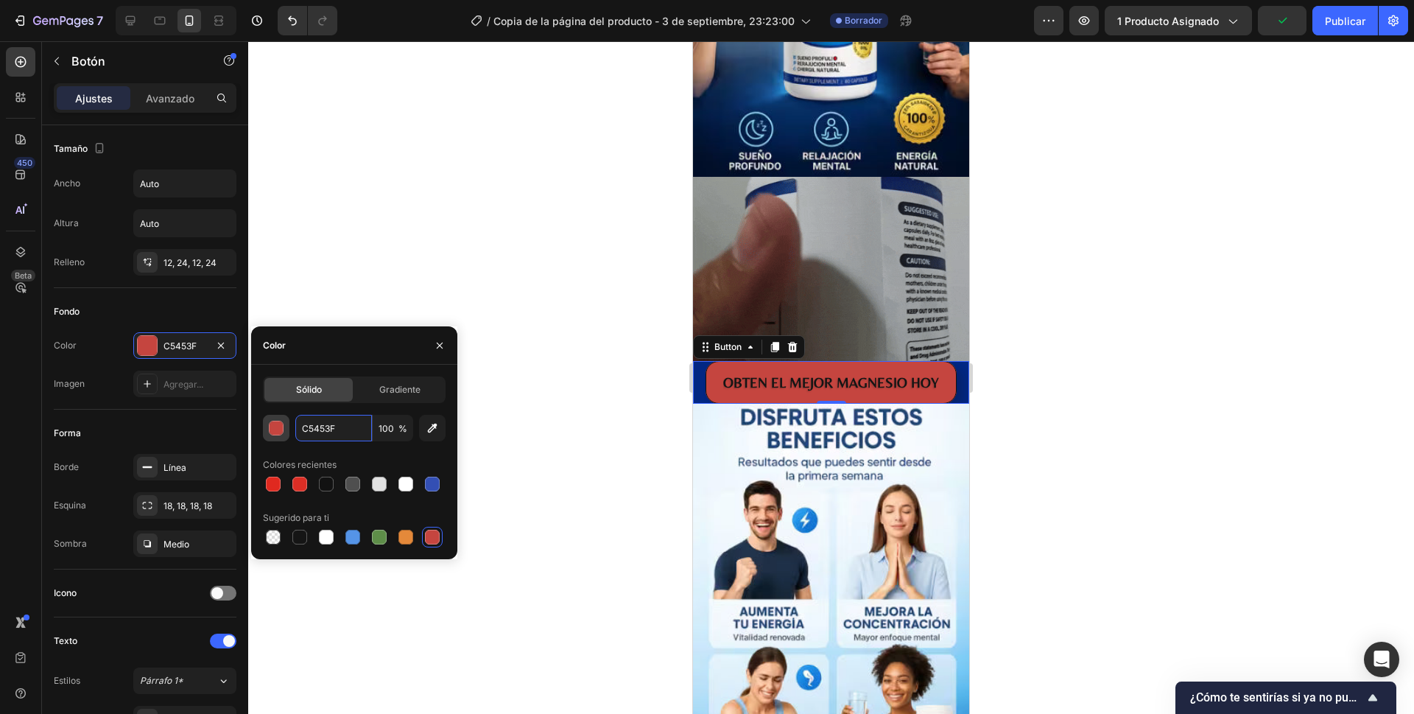
paste input "E0291"
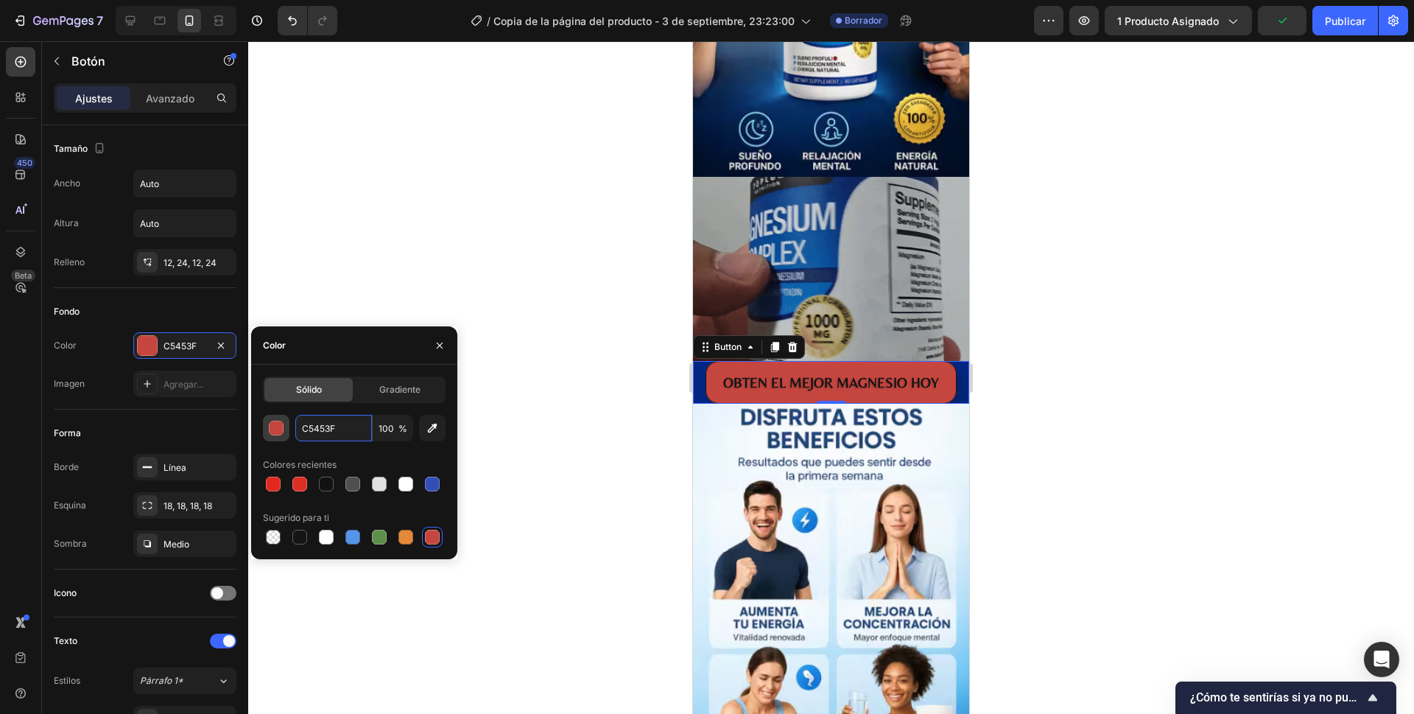
type input "E0291F"
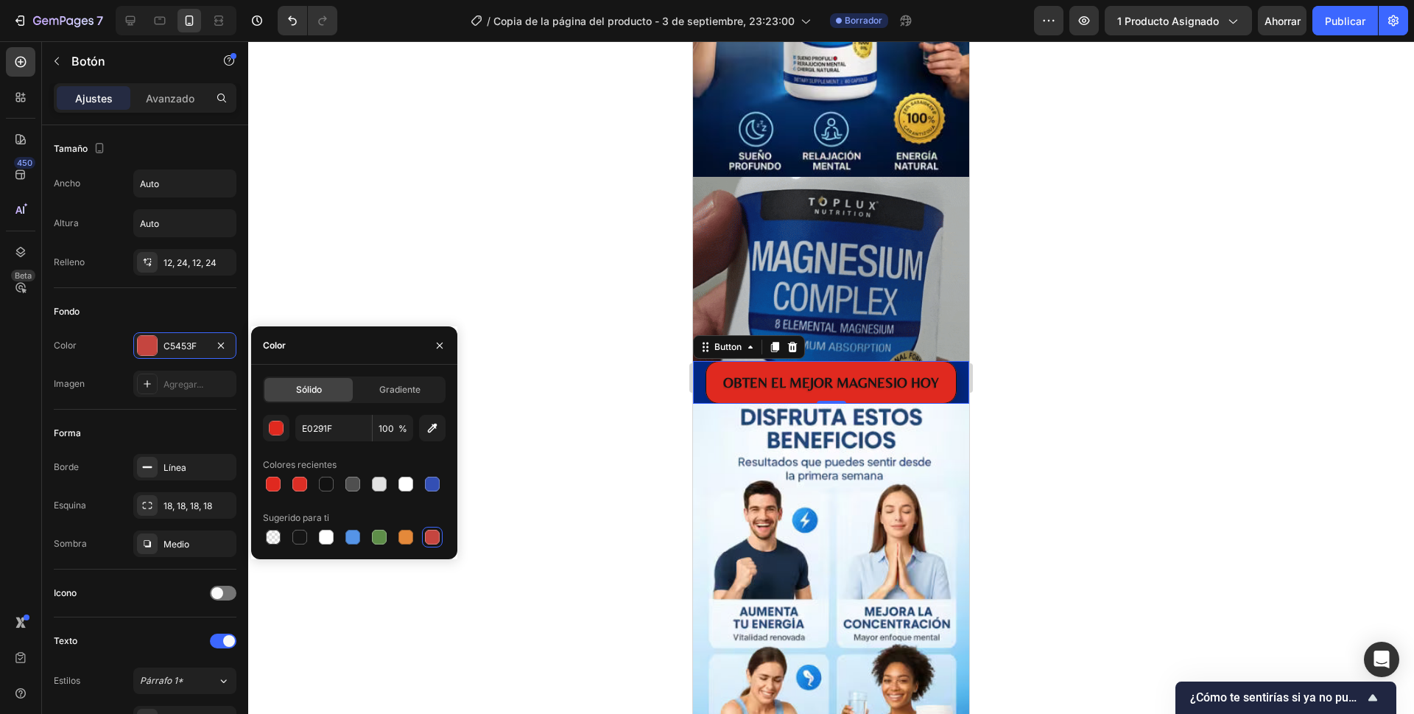
click at [1105, 285] on div at bounding box center [831, 377] width 1166 height 672
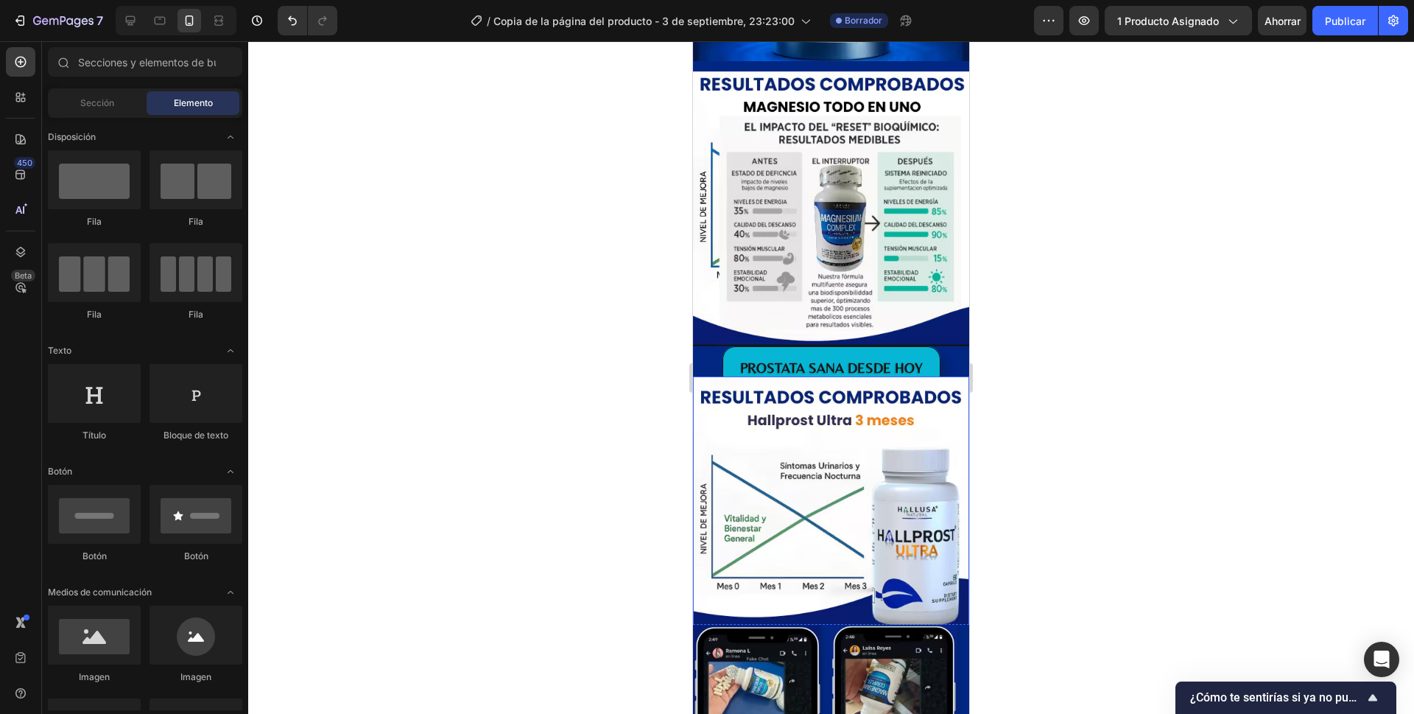
scroll to position [2209, 0]
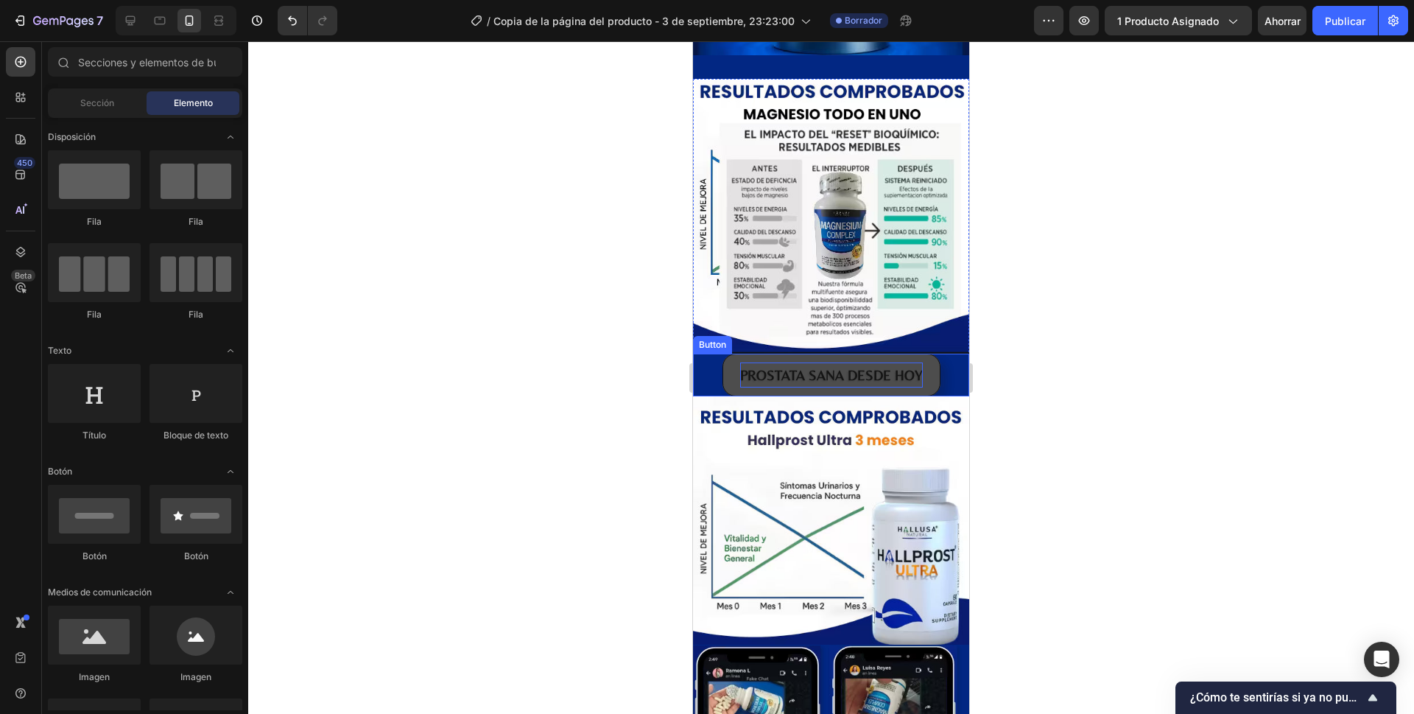
click at [835, 362] on p "PROSTATA SANA DESDE HOY" at bounding box center [831, 374] width 183 height 25
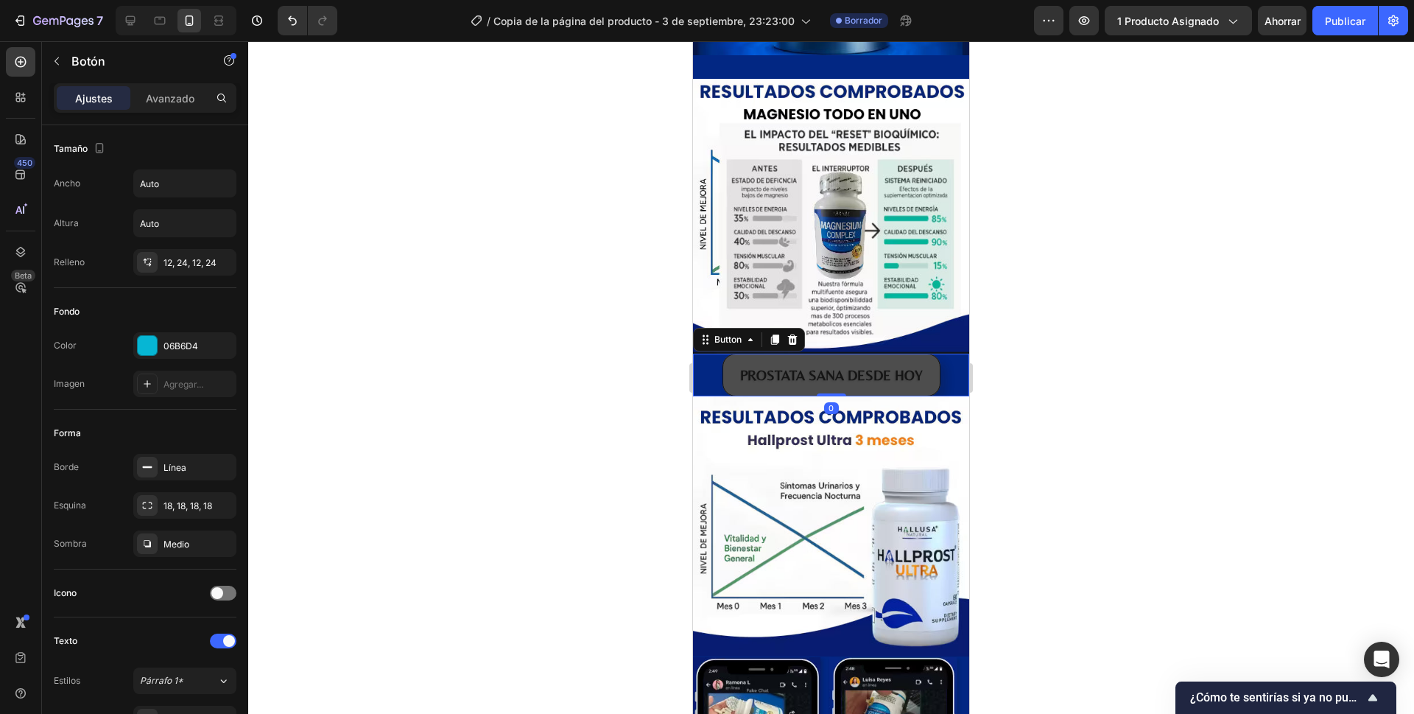
click at [925, 353] on button "PROSTATA SANA DESDE HOY" at bounding box center [831, 374] width 218 height 43
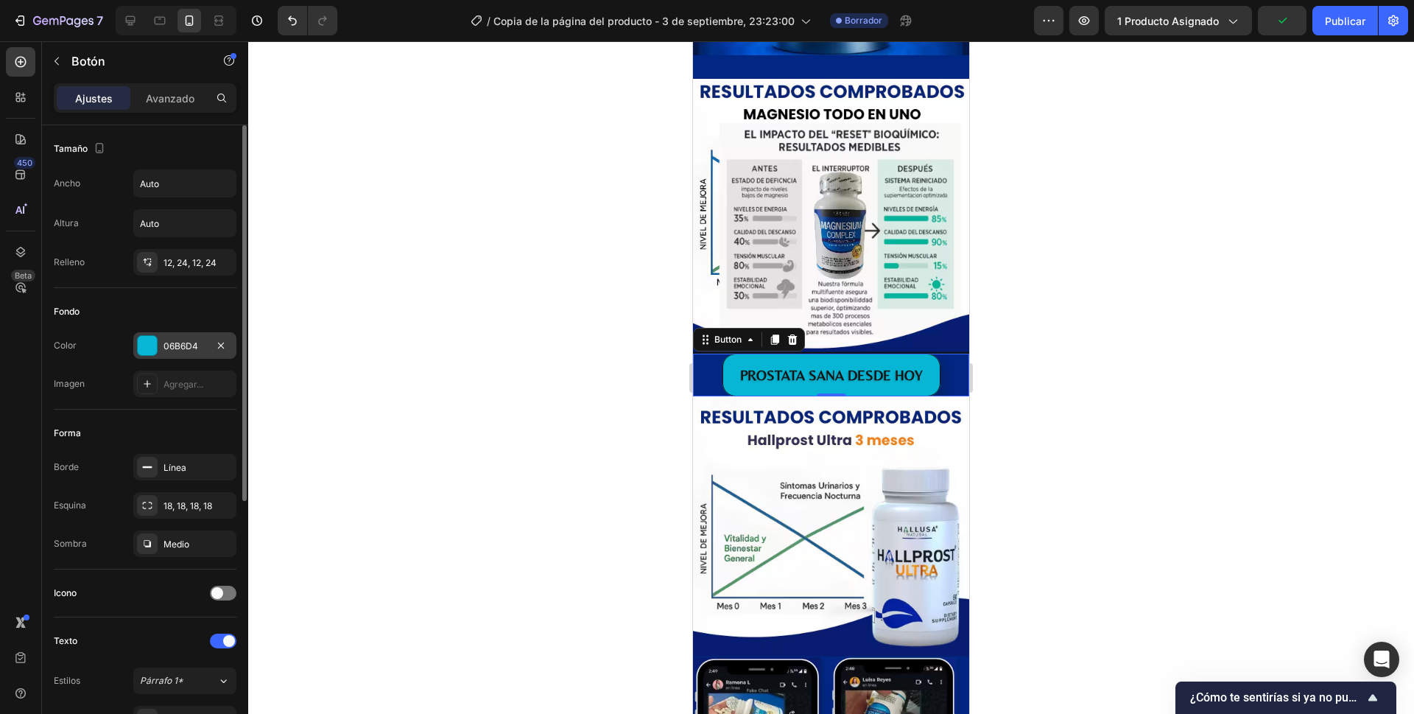
click at [138, 348] on div at bounding box center [147, 345] width 19 height 19
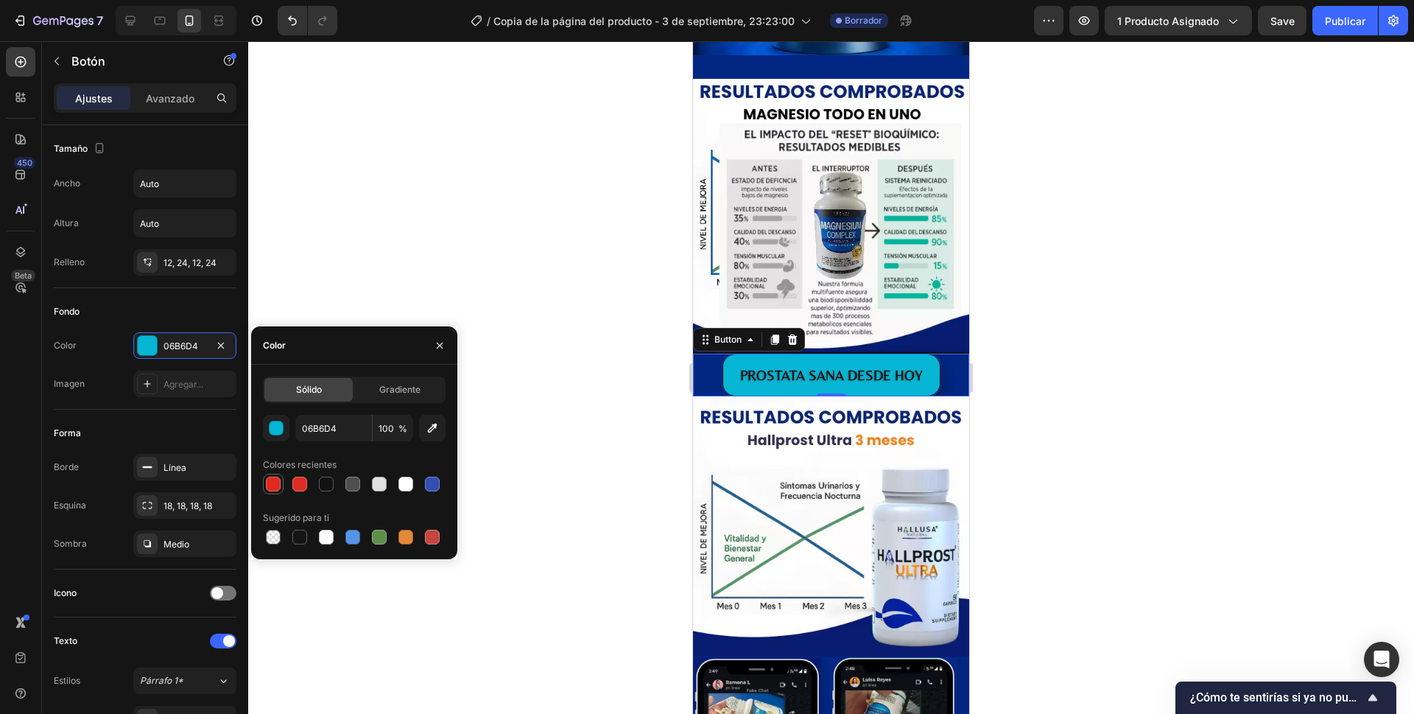
click at [278, 487] on div at bounding box center [273, 483] width 15 height 15
type input "E0291F"
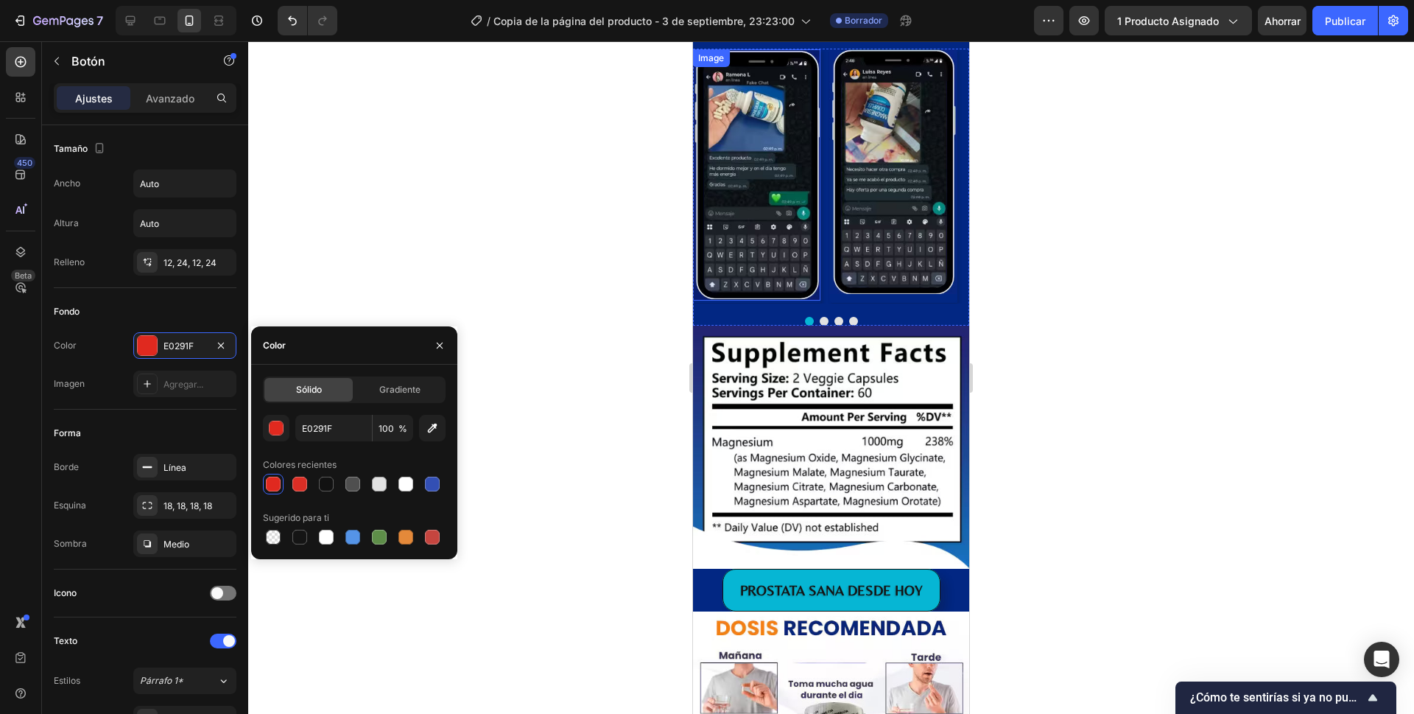
scroll to position [2798, 0]
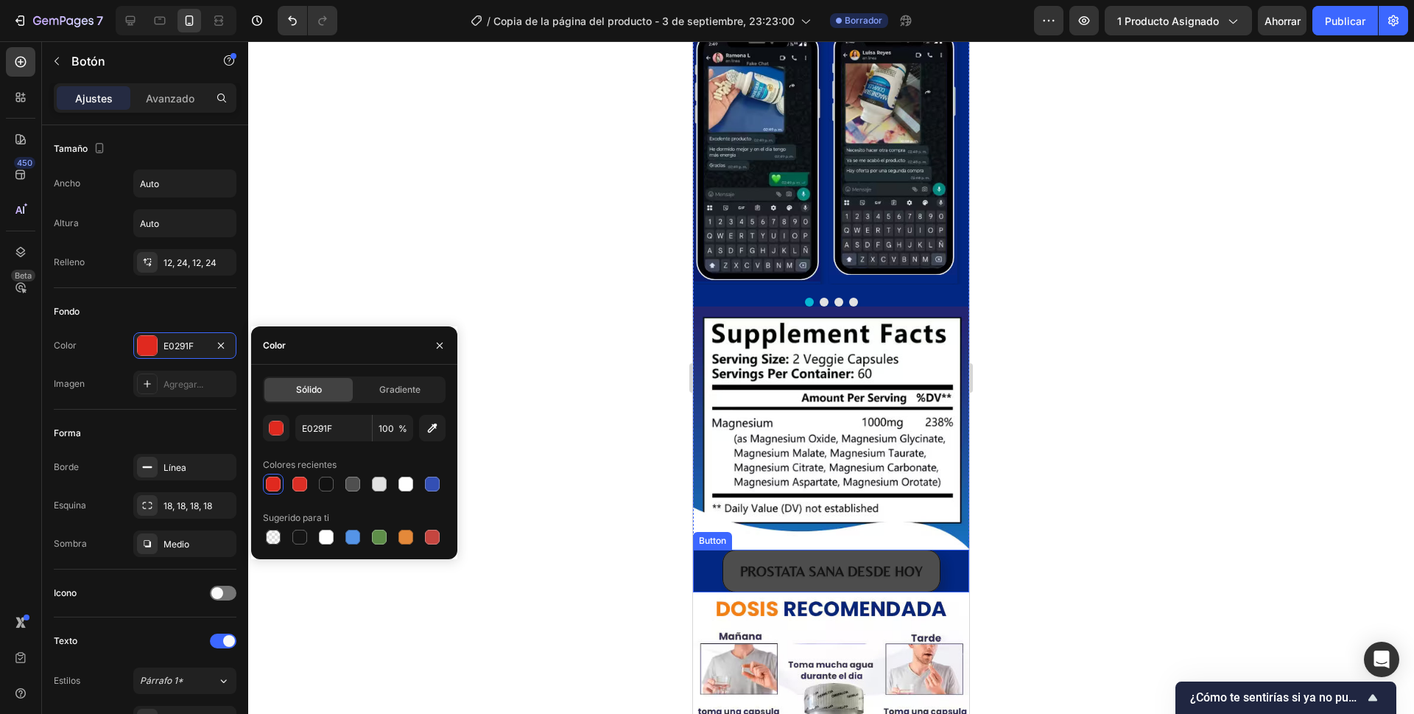
click at [728, 549] on button "PROSTATA SANA DESDE HOY" at bounding box center [831, 570] width 218 height 43
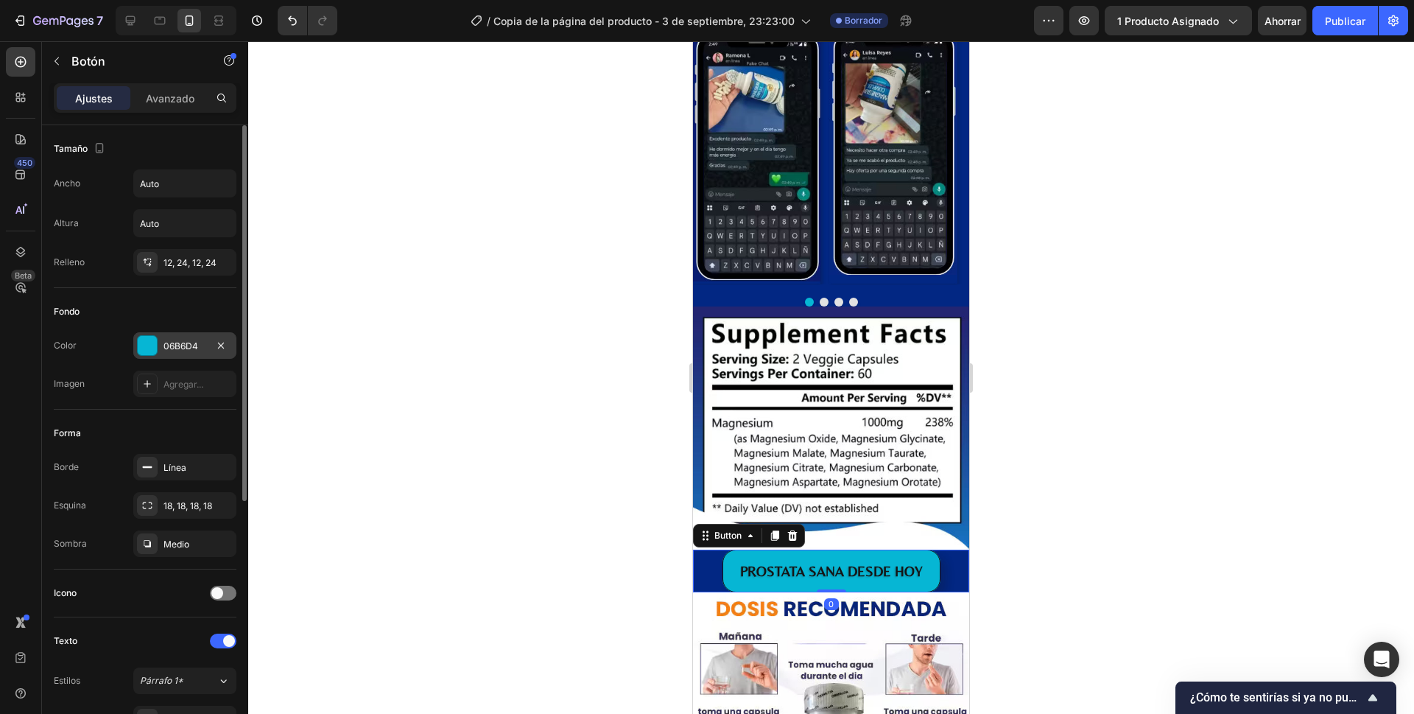
click at [156, 348] on div at bounding box center [147, 345] width 19 height 19
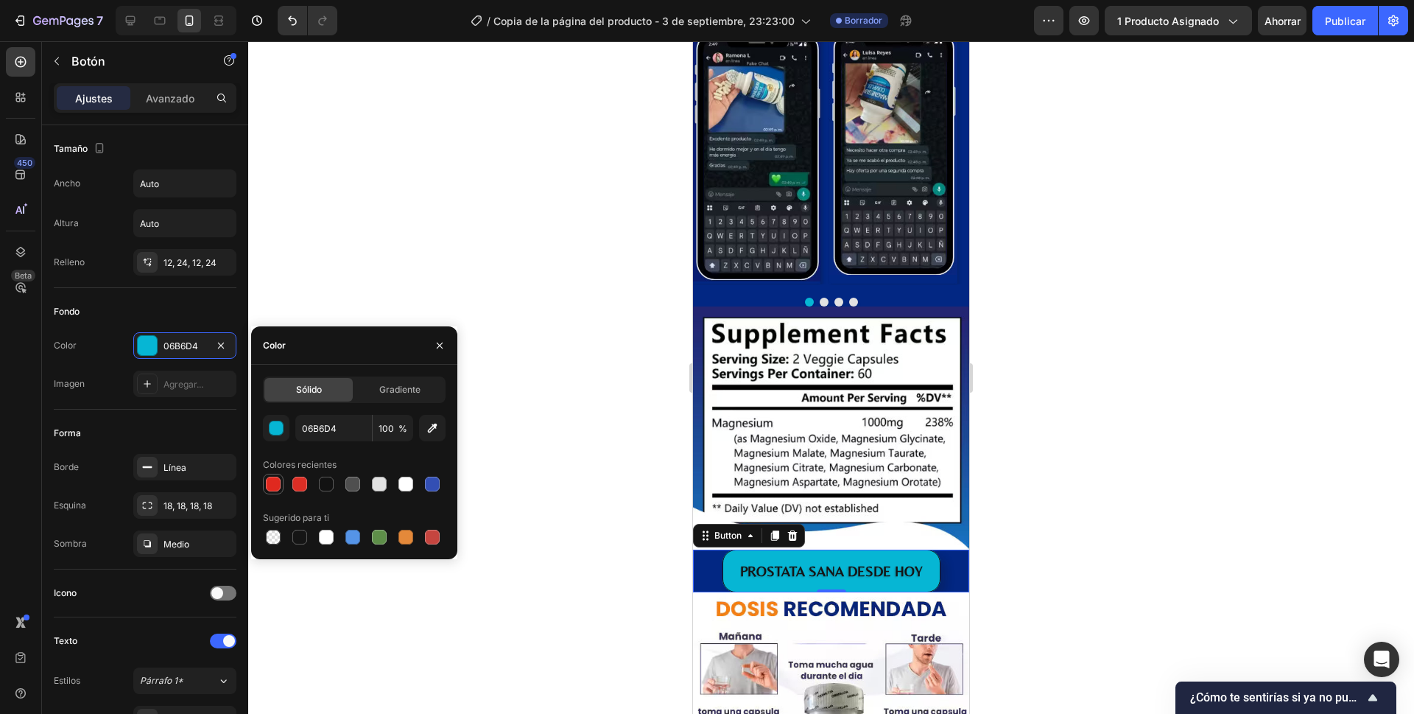
click at [281, 485] on div at bounding box center [273, 484] width 18 height 18
type input "E0291F"
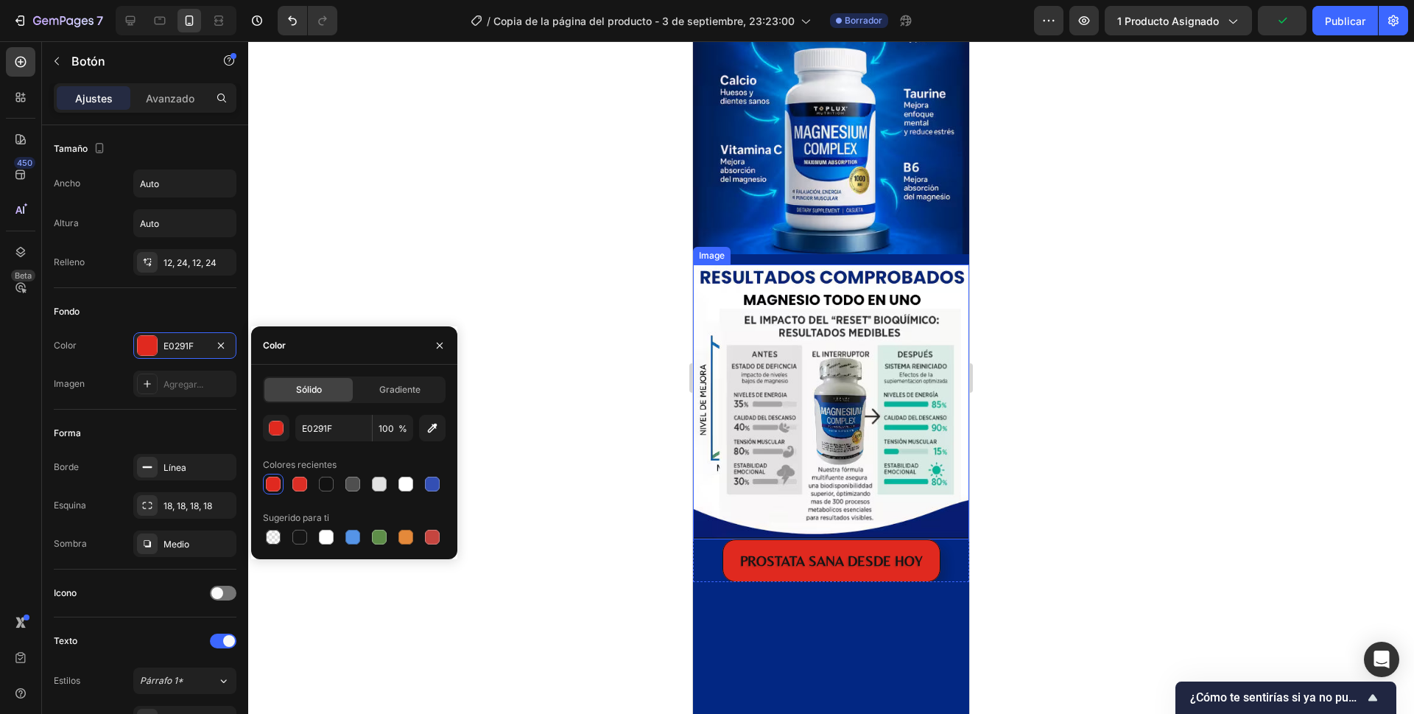
scroll to position [1642, 0]
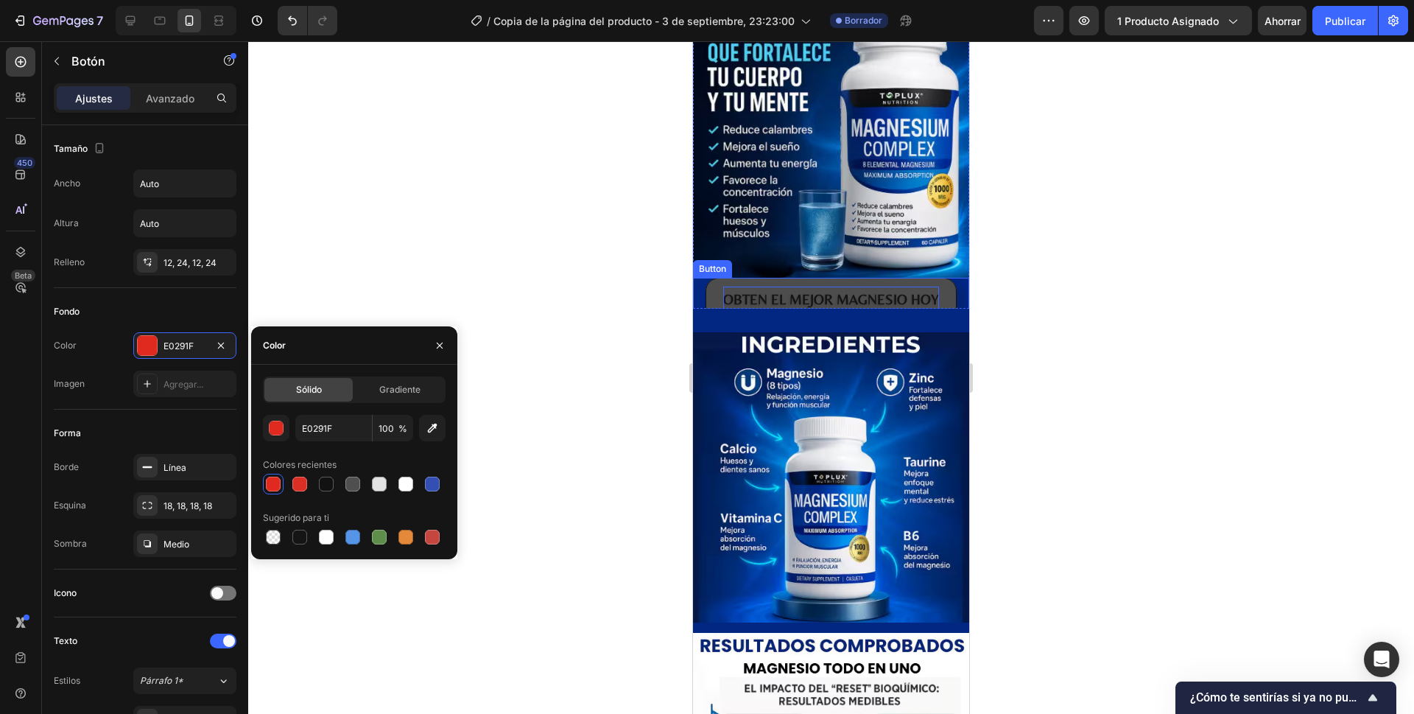
click at [774, 287] on p "OBTEN EL MEJOR MAGNESIO HOY" at bounding box center [831, 298] width 216 height 25
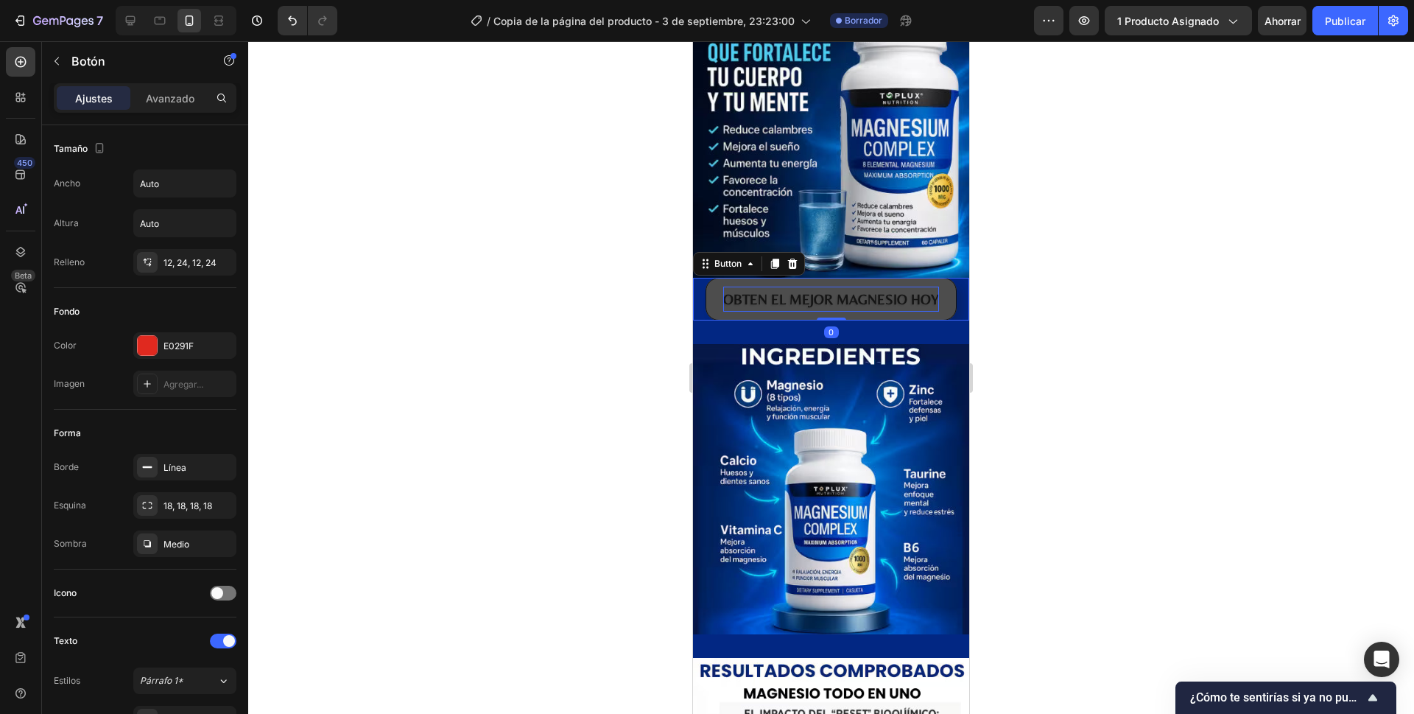
click at [740, 288] on p "OBTEN EL MEJOR MAGNESIO HOY" at bounding box center [831, 298] width 216 height 25
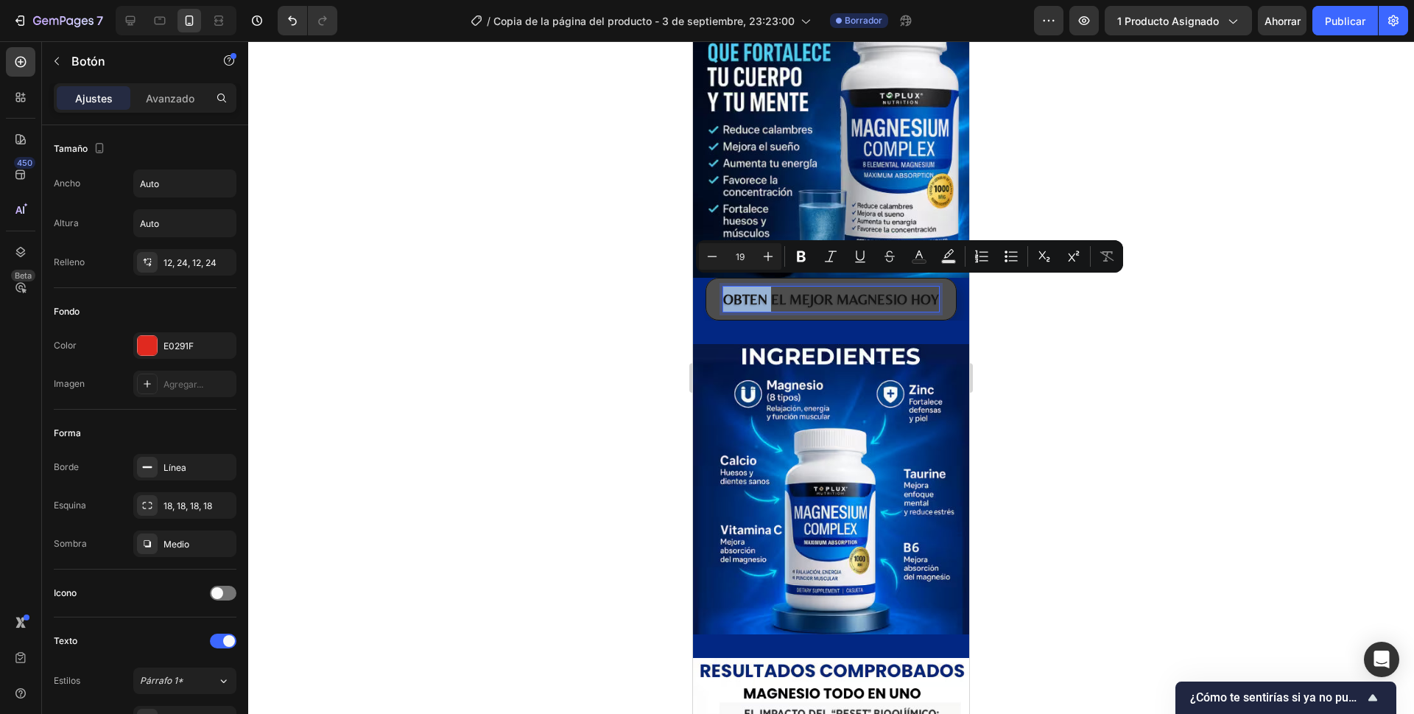
click at [742, 288] on p "OBTEN EL MEJOR MAGNESIO HOY" at bounding box center [831, 298] width 216 height 25
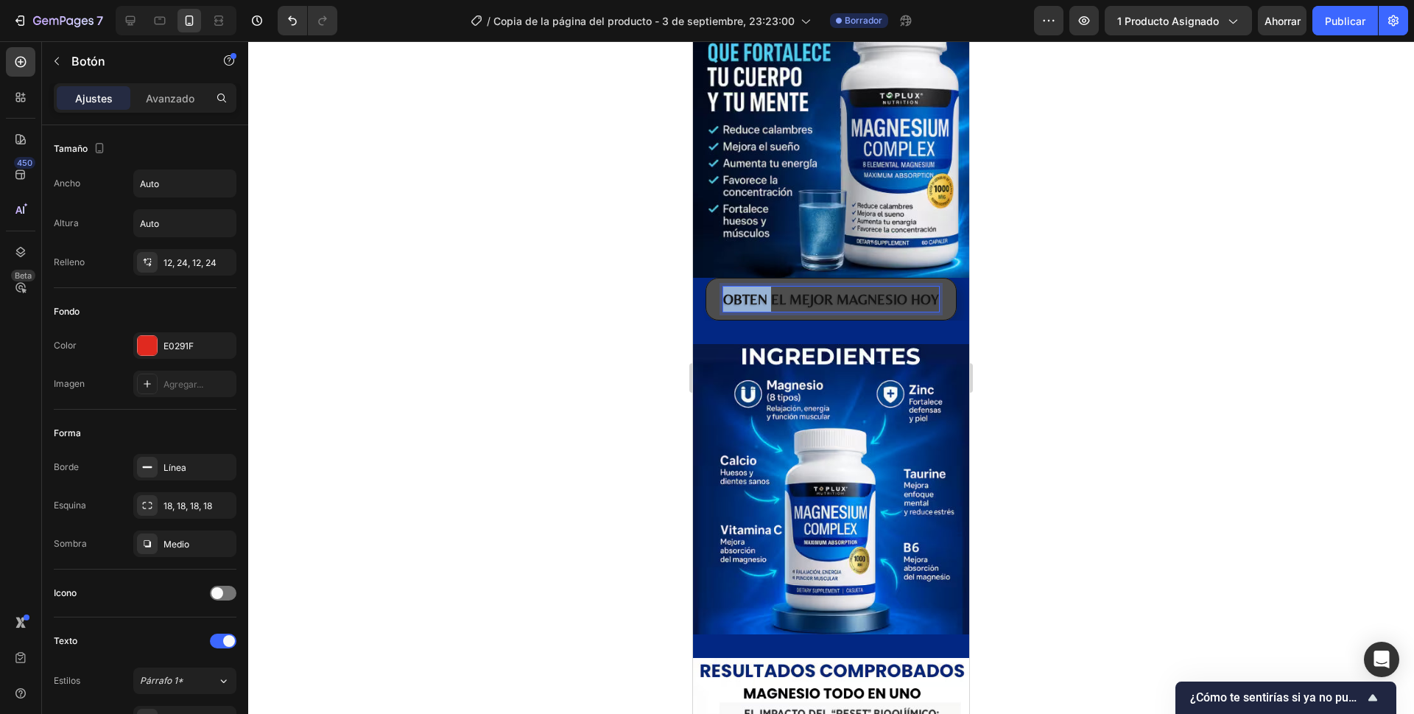
click at [742, 288] on p "OBTEN EL MEJOR MAGNESIO HOY" at bounding box center [831, 298] width 216 height 25
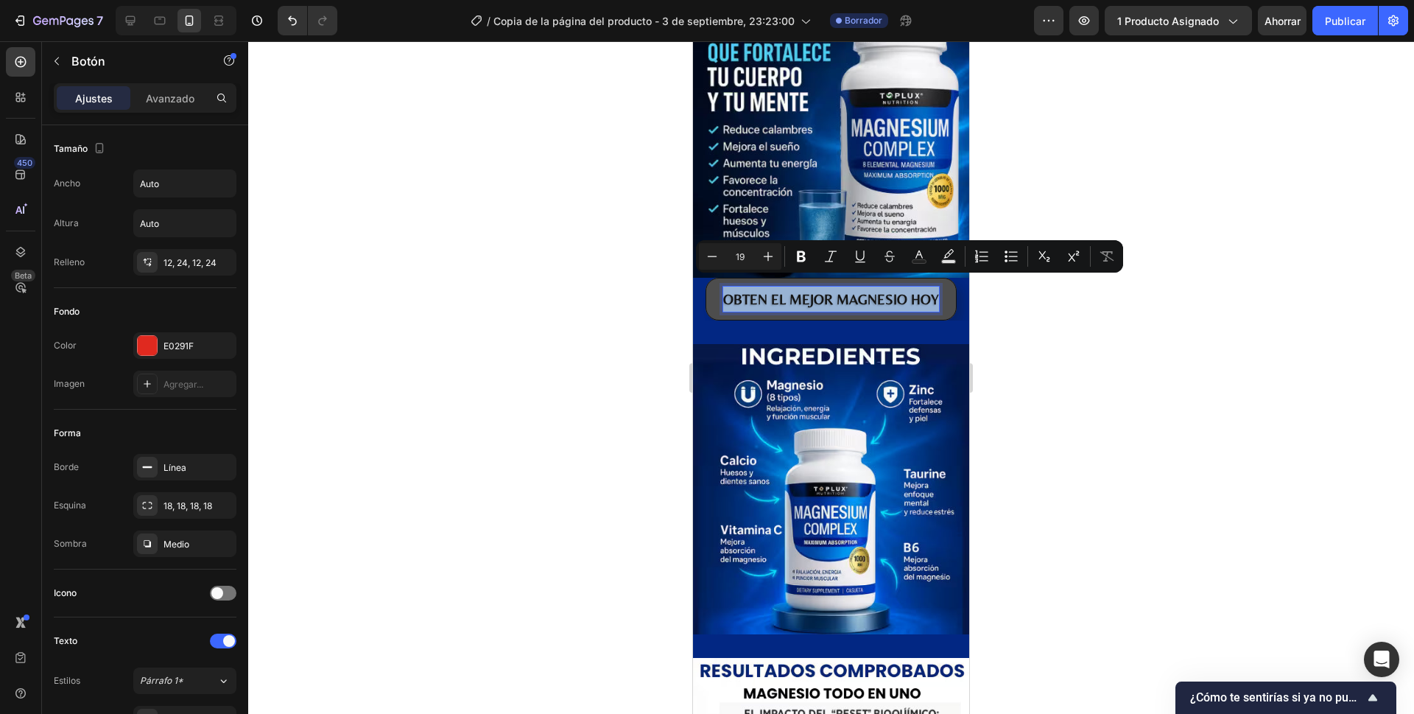
copy p "OBTEN EL MEJOR MAGNESIO HOY"
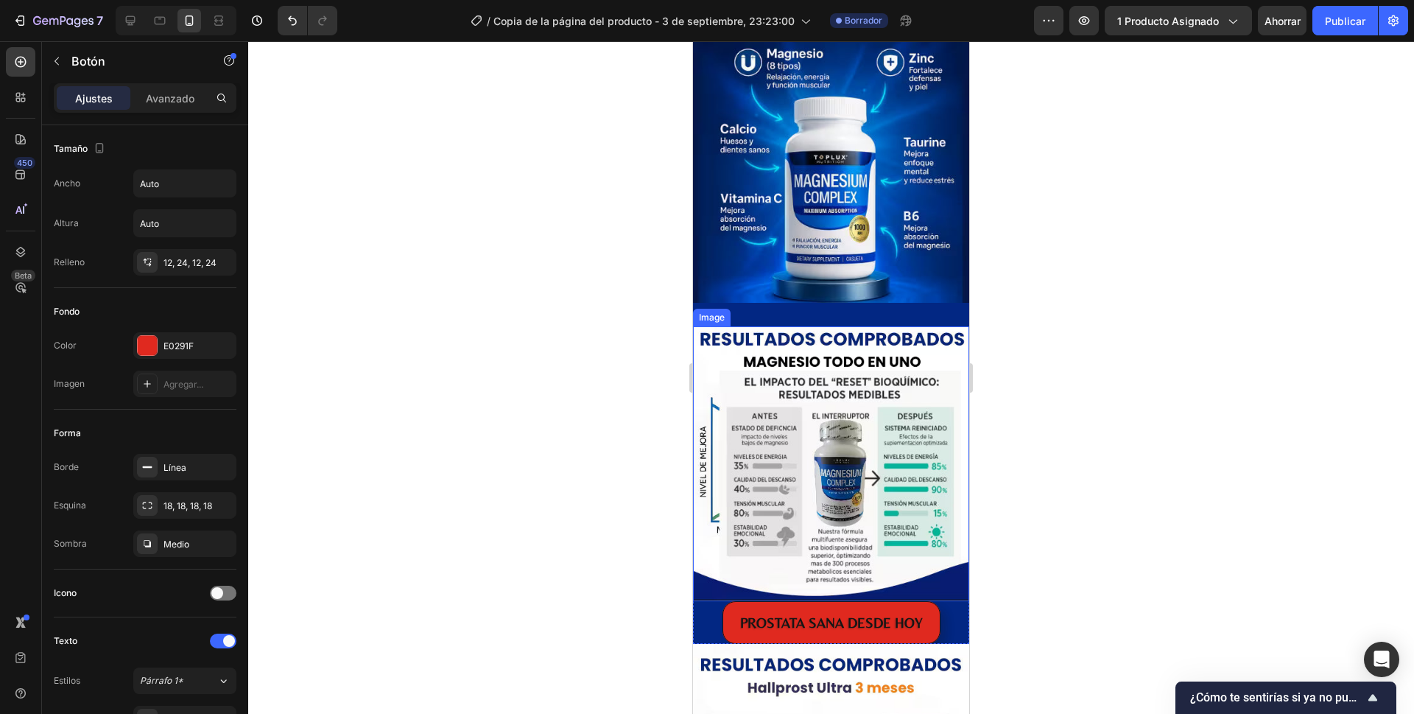
type input "16"
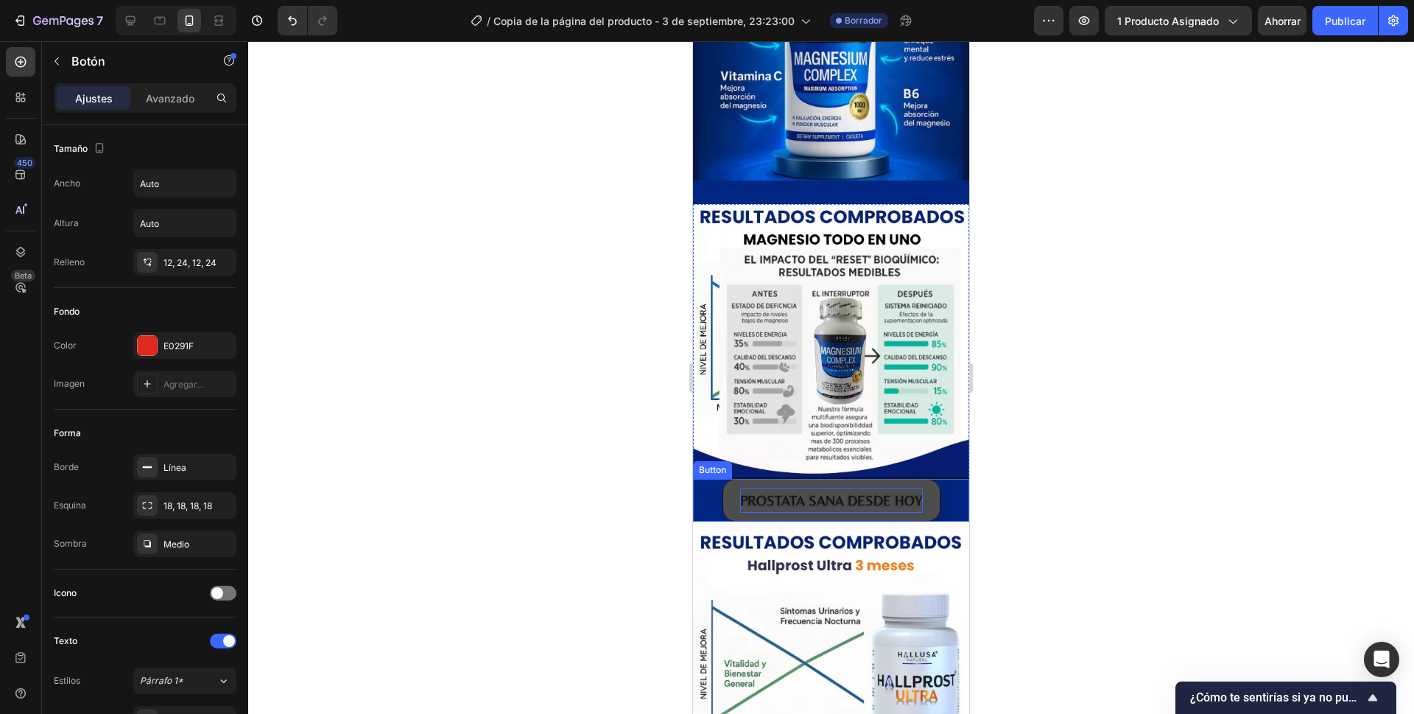
click at [836, 487] on p "PROSTATA SANA DESDE HOY" at bounding box center [831, 499] width 183 height 25
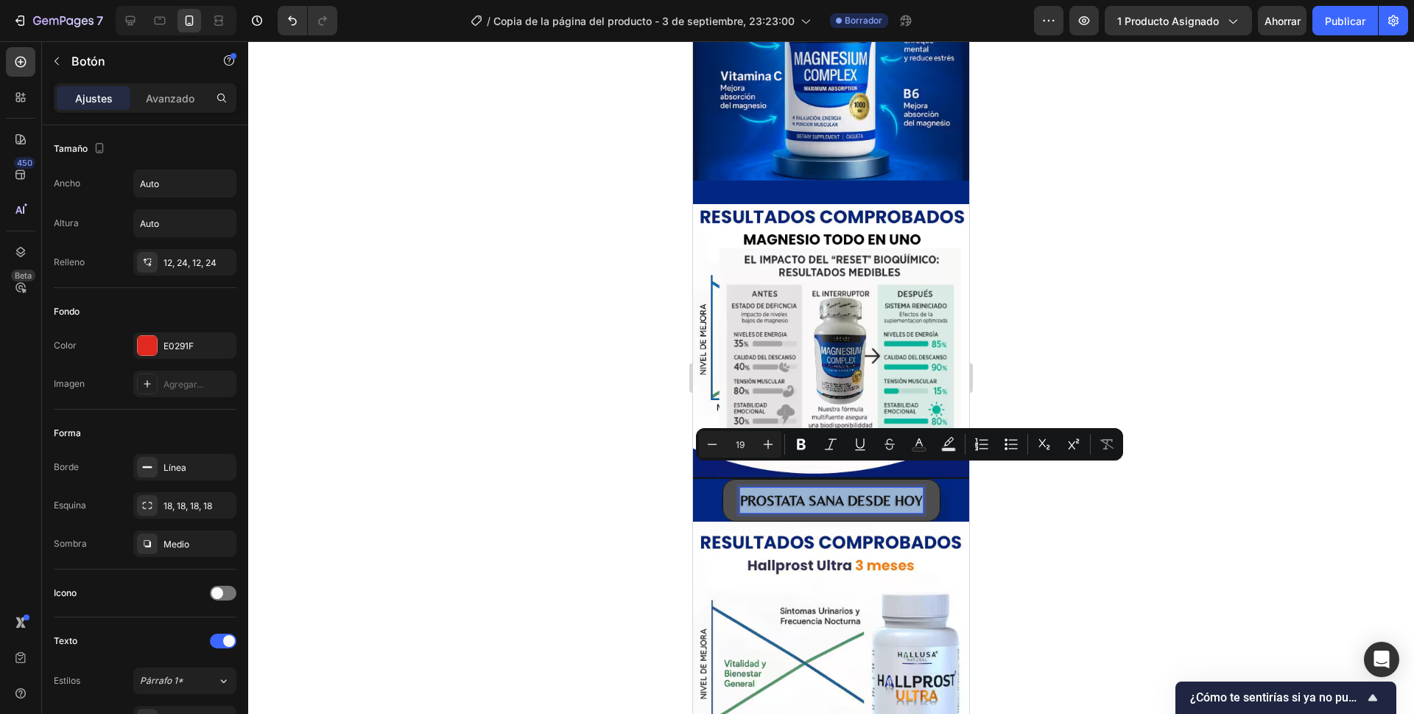
click at [836, 487] on p "PROSTATA SANA DESDE HOY" at bounding box center [831, 499] width 183 height 25
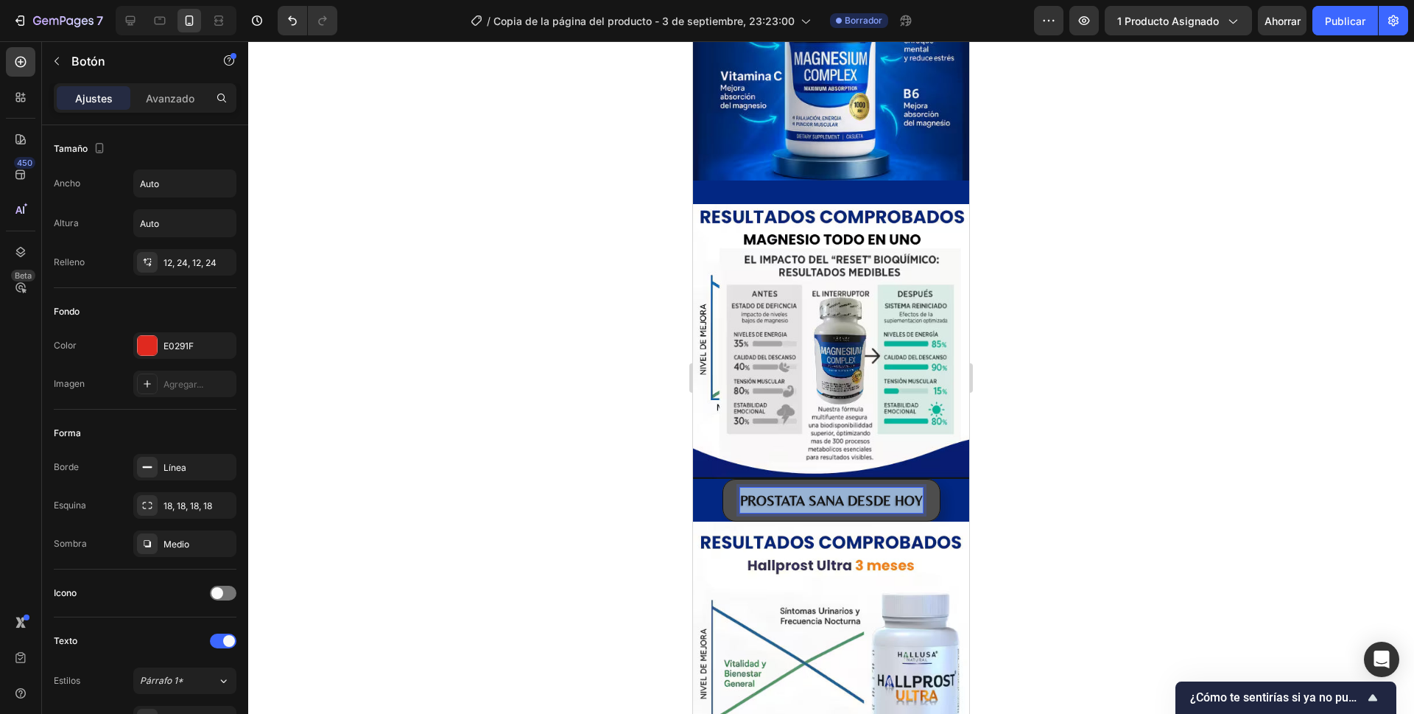
click at [836, 487] on p "PROSTATA SANA DESDE HOY" at bounding box center [831, 499] width 183 height 25
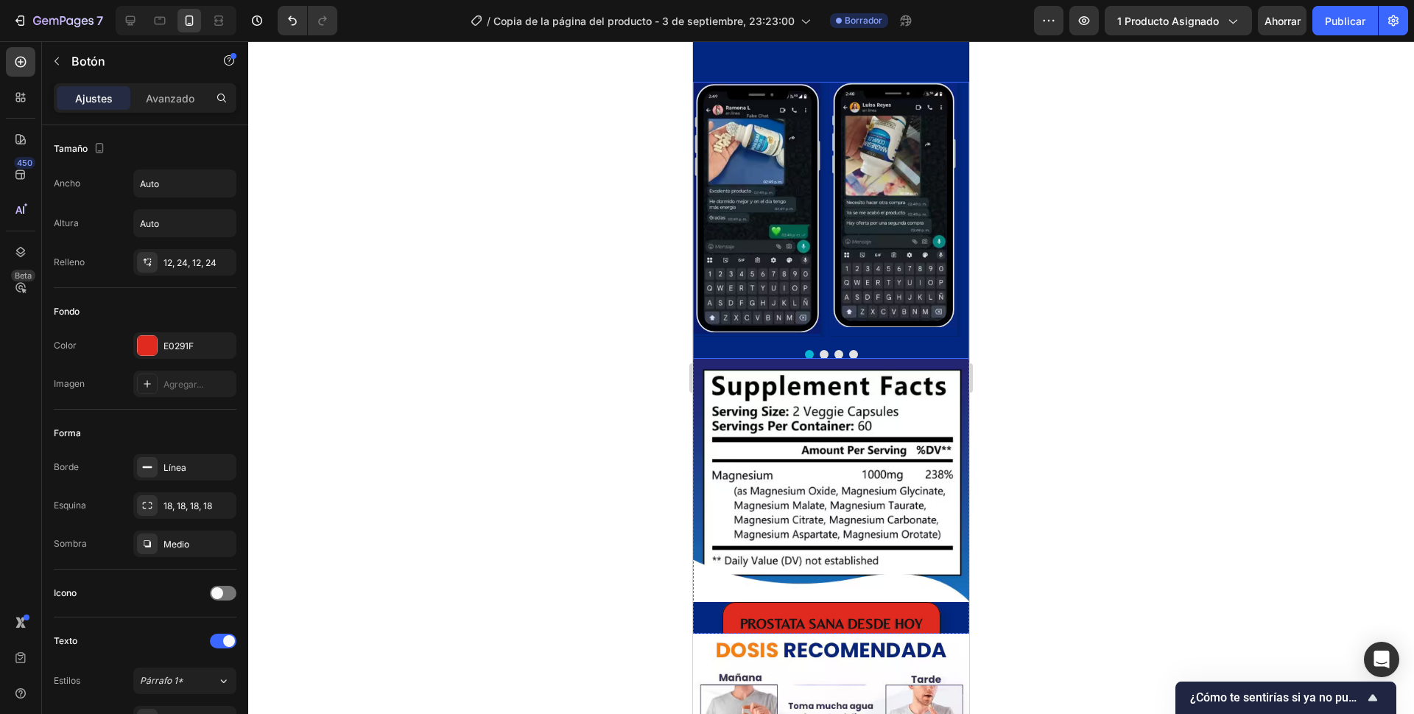
scroll to position [2968, 0]
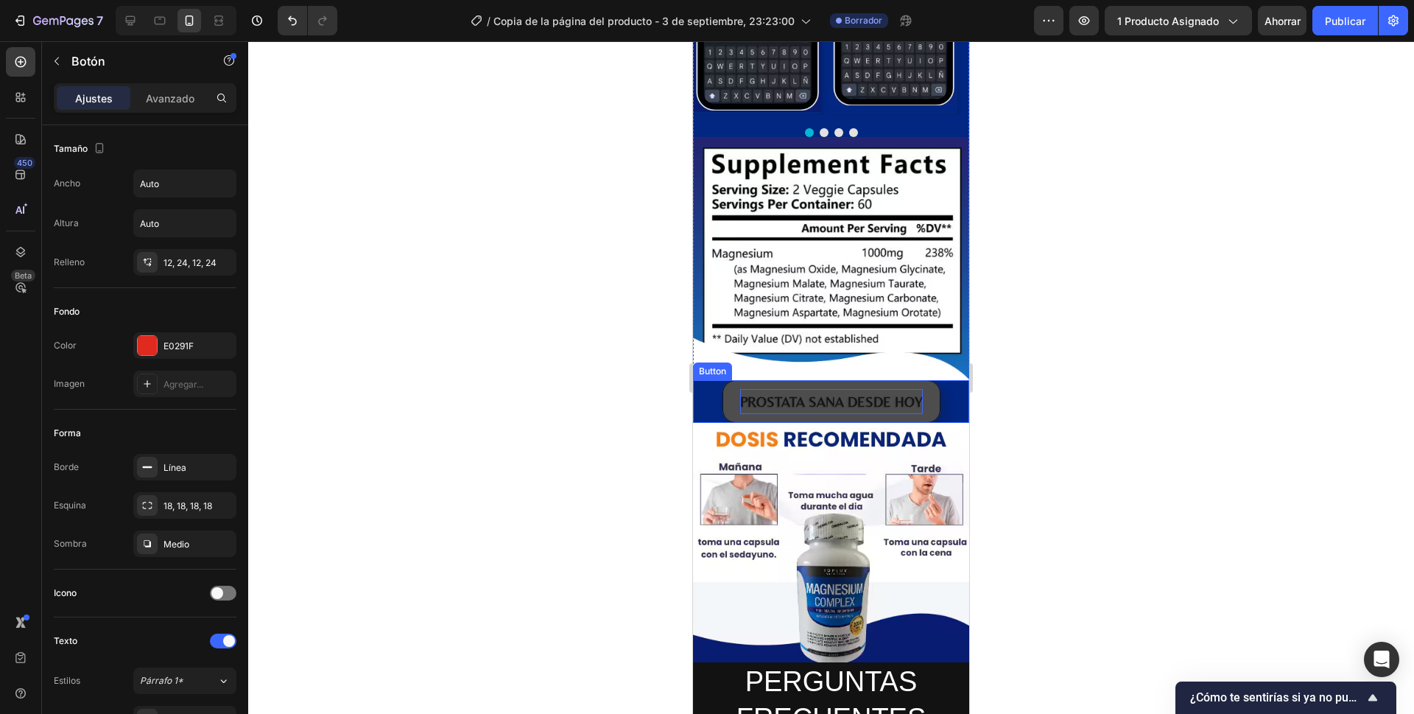
click at [822, 389] on p "PROSTATA SANA DESDE HOY" at bounding box center [831, 401] width 183 height 25
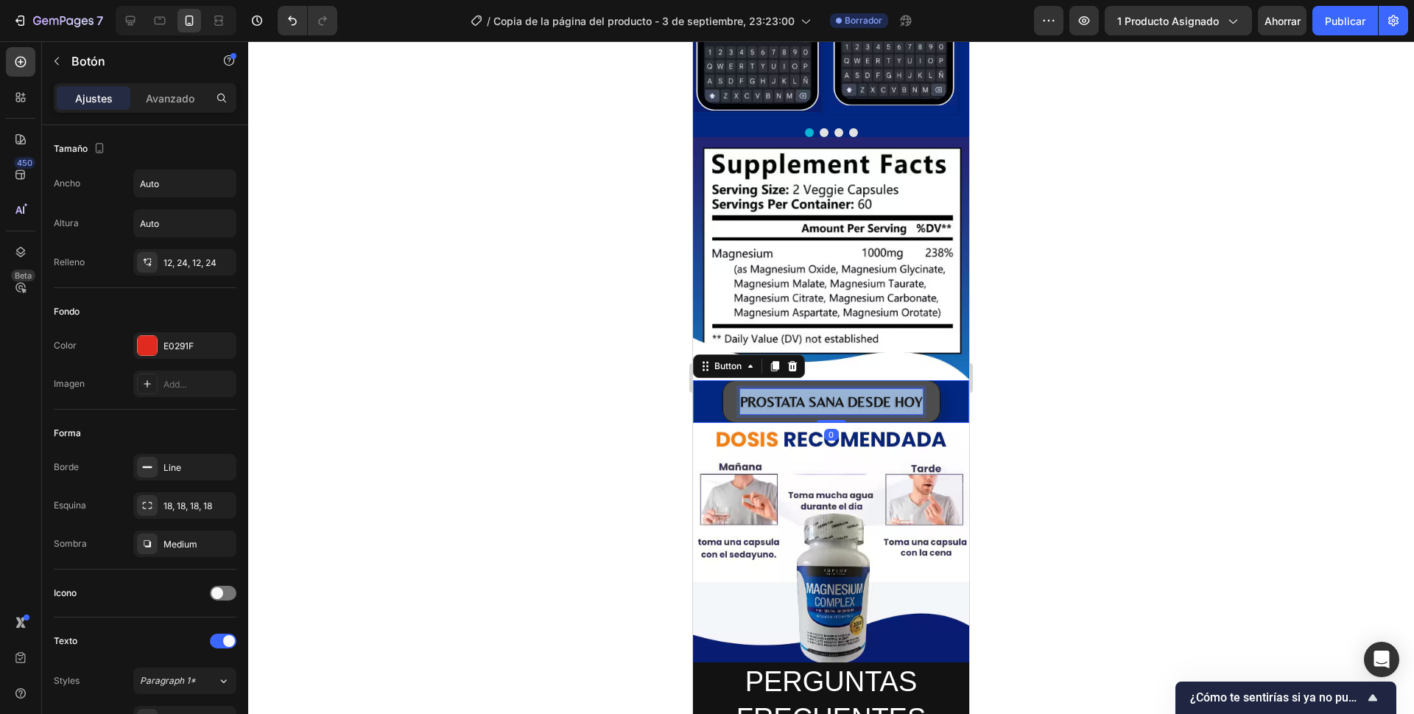
click at [822, 389] on p "PROSTATA SANA DESDE HOY" at bounding box center [831, 401] width 183 height 25
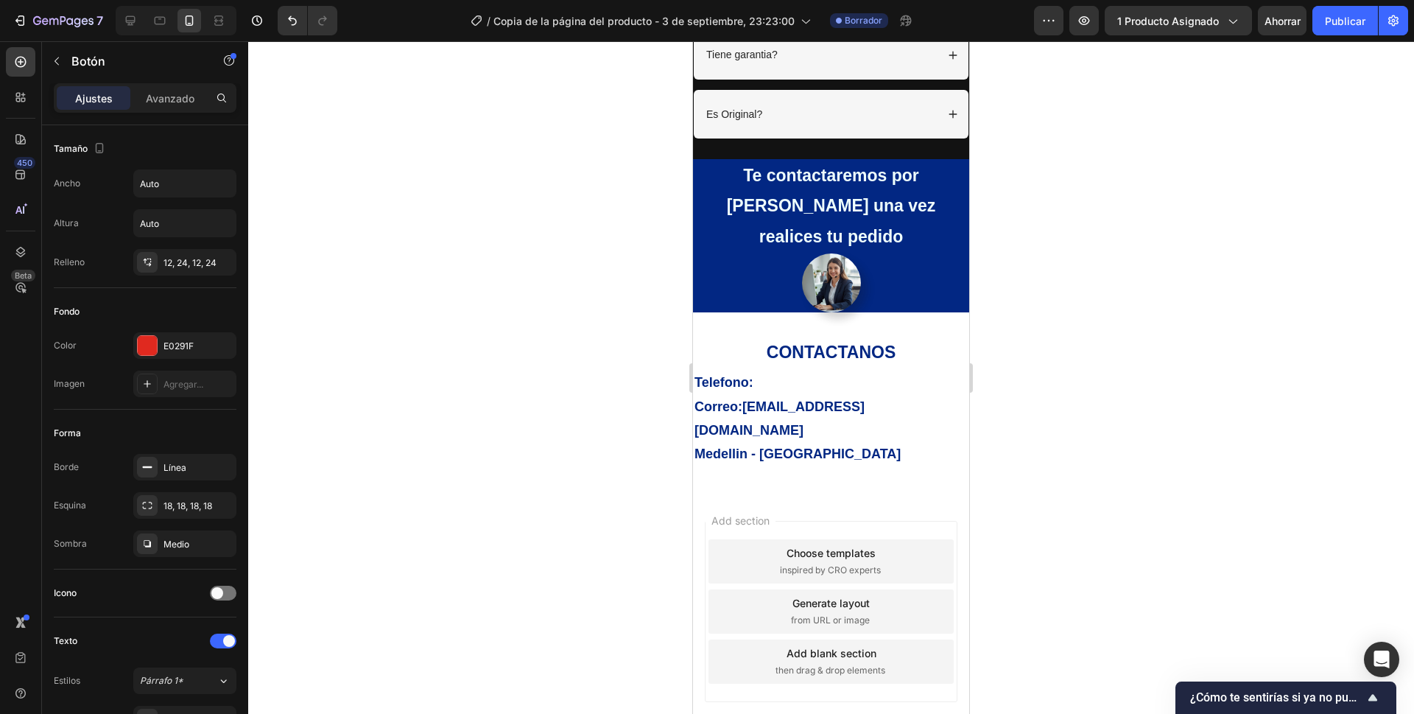
scroll to position [3359, 0]
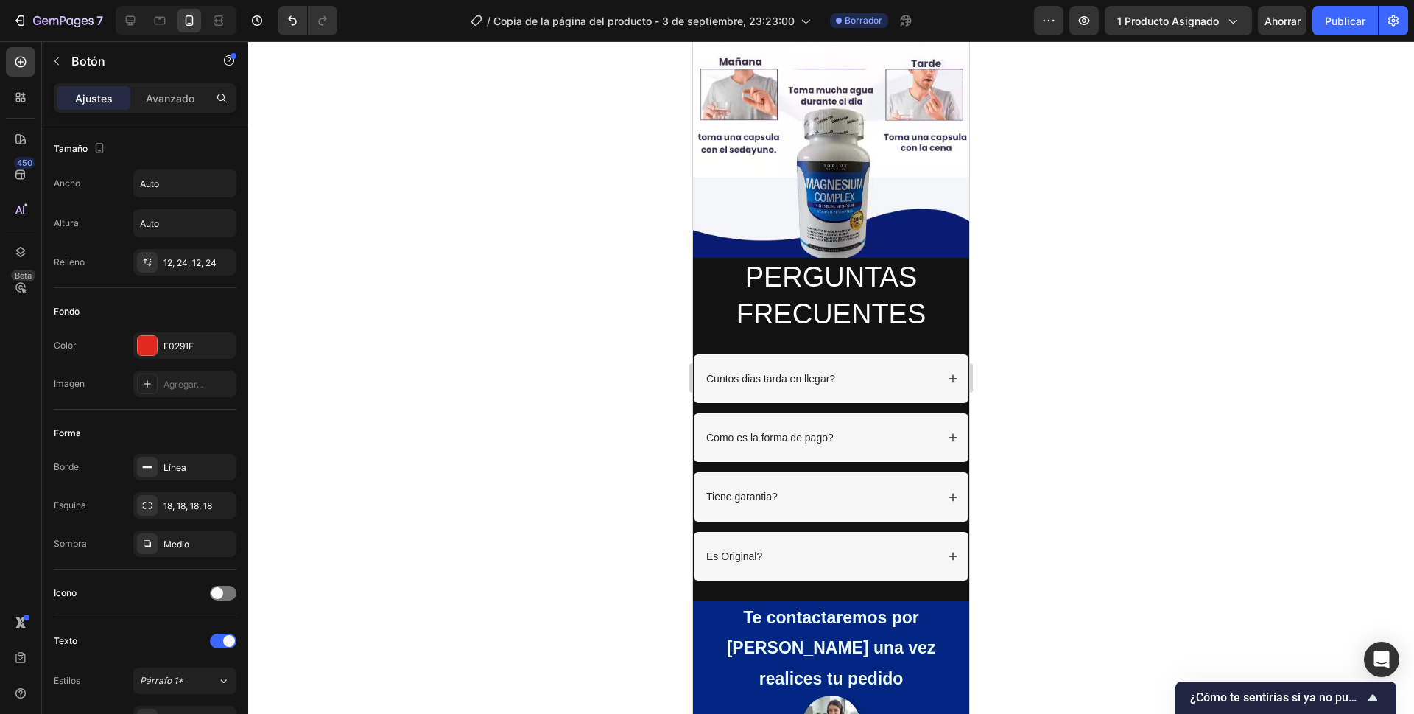
click at [1234, 260] on div at bounding box center [831, 377] width 1166 height 672
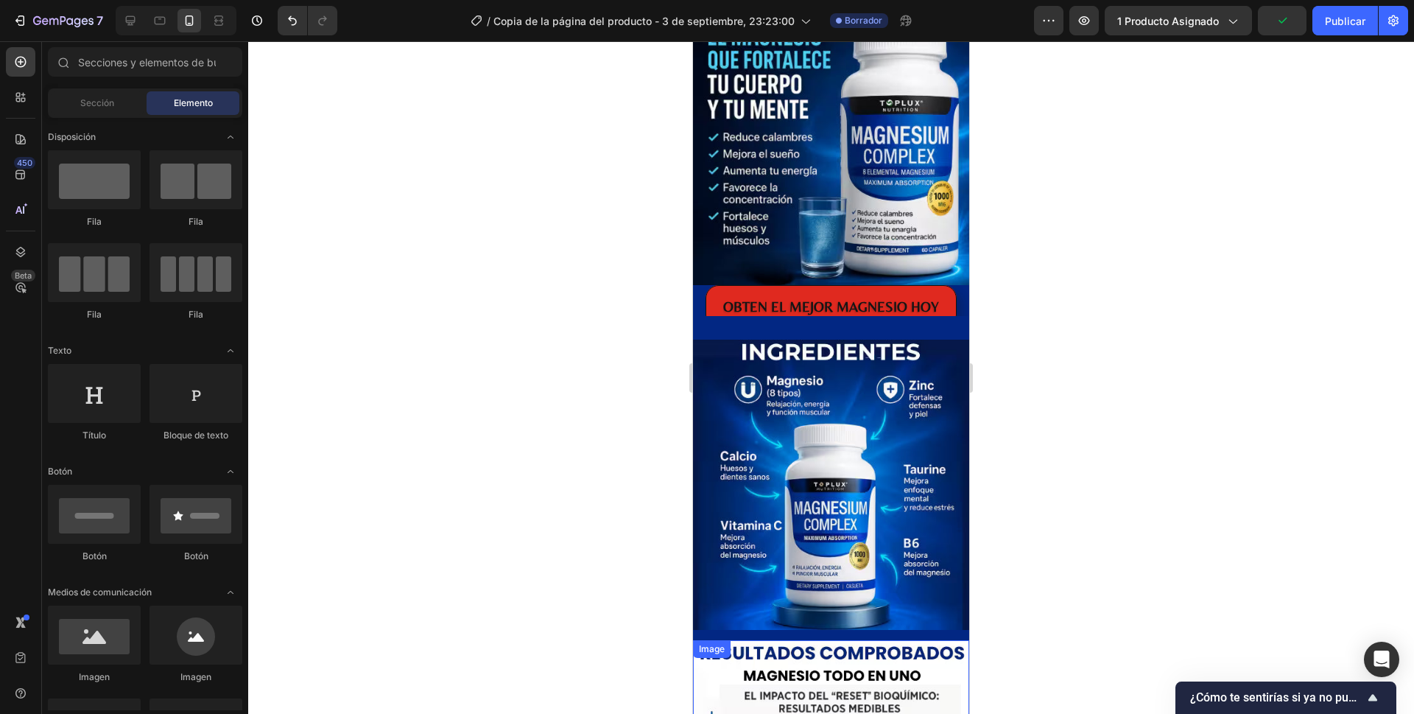
scroll to position [1613, 0]
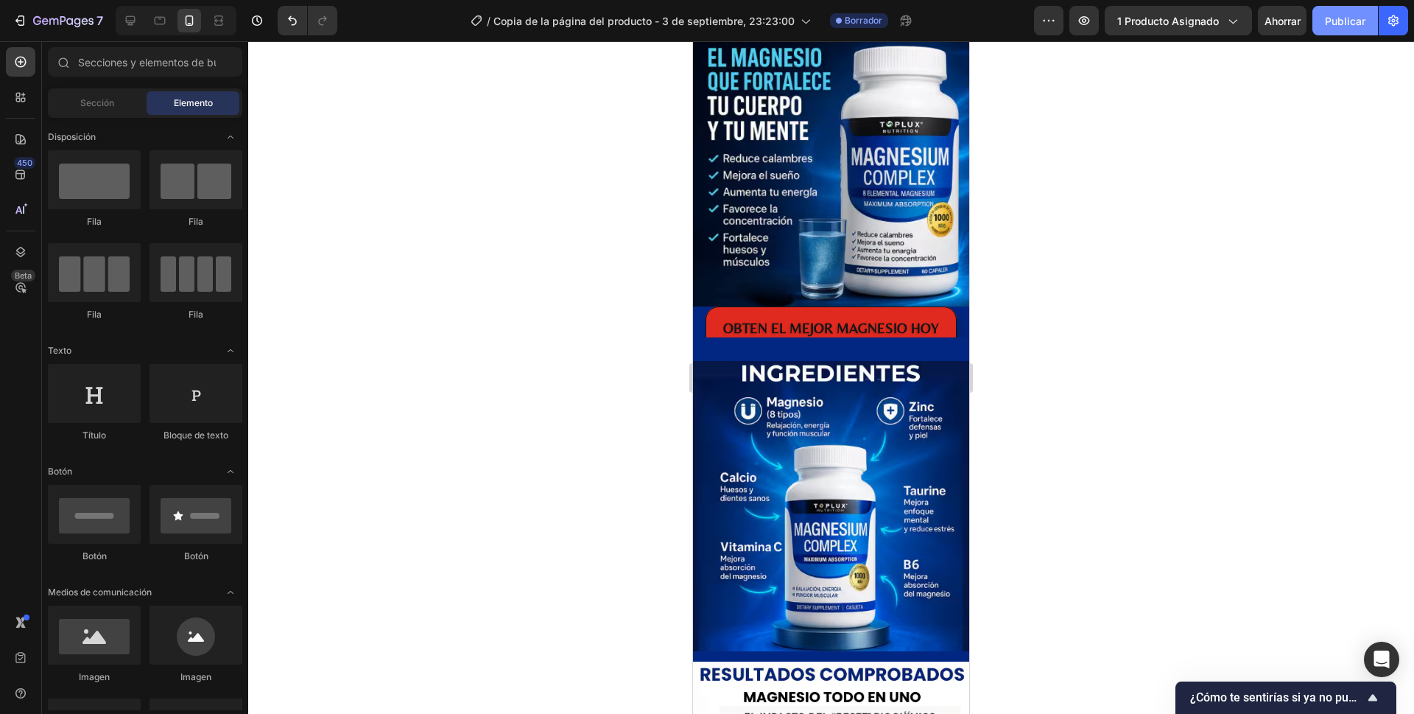
click at [1338, 15] on font "Publicar" at bounding box center [1345, 21] width 41 height 13
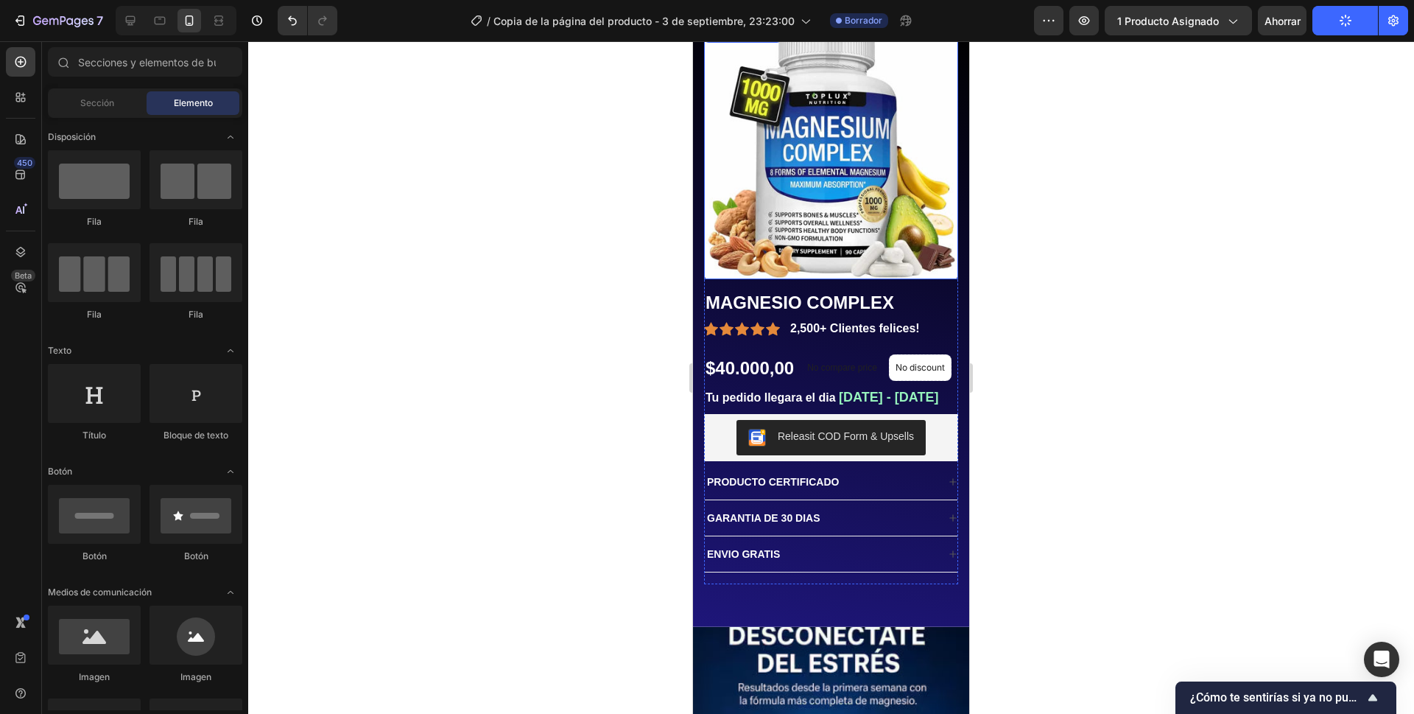
scroll to position [0, 0]
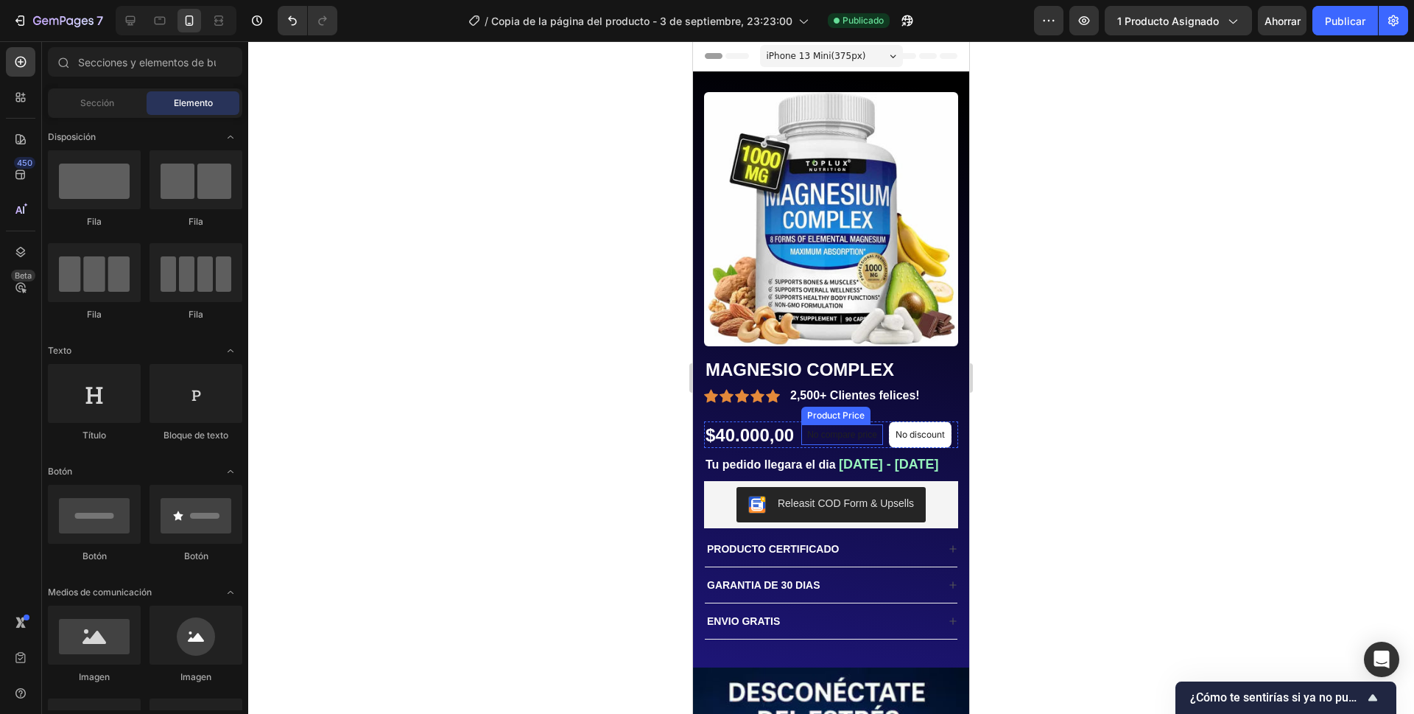
click at [823, 434] on p "No compare price" at bounding box center [842, 434] width 70 height 9
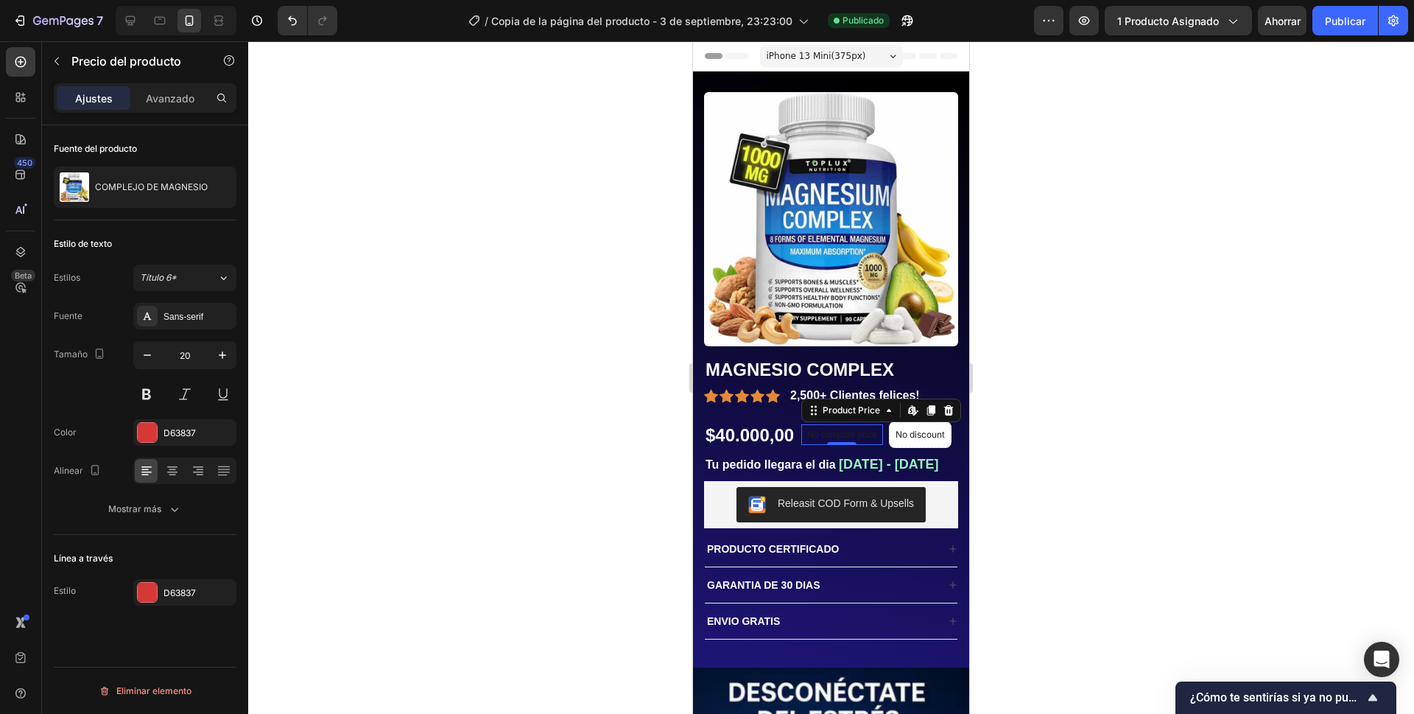
click at [1156, 251] on div at bounding box center [831, 377] width 1166 height 672
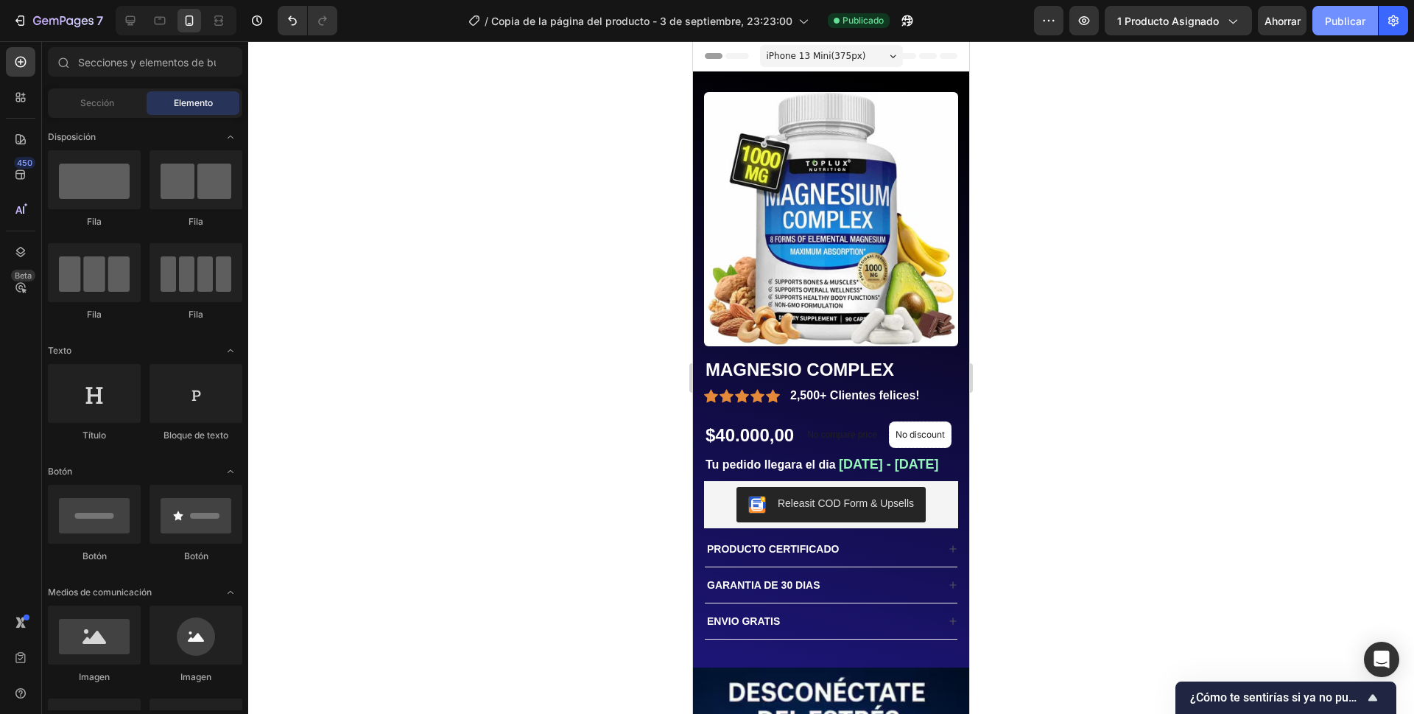
click at [1353, 21] on font "Publicar" at bounding box center [1345, 21] width 41 height 13
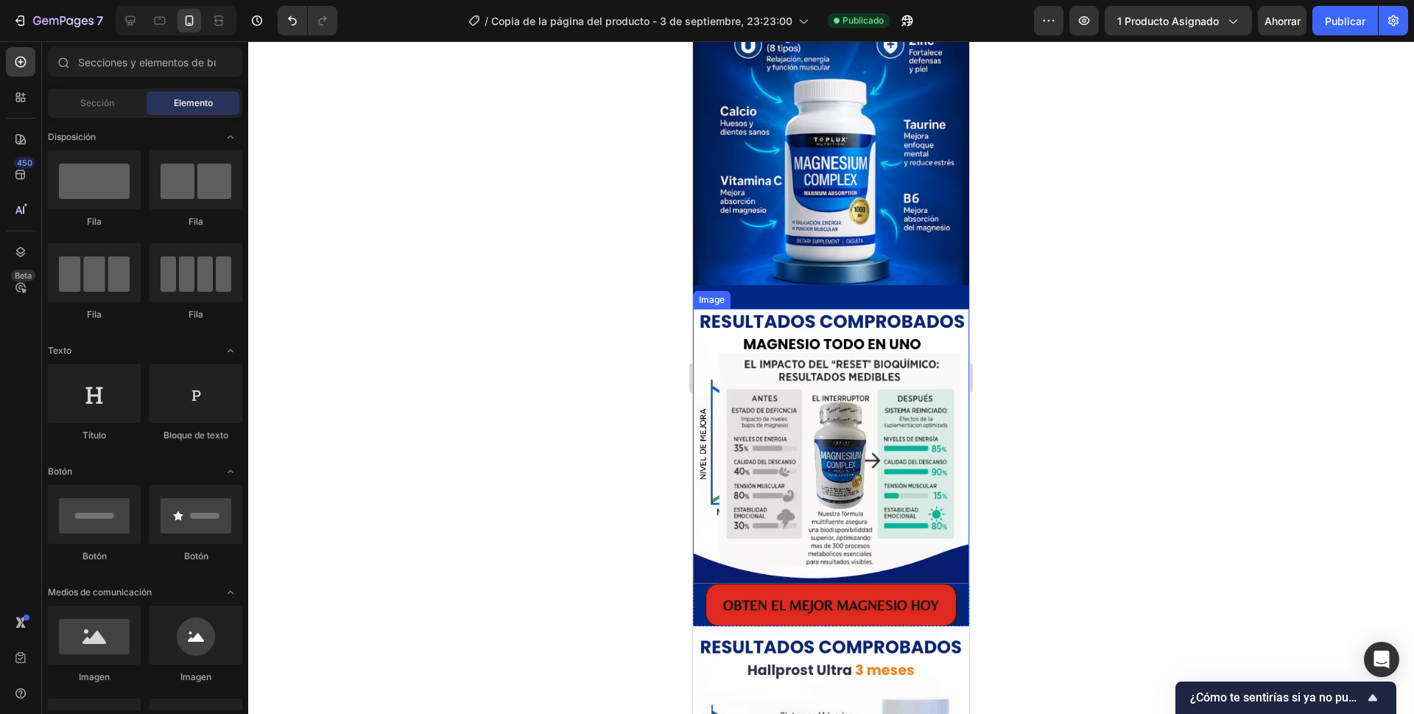
scroll to position [1988, 0]
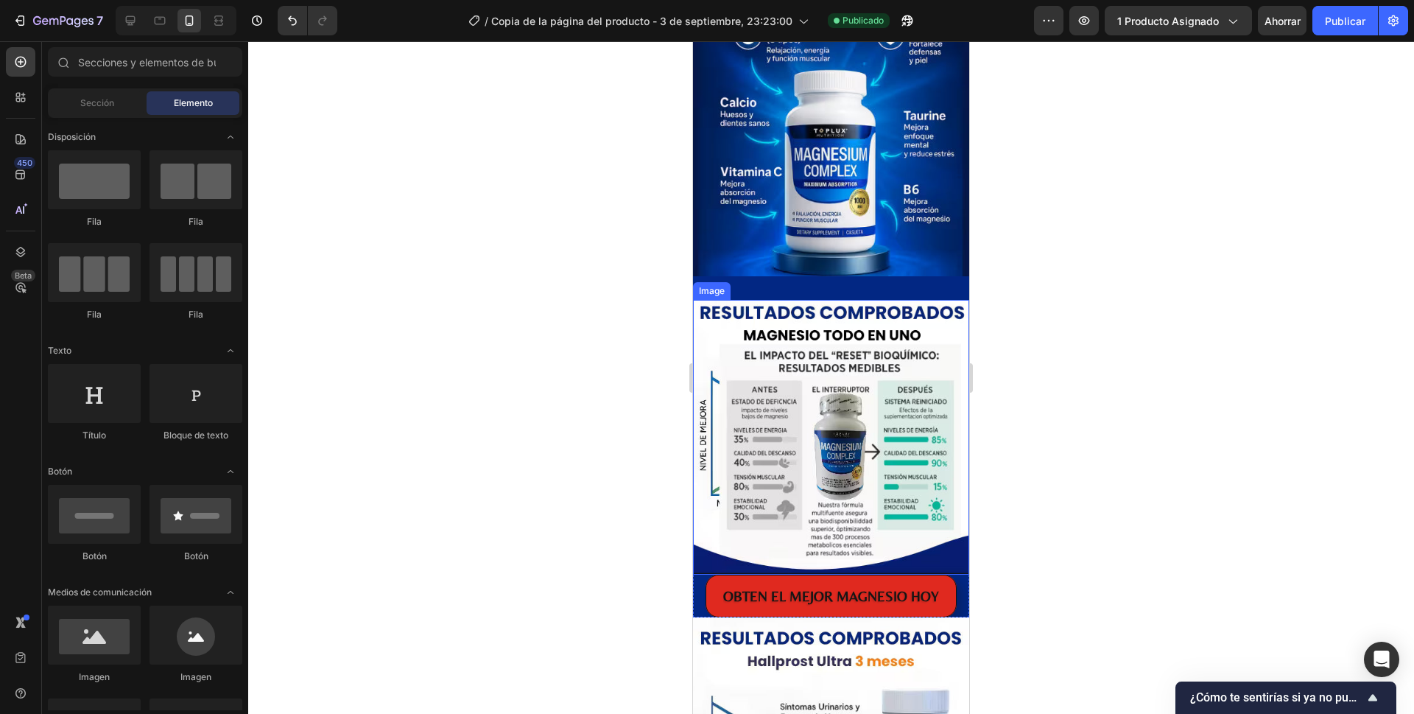
click at [702, 326] on img at bounding box center [831, 437] width 276 height 275
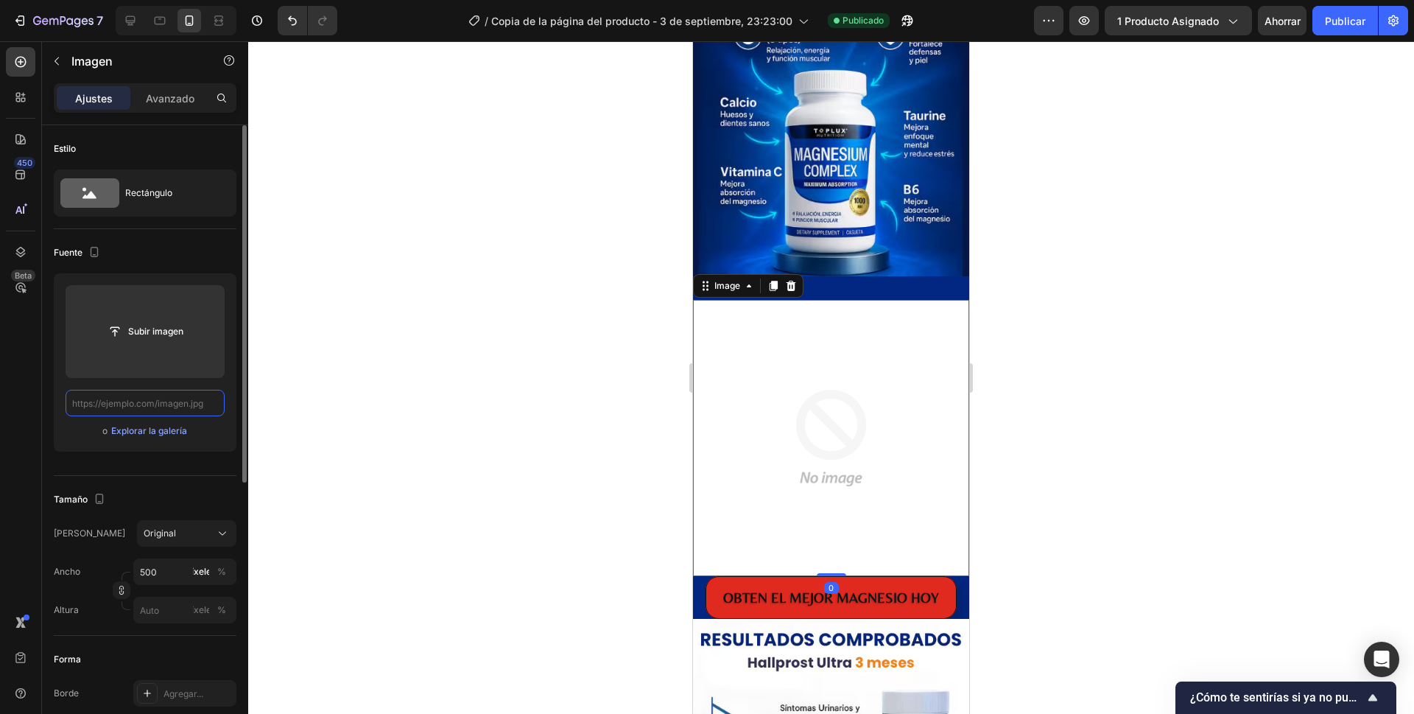
scroll to position [0, 0]
click at [202, 404] on input "text" at bounding box center [145, 403] width 159 height 27
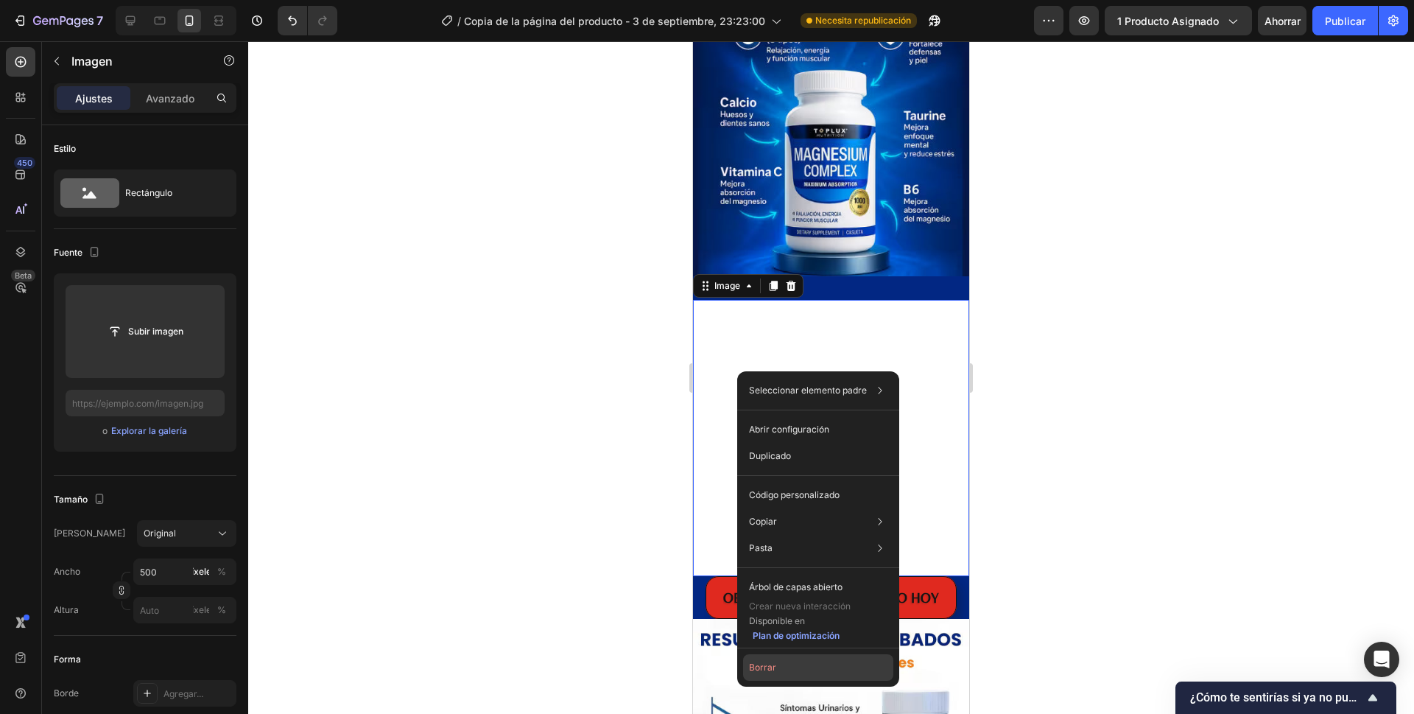
click at [771, 669] on font "Borrar" at bounding box center [762, 666] width 27 height 11
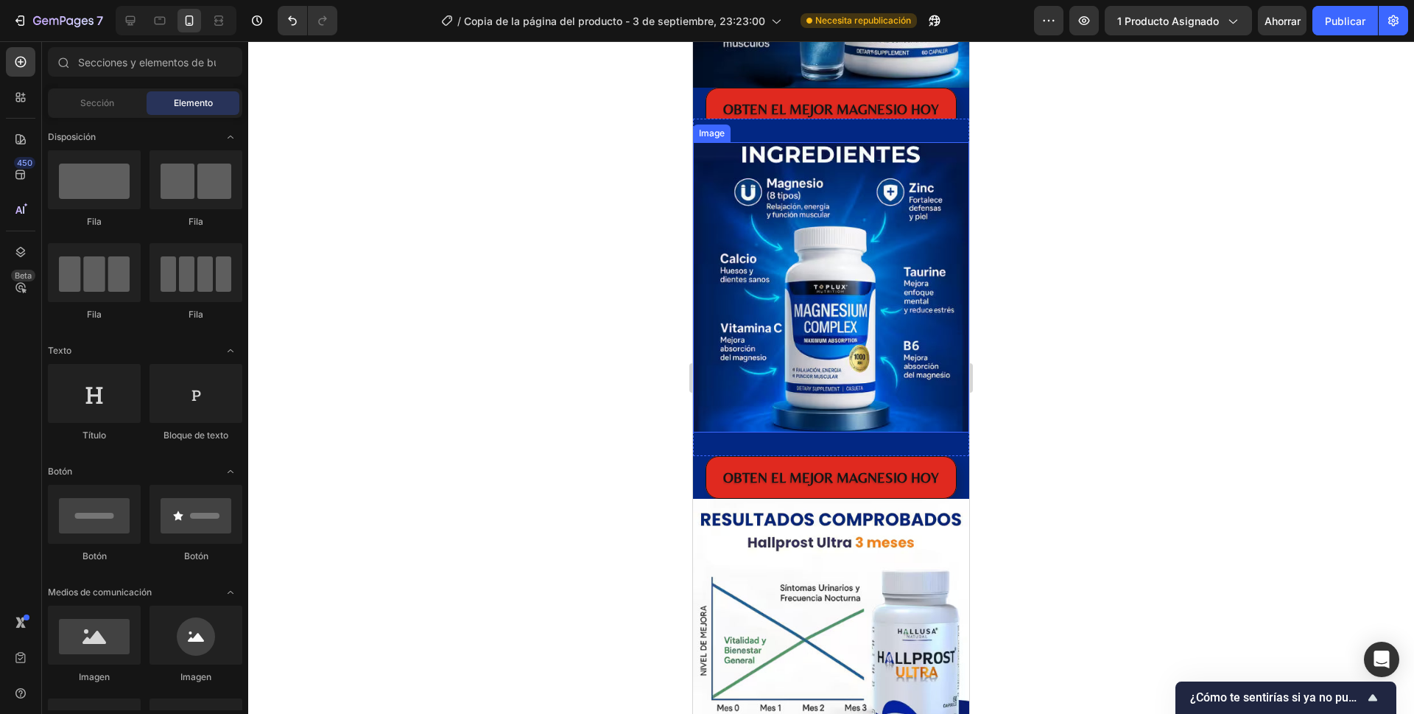
scroll to position [1915, 0]
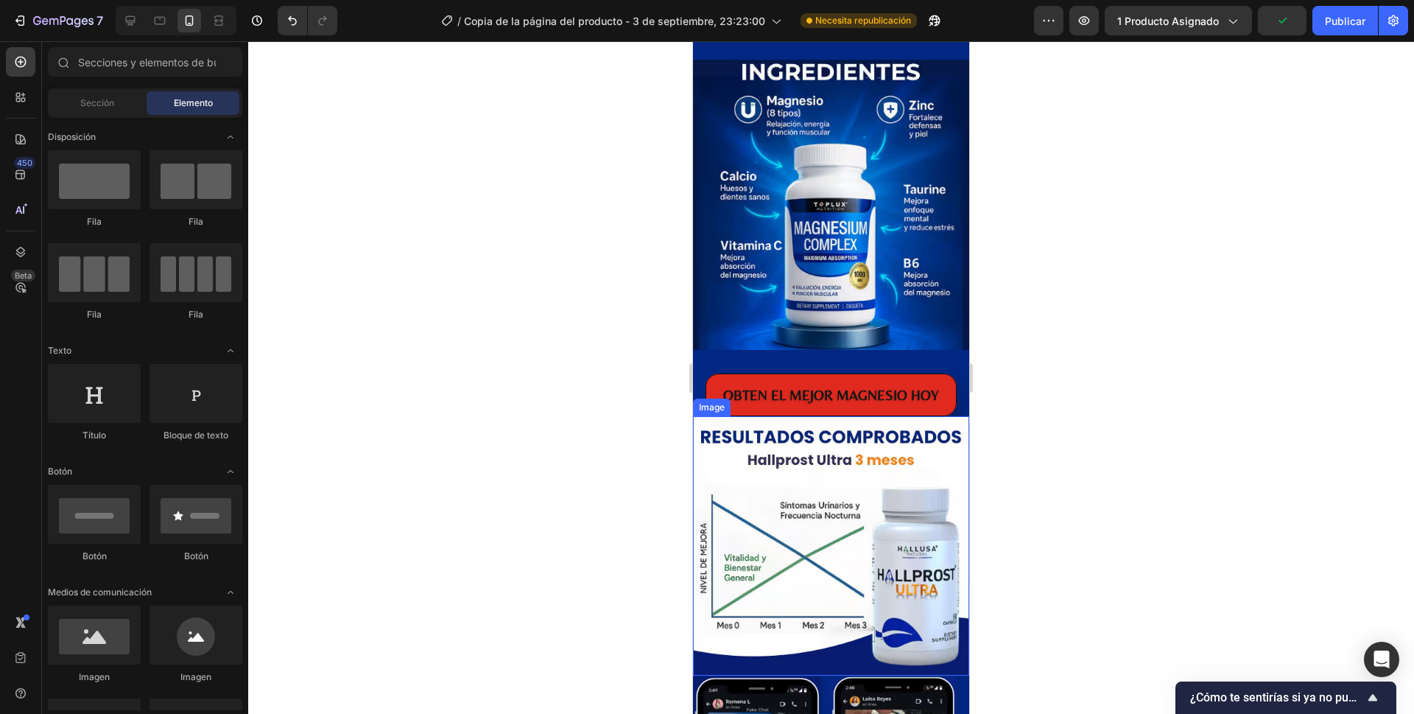
click at [798, 458] on img at bounding box center [831, 545] width 276 height 259
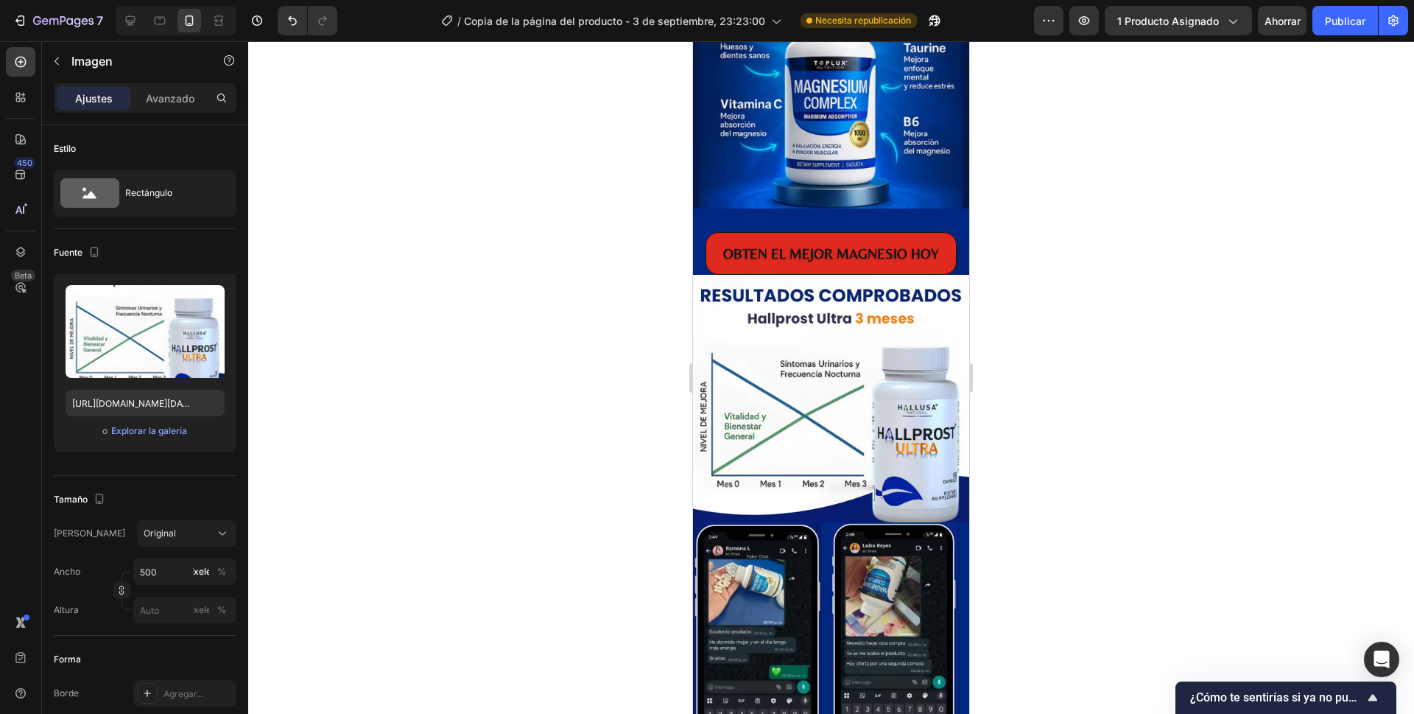
scroll to position [2062, 0]
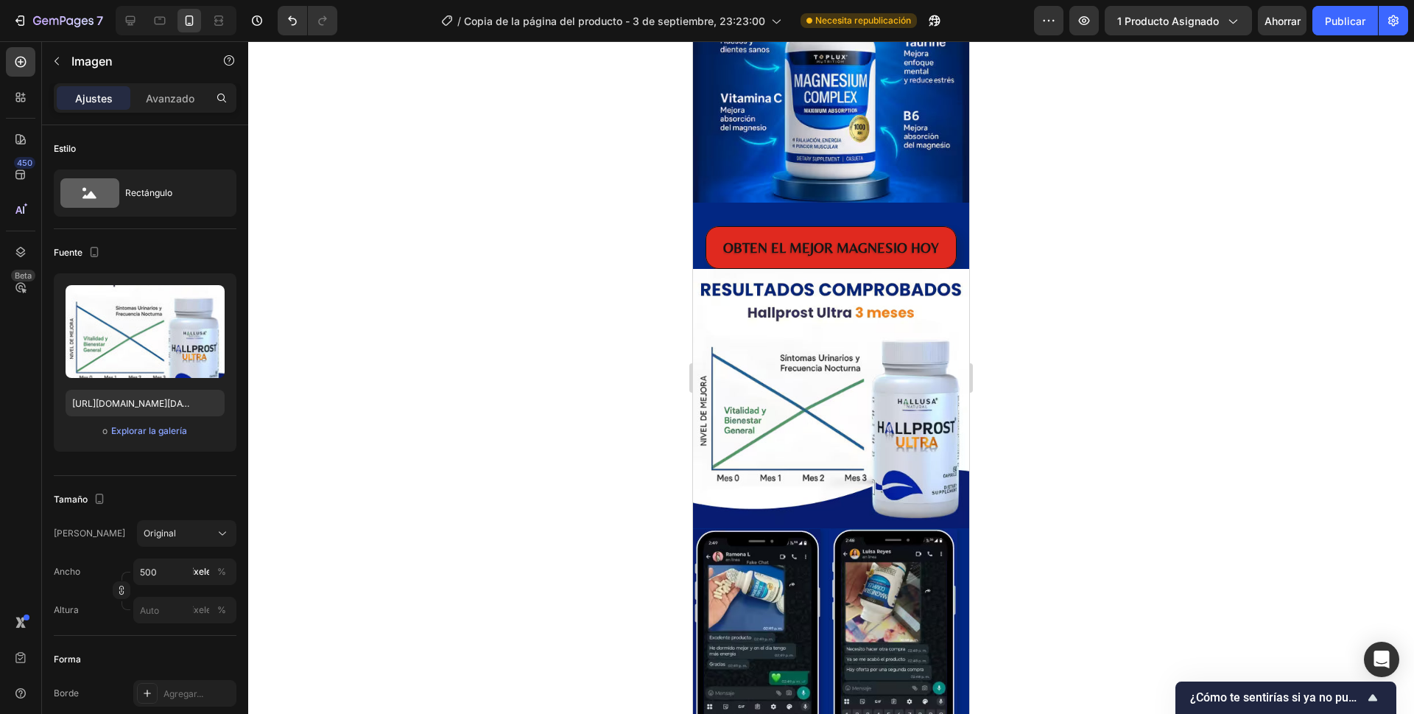
click at [728, 312] on img at bounding box center [831, 398] width 276 height 259
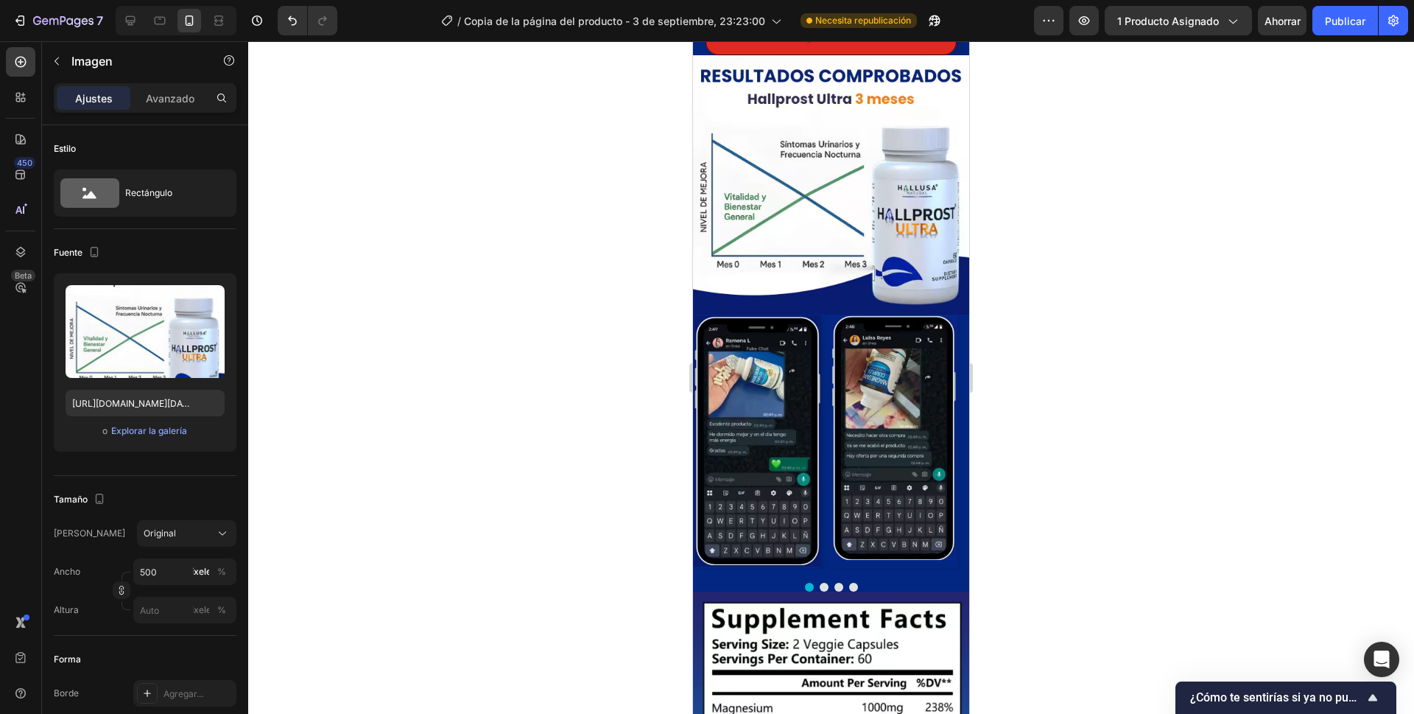
scroll to position [2136, 0]
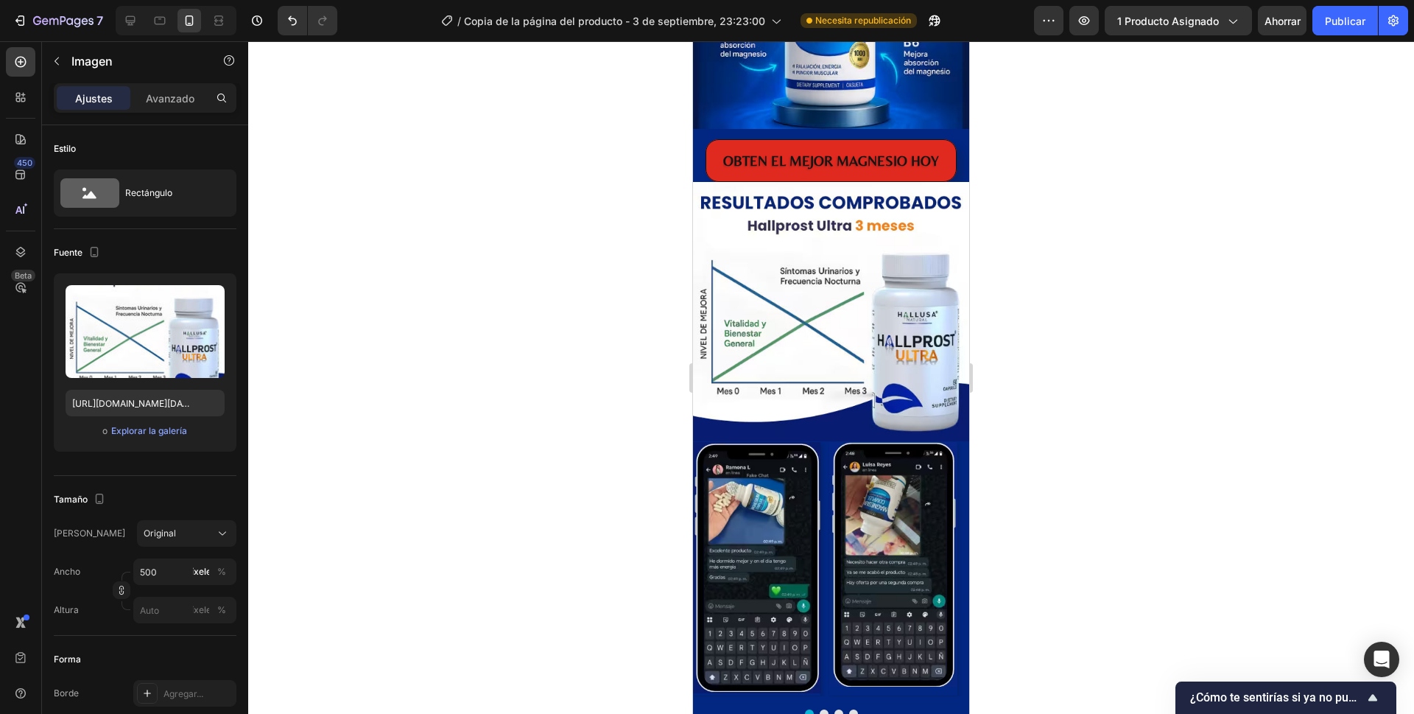
click at [714, 244] on img at bounding box center [831, 311] width 276 height 259
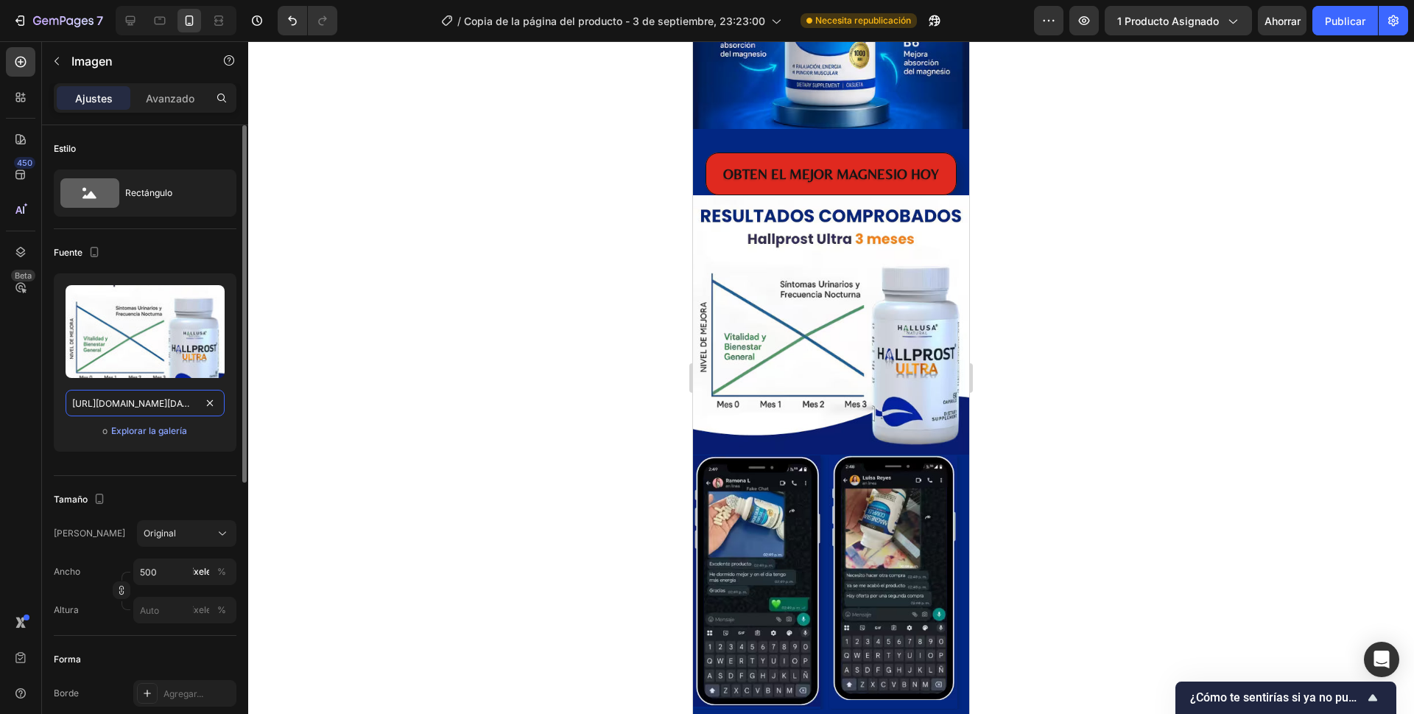
click at [148, 404] on input "[URL][DOMAIN_NAME][DATE]" at bounding box center [145, 403] width 159 height 27
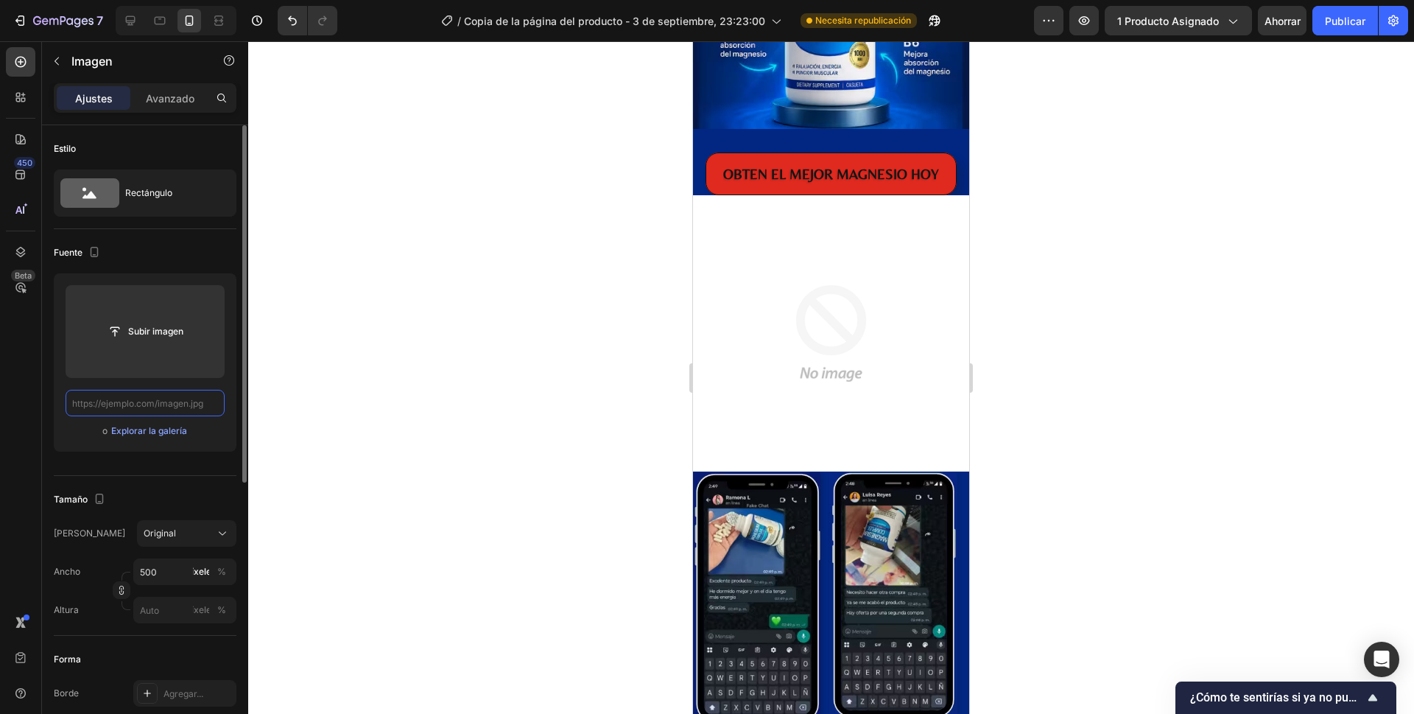
paste input "[URL][DOMAIN_NAME][DATE][DATE]"
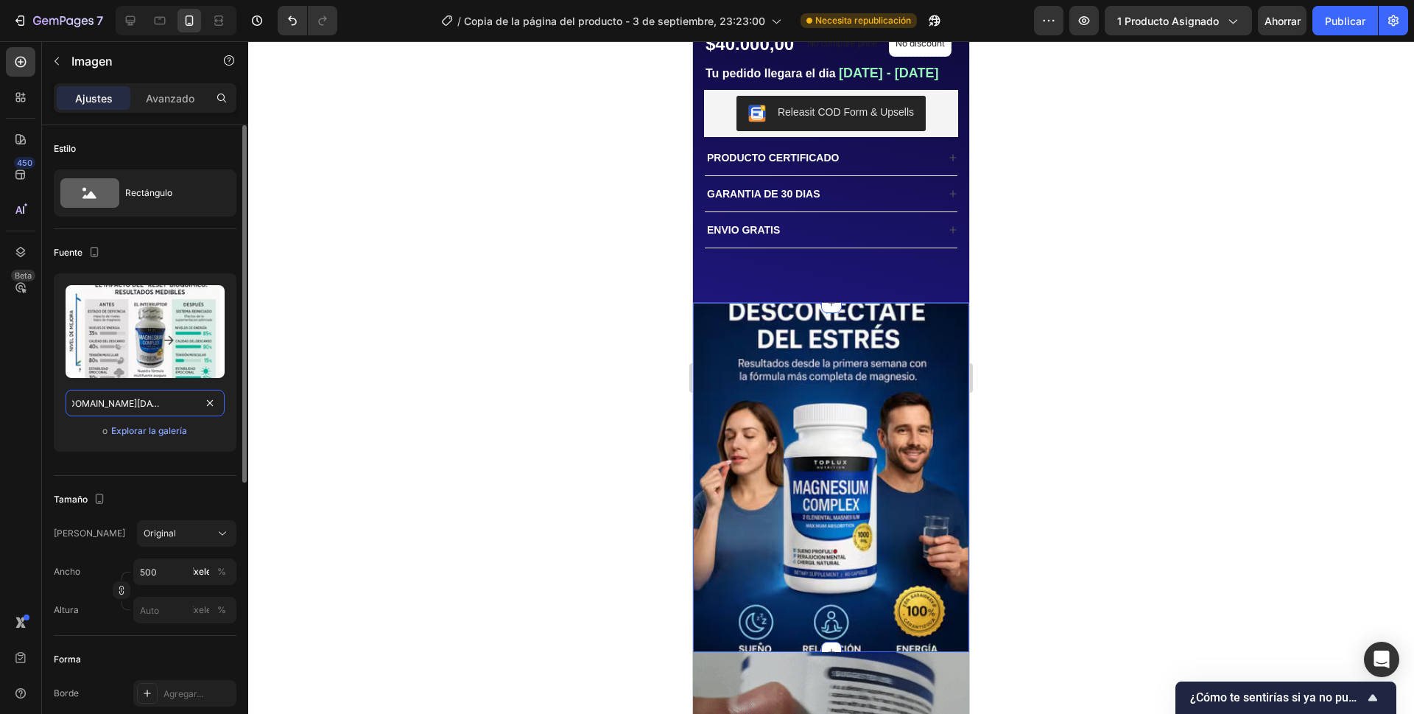
scroll to position [368, 0]
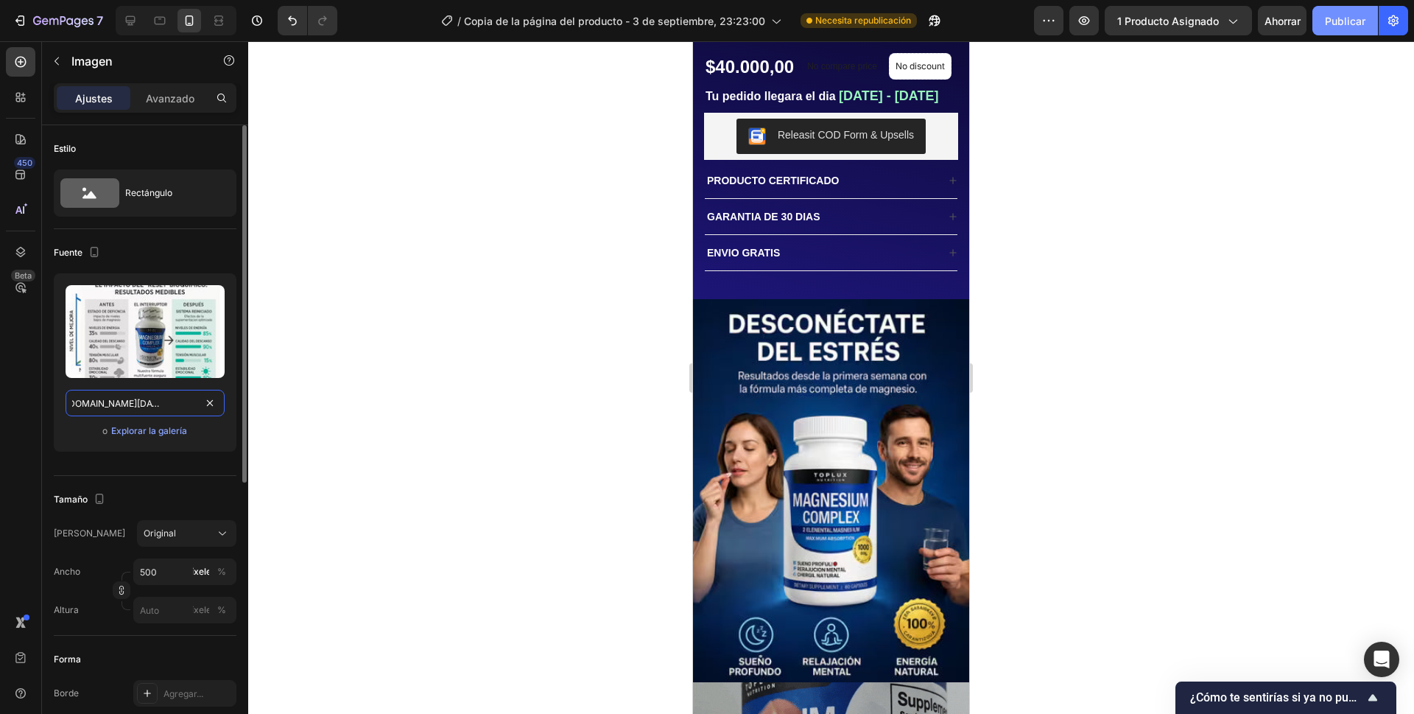
type input "[URL][DOMAIN_NAME][DATE][DATE]"
click at [1331, 15] on font "Publicar" at bounding box center [1345, 21] width 41 height 13
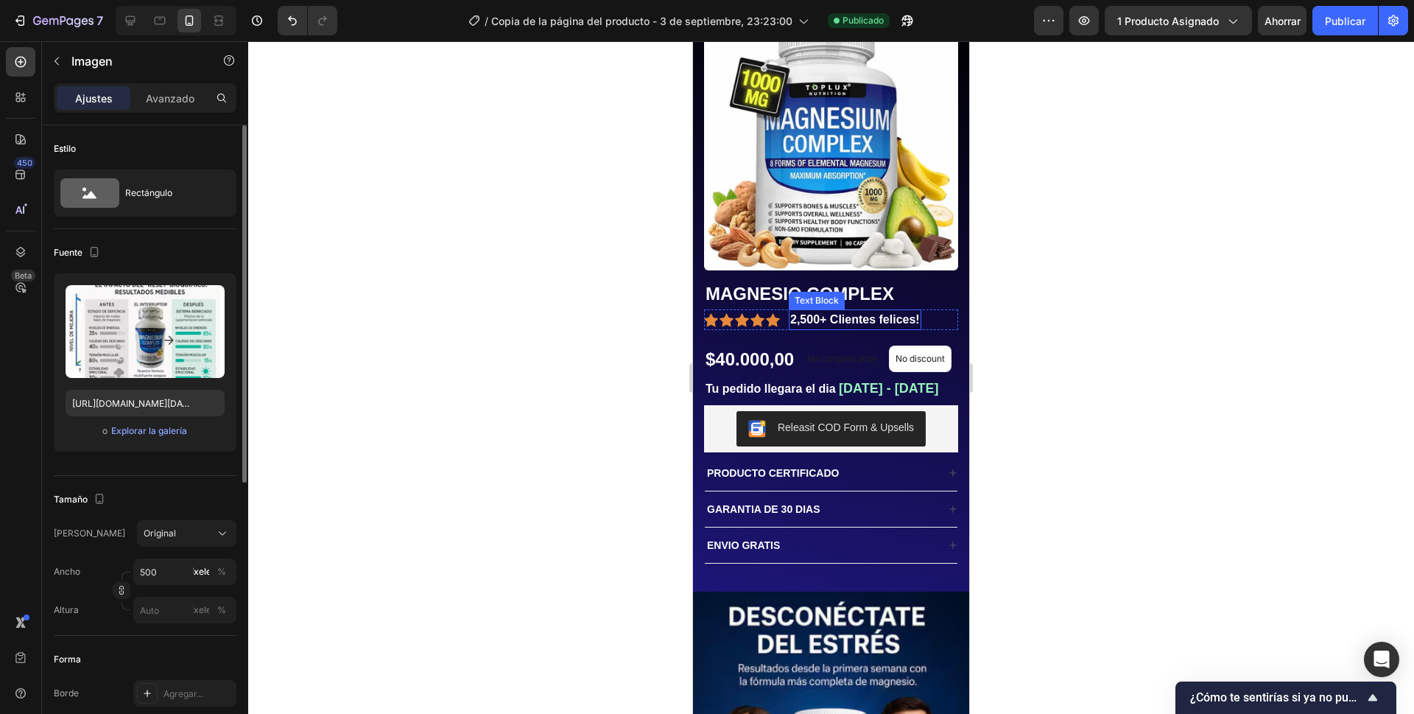
scroll to position [74, 0]
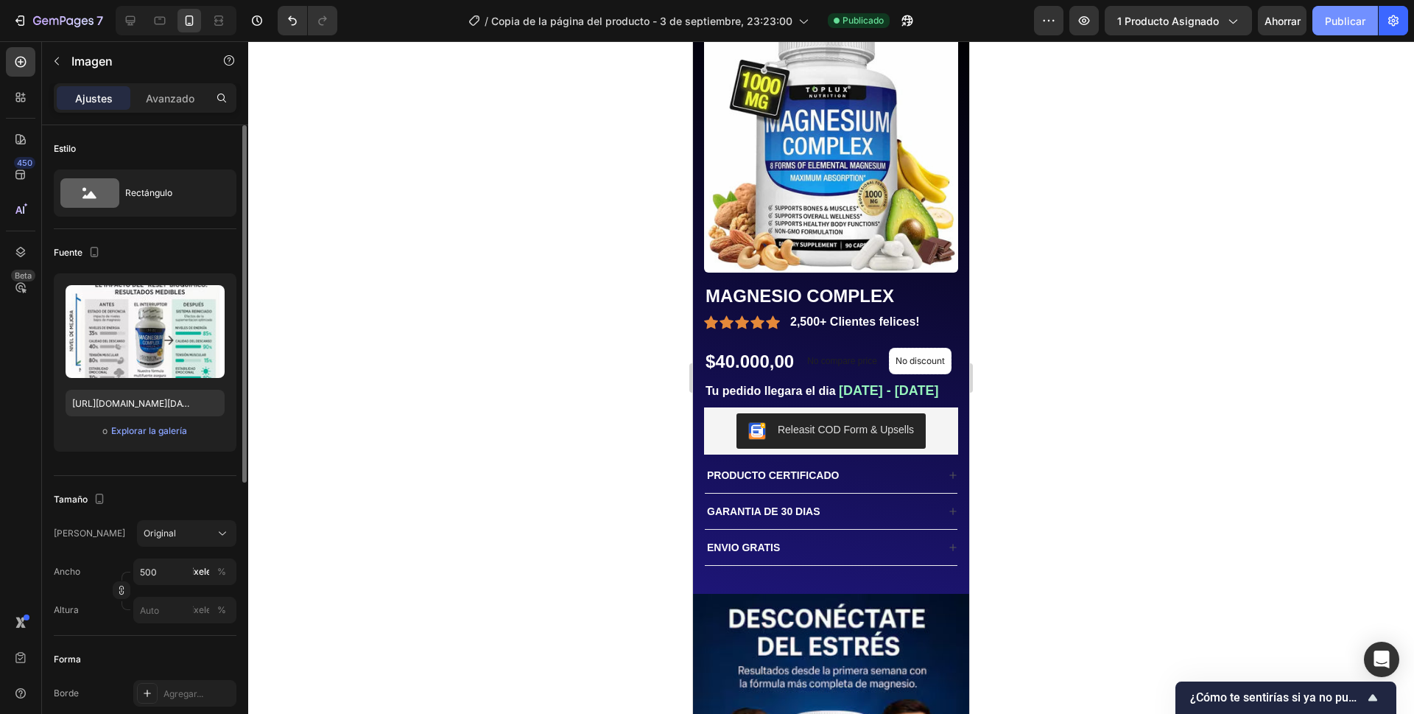
click at [1351, 15] on font "Publicar" at bounding box center [1345, 21] width 41 height 13
click at [22, 15] on icon "button" at bounding box center [21, 20] width 7 height 10
